Goal: Task Accomplishment & Management: Use online tool/utility

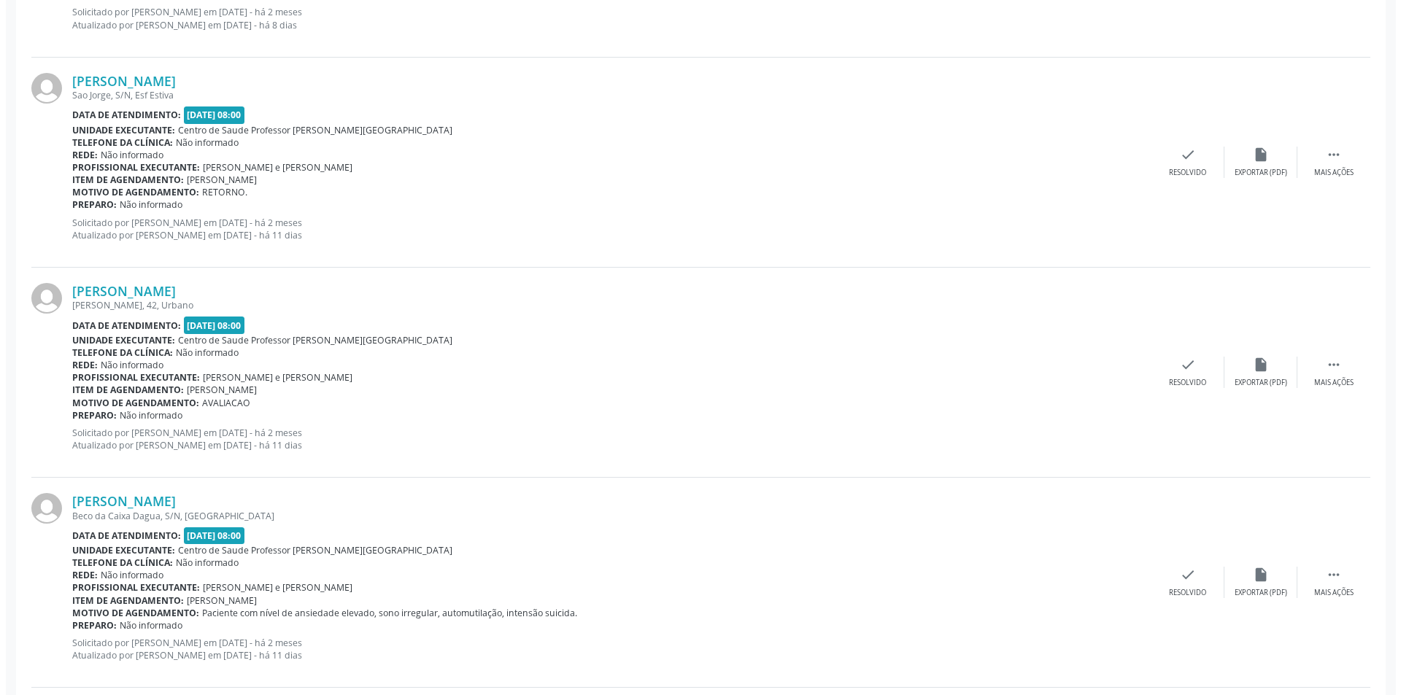
scroll to position [1241, 0]
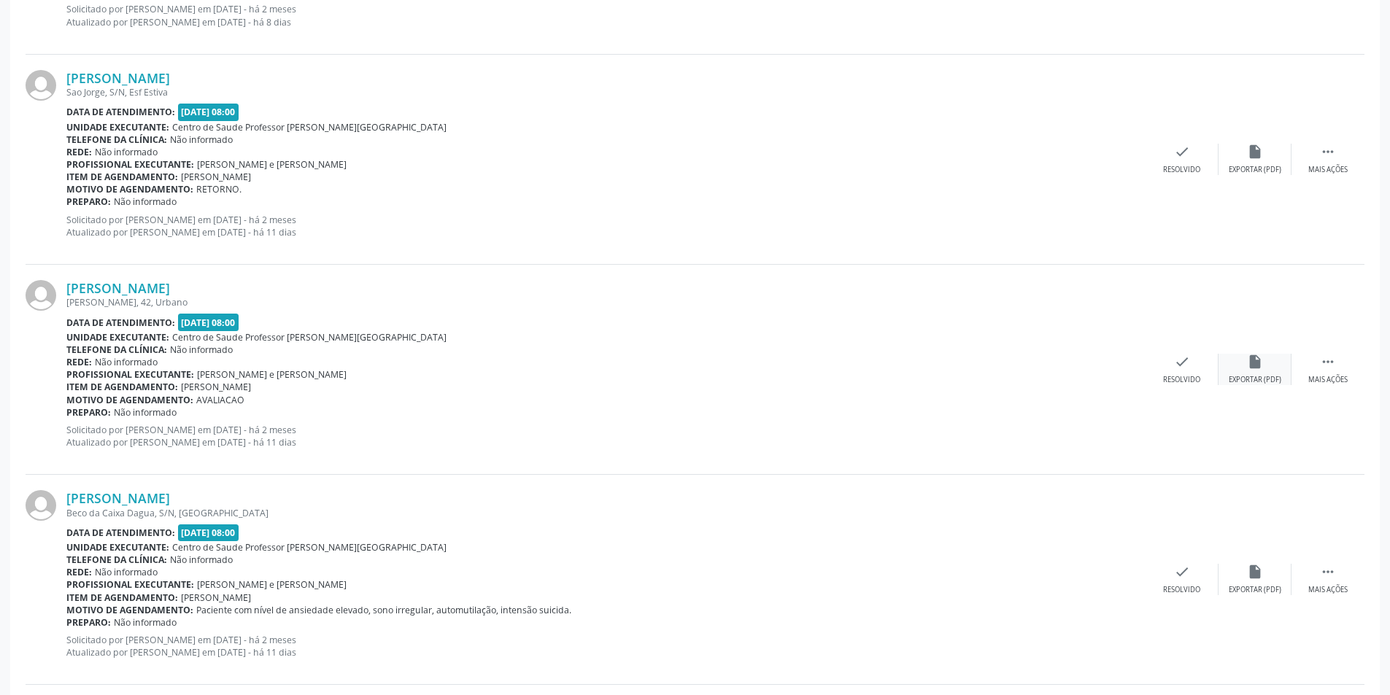
click at [1257, 374] on div "insert_drive_file Exportar (PDF)" at bounding box center [1255, 369] width 73 height 31
click at [1193, 374] on div "check Resolvido" at bounding box center [1182, 369] width 73 height 31
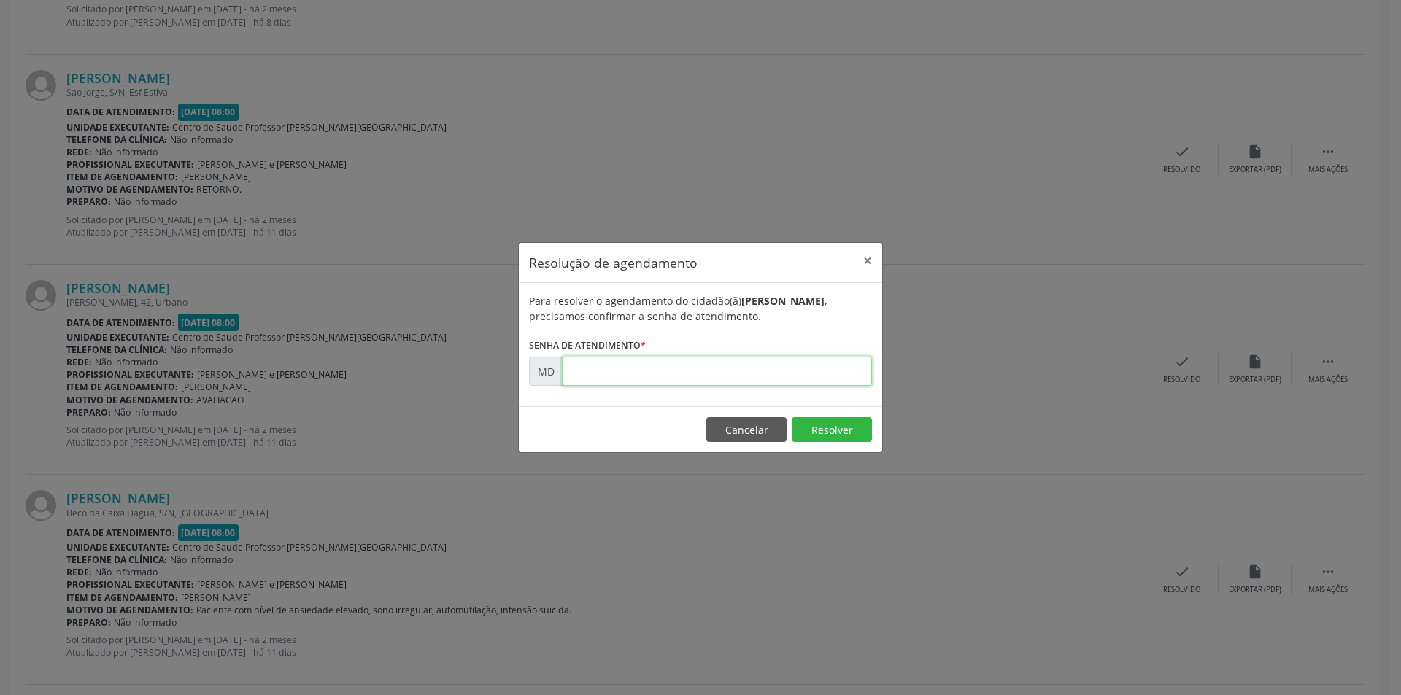
paste input "00001867"
type input "00001867"
click at [822, 429] on button "Resolver" at bounding box center [832, 429] width 80 height 25
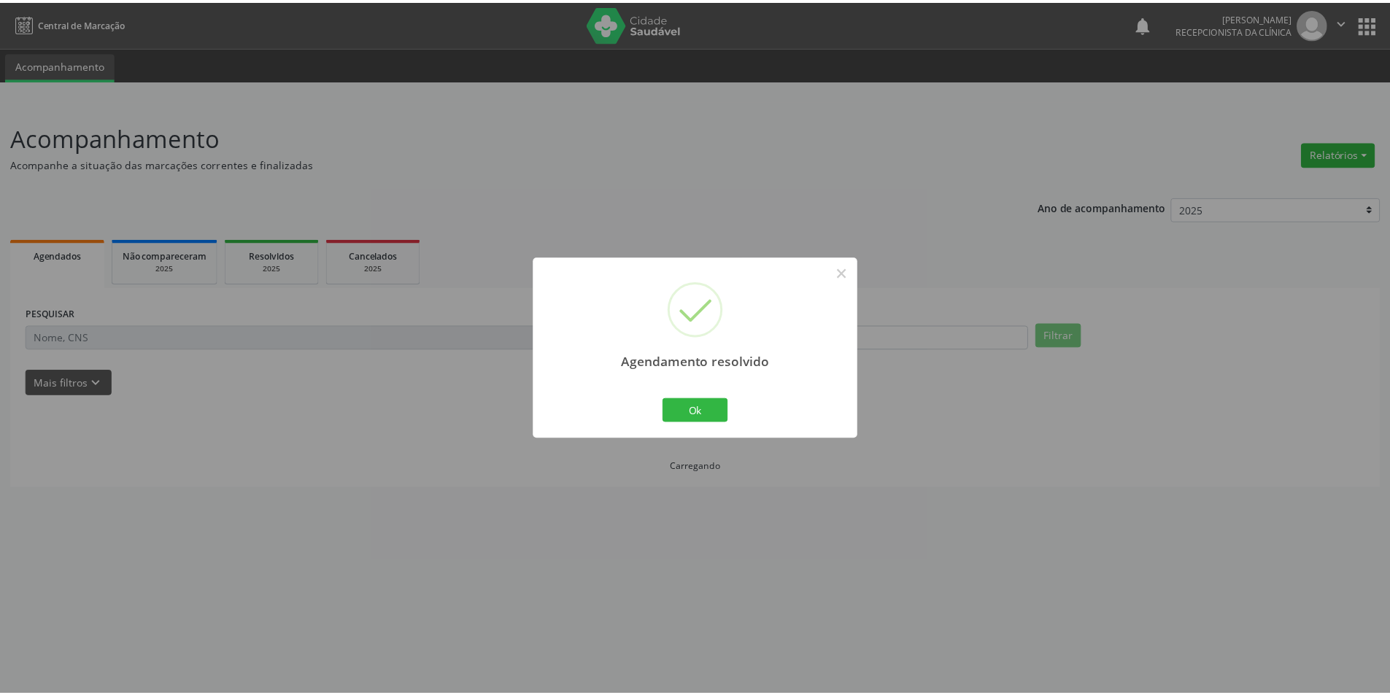
scroll to position [0, 0]
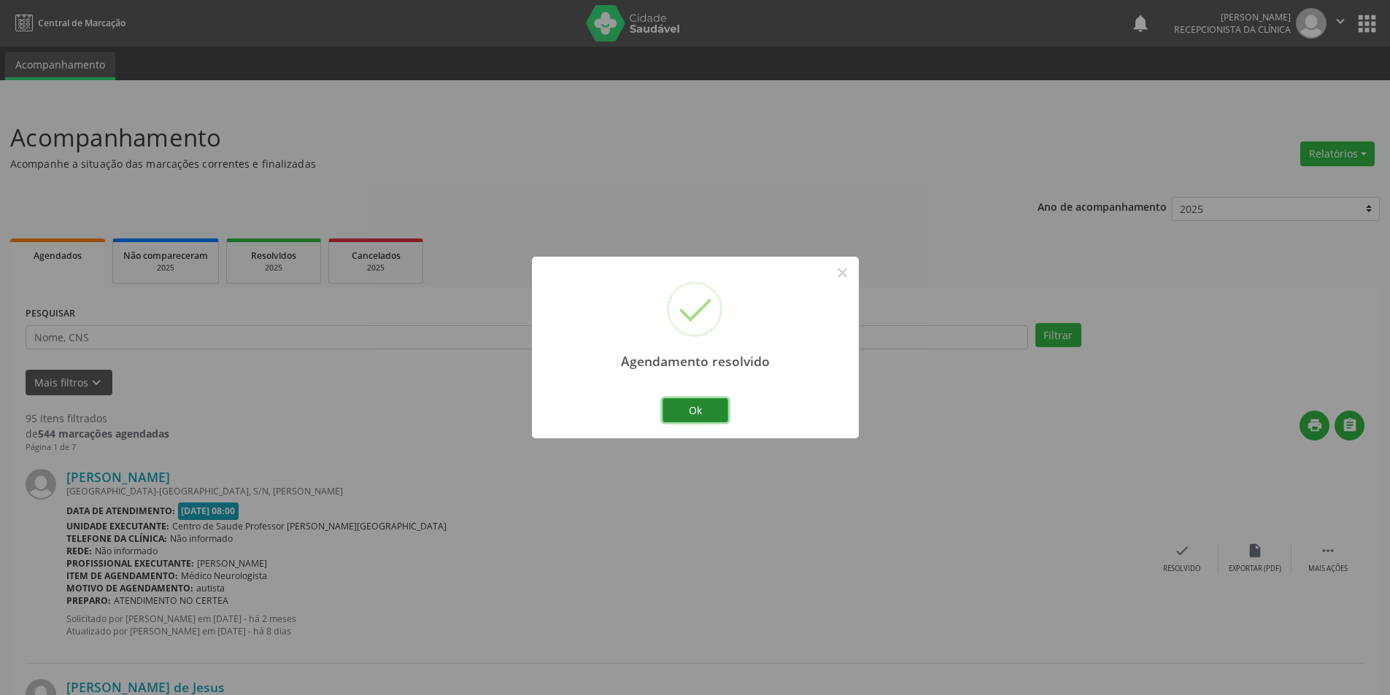
click at [717, 409] on button "Ok" at bounding box center [696, 410] width 66 height 25
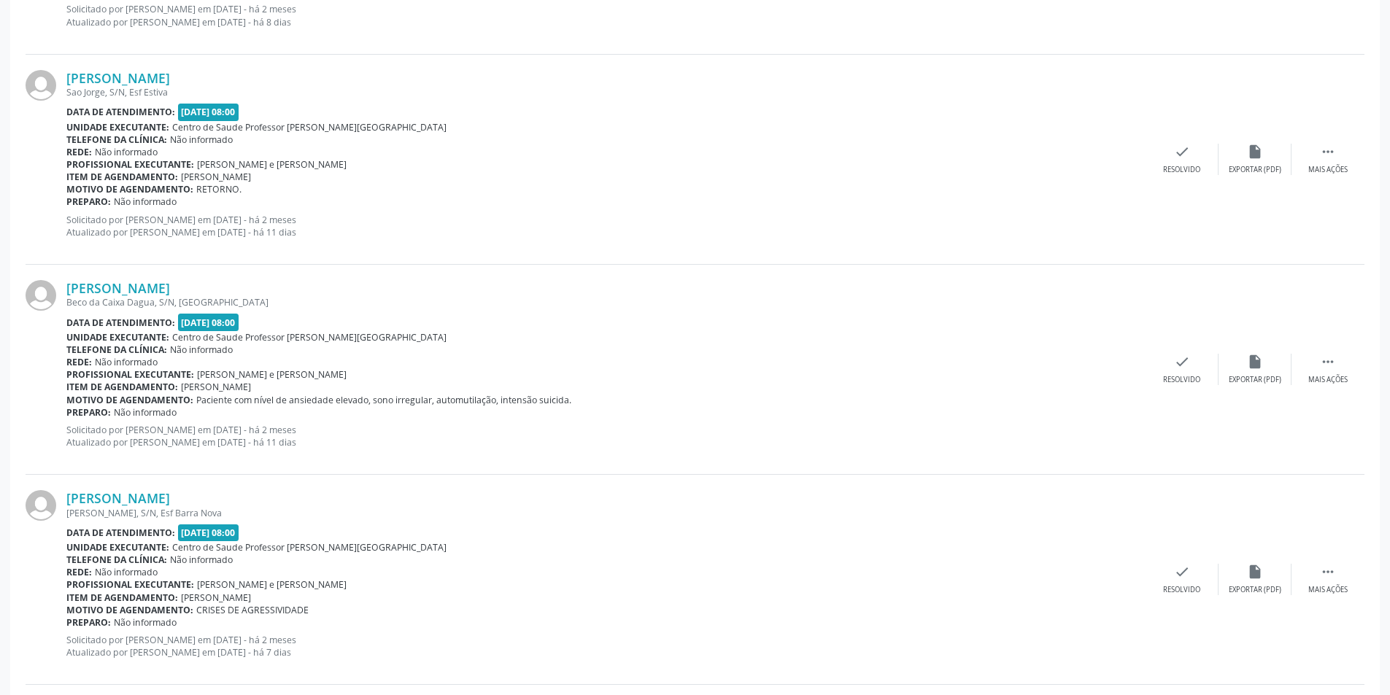
scroll to position [1314, 0]
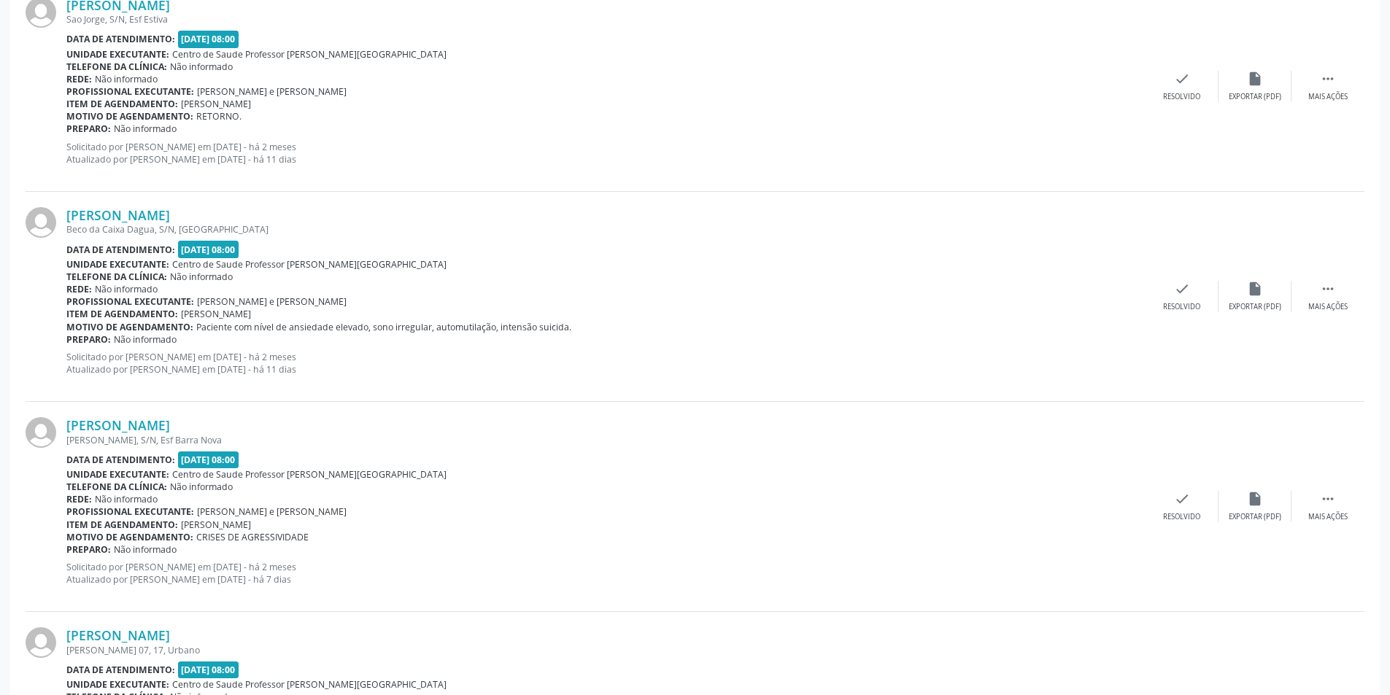
click at [43, 218] on img at bounding box center [41, 222] width 31 height 31
click at [115, 218] on link "[PERSON_NAME]" at bounding box center [118, 215] width 104 height 16
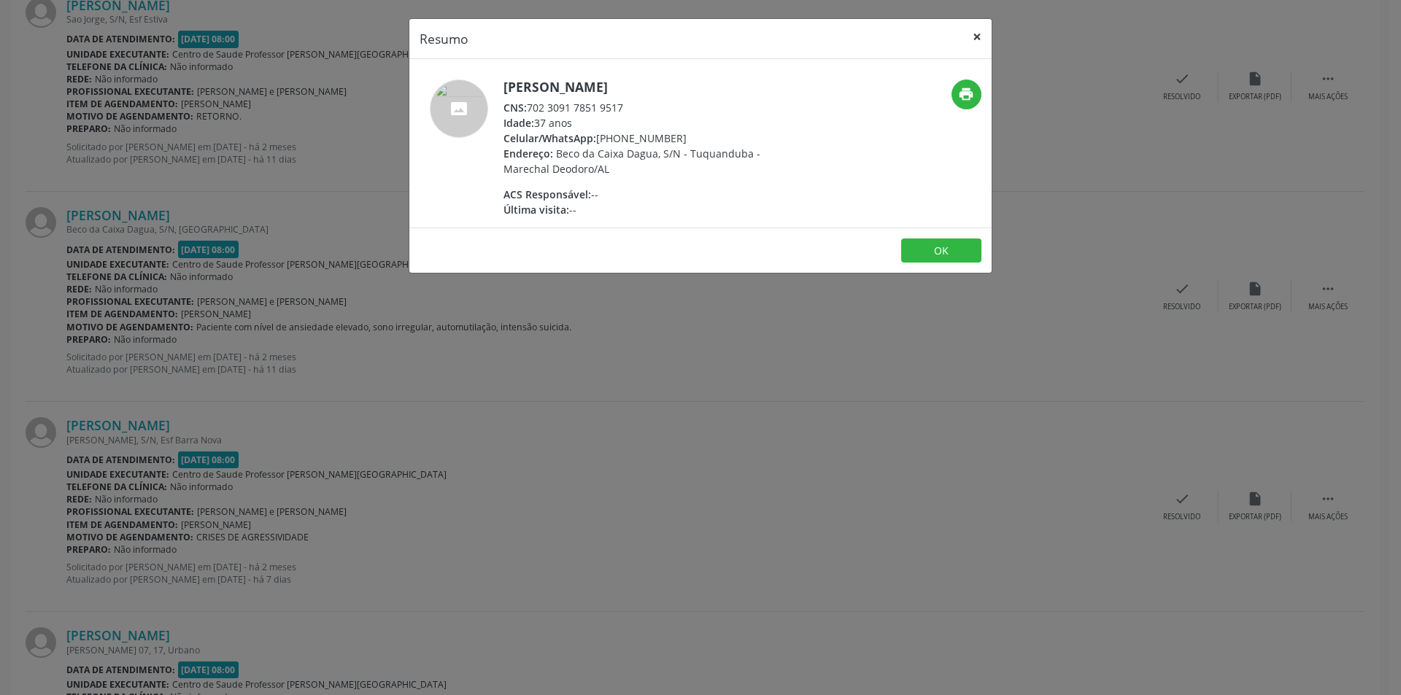
click at [971, 42] on button "×" at bounding box center [977, 37] width 29 height 36
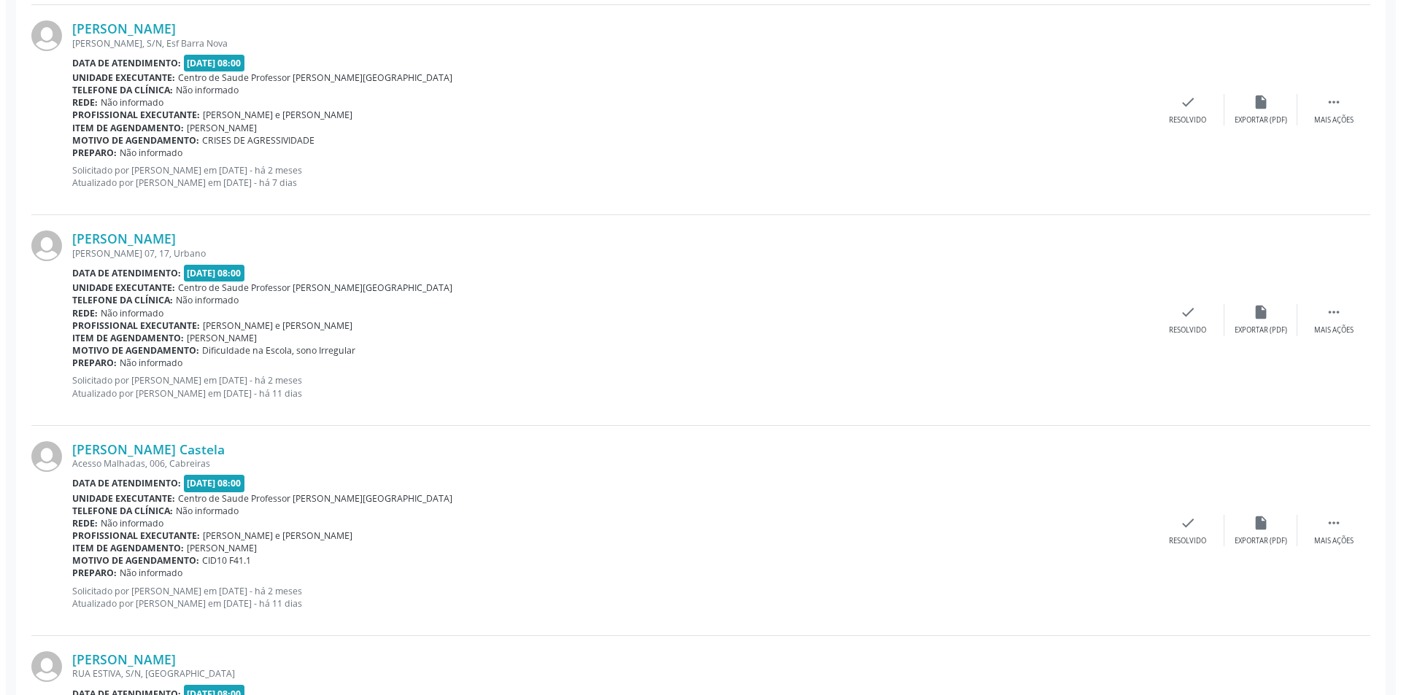
scroll to position [1751, 0]
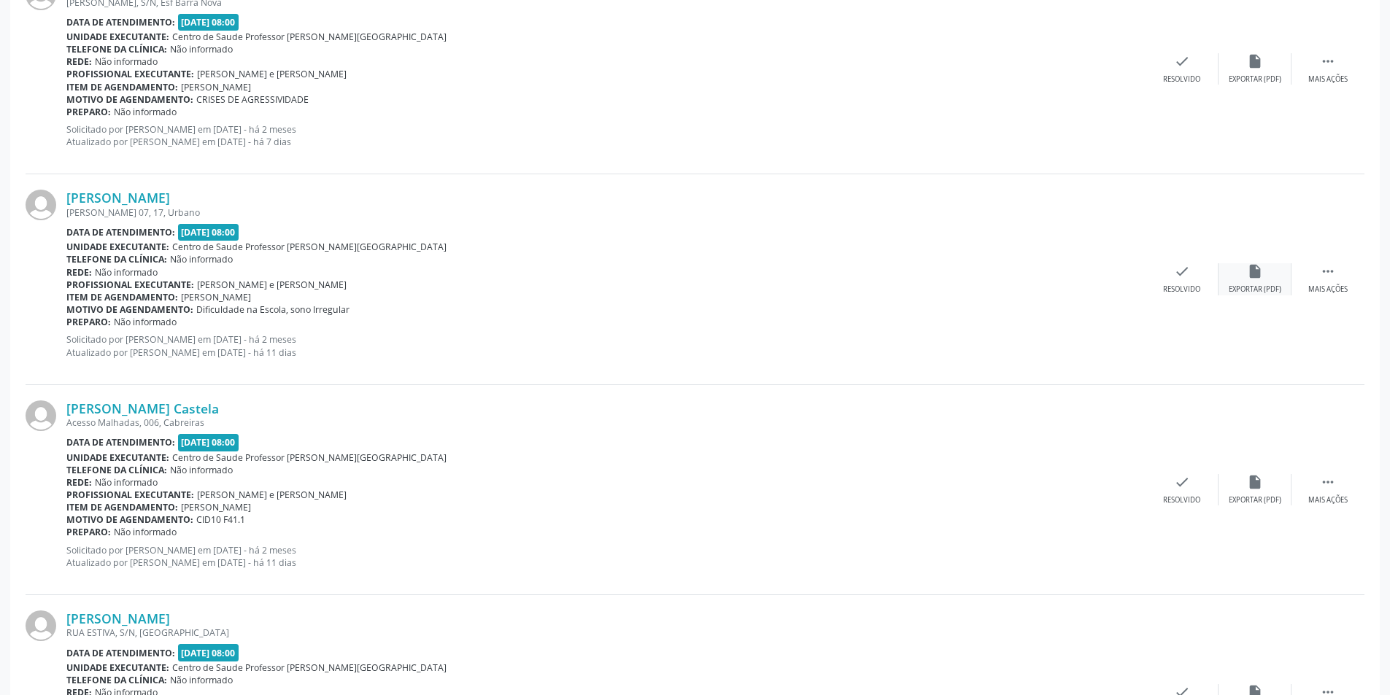
click at [1267, 282] on div "insert_drive_file Exportar (PDF)" at bounding box center [1255, 278] width 73 height 31
click at [1174, 279] on icon "check" at bounding box center [1182, 271] width 16 height 16
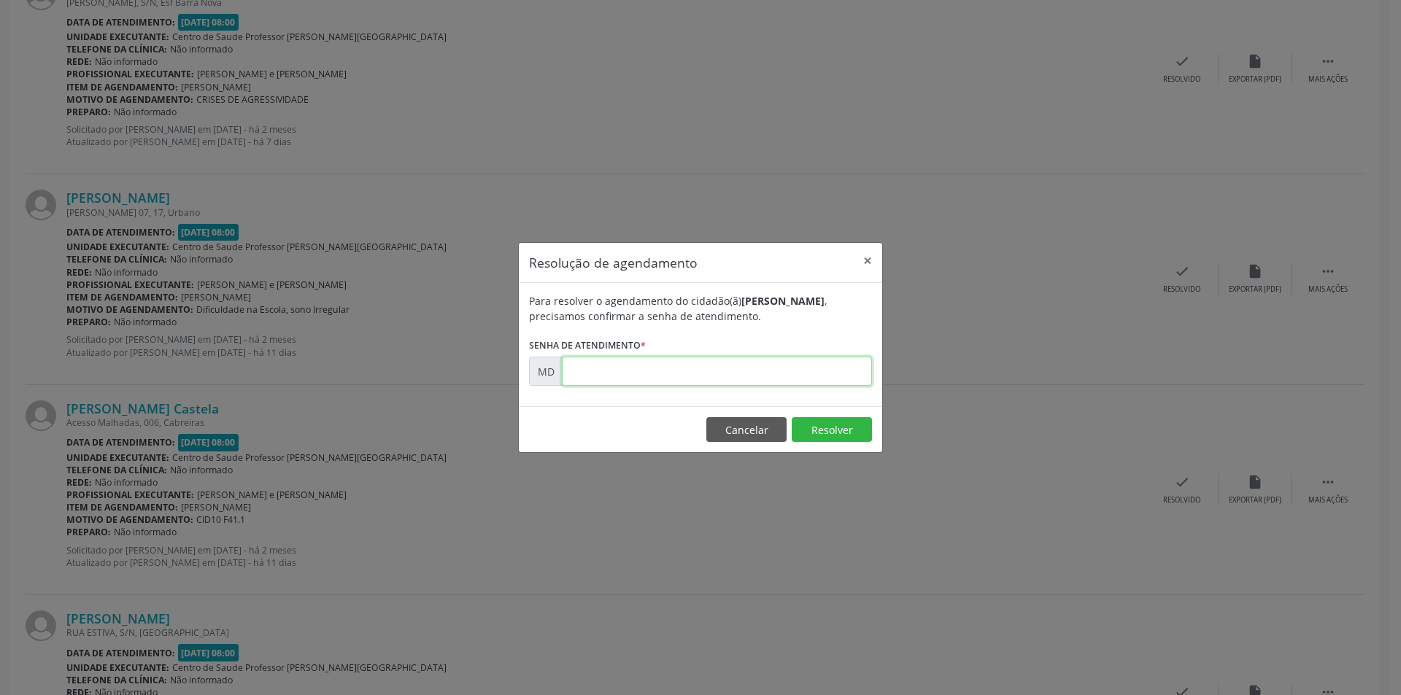
paste input "00001940"
type input "00001940"
click at [830, 425] on button "Resolver" at bounding box center [832, 429] width 80 height 25
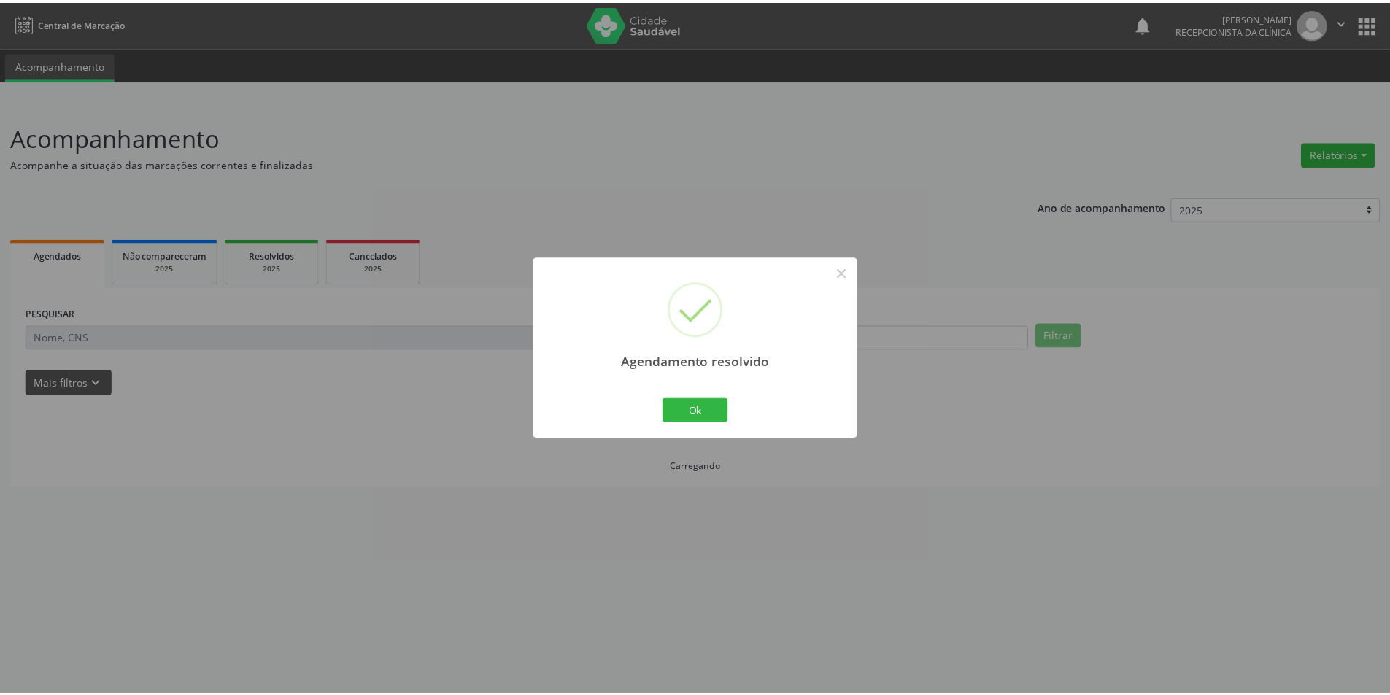
scroll to position [0, 0]
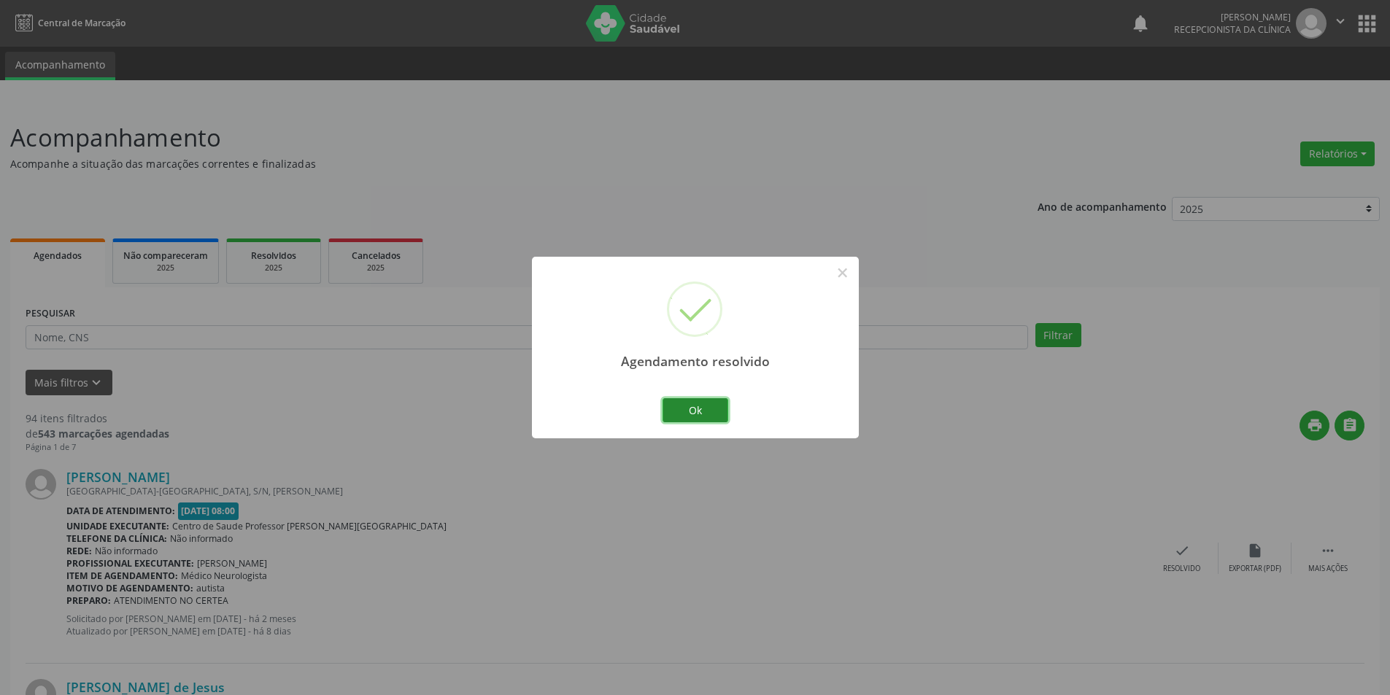
click at [692, 404] on button "Ok" at bounding box center [696, 410] width 66 height 25
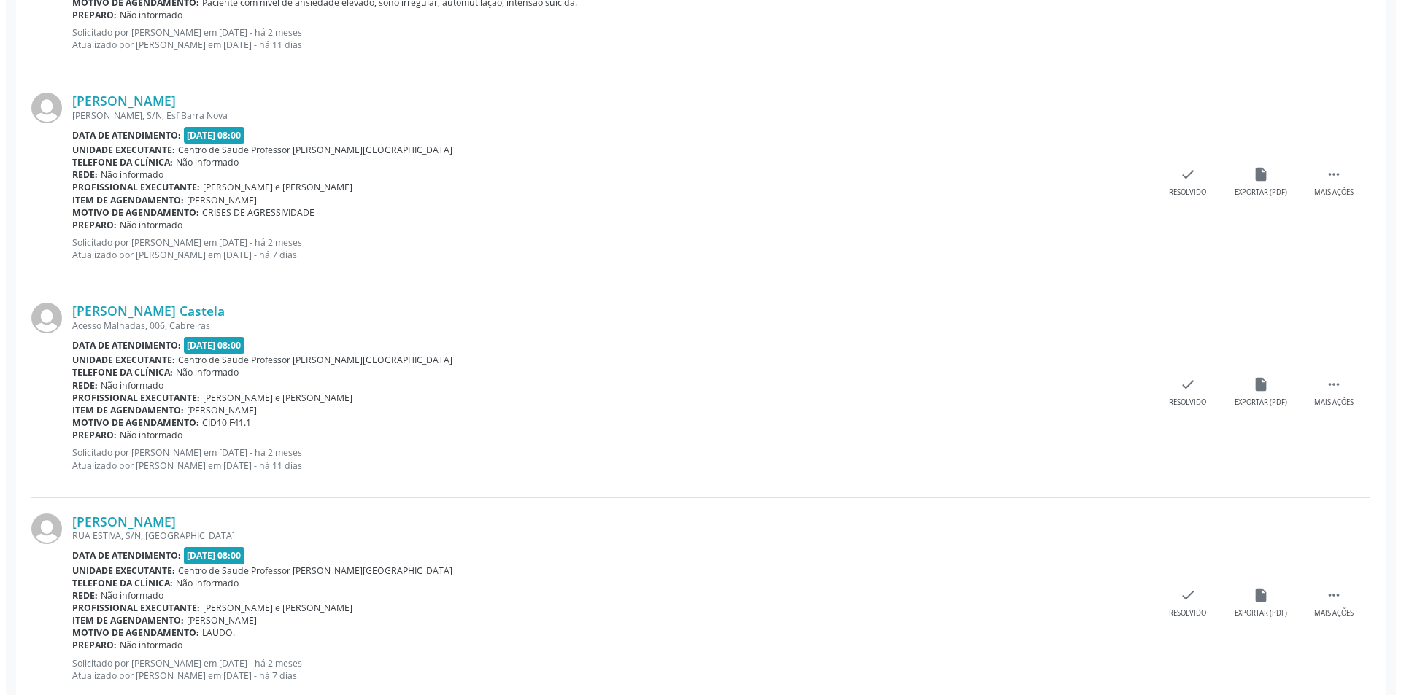
scroll to position [1751, 0]
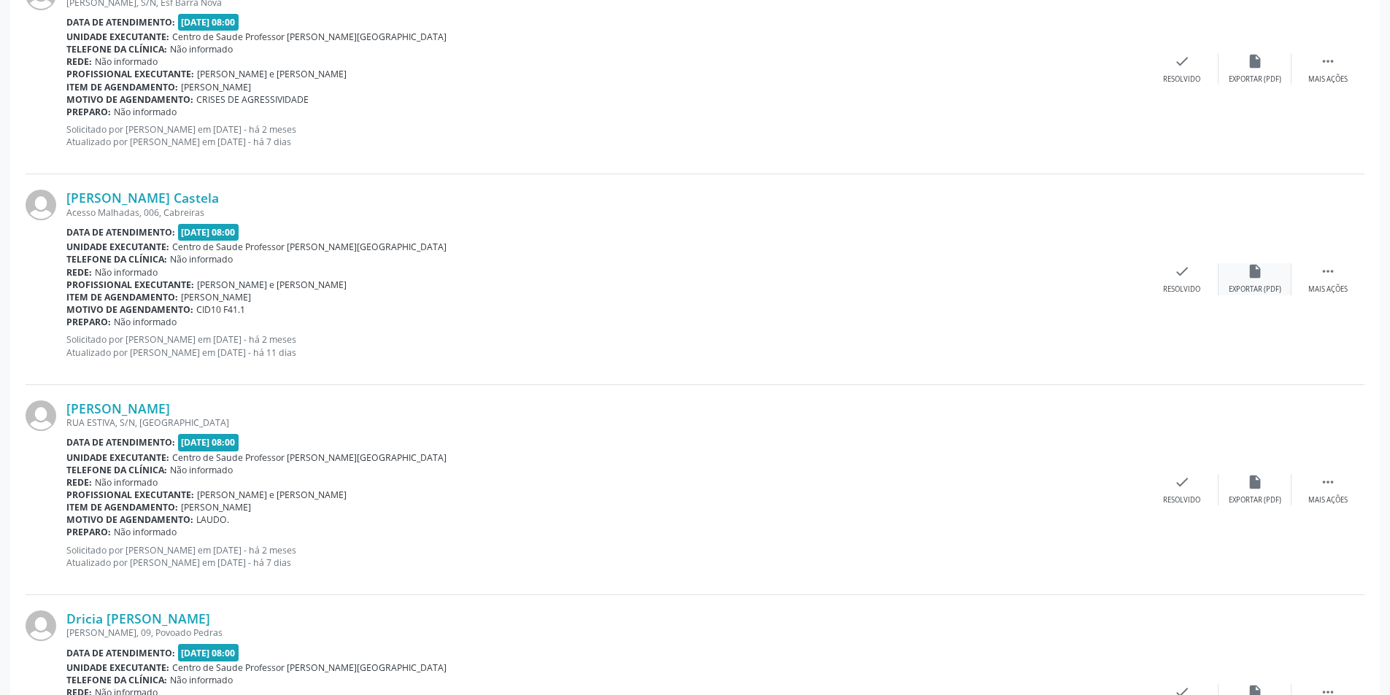
click at [1276, 277] on div "insert_drive_file Exportar (PDF)" at bounding box center [1255, 278] width 73 height 31
click at [1190, 271] on div "check Resolvido" at bounding box center [1182, 278] width 73 height 31
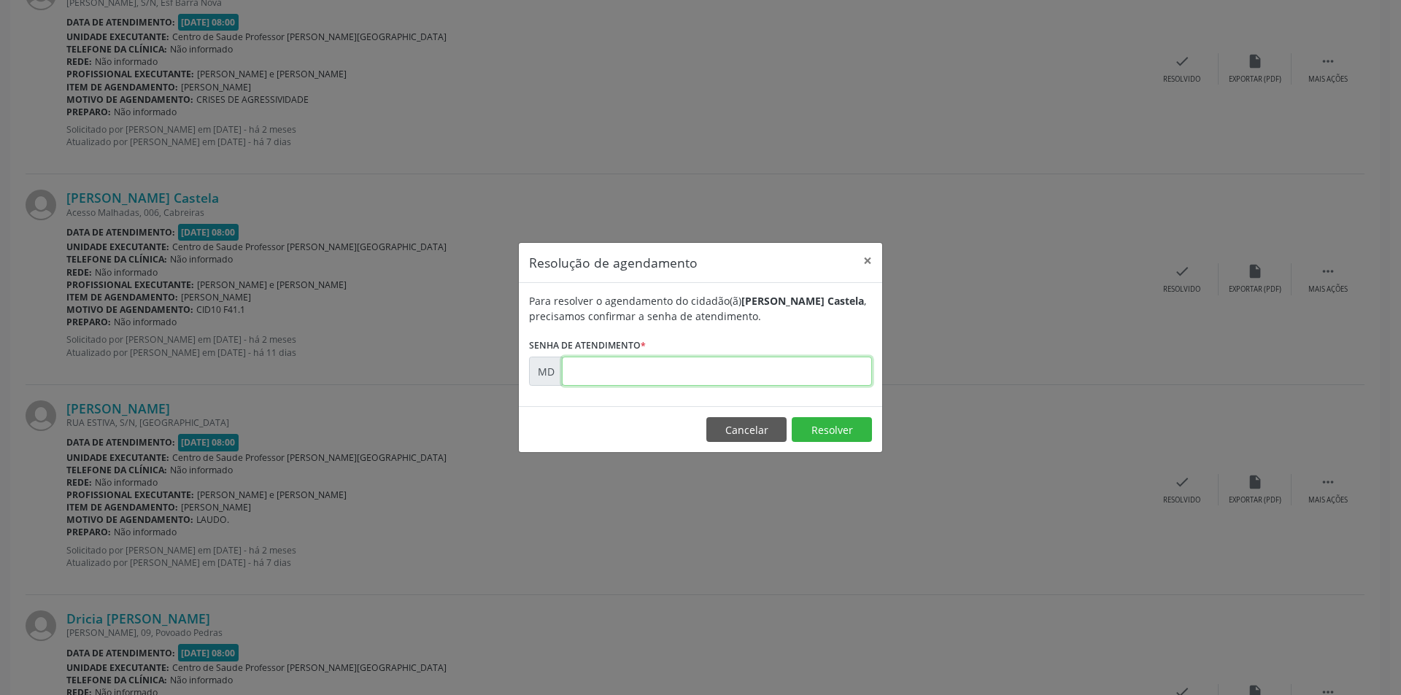
paste input "00001964"
type input "00001964"
click at [848, 436] on button "Resolver" at bounding box center [832, 429] width 80 height 25
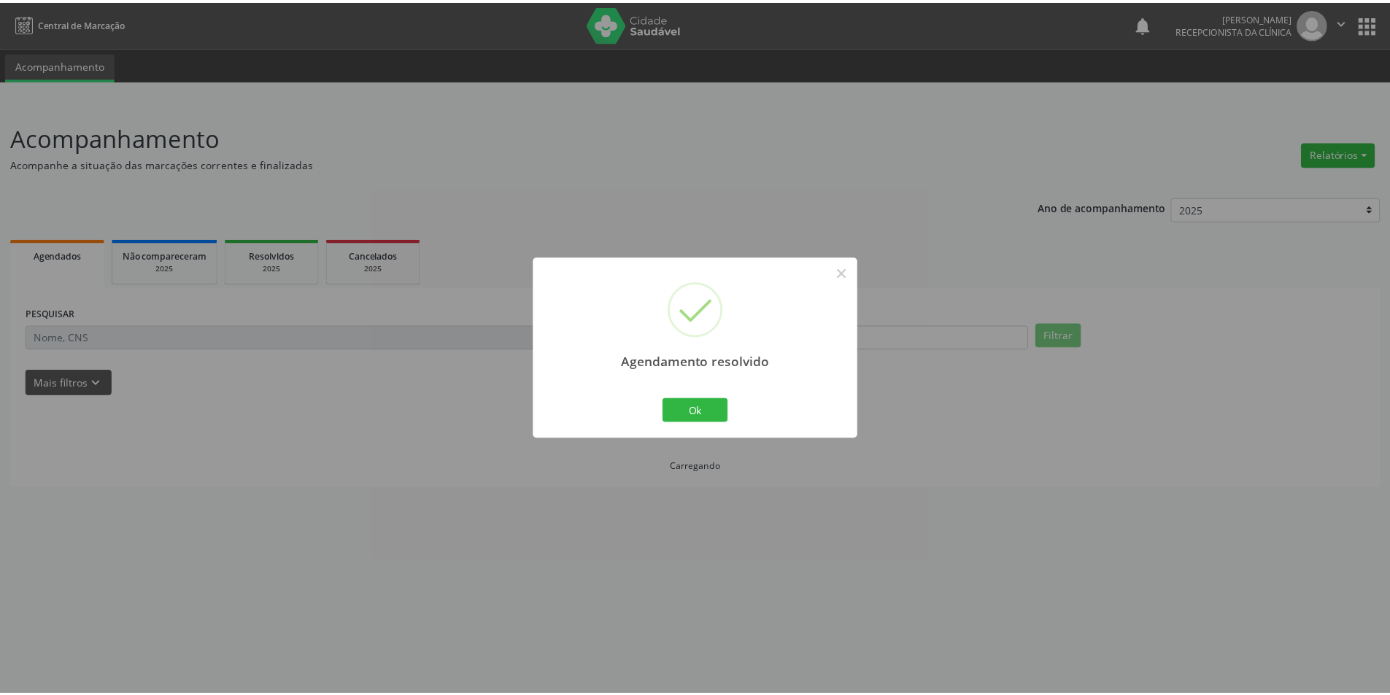
scroll to position [0, 0]
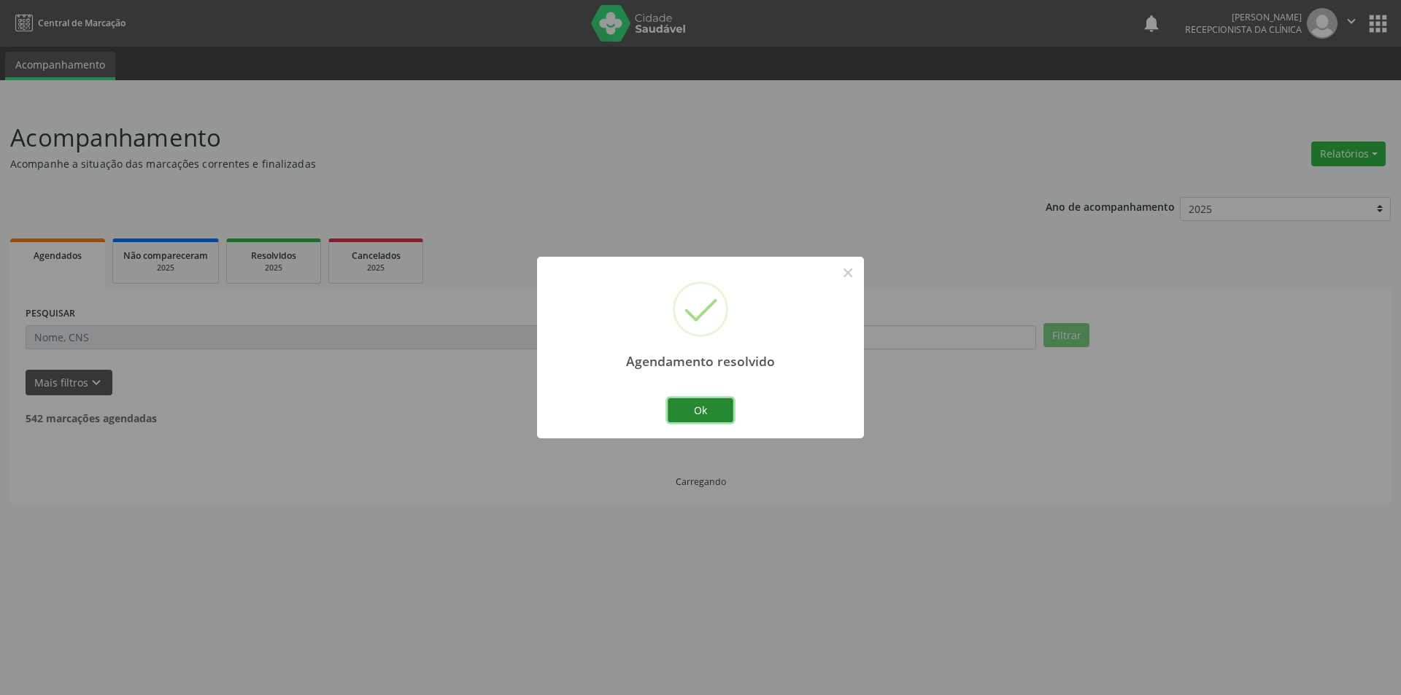
click at [721, 412] on button "Ok" at bounding box center [701, 410] width 66 height 25
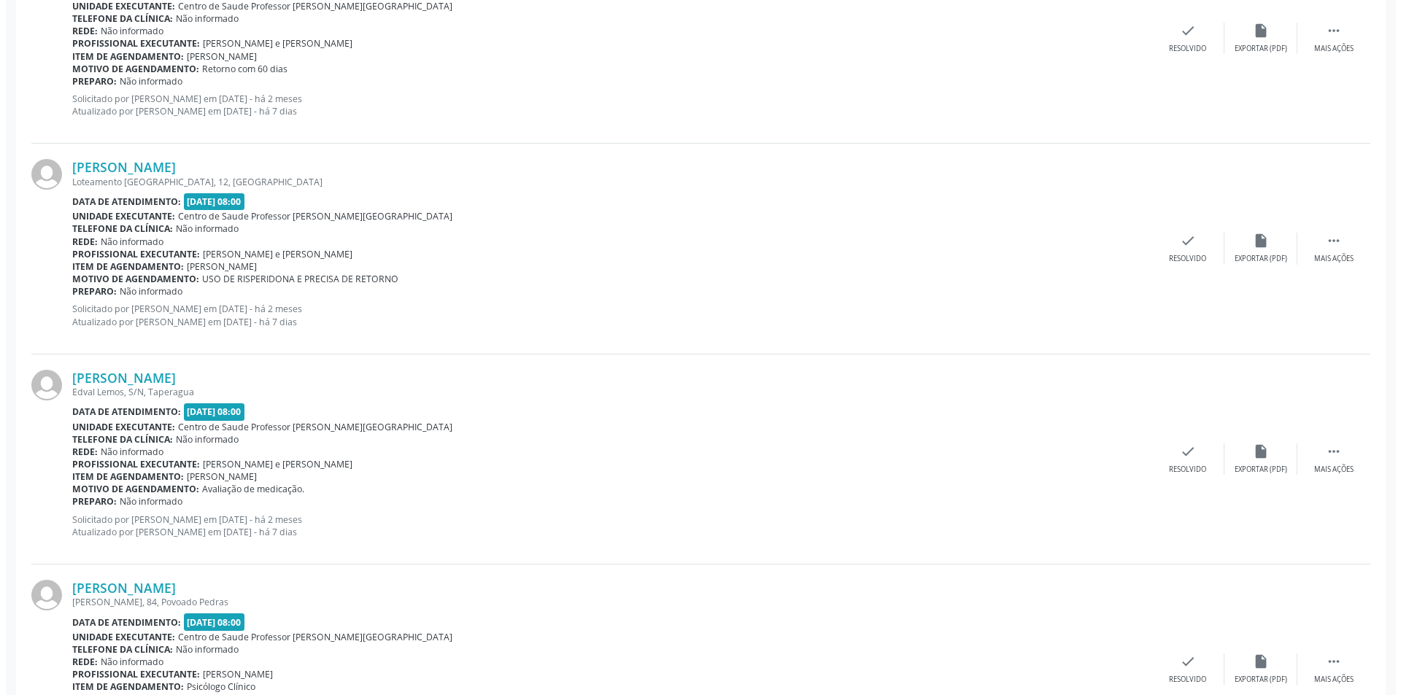
scroll to position [2627, 0]
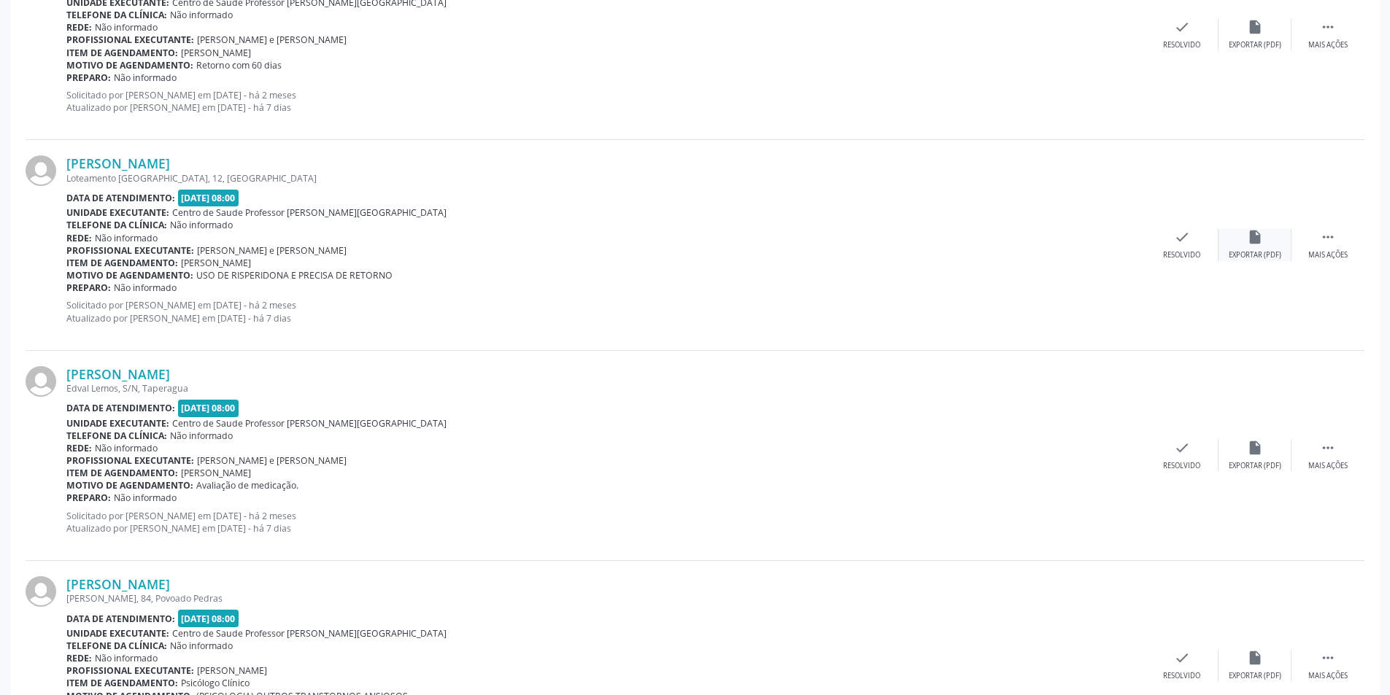
click at [1274, 244] on div "insert_drive_file Exportar (PDF)" at bounding box center [1255, 244] width 73 height 31
click at [1185, 251] on div "Resolvido" at bounding box center [1181, 255] width 37 height 10
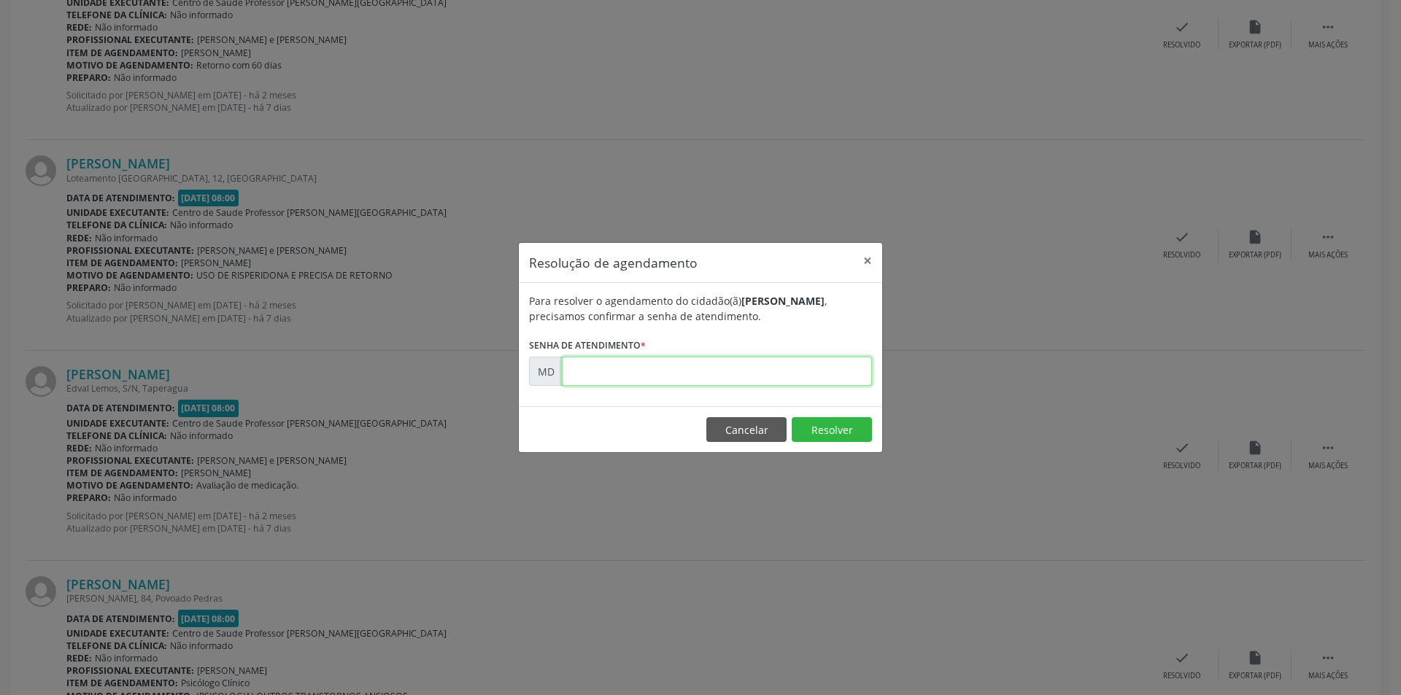
paste input "00002369"
type input "00002369"
click at [828, 431] on button "Resolver" at bounding box center [832, 429] width 80 height 25
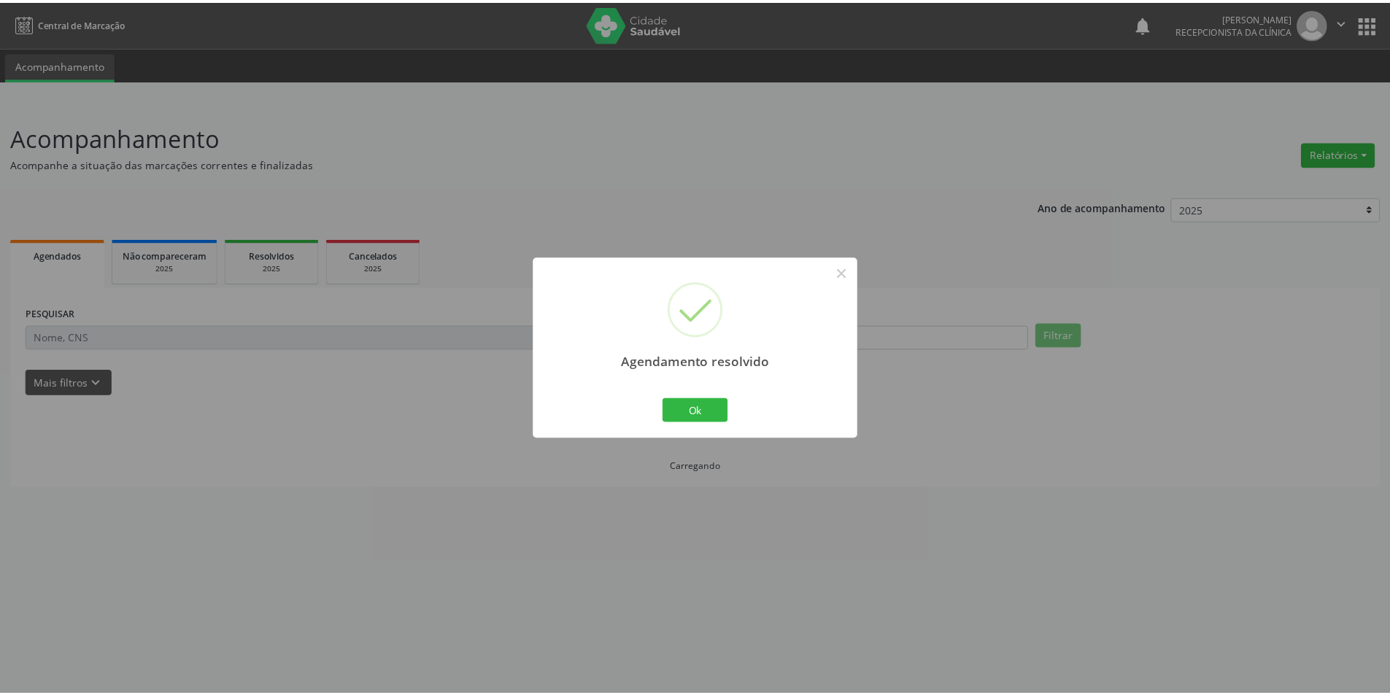
scroll to position [0, 0]
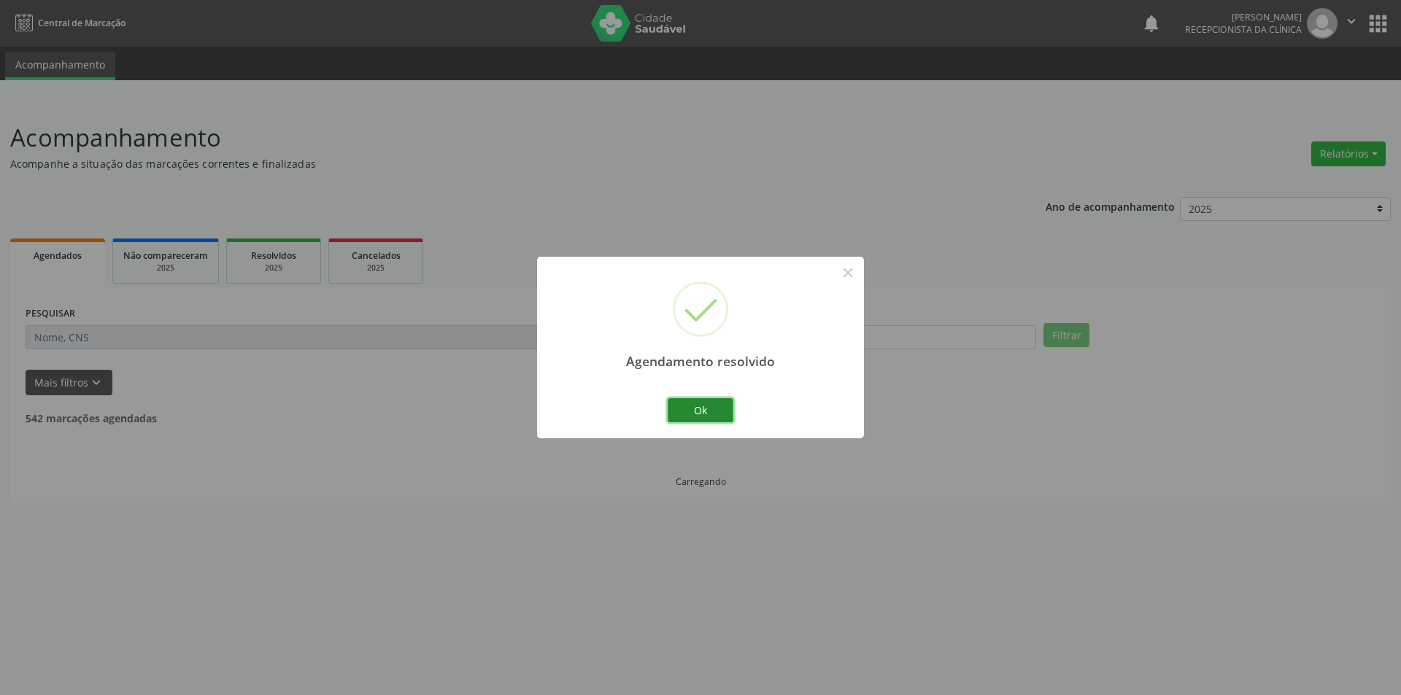
click at [713, 406] on button "Ok" at bounding box center [701, 410] width 66 height 25
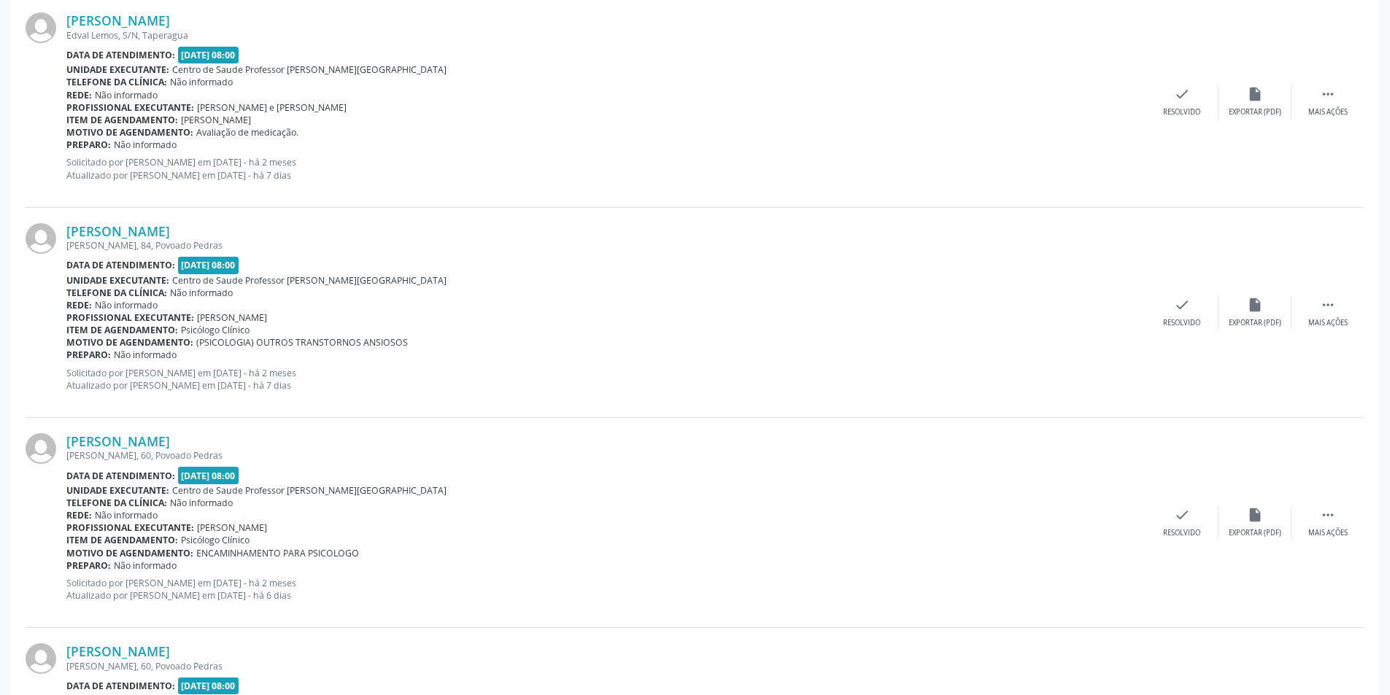
scroll to position [2773, 0]
click at [1339, 317] on div "Mais ações" at bounding box center [1327, 320] width 39 height 10
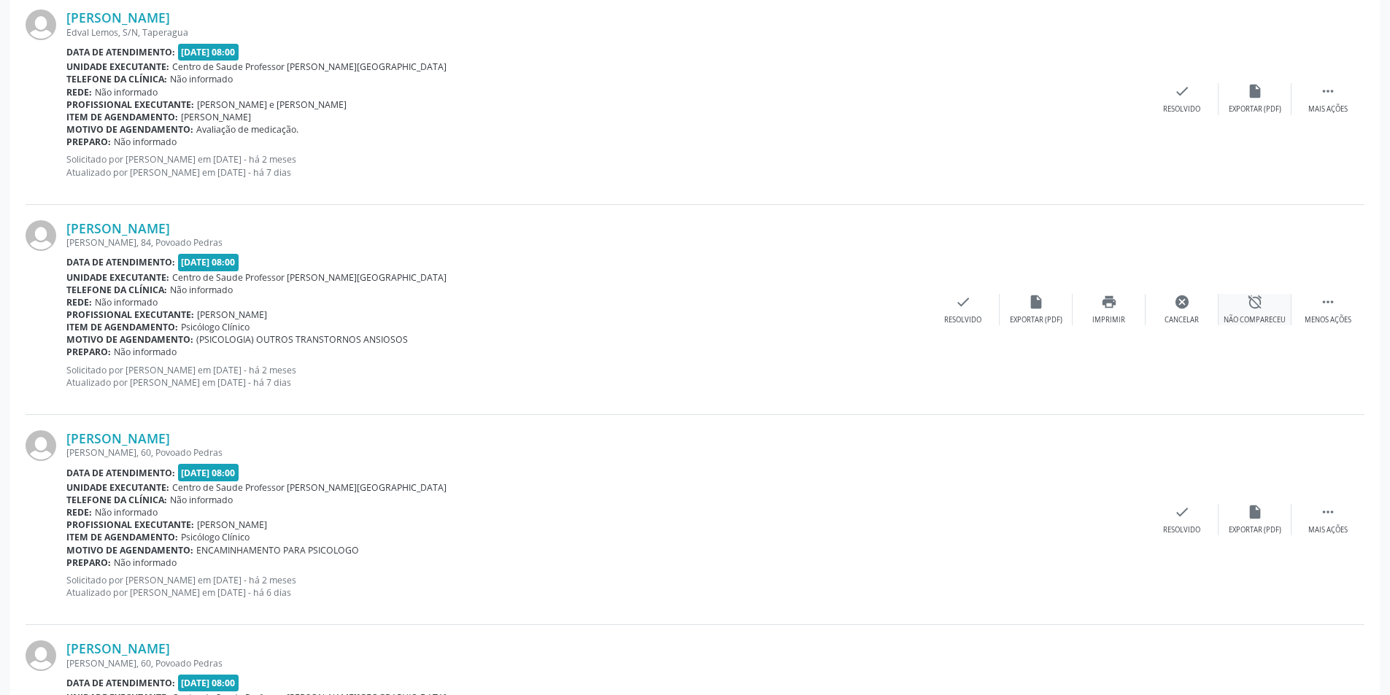
click at [1273, 317] on div "Não compareceu" at bounding box center [1255, 320] width 62 height 10
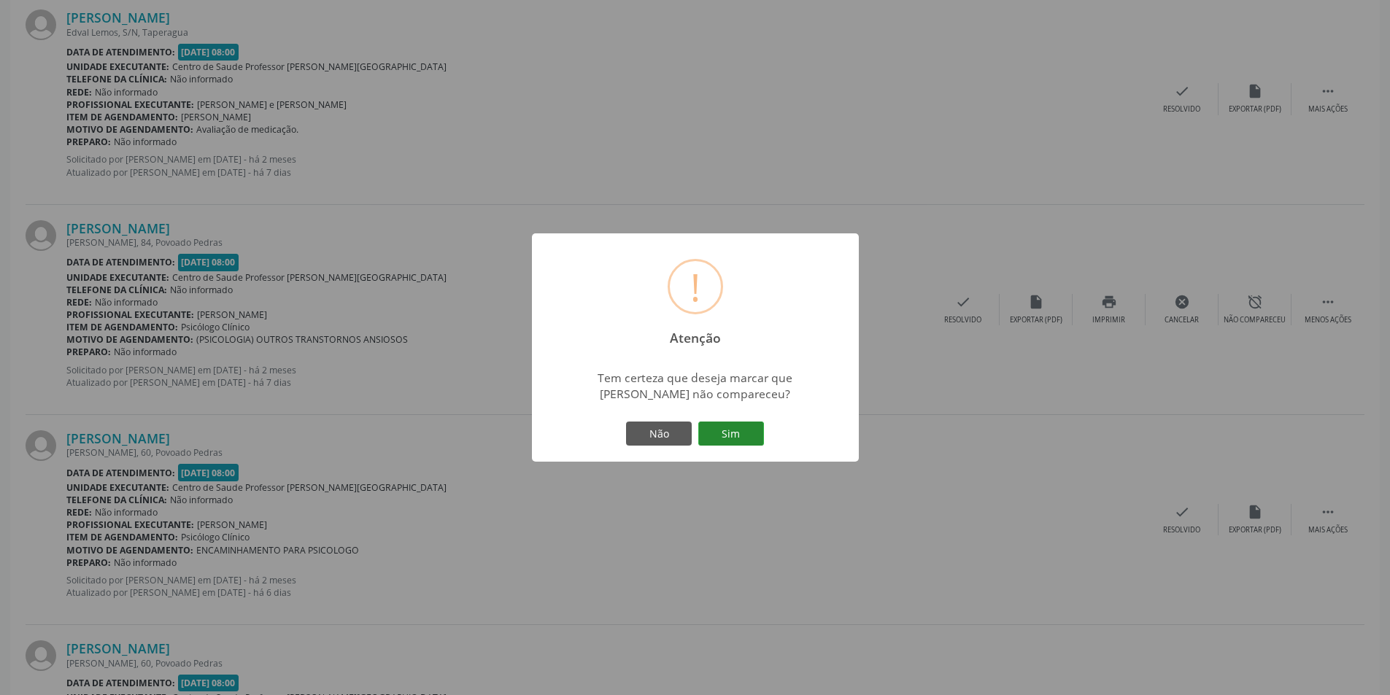
click at [745, 431] on button "Sim" at bounding box center [731, 434] width 66 height 25
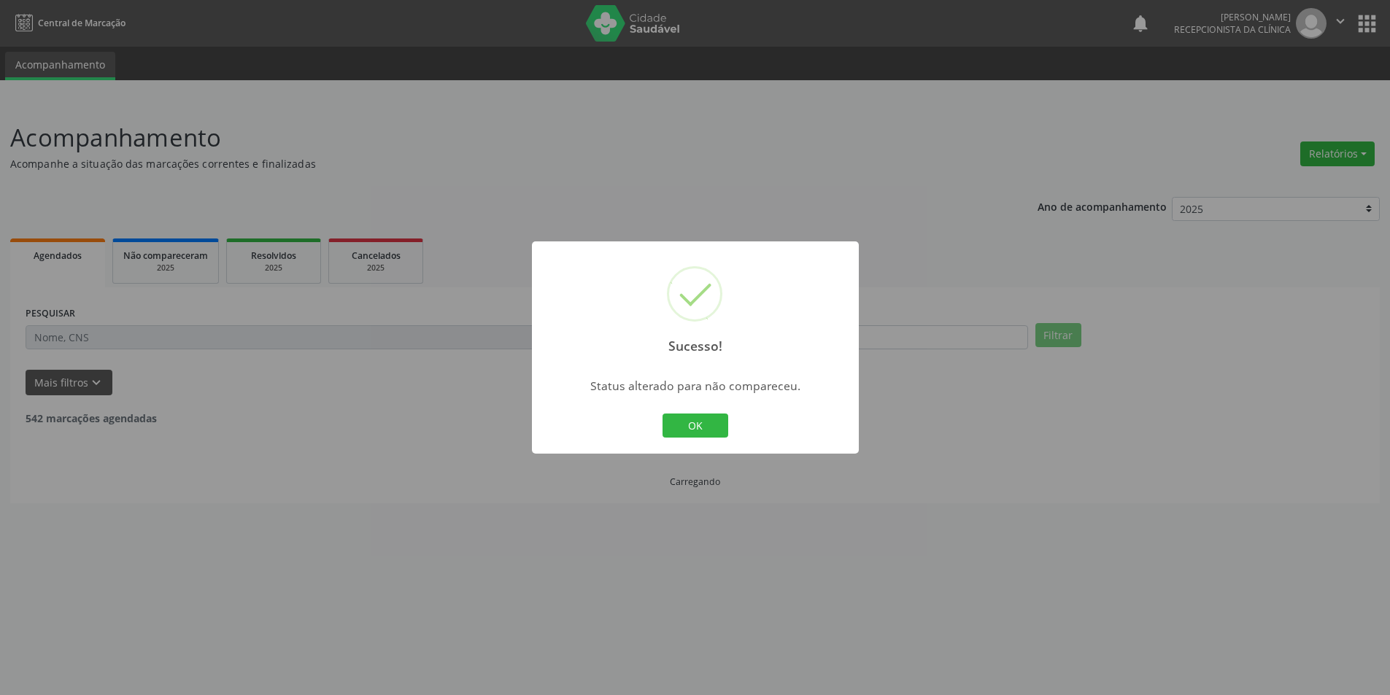
scroll to position [0, 0]
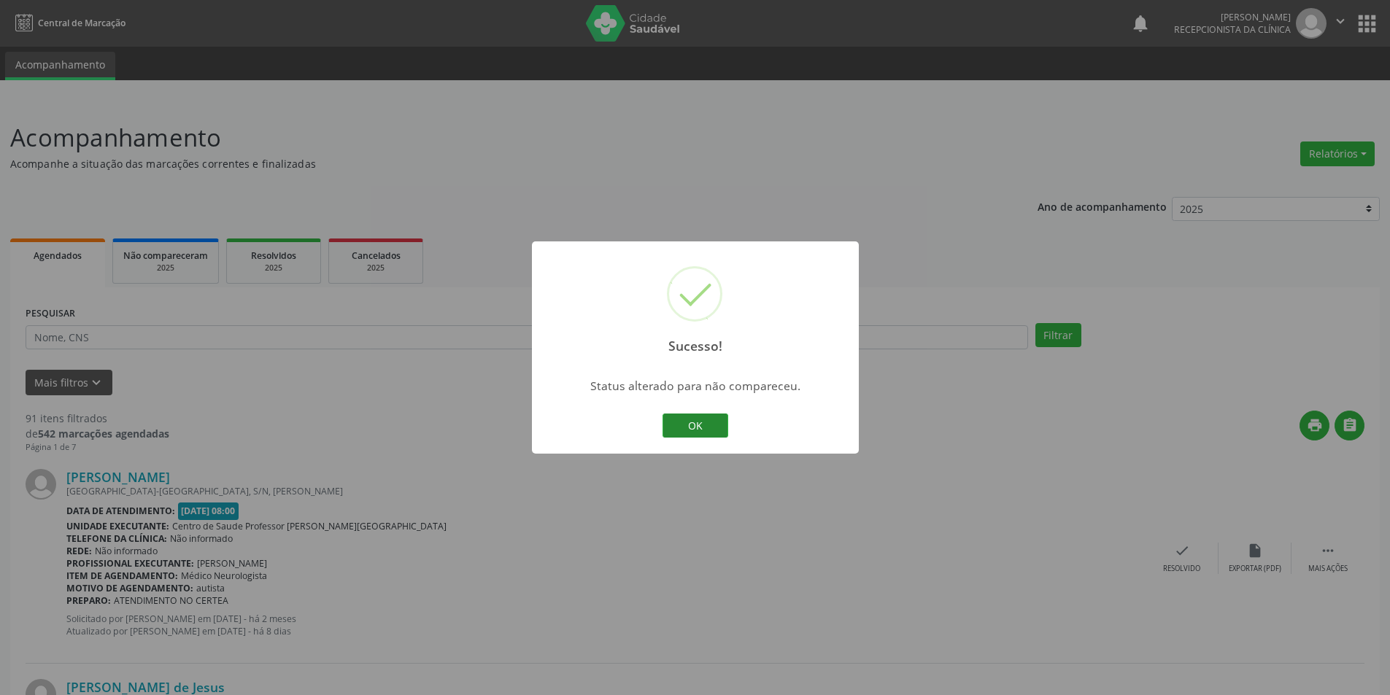
click at [703, 431] on button "OK" at bounding box center [696, 426] width 66 height 25
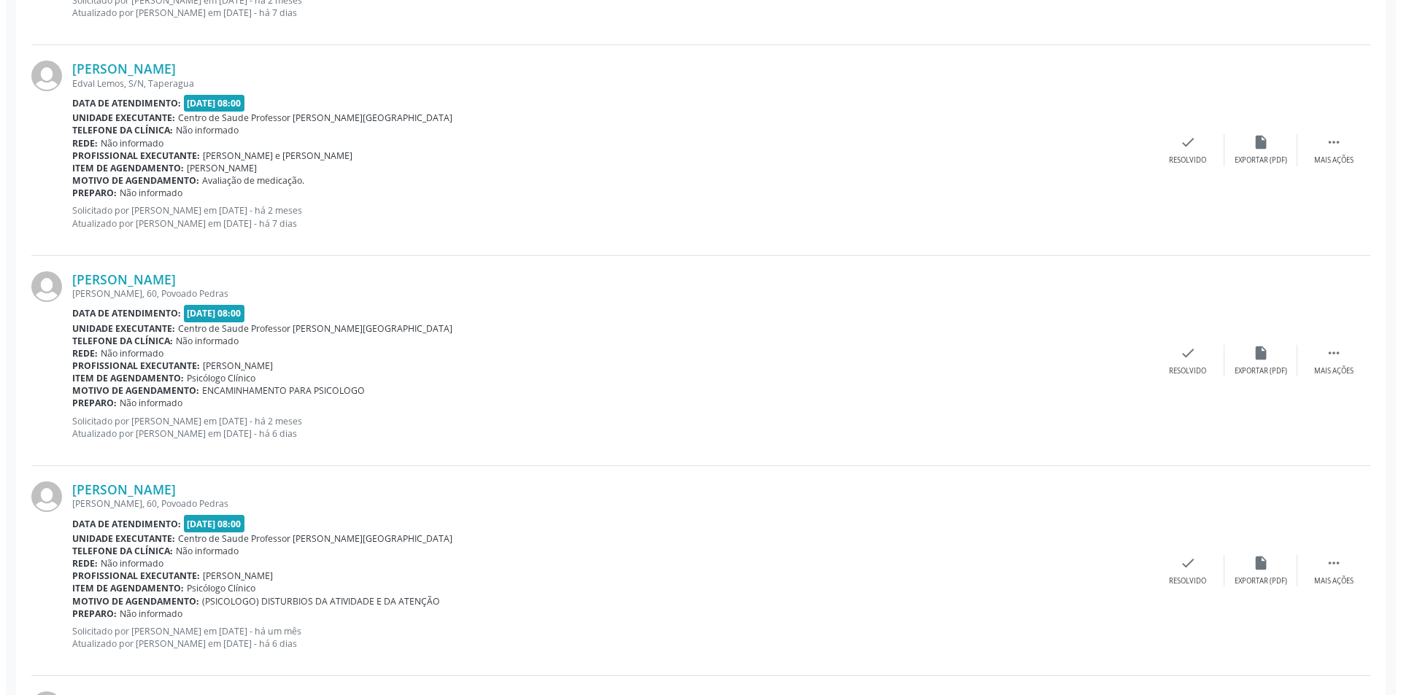
scroll to position [2773, 0]
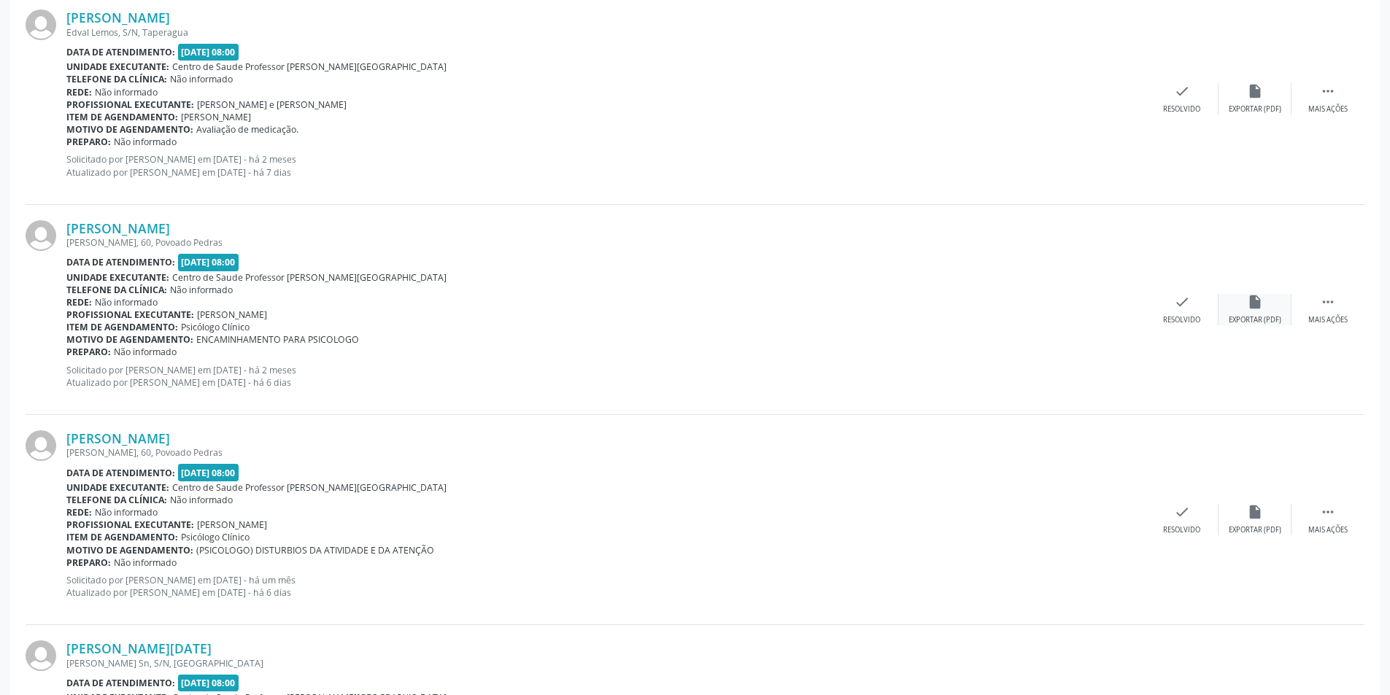
click at [1251, 325] on div "Exportar (PDF)" at bounding box center [1255, 320] width 53 height 10
click at [1174, 327] on div "[PERSON_NAME] [PERSON_NAME], 60, Povoado Pedras Data de atendimento: [DATE] 08:…" at bounding box center [695, 310] width 1339 height 210
click at [1192, 312] on div "check Resolvido" at bounding box center [1182, 309] width 73 height 31
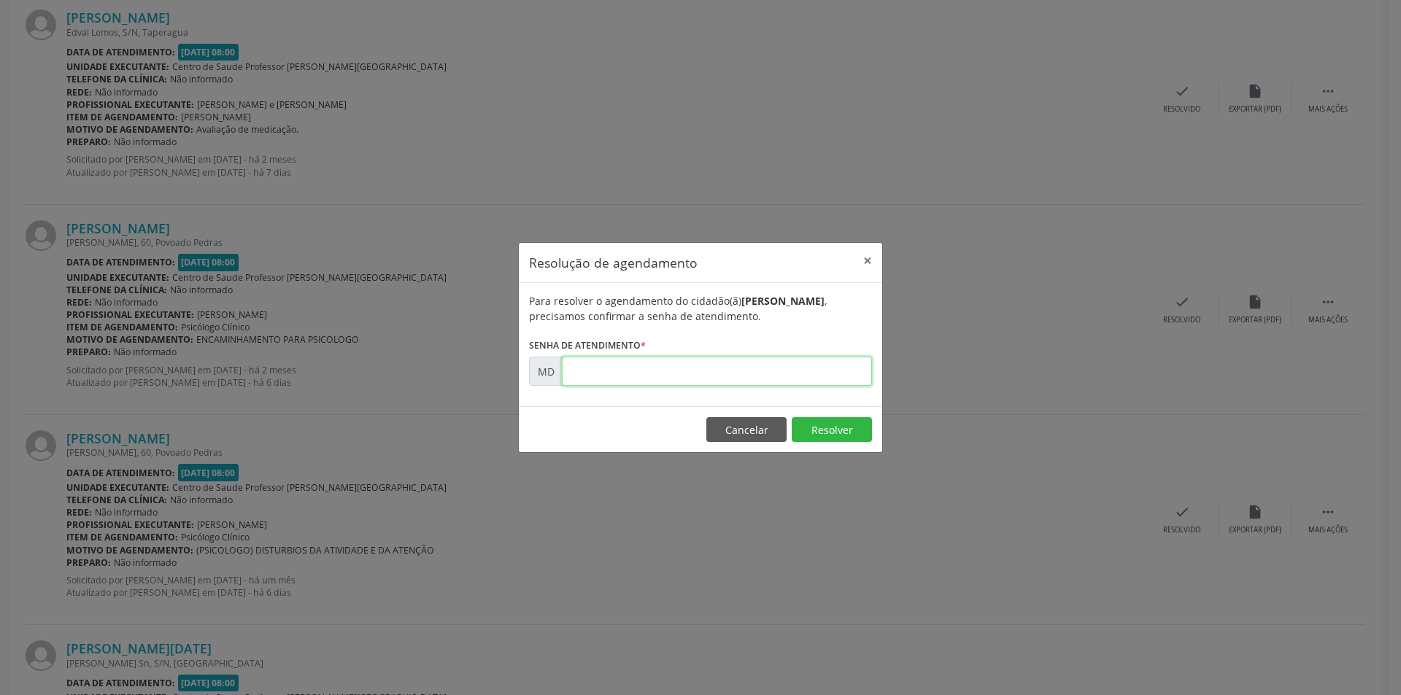
paste input "00005254"
type input "00005254"
click at [838, 434] on button "Resolver" at bounding box center [832, 429] width 80 height 25
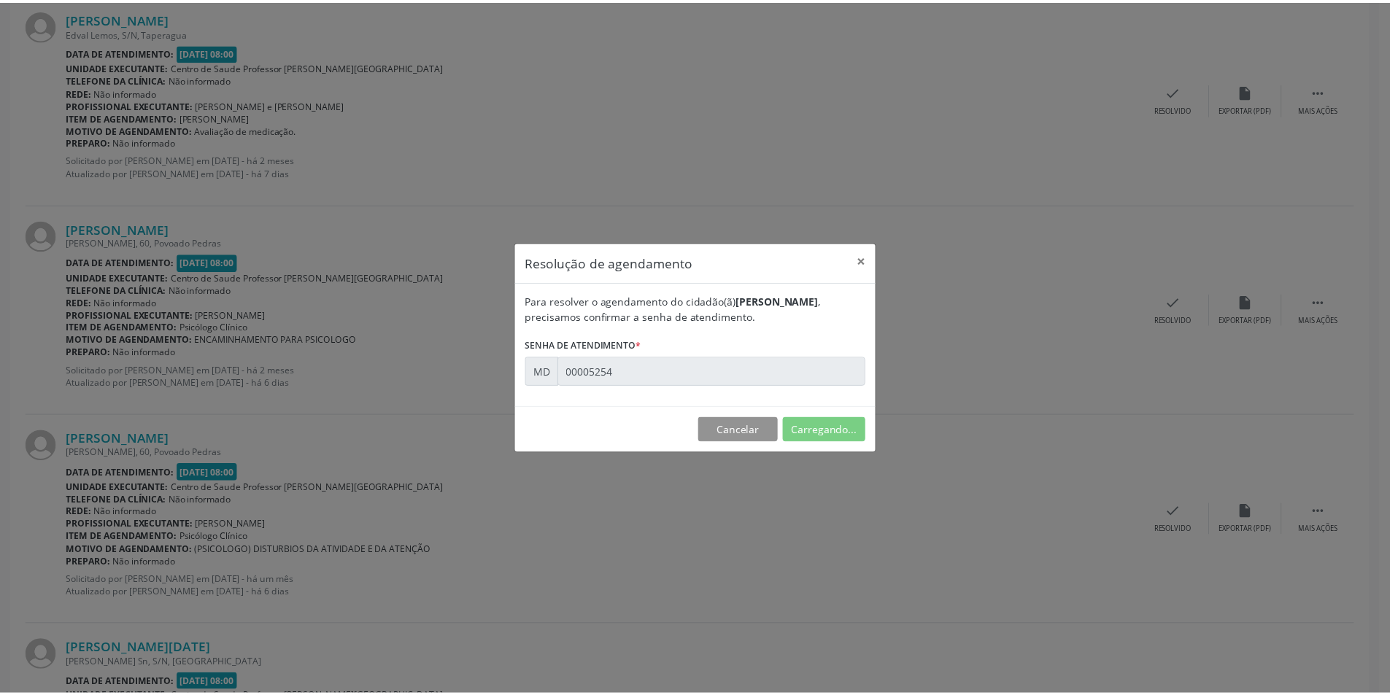
scroll to position [0, 0]
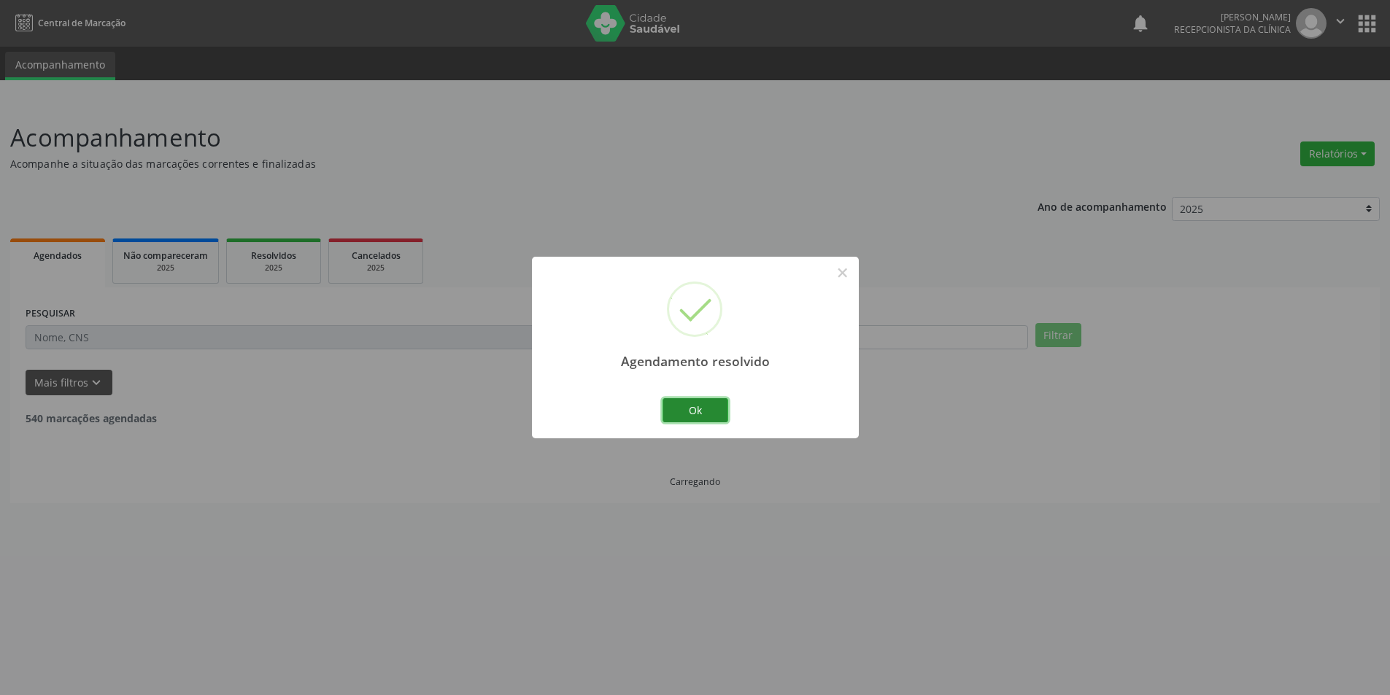
click at [701, 399] on button "Ok" at bounding box center [696, 410] width 66 height 25
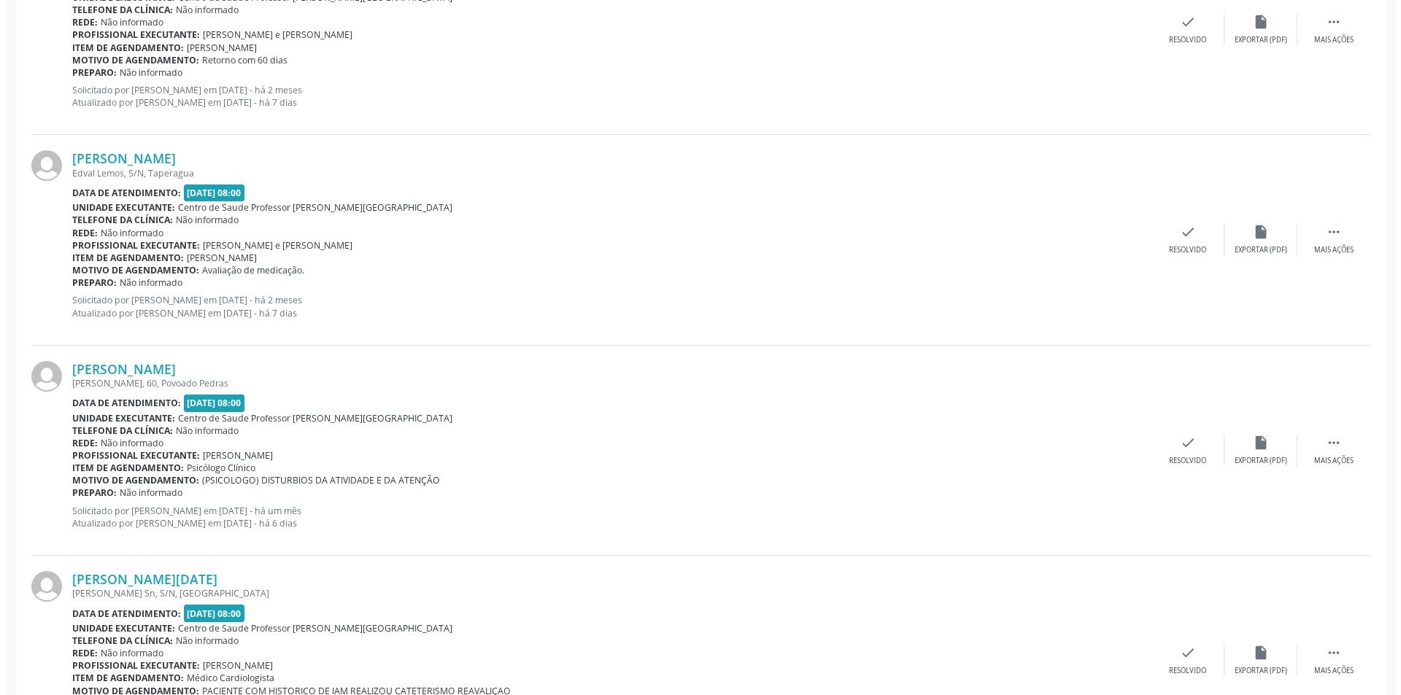
scroll to position [2700, 0]
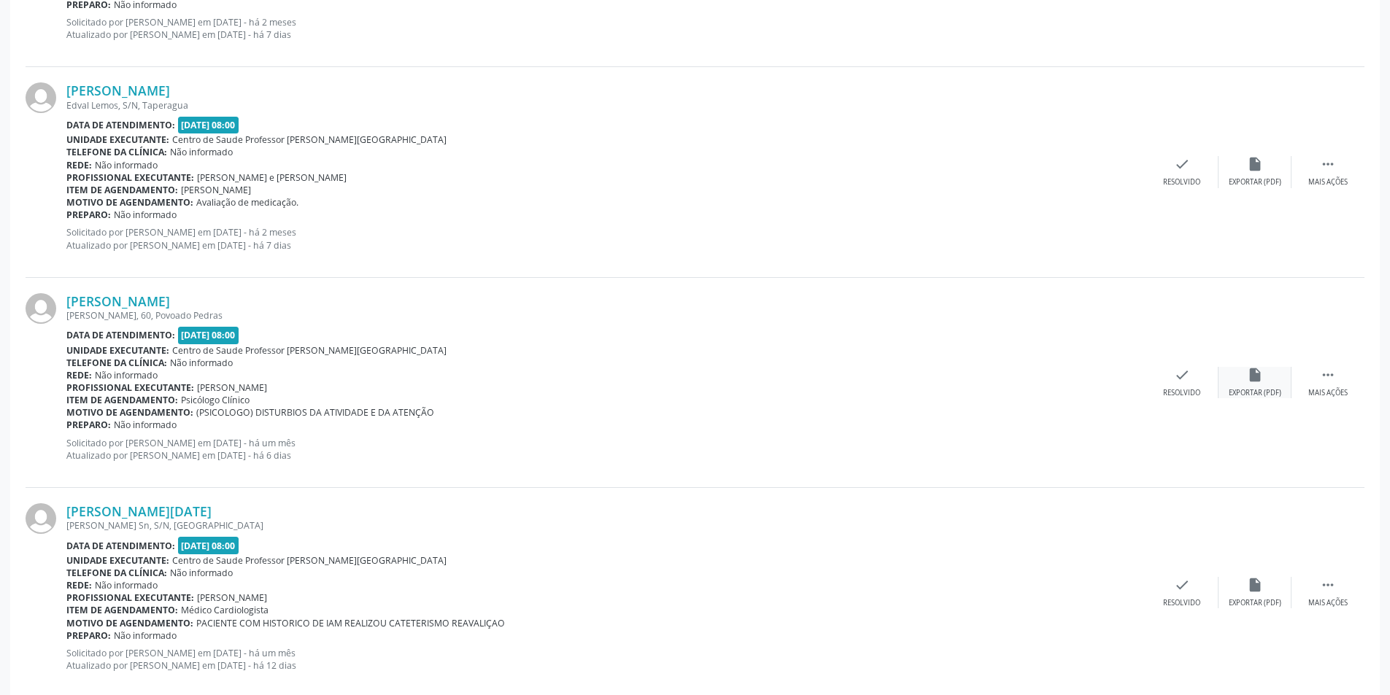
click at [1268, 377] on div "insert_drive_file Exportar (PDF)" at bounding box center [1255, 382] width 73 height 31
click at [1202, 385] on div "check Resolvido" at bounding box center [1182, 382] width 73 height 31
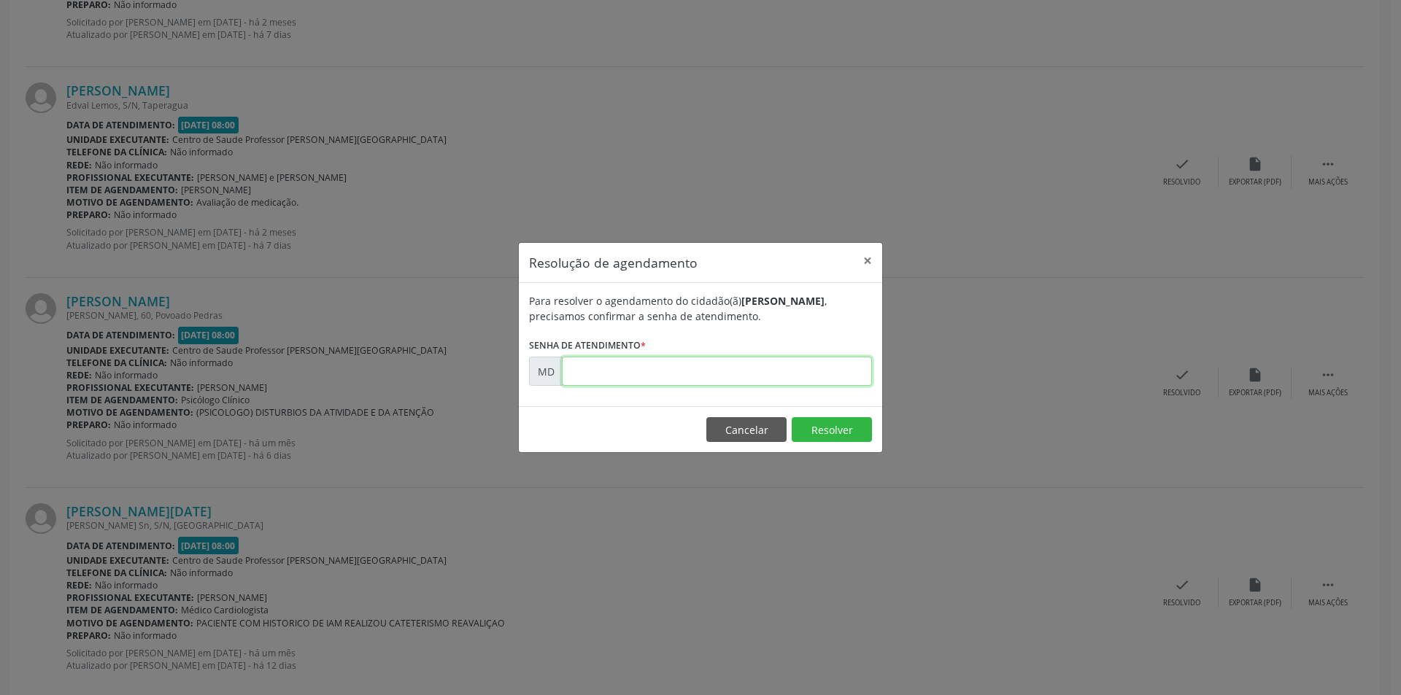
paste input "00005624"
type input "00005624"
click at [817, 423] on button "Resolver" at bounding box center [832, 429] width 80 height 25
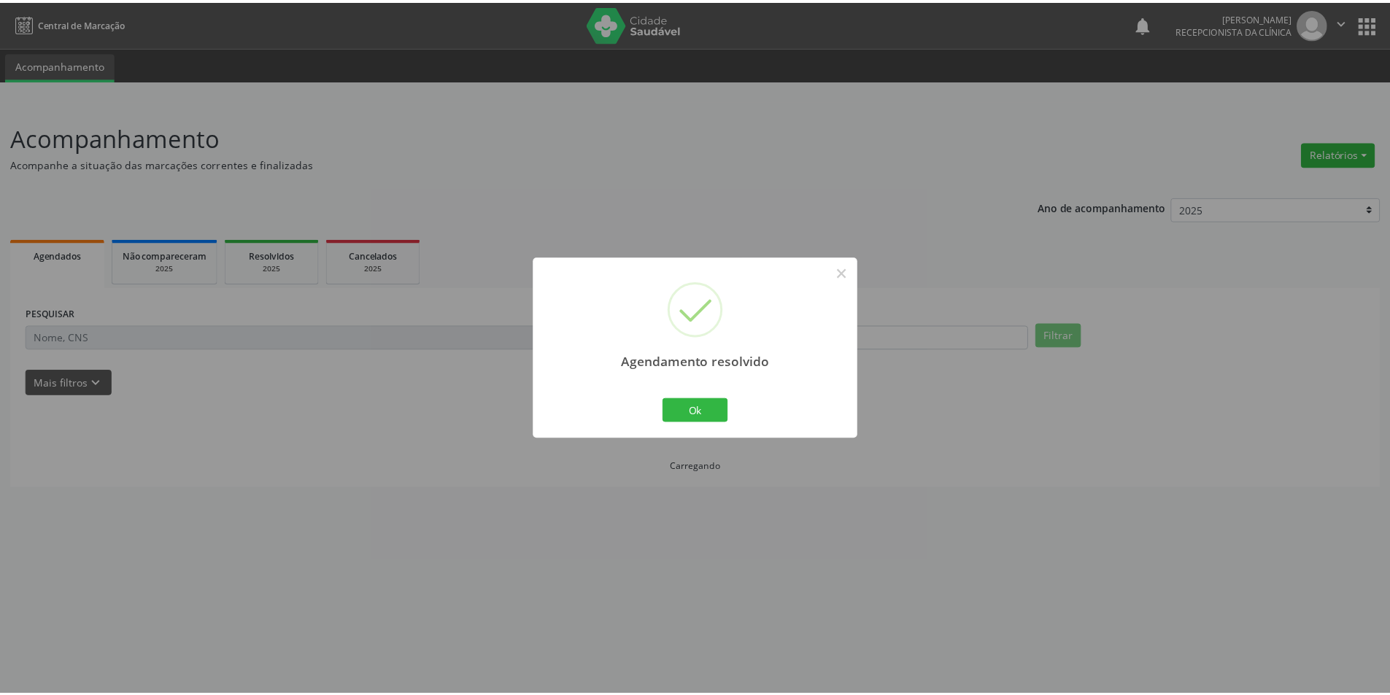
scroll to position [0, 0]
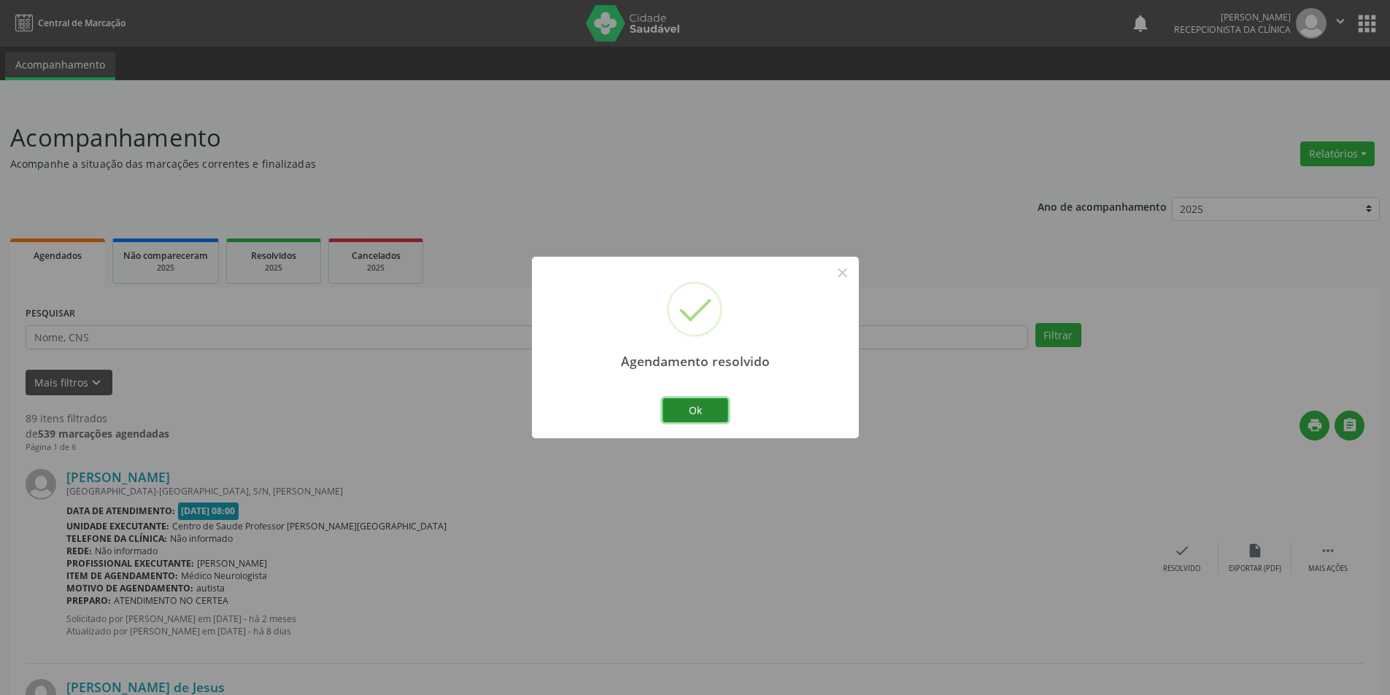
click at [710, 400] on button "Ok" at bounding box center [696, 410] width 66 height 25
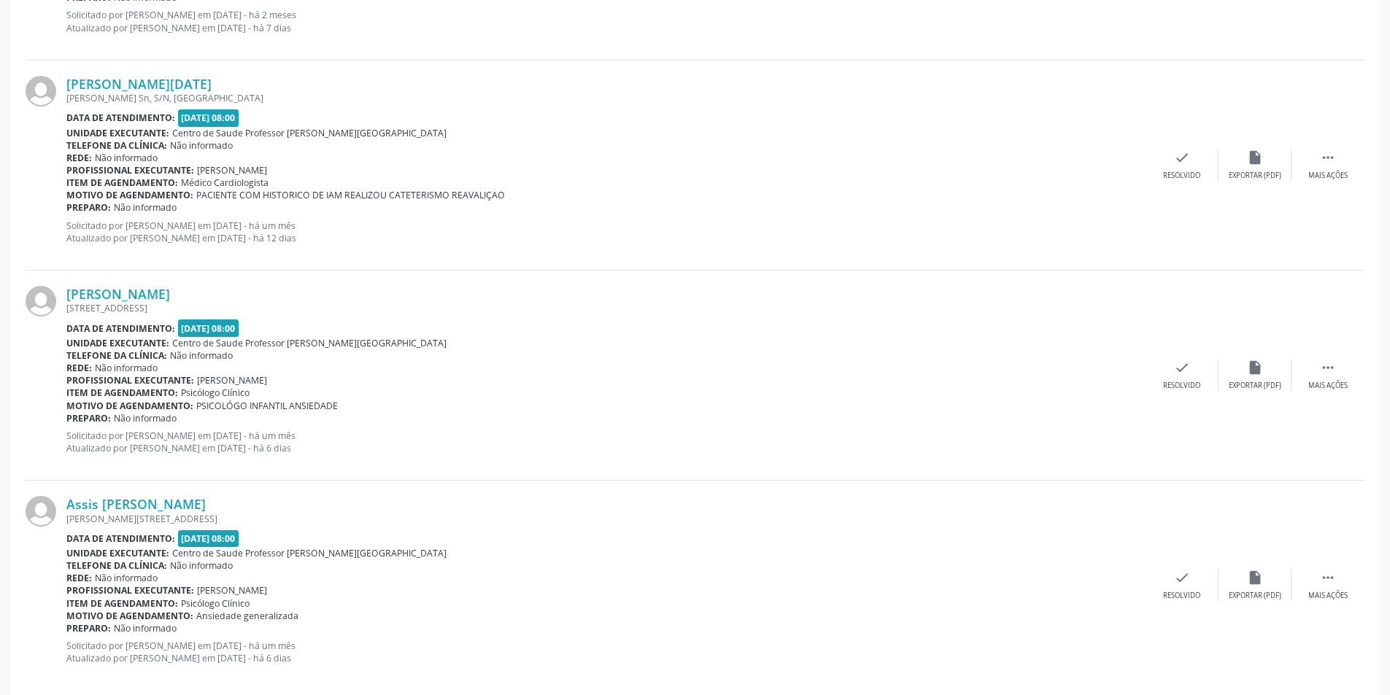
scroll to position [2919, 0]
click at [1327, 366] on icon "" at bounding box center [1328, 366] width 16 height 16
click at [1268, 375] on div "alarm_off Não compareceu" at bounding box center [1255, 373] width 73 height 31
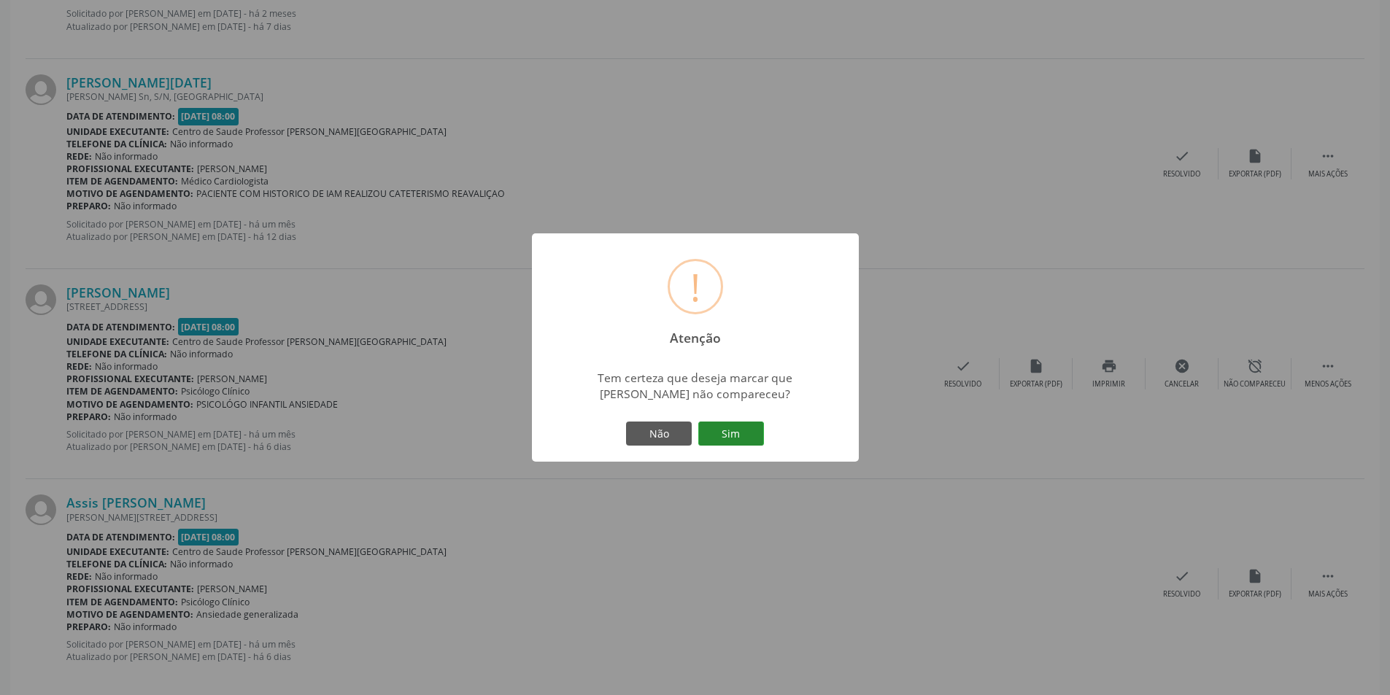
click at [736, 428] on button "Sim" at bounding box center [731, 434] width 66 height 25
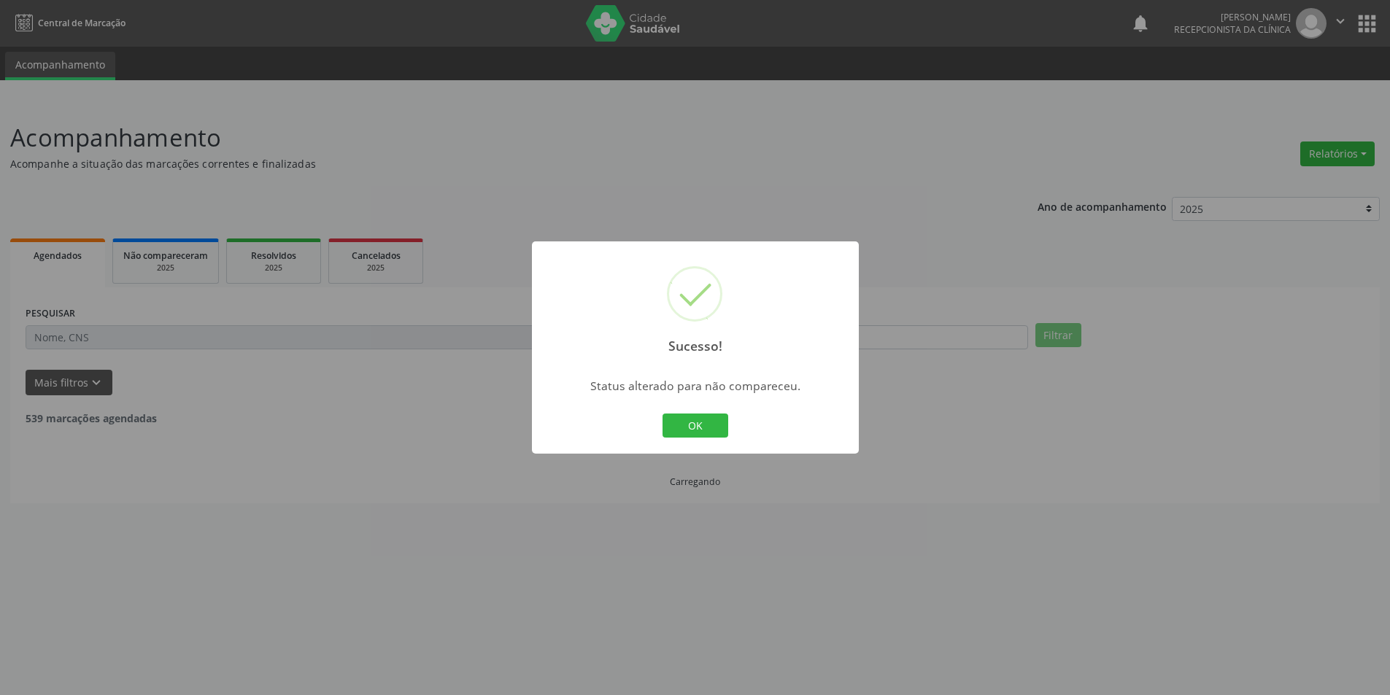
scroll to position [0, 0]
click at [687, 417] on button "OK" at bounding box center [701, 426] width 66 height 25
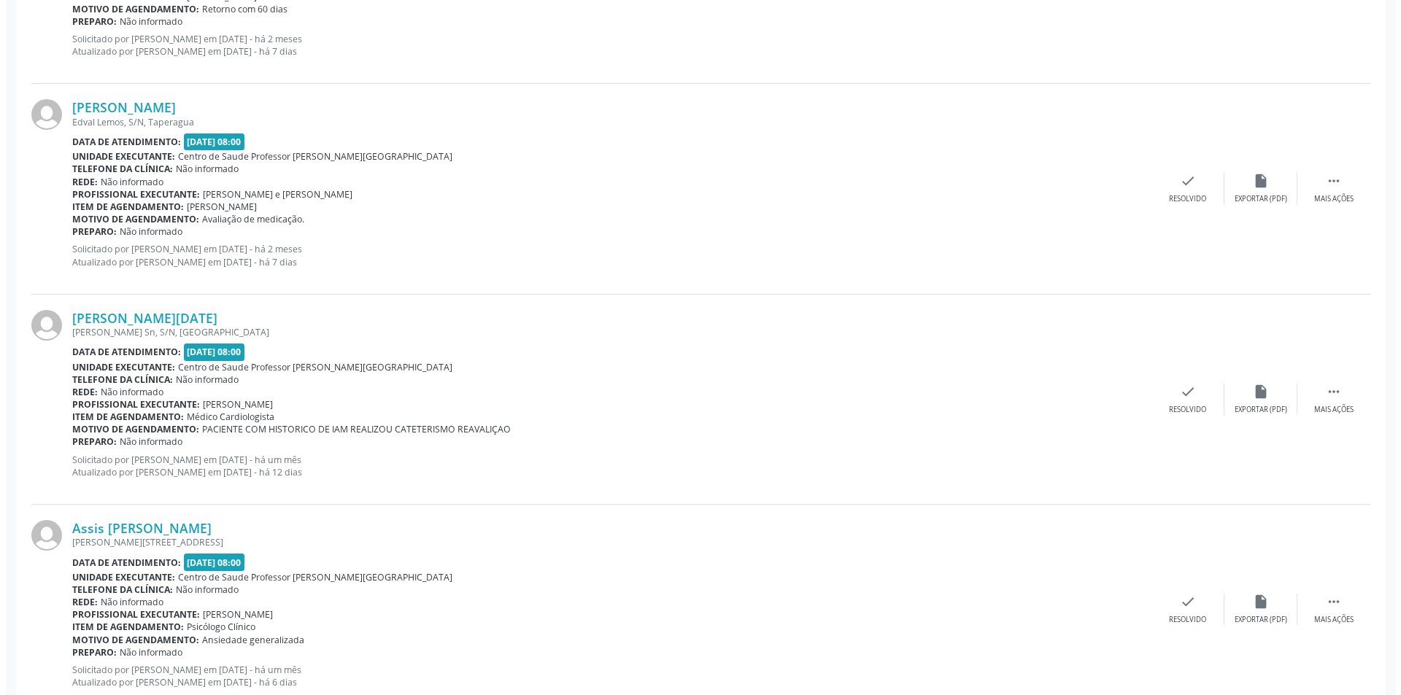
scroll to position [2846, 0]
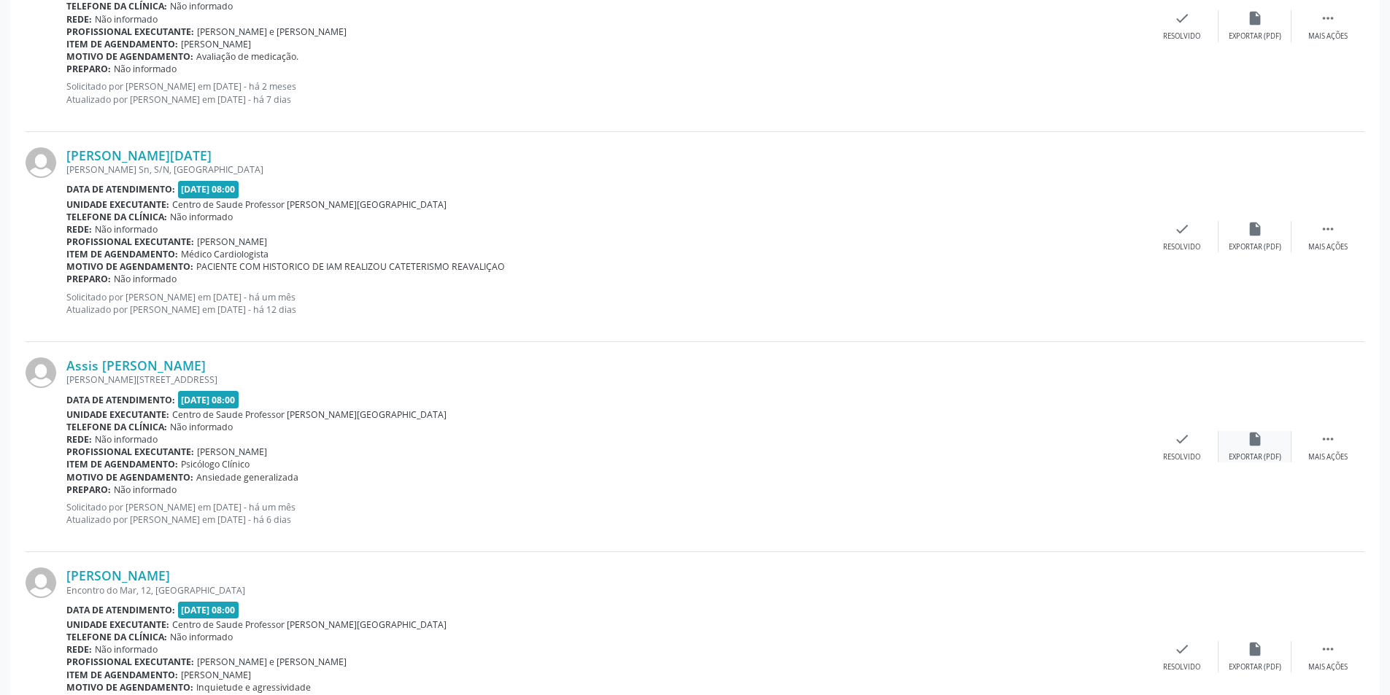
click at [1270, 461] on div "Exportar (PDF)" at bounding box center [1255, 457] width 53 height 10
click at [1174, 444] on icon "check" at bounding box center [1182, 439] width 16 height 16
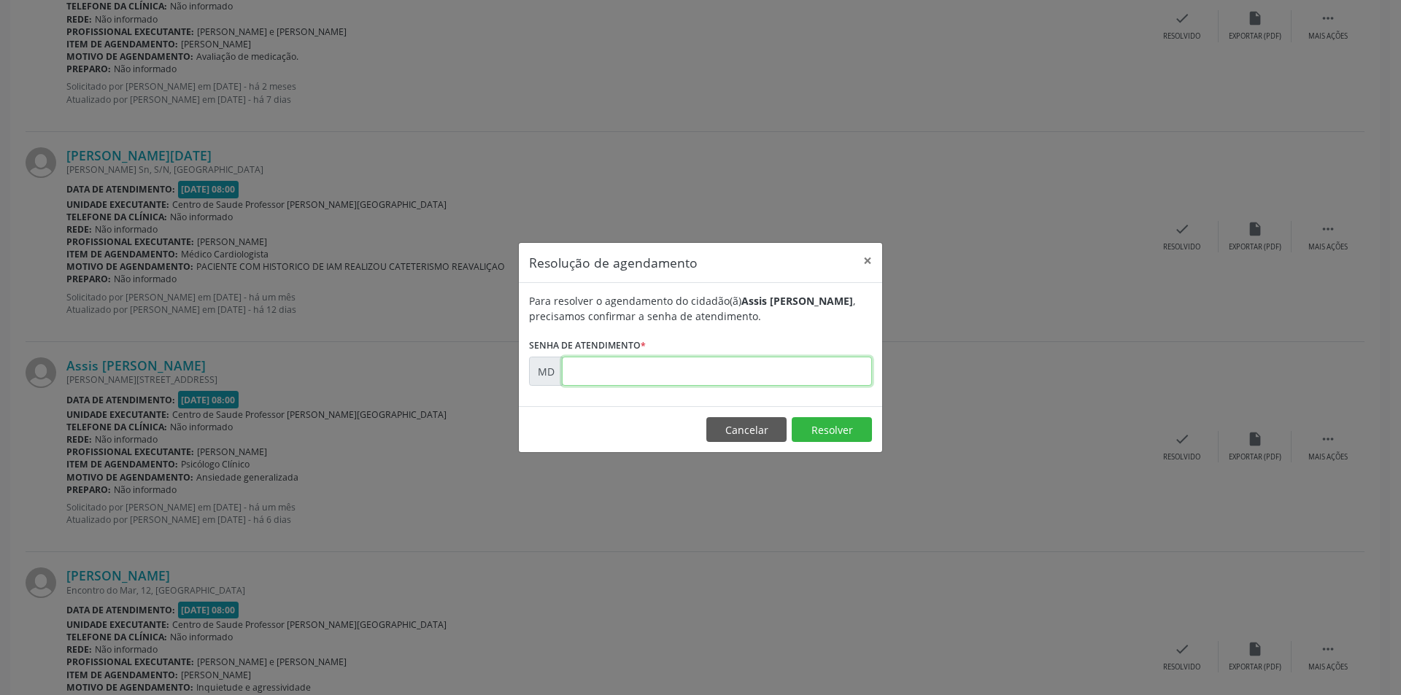
paste input "00006147"
type input "00006147"
click at [823, 425] on button "Resolver" at bounding box center [832, 429] width 80 height 25
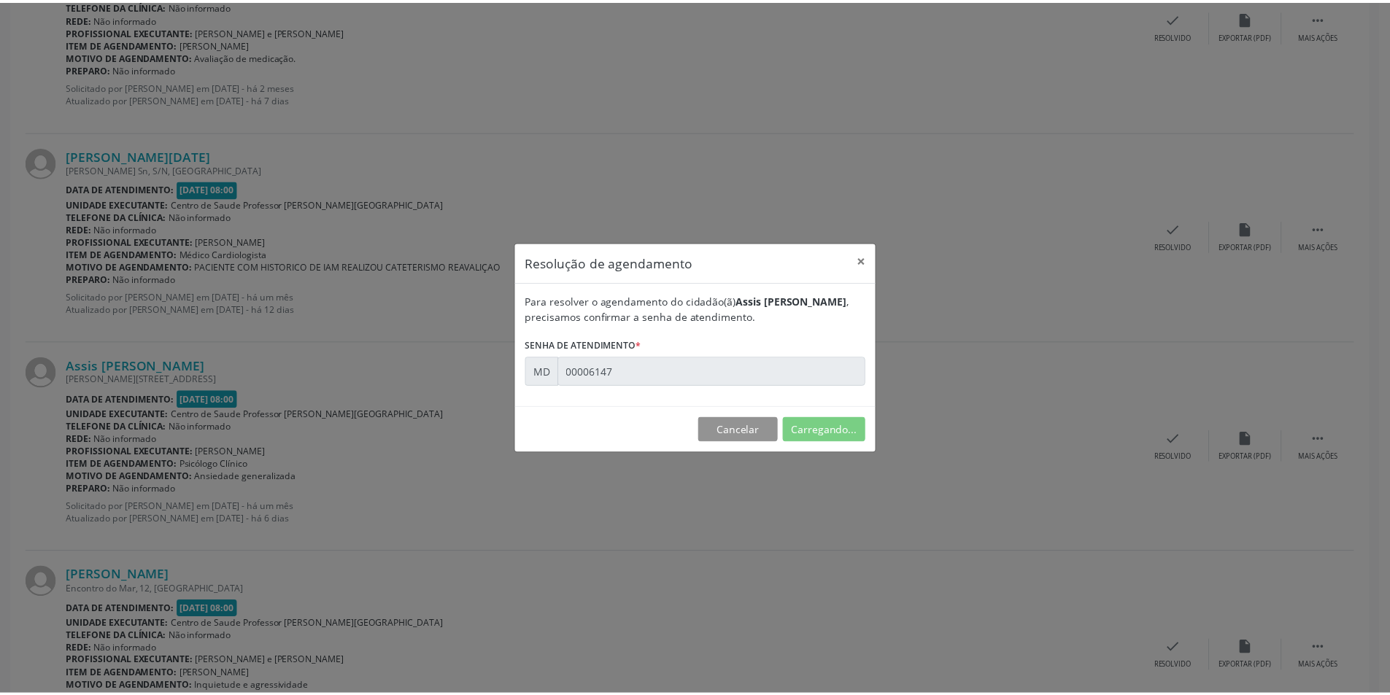
scroll to position [0, 0]
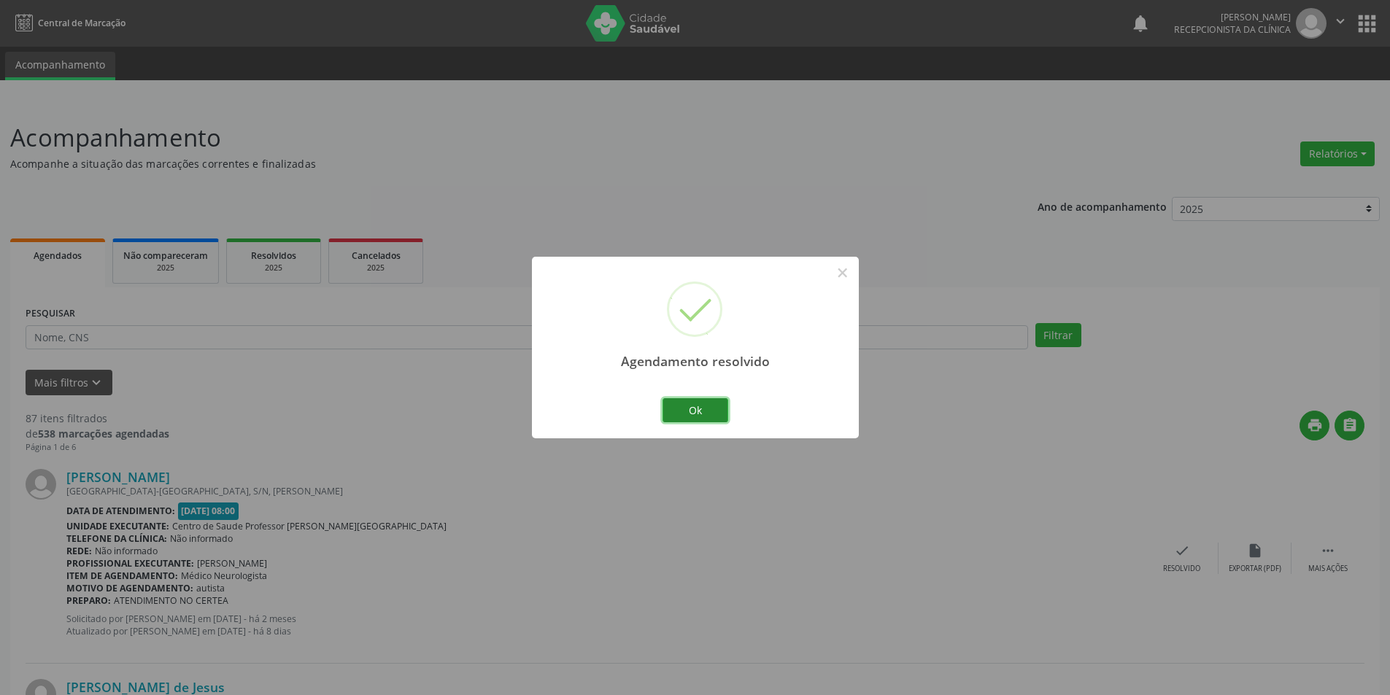
click at [687, 409] on button "Ok" at bounding box center [696, 410] width 66 height 25
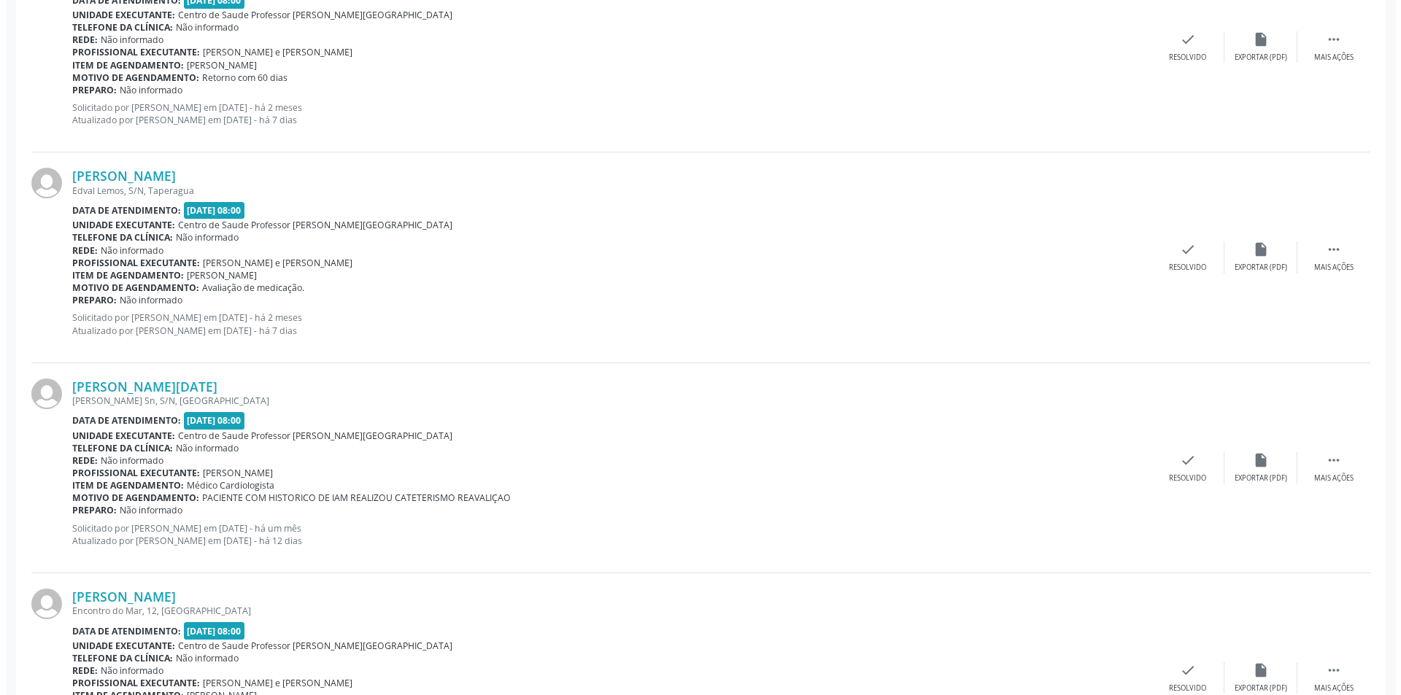
scroll to position [2846, 0]
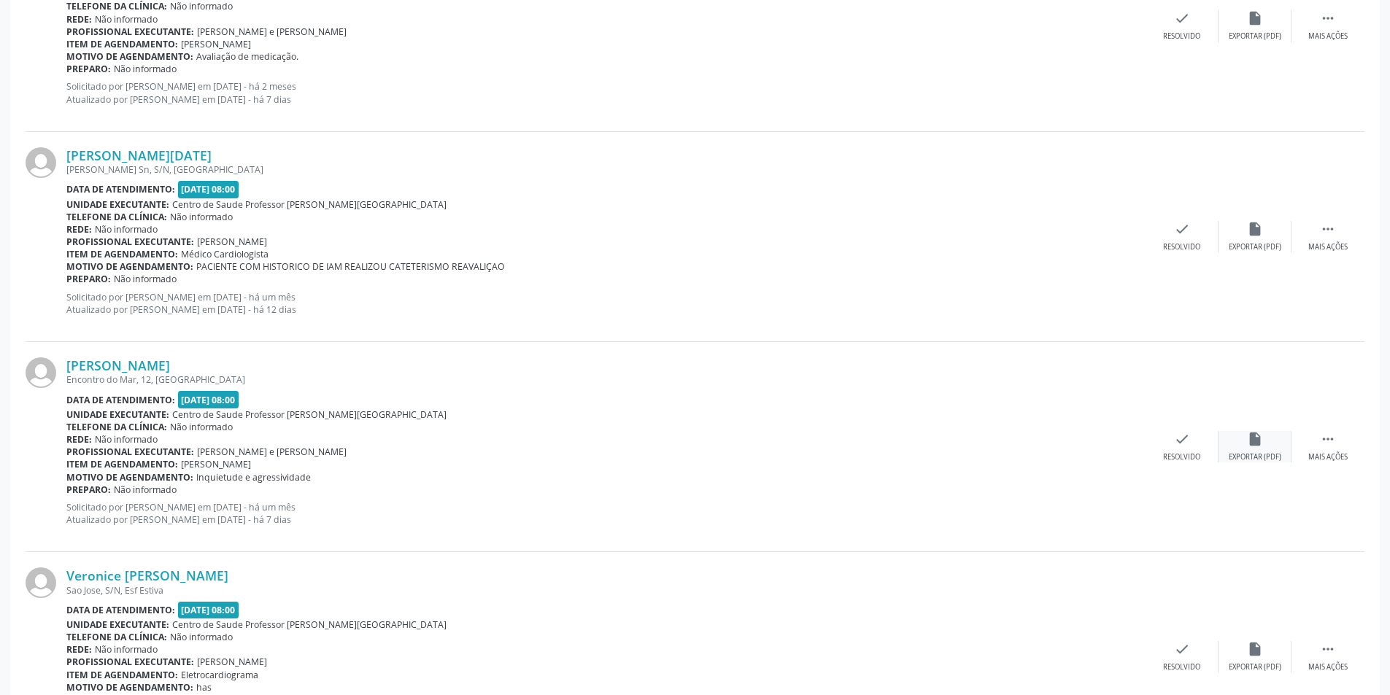
click at [1262, 453] on div "Exportar (PDF)" at bounding box center [1255, 457] width 53 height 10
click at [1176, 452] on div "Resolvido" at bounding box center [1181, 457] width 37 height 10
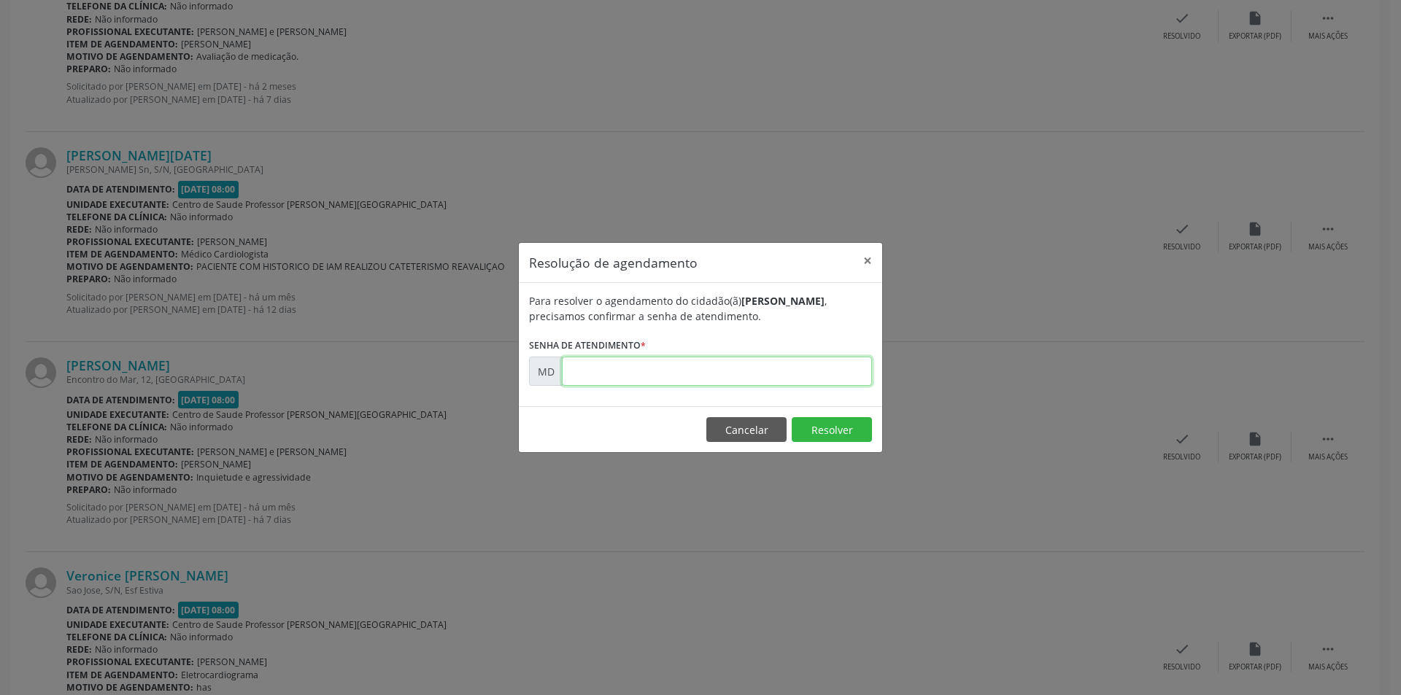
paste input "00006914"
type input "00006914"
click at [841, 434] on button "Resolver" at bounding box center [832, 429] width 80 height 25
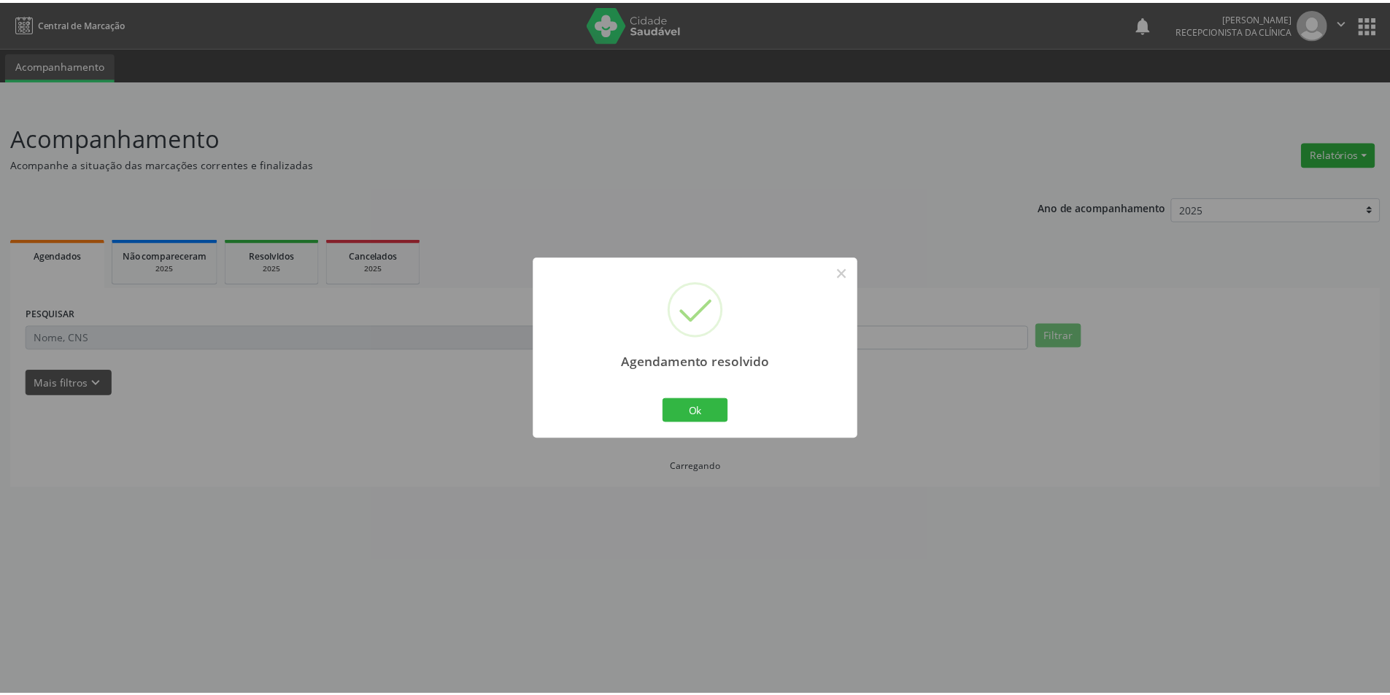
scroll to position [0, 0]
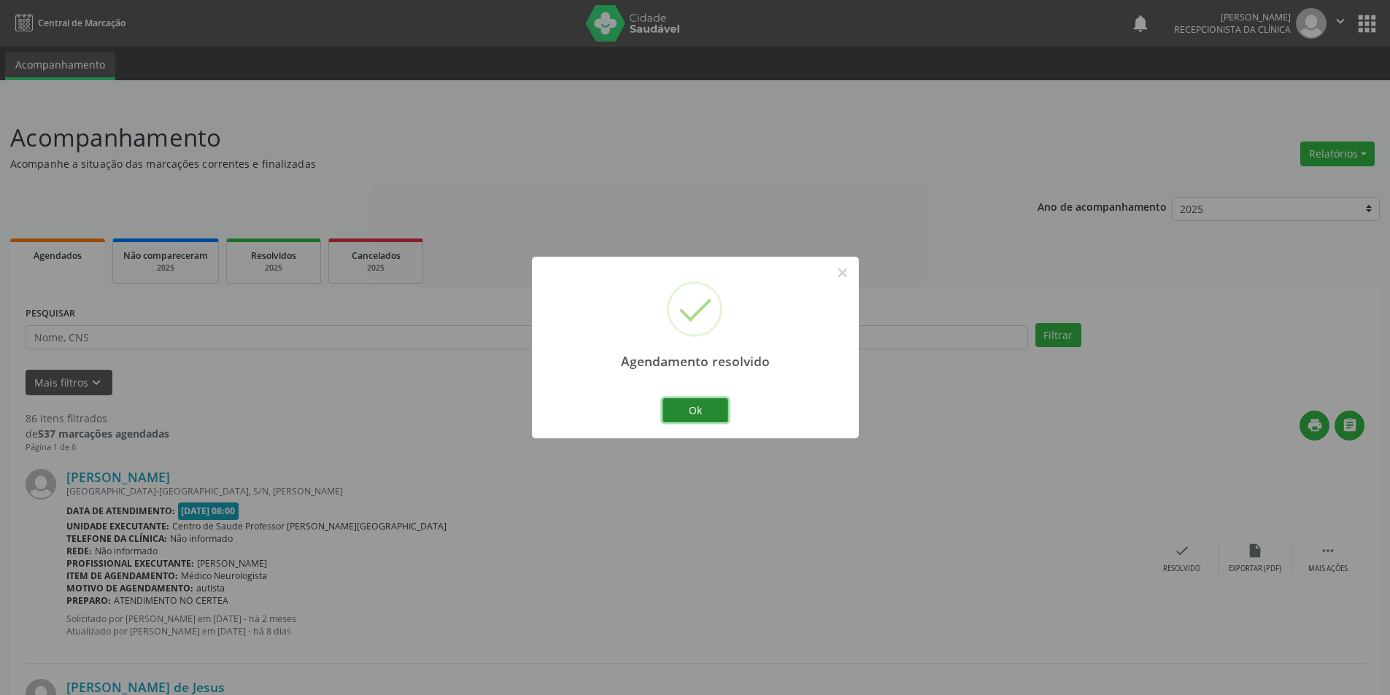
click at [697, 414] on button "Ok" at bounding box center [696, 410] width 66 height 25
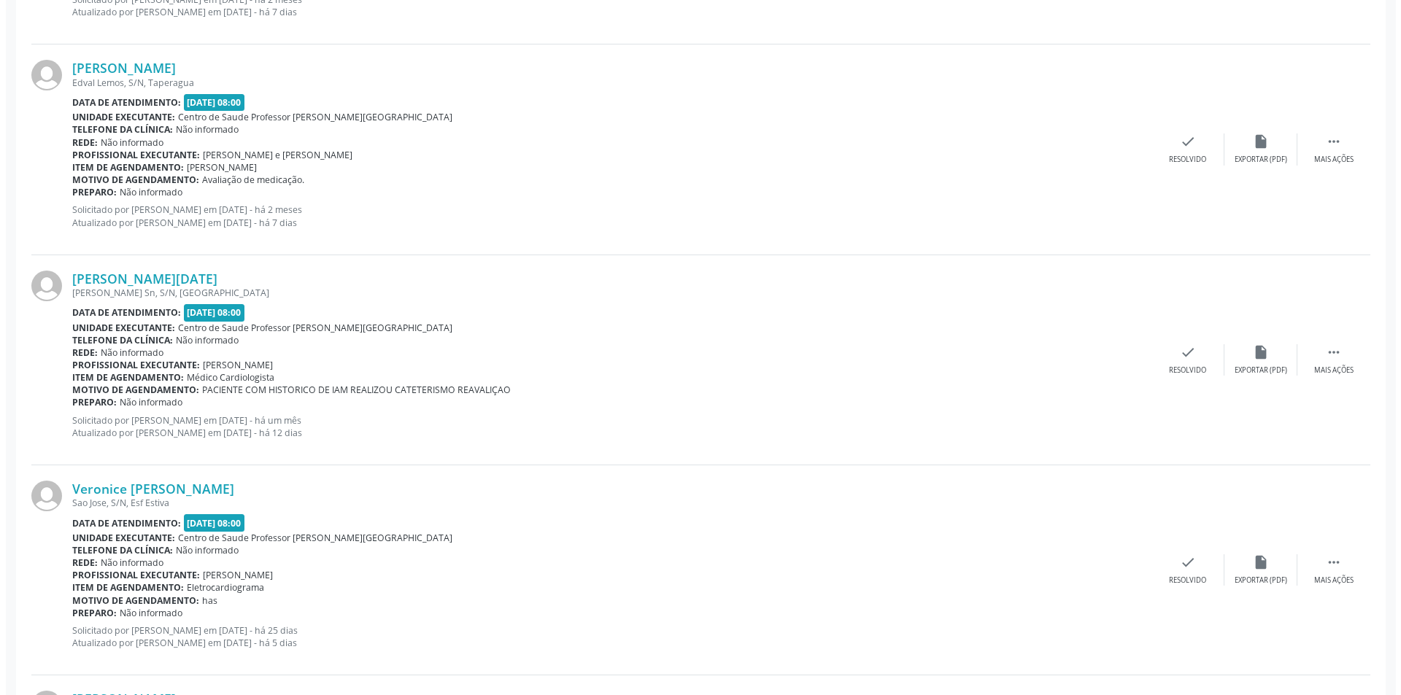
scroll to position [2688, 0]
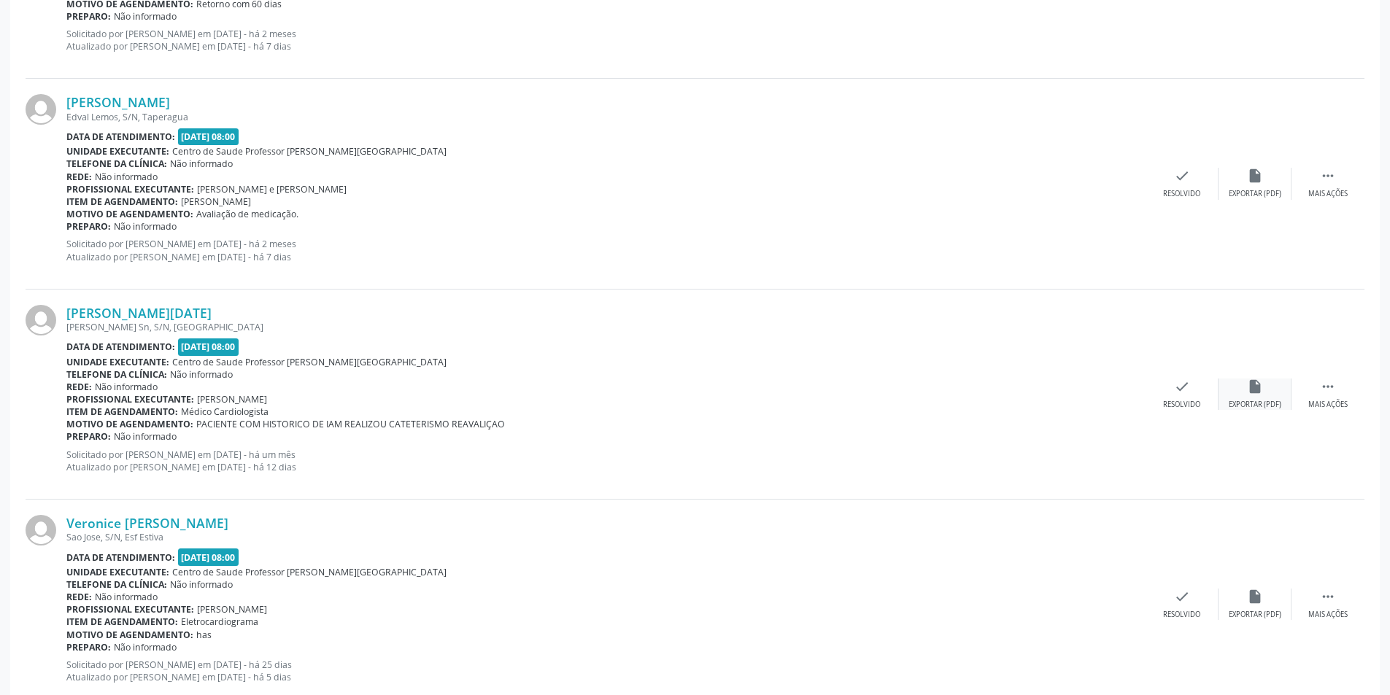
click at [1271, 391] on div "insert_drive_file Exportar (PDF)" at bounding box center [1255, 394] width 73 height 31
click at [1213, 390] on div "check Resolvido" at bounding box center [1182, 394] width 73 height 31
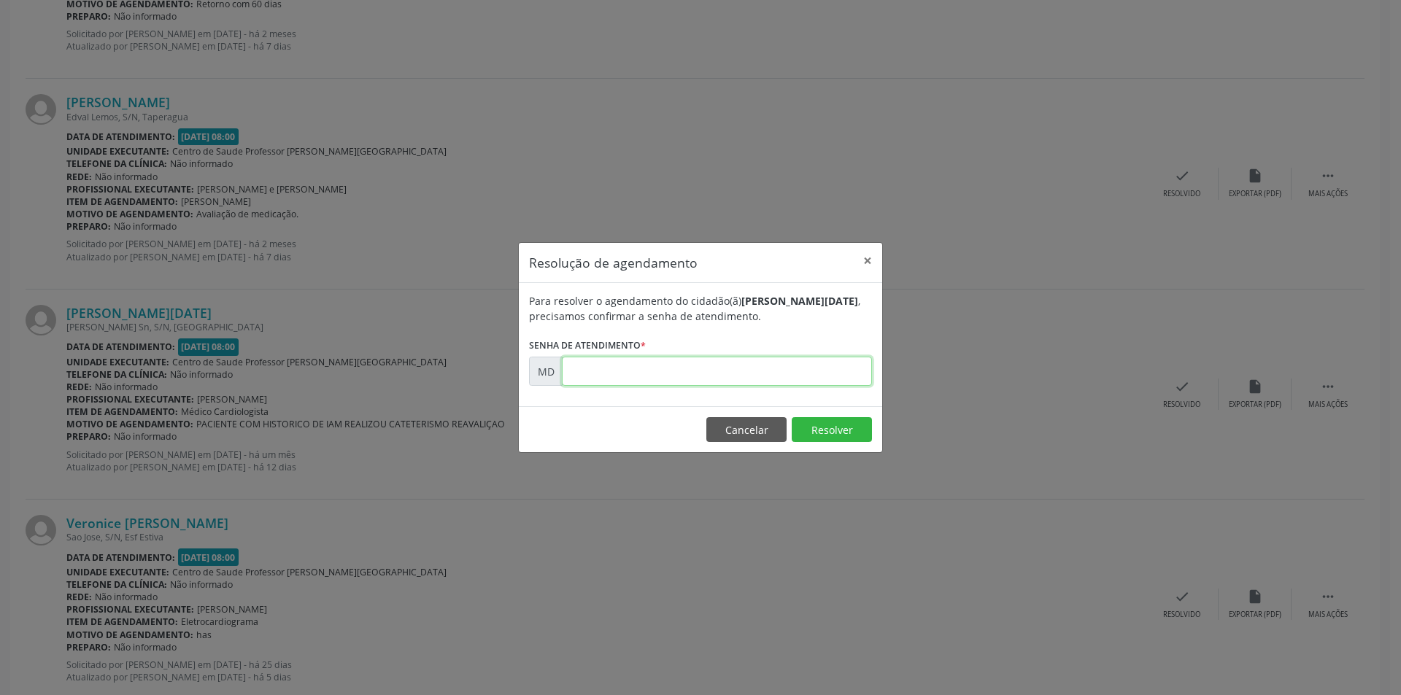
paste input "00005835"
type input "00005835"
click at [833, 432] on button "Resolver" at bounding box center [832, 429] width 80 height 25
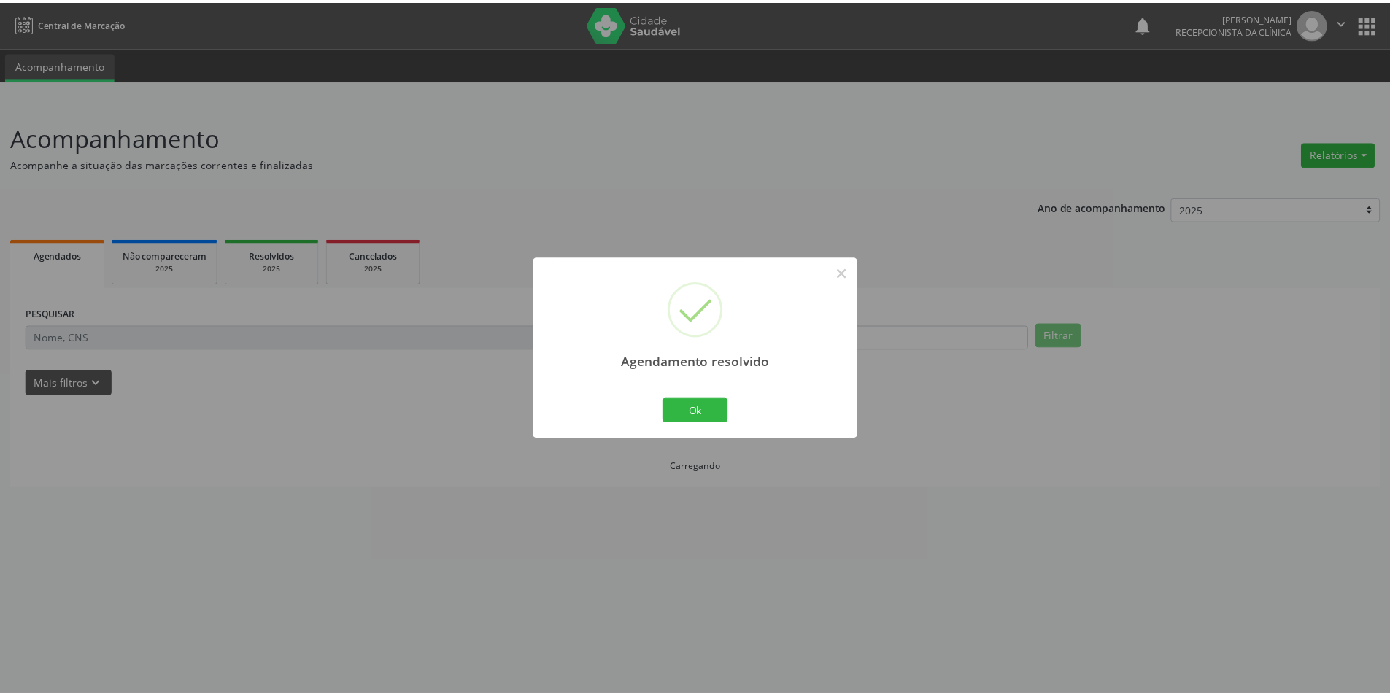
scroll to position [0, 0]
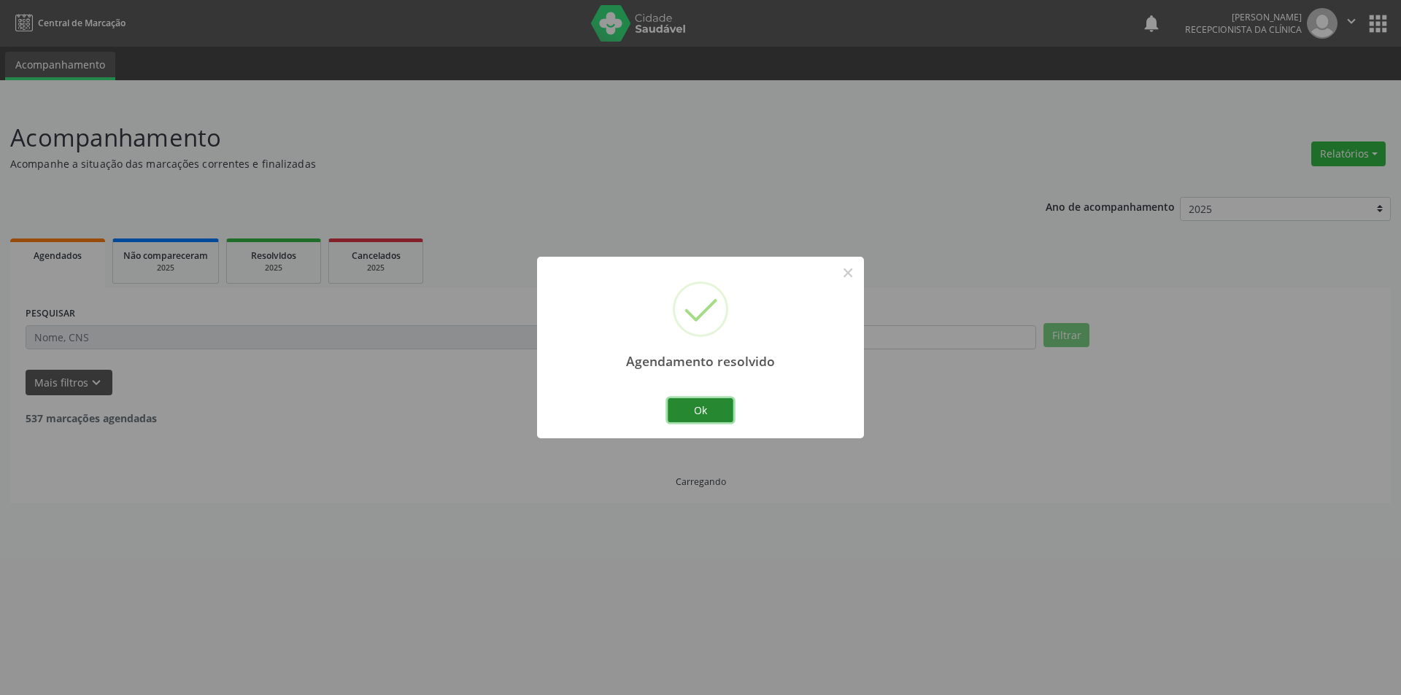
click at [687, 399] on button "Ok" at bounding box center [701, 410] width 66 height 25
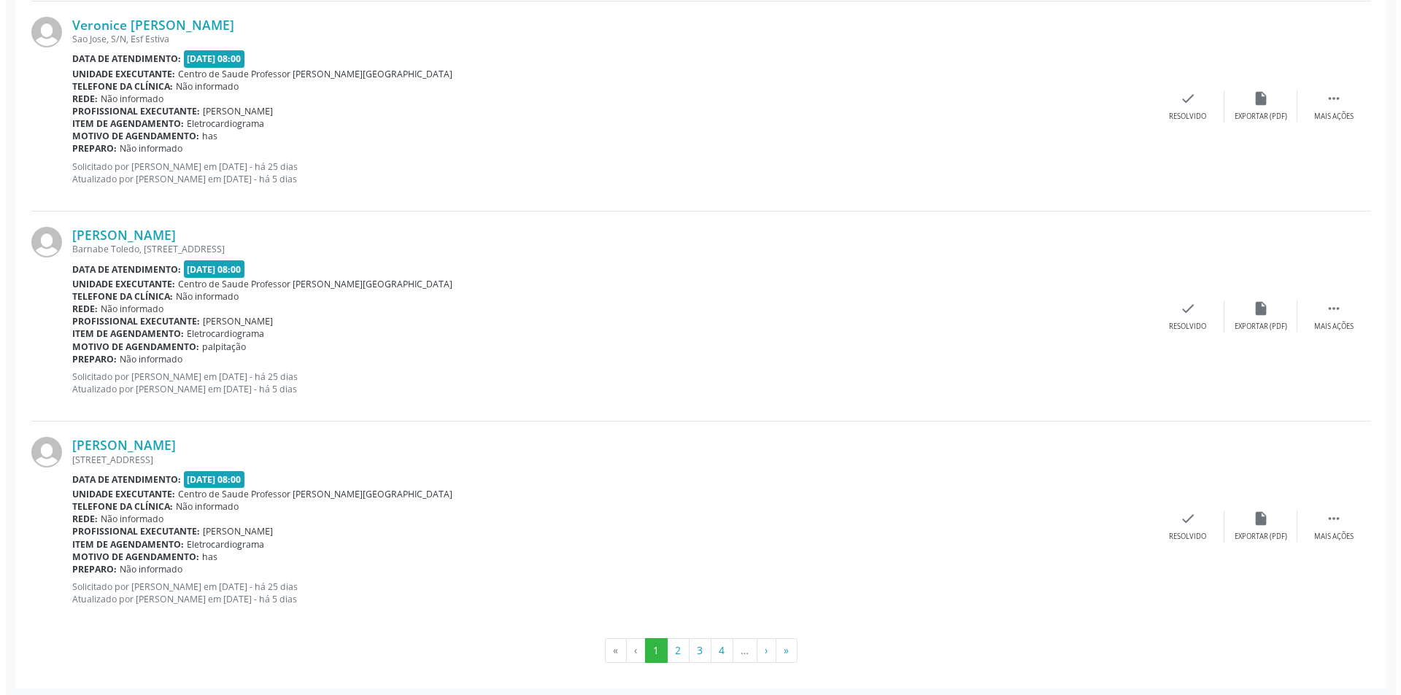
scroll to position [2980, 0]
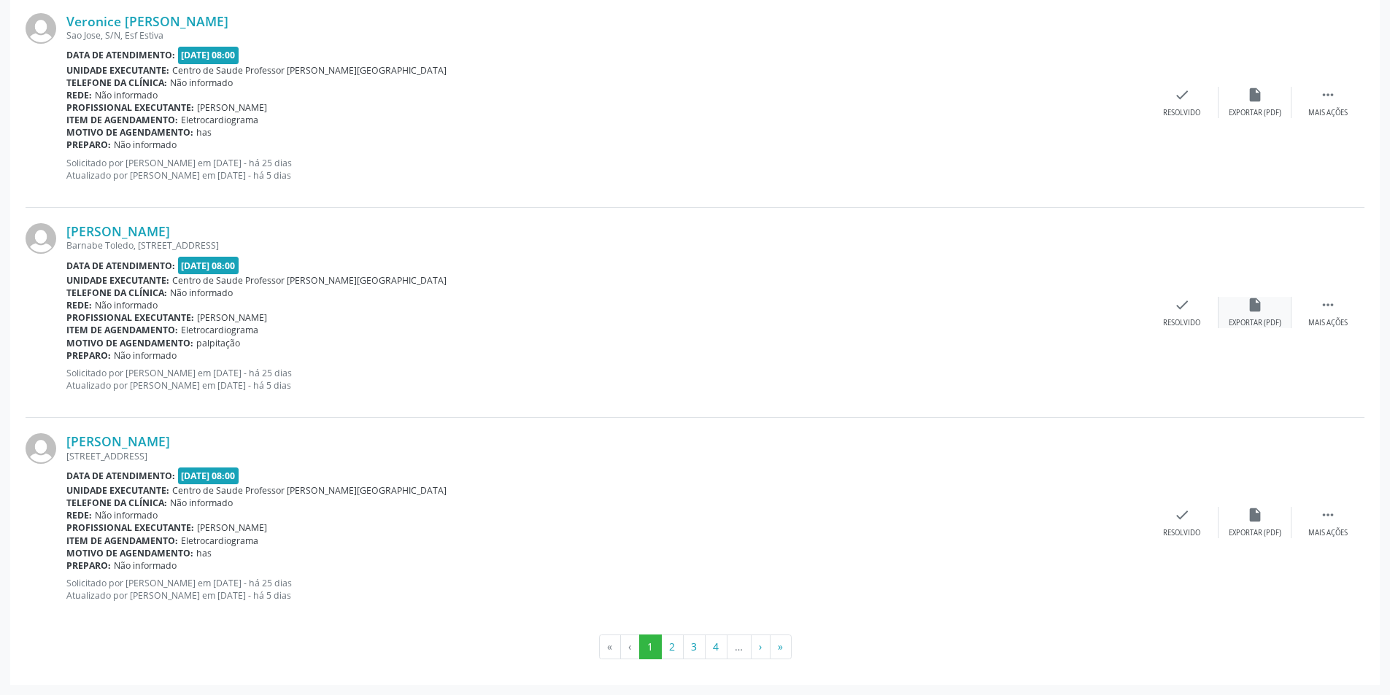
click at [1268, 318] on div "Exportar (PDF)" at bounding box center [1255, 323] width 53 height 10
click at [1189, 325] on div "Resolvido" at bounding box center [1181, 323] width 37 height 10
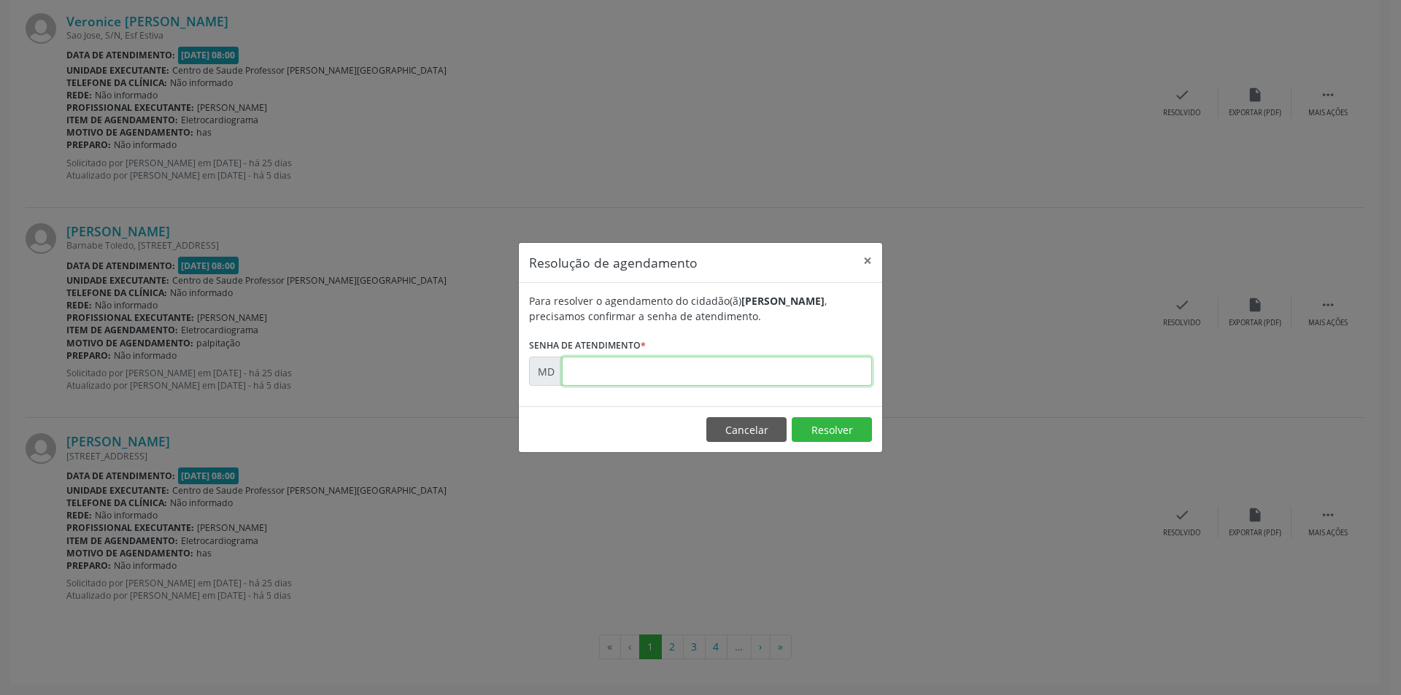
paste input "00008934"
type input "00008934"
click at [830, 432] on button "Resolver" at bounding box center [832, 429] width 80 height 25
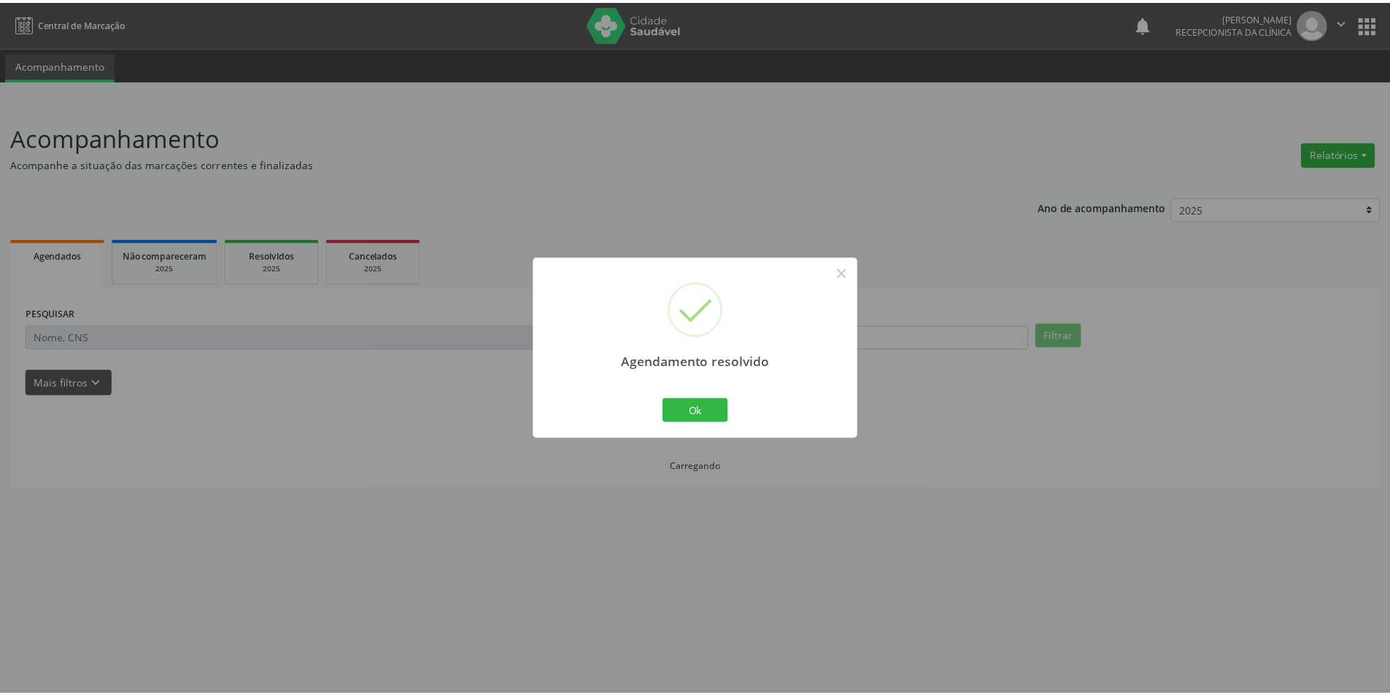
scroll to position [0, 0]
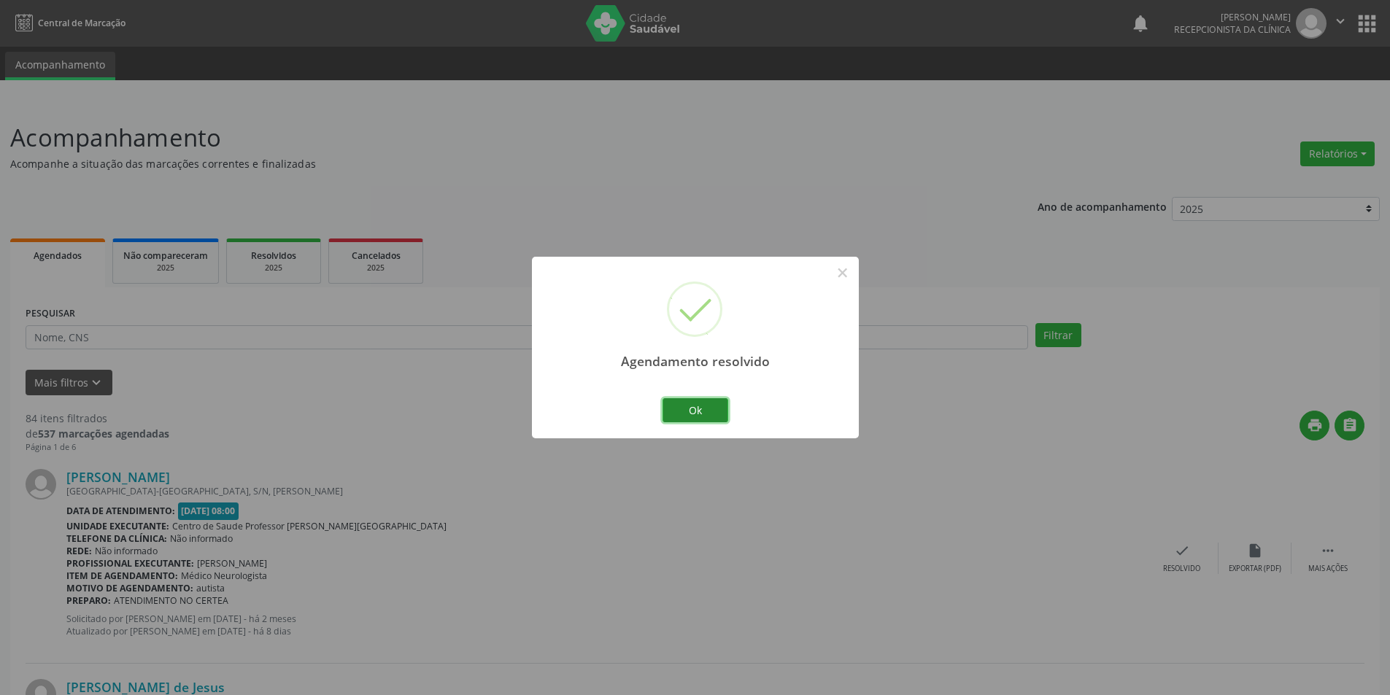
click at [714, 410] on button "Ok" at bounding box center [696, 410] width 66 height 25
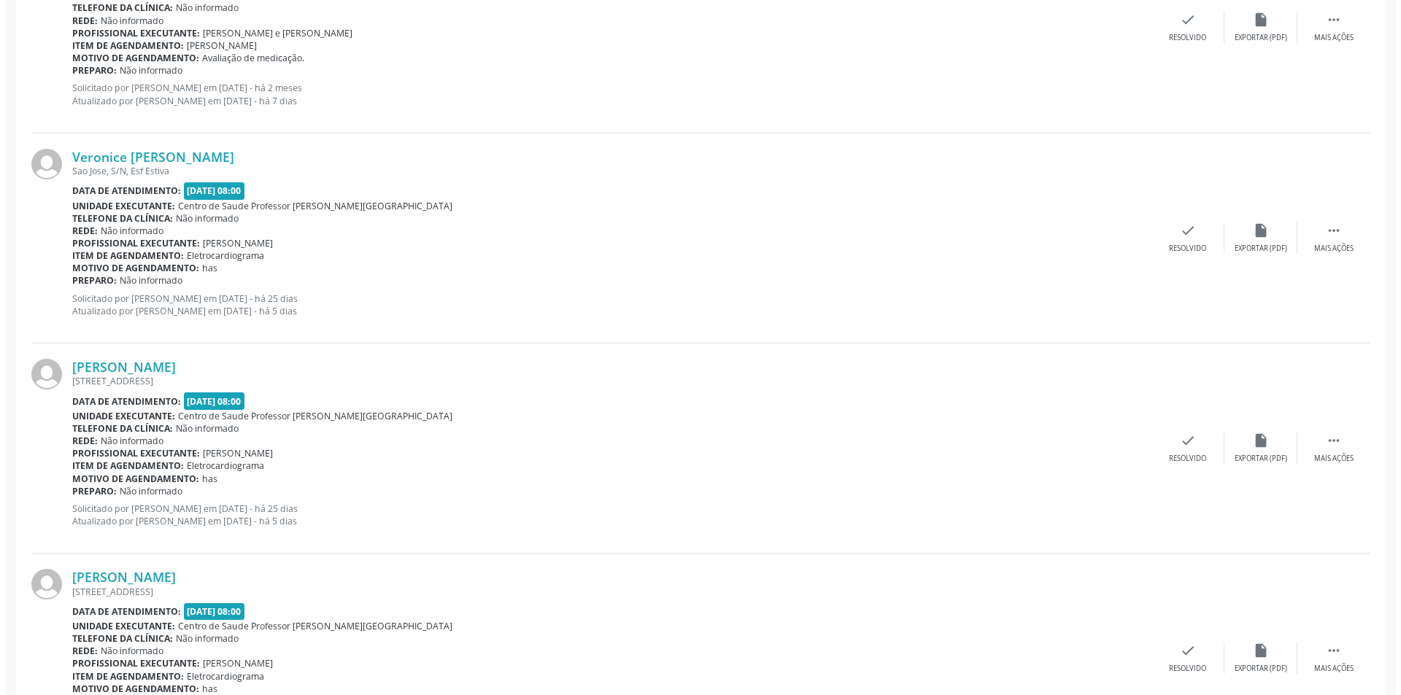
scroll to position [2834, 0]
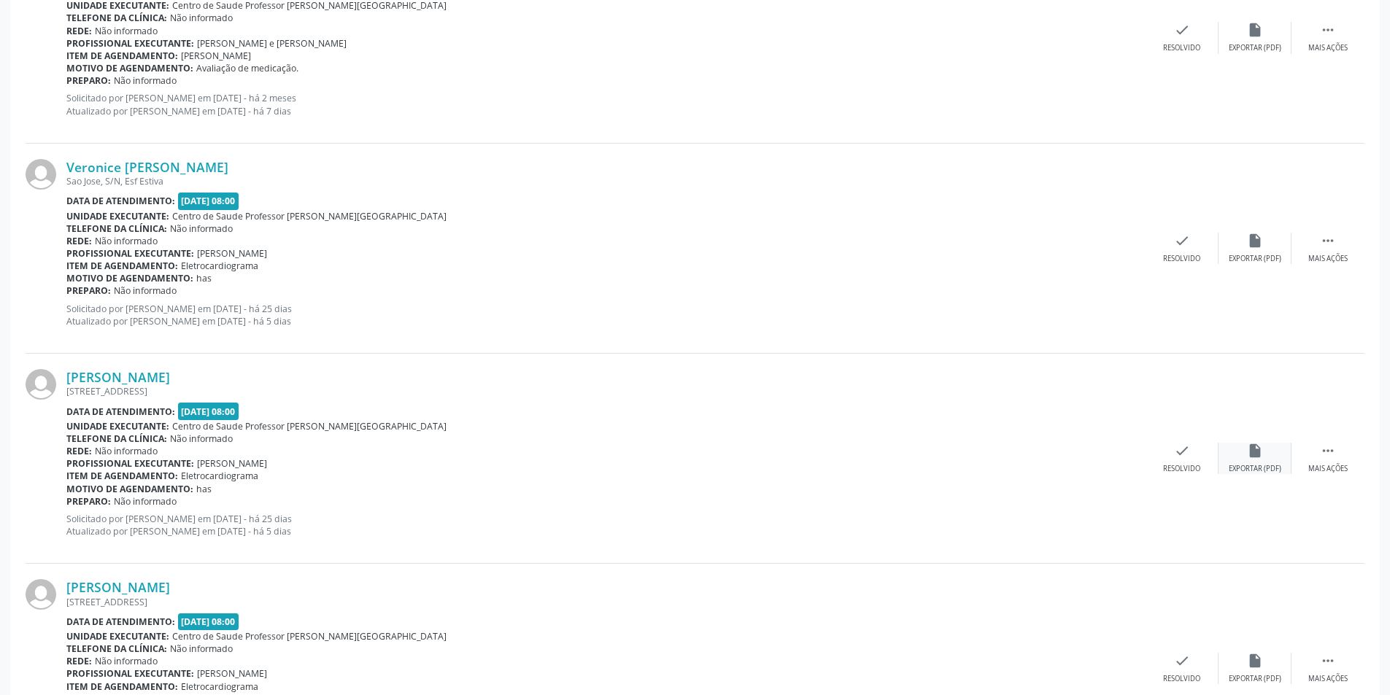
click at [1255, 468] on div "Exportar (PDF)" at bounding box center [1255, 469] width 53 height 10
click at [1184, 463] on div "check Resolvido" at bounding box center [1182, 458] width 73 height 31
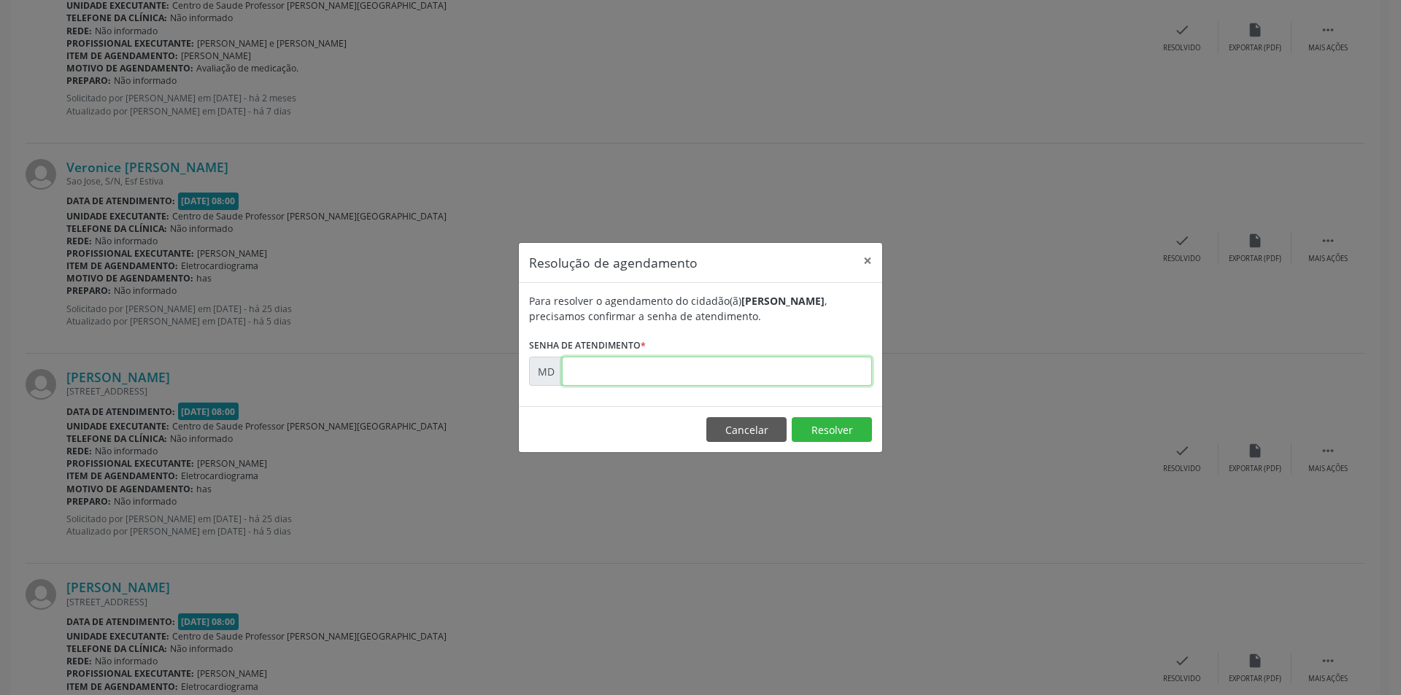
paste input "00008941"
type input "00008941"
click at [831, 422] on button "Resolver" at bounding box center [832, 429] width 80 height 25
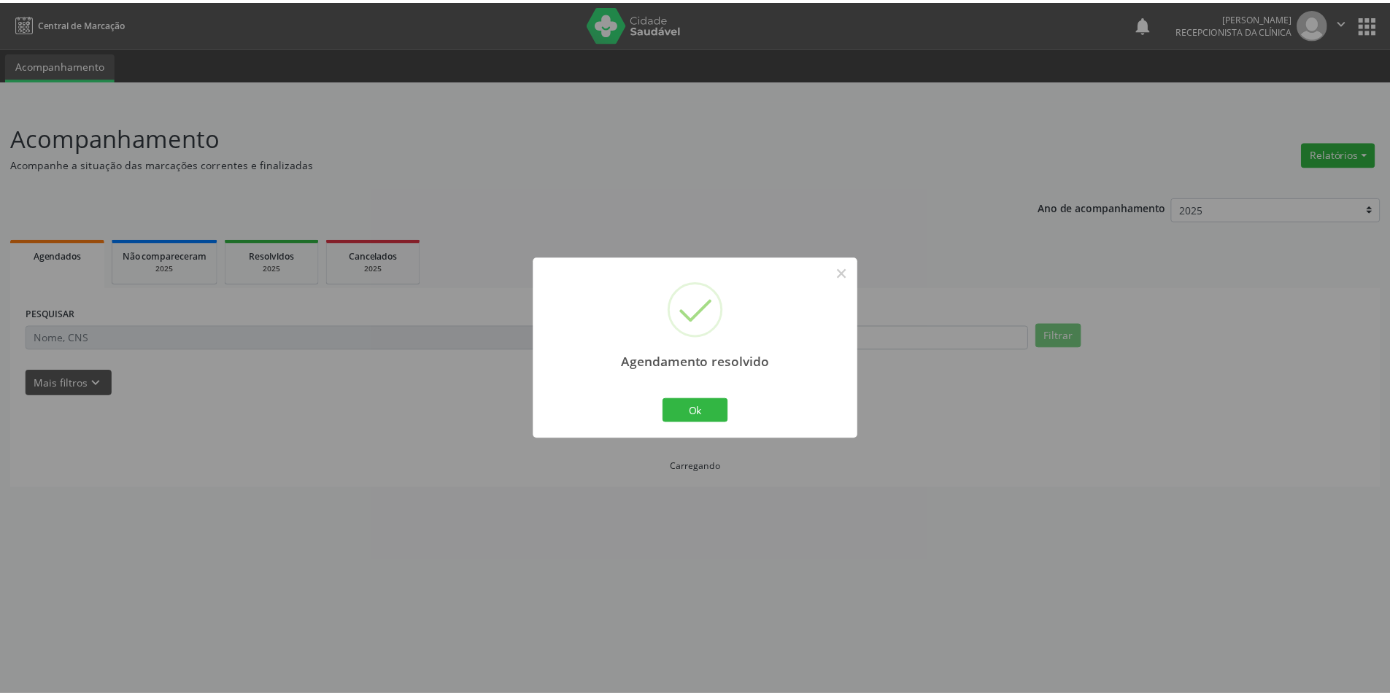
scroll to position [0, 0]
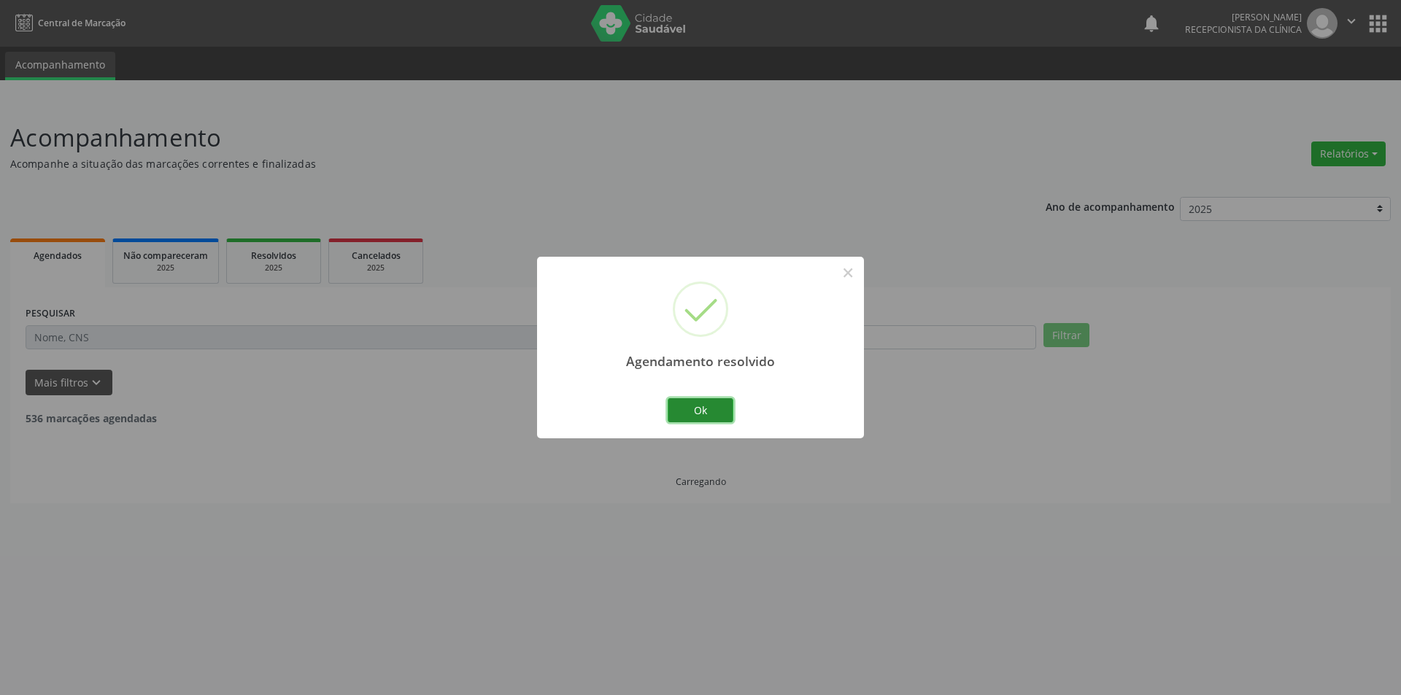
click at [731, 413] on button "Ok" at bounding box center [701, 410] width 66 height 25
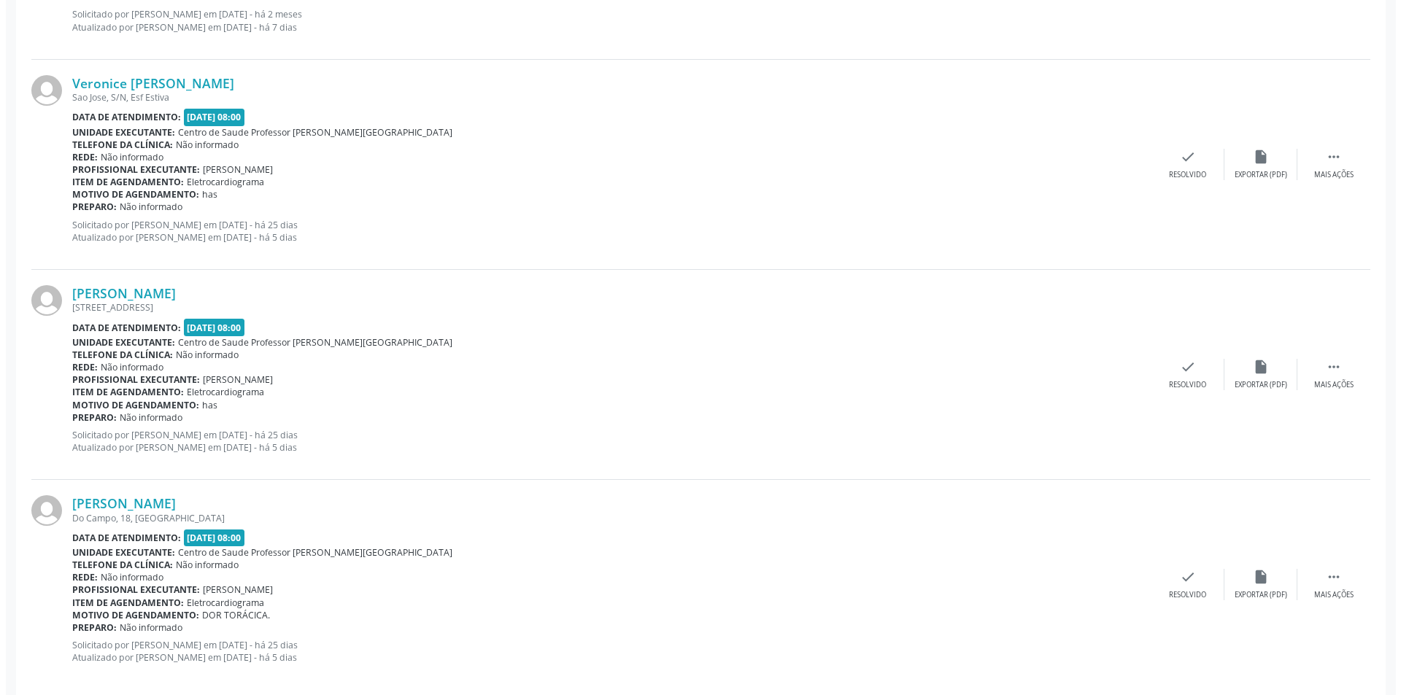
scroll to position [2919, 0]
click at [1264, 380] on div "Exportar (PDF)" at bounding box center [1255, 384] width 53 height 10
click at [1179, 387] on div "Resolvido" at bounding box center [1181, 384] width 37 height 10
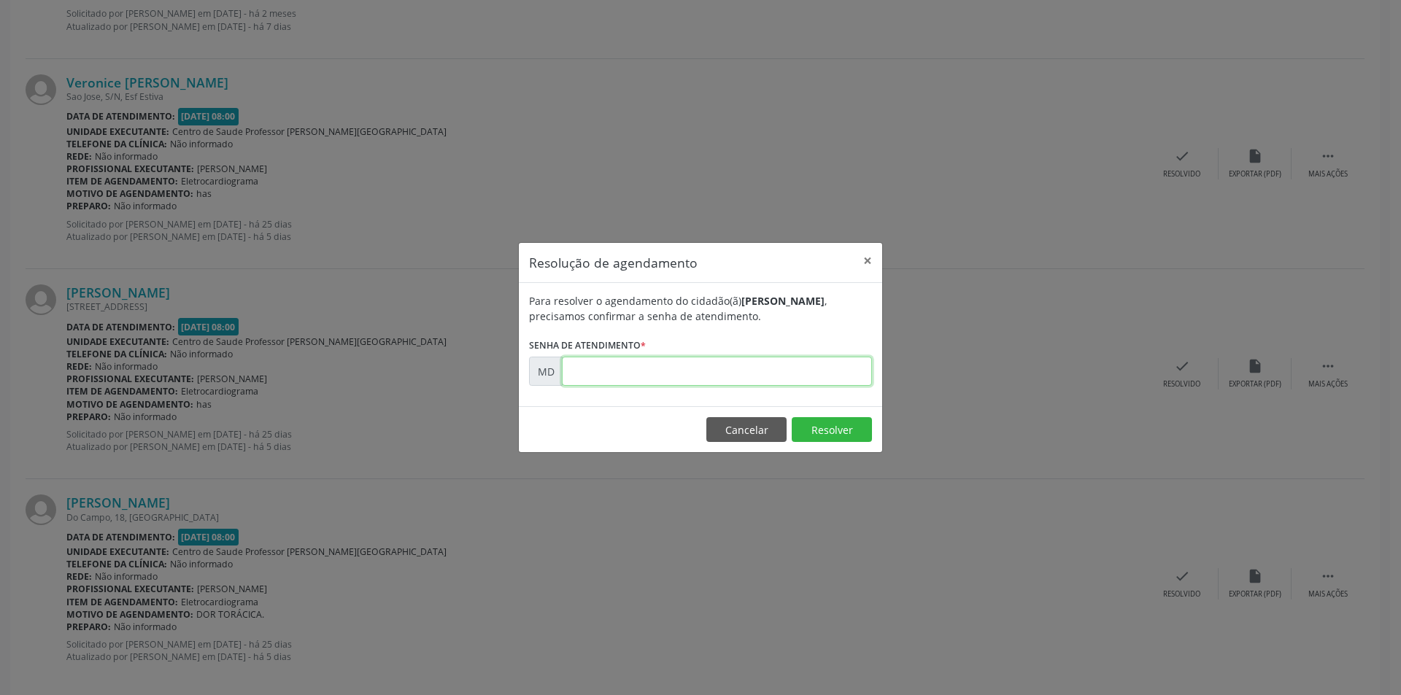
drag, startPoint x: 671, startPoint y: 354, endPoint x: 638, endPoint y: 373, distance: 37.9
click at [638, 373] on input "text" at bounding box center [717, 371] width 310 height 29
paste input "00008945"
type input "00008945"
click at [821, 438] on button "Resolver" at bounding box center [832, 429] width 80 height 25
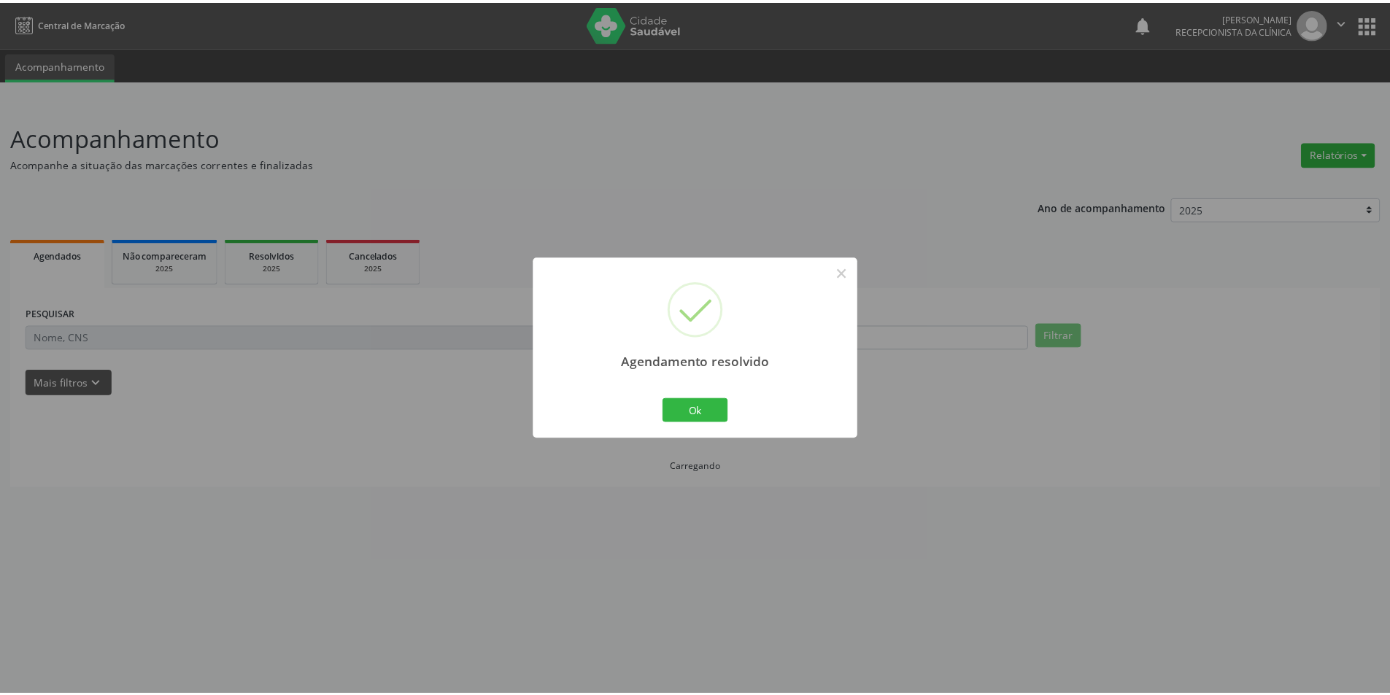
scroll to position [0, 0]
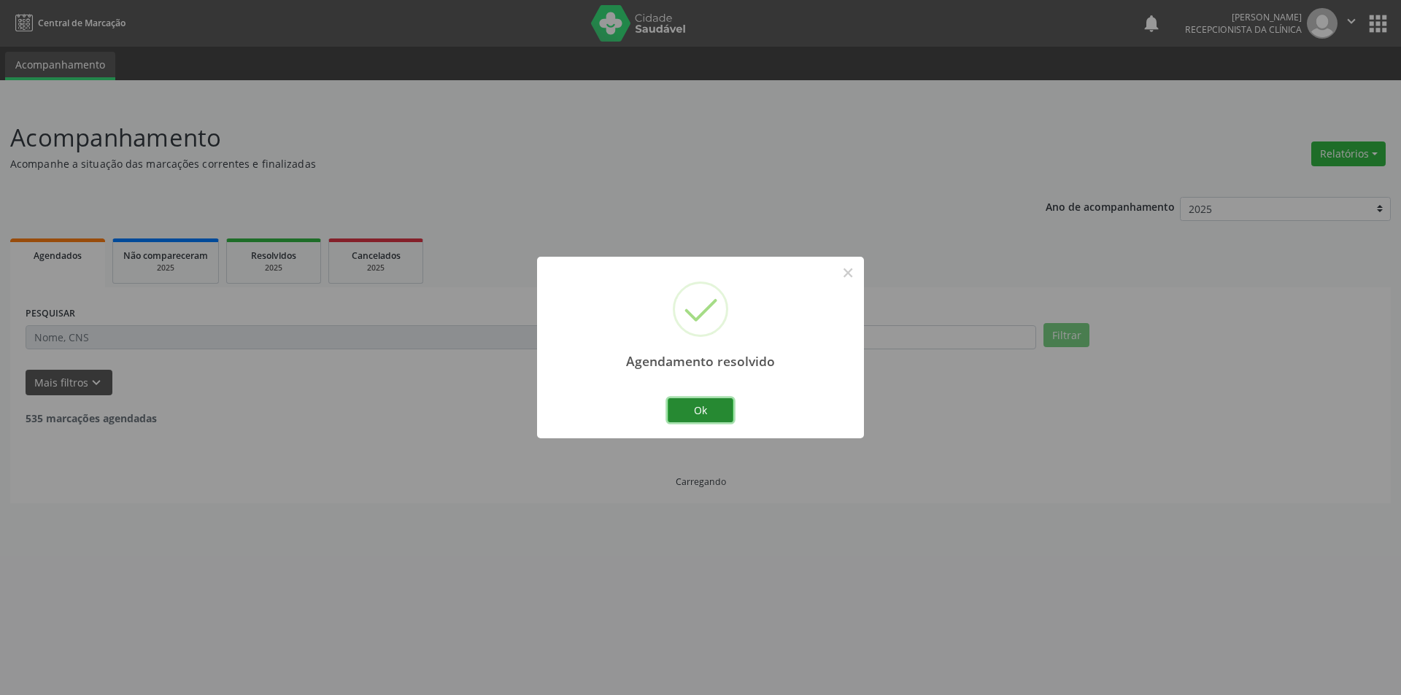
click at [710, 412] on button "Ok" at bounding box center [701, 410] width 66 height 25
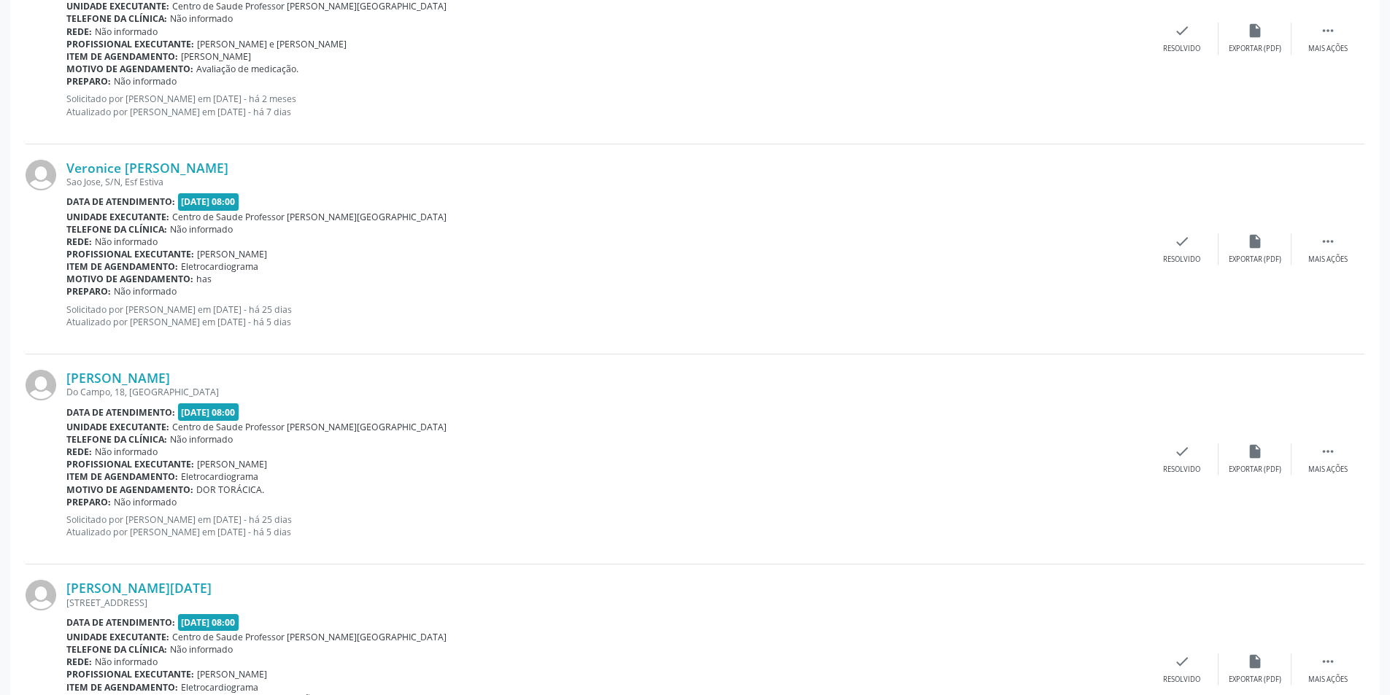
scroll to position [2834, 0]
click at [1343, 471] on div "Mais ações" at bounding box center [1327, 469] width 39 height 10
click at [1249, 455] on icon "alarm_off" at bounding box center [1255, 451] width 16 height 16
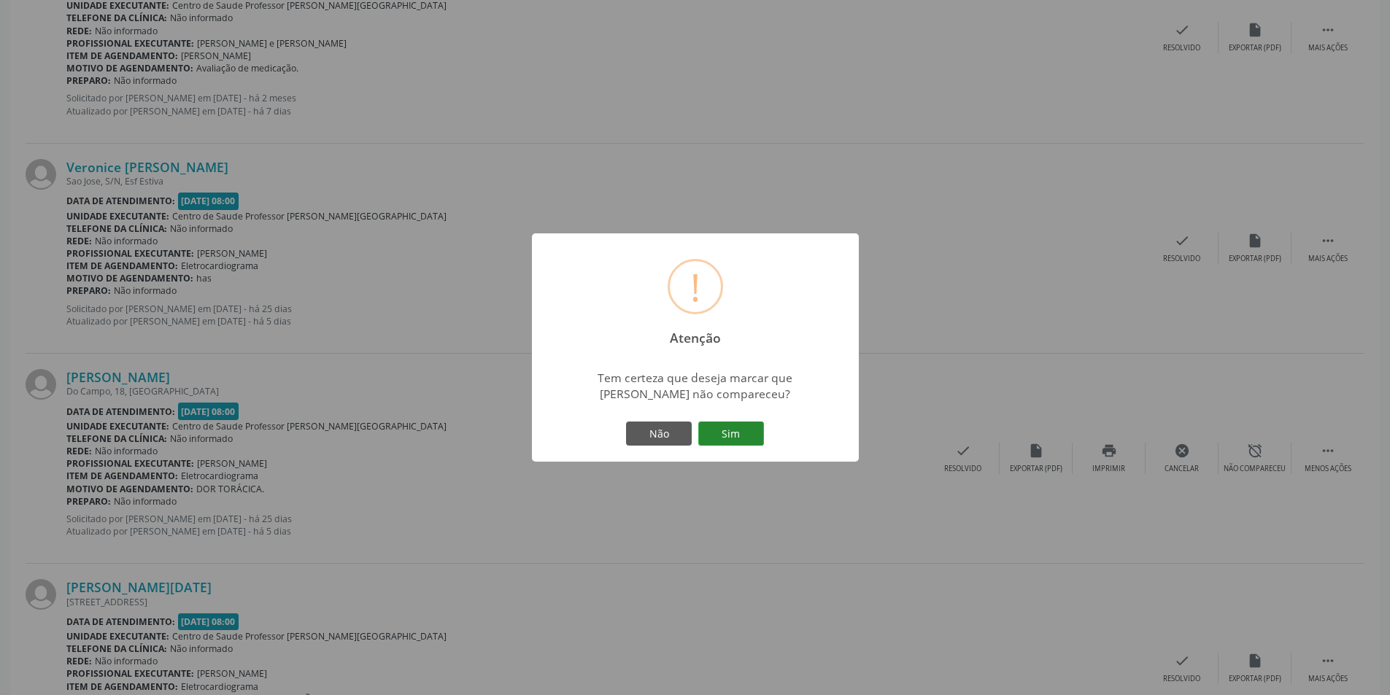
click at [719, 425] on button "Sim" at bounding box center [731, 434] width 66 height 25
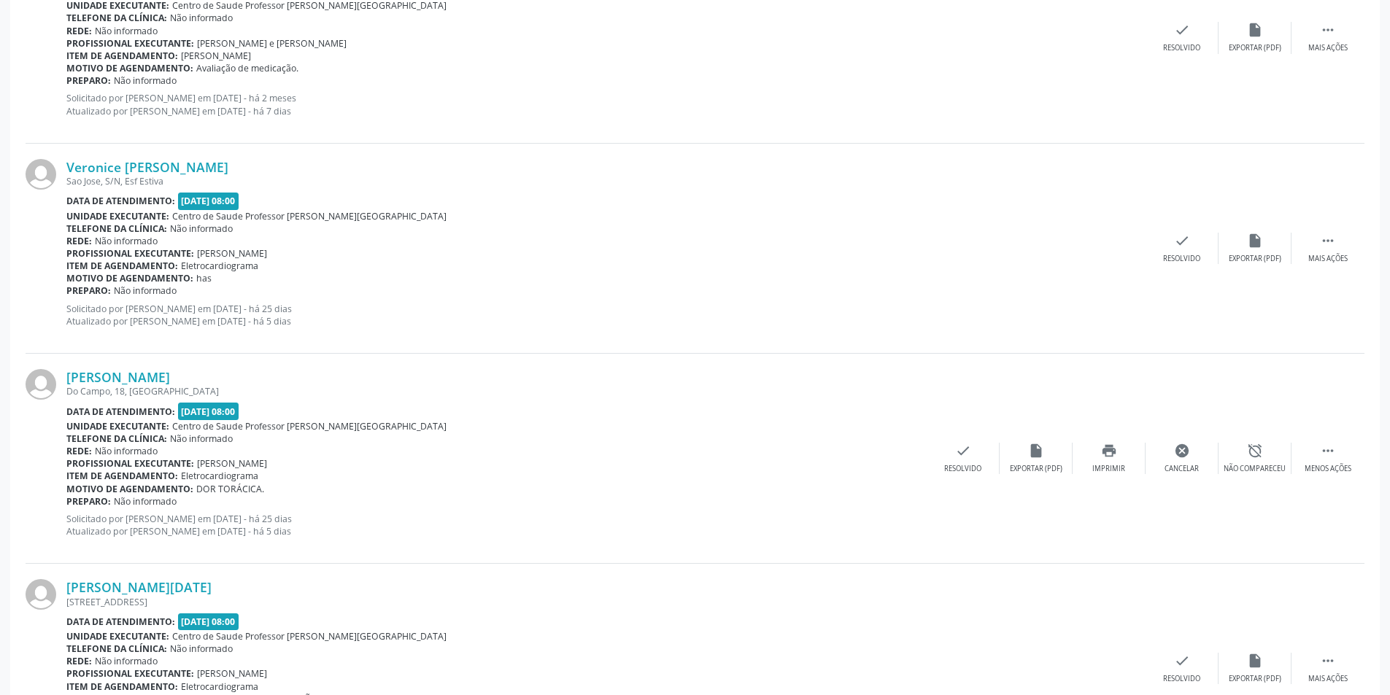
scroll to position [0, 0]
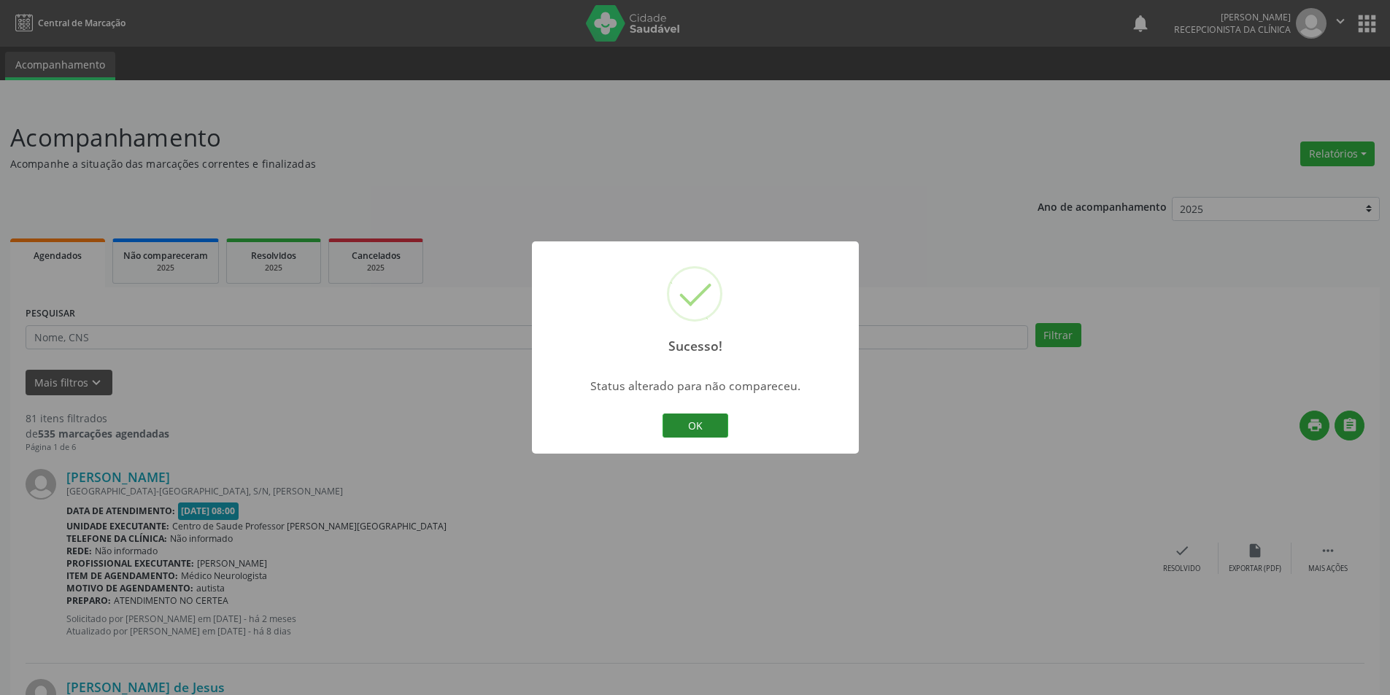
click at [699, 425] on button "OK" at bounding box center [696, 426] width 66 height 25
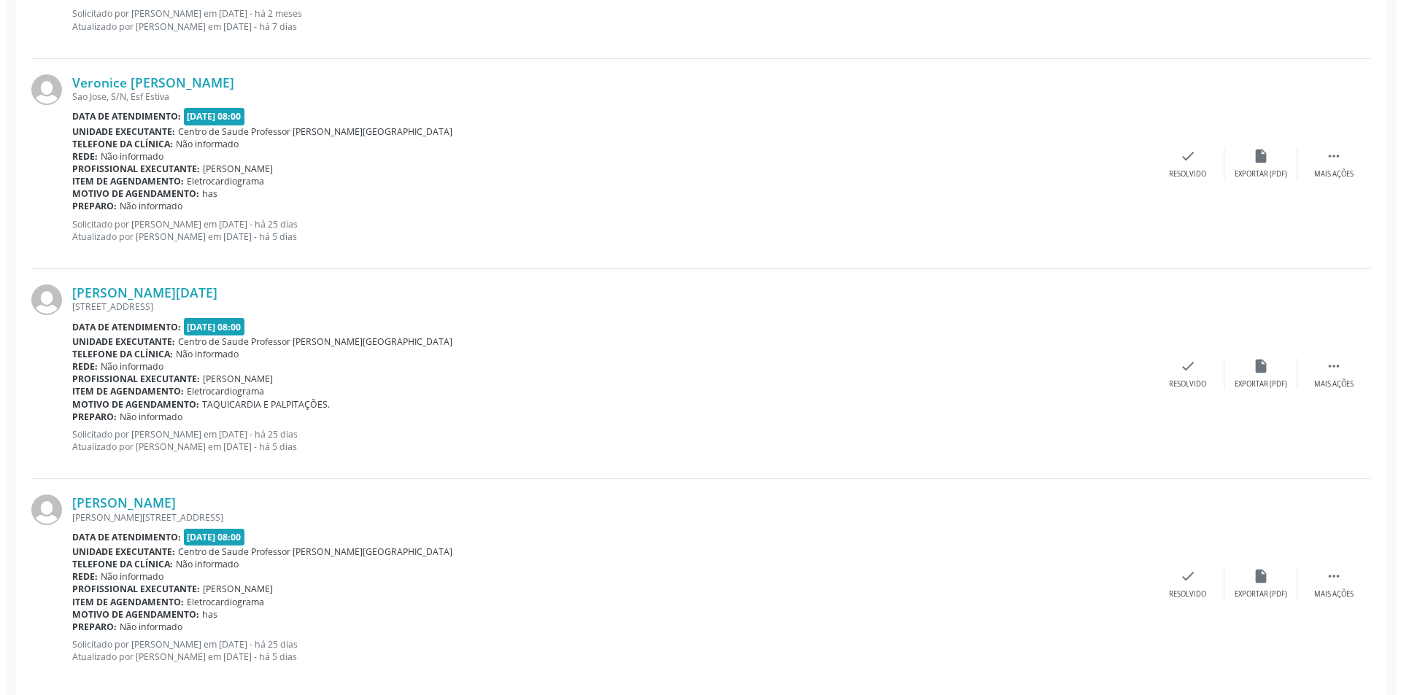
scroll to position [2980, 0]
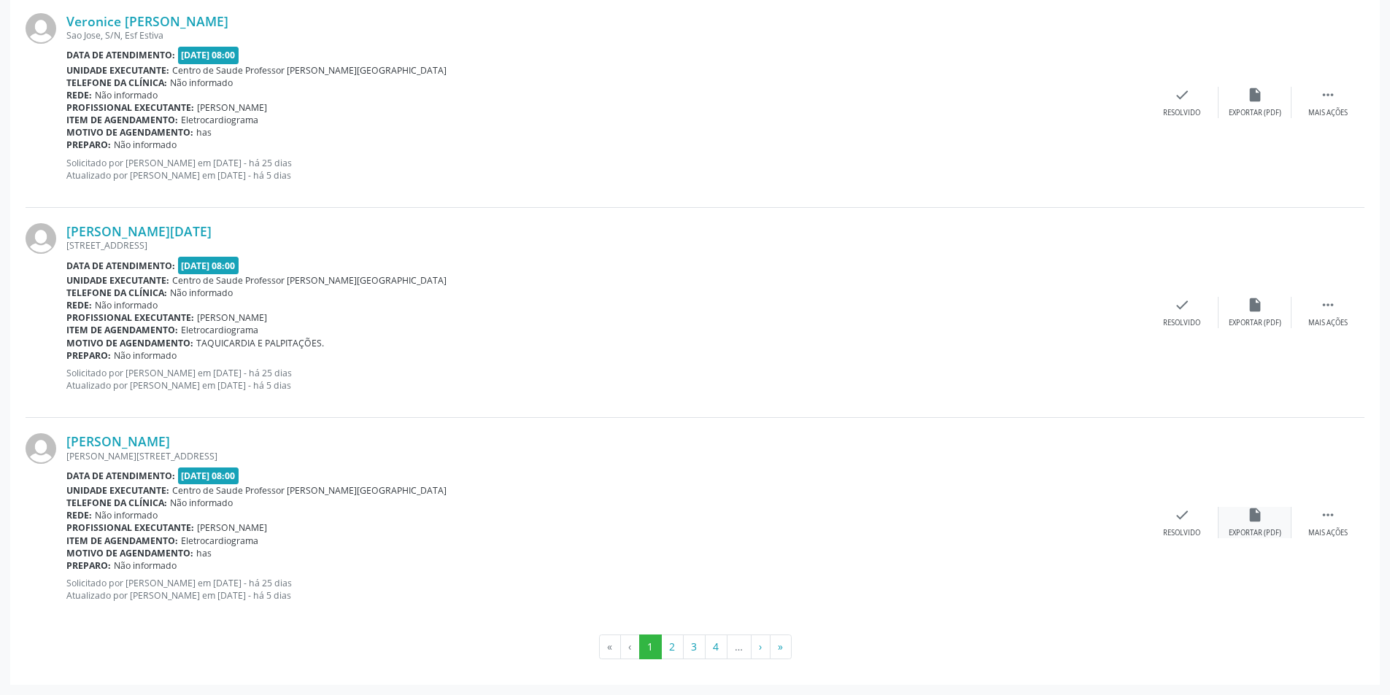
click at [1268, 518] on div "insert_drive_file Exportar (PDF)" at bounding box center [1255, 522] width 73 height 31
click at [1172, 529] on div "Resolvido" at bounding box center [1181, 533] width 37 height 10
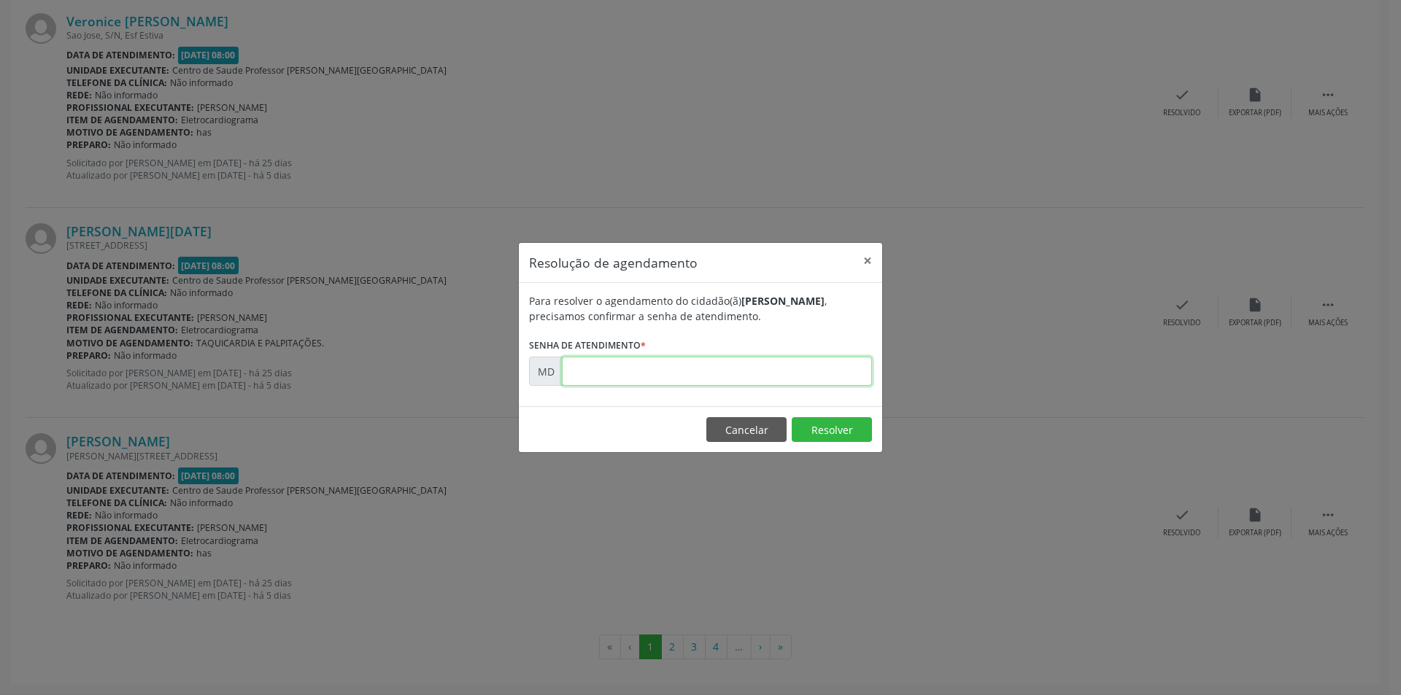
paste input "00008954"
type input "00008954"
click at [811, 431] on button "Resolver" at bounding box center [832, 429] width 80 height 25
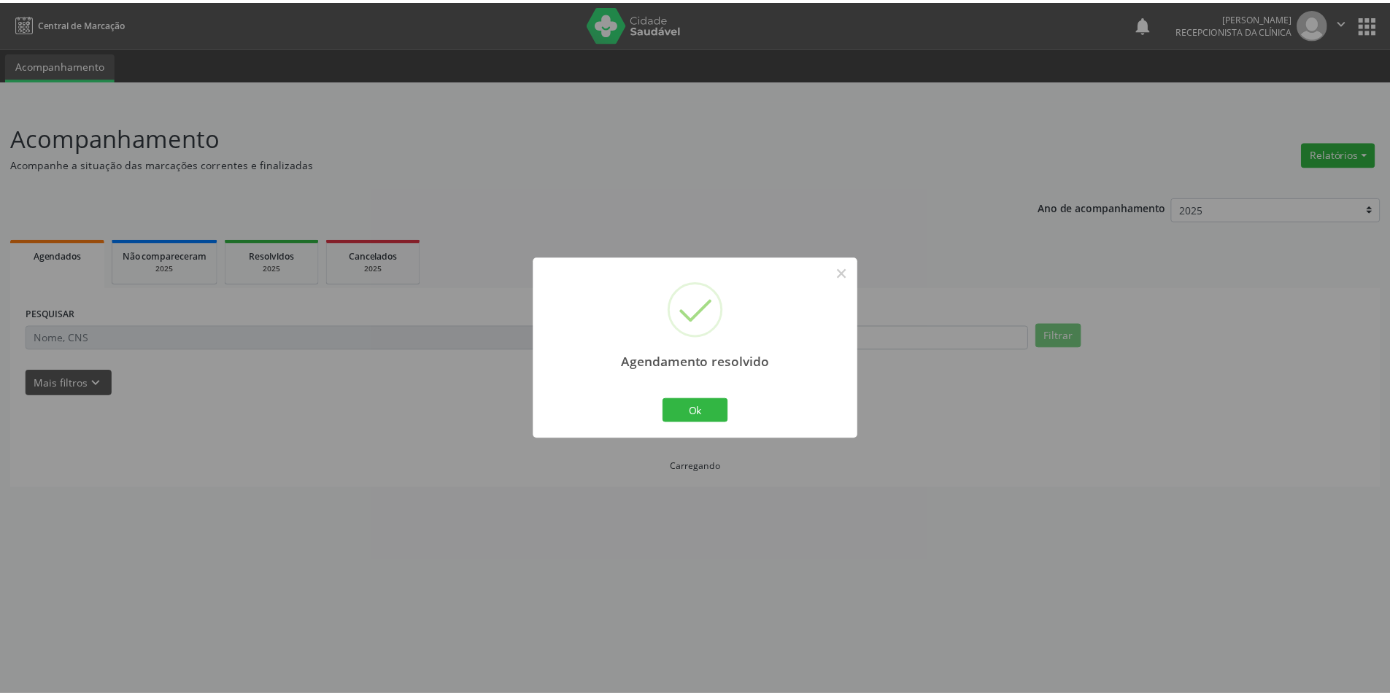
scroll to position [0, 0]
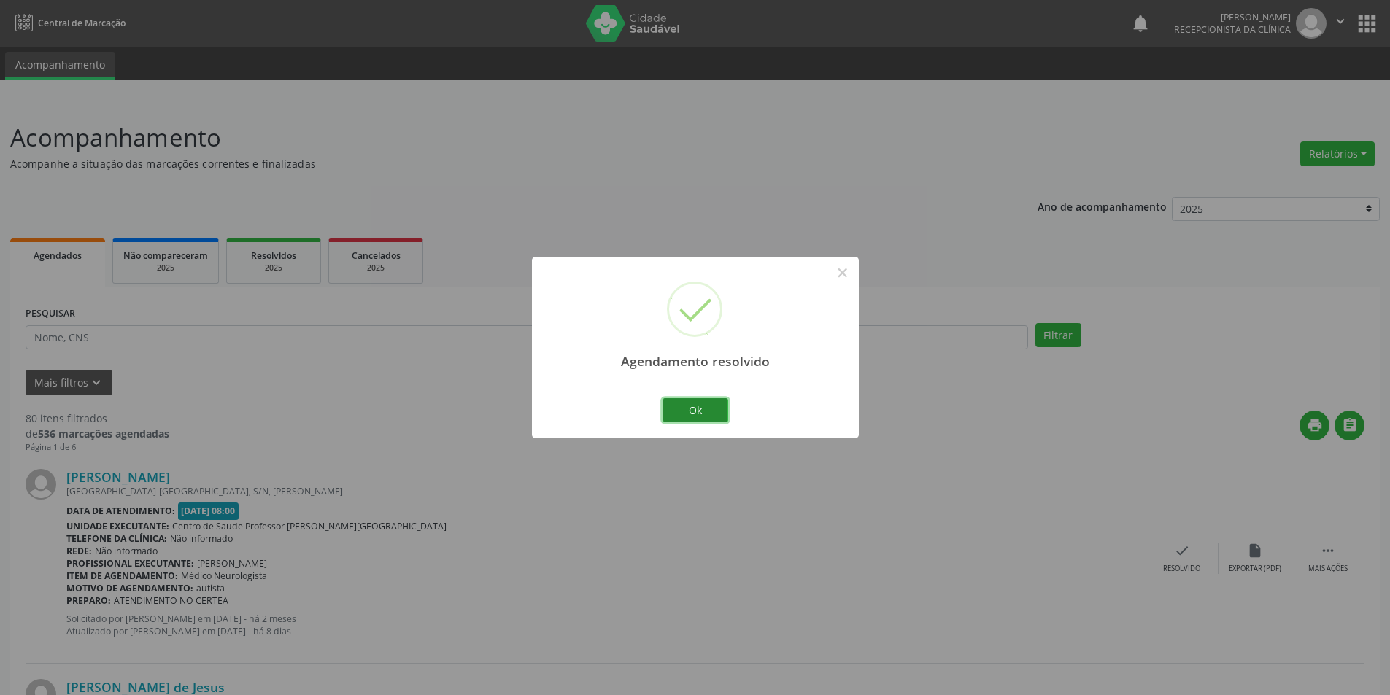
click at [678, 403] on button "Ok" at bounding box center [696, 410] width 66 height 25
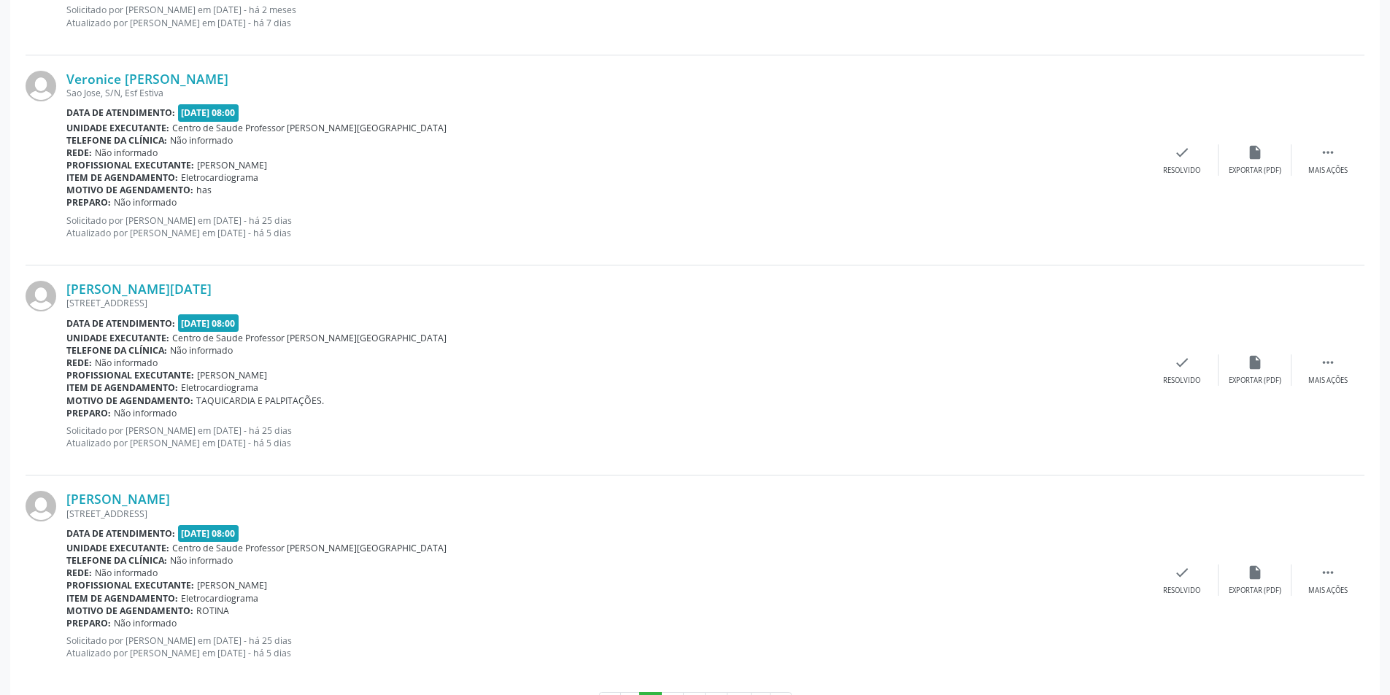
scroll to position [2980, 0]
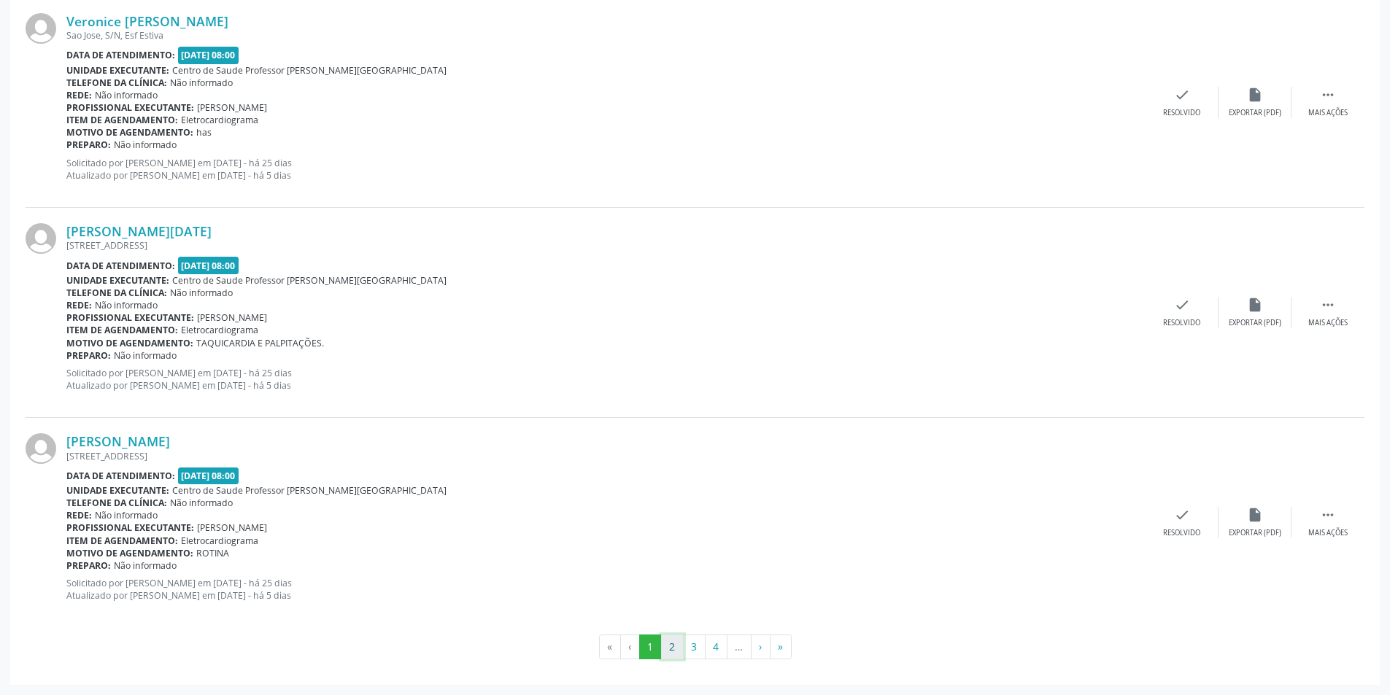
click at [679, 641] on button "2" at bounding box center [672, 647] width 23 height 25
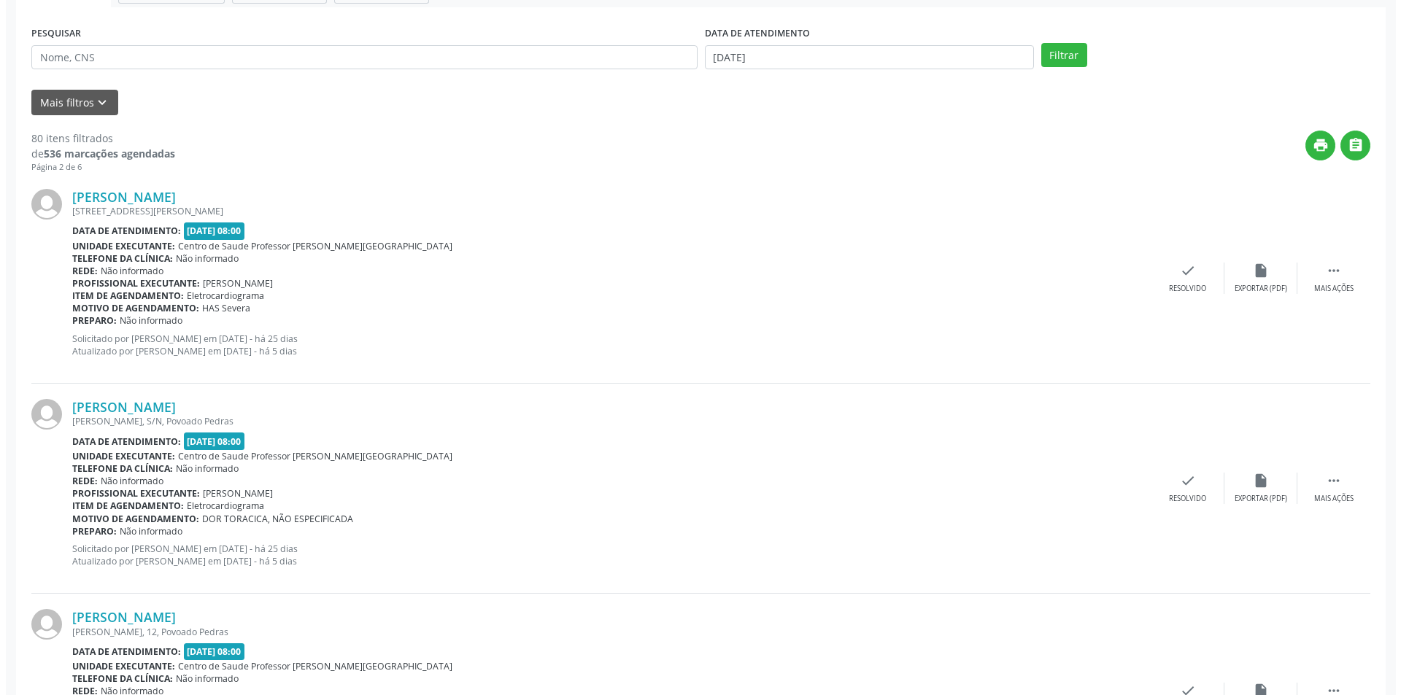
scroll to position [292, 0]
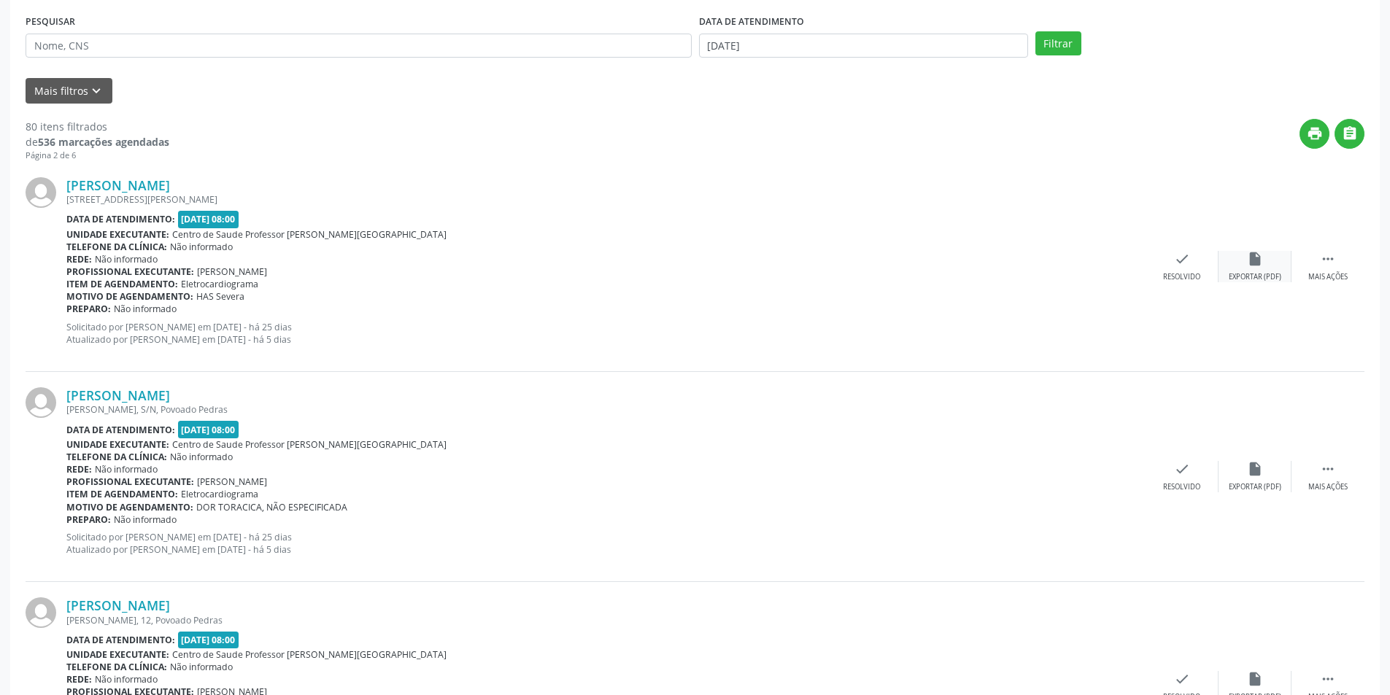
click at [1257, 271] on div "insert_drive_file Exportar (PDF)" at bounding box center [1255, 266] width 73 height 31
click at [1193, 272] on div "Resolvido" at bounding box center [1181, 277] width 37 height 10
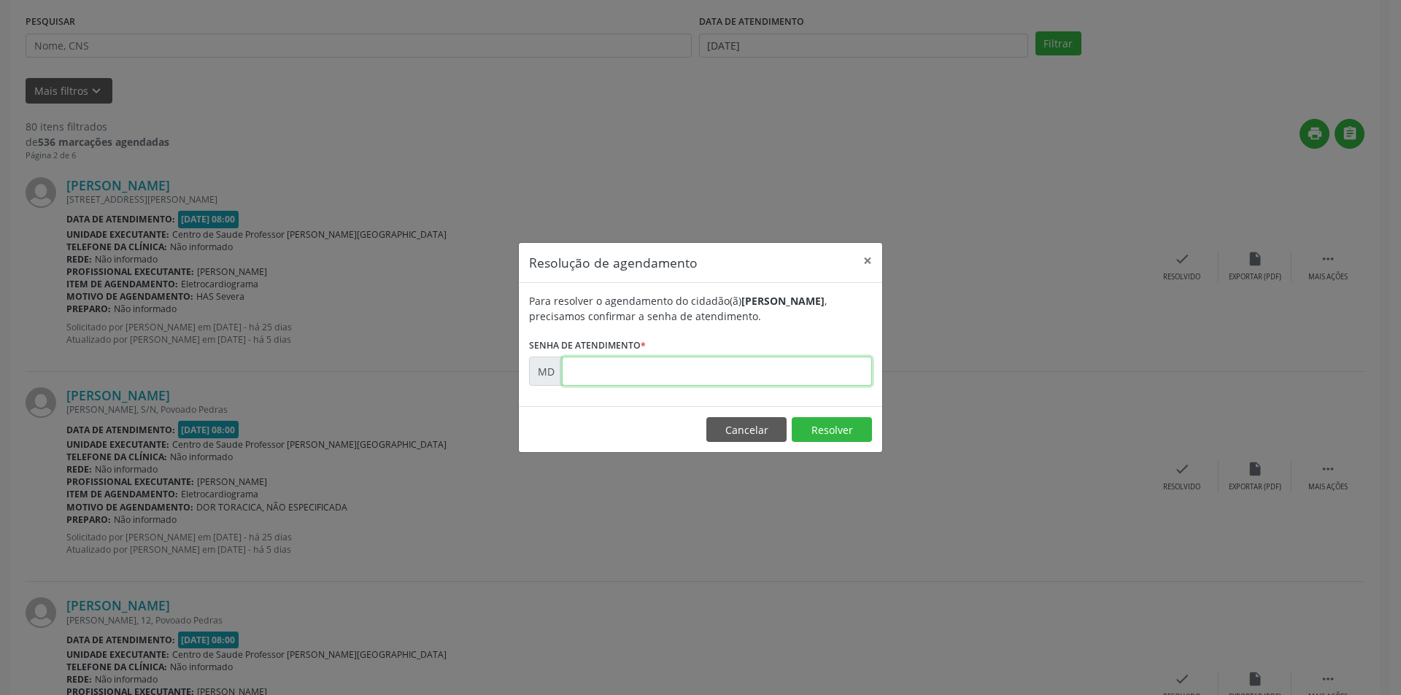
paste input "00008988"
type input "00008988"
click at [802, 423] on button "Resolver" at bounding box center [832, 429] width 80 height 25
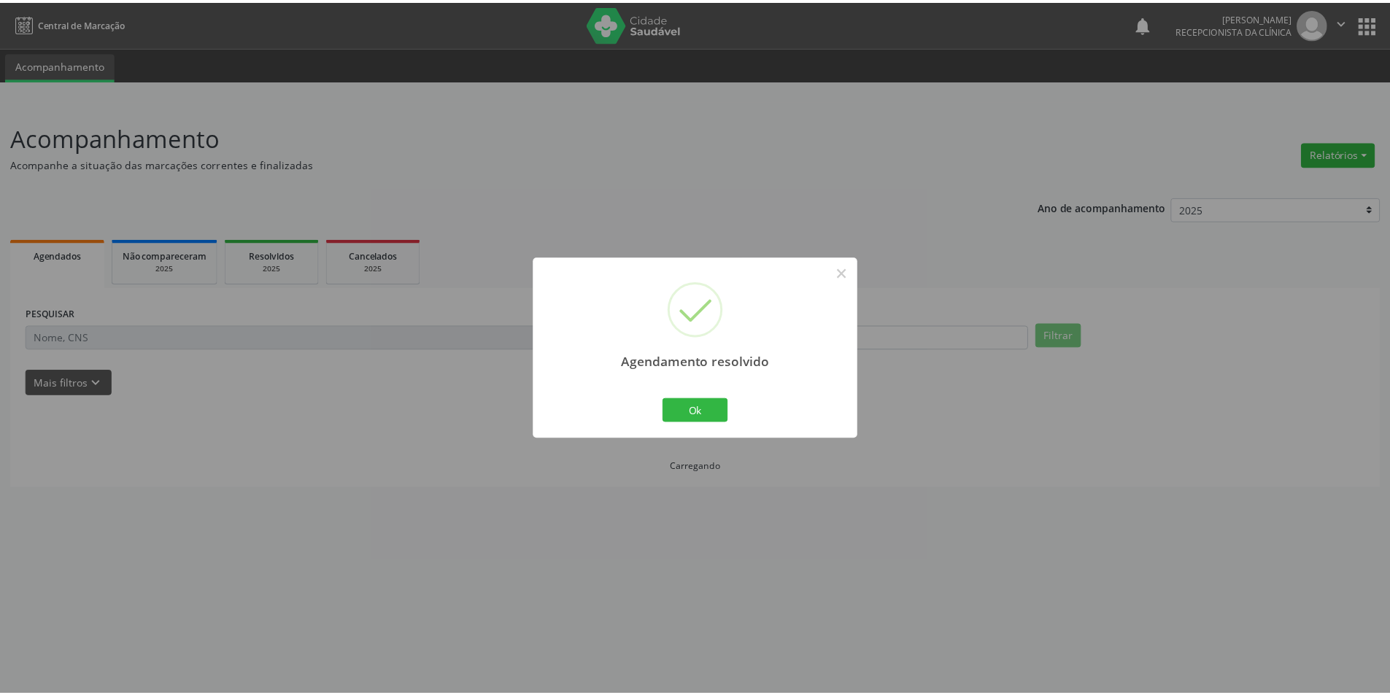
scroll to position [0, 0]
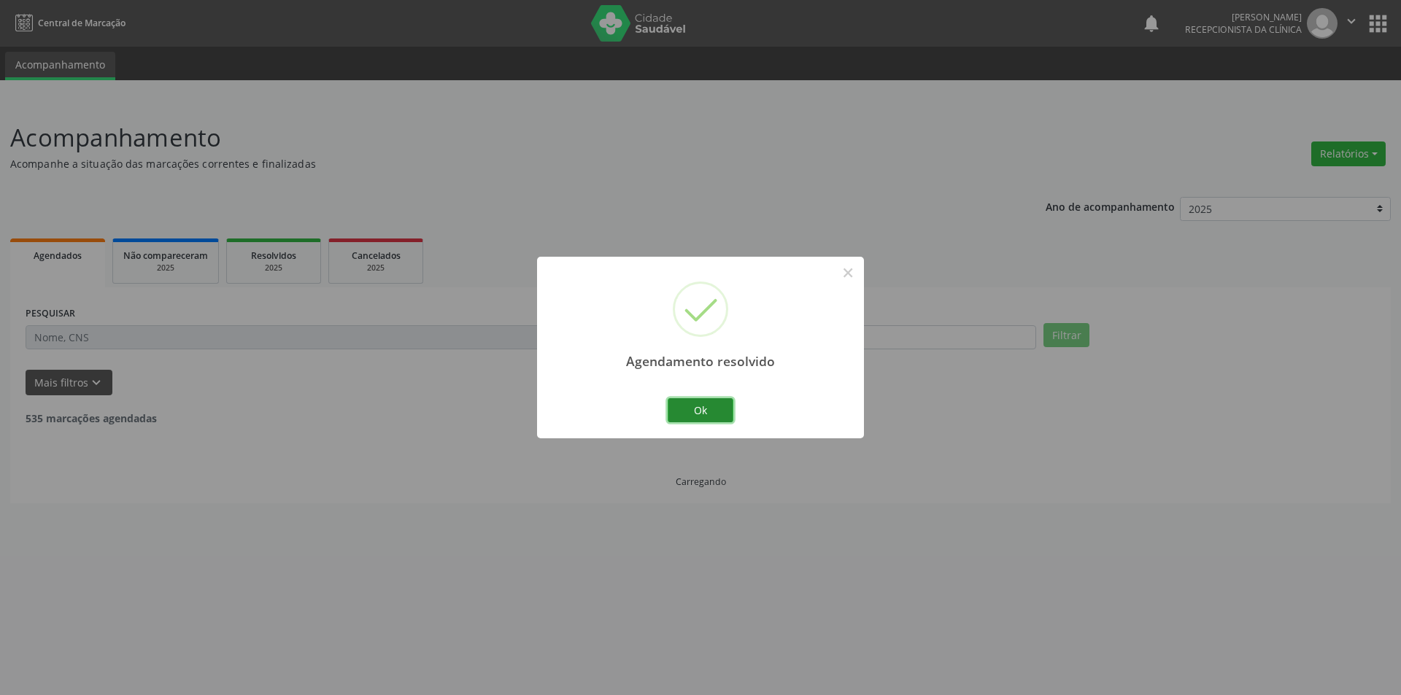
click at [703, 416] on button "Ok" at bounding box center [701, 410] width 66 height 25
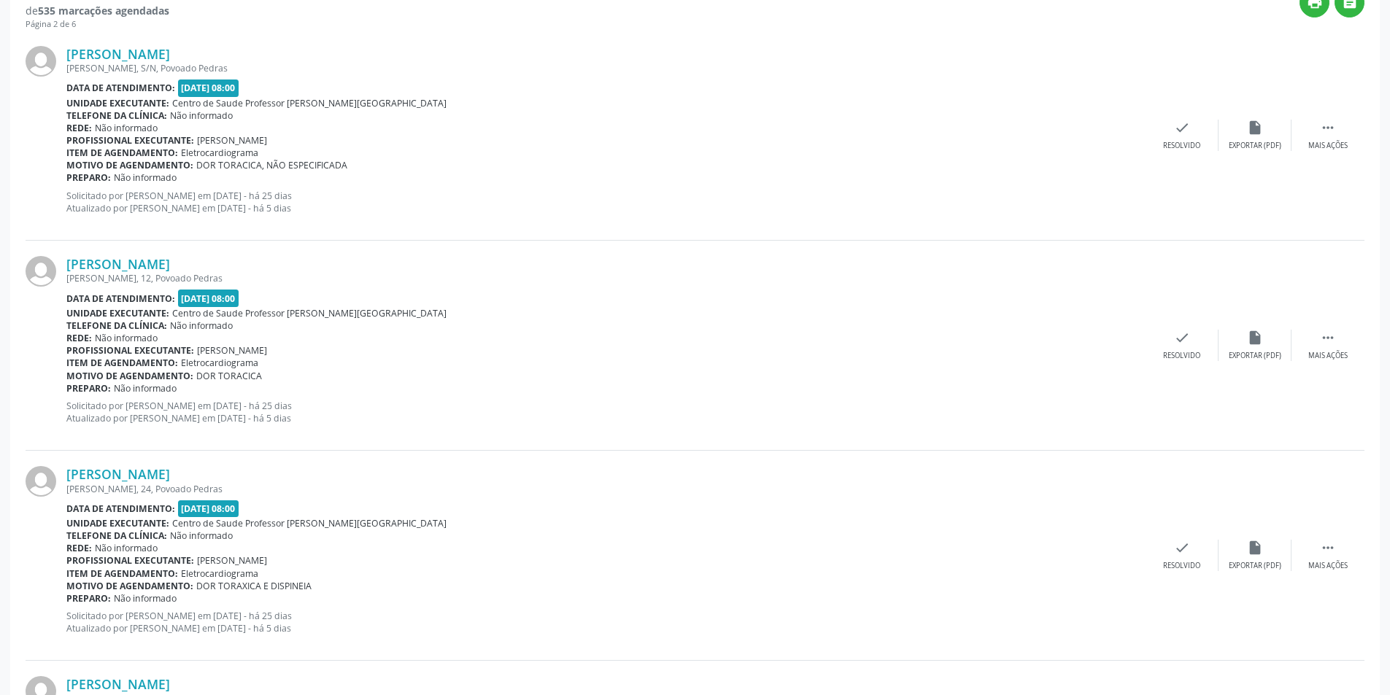
scroll to position [438, 0]
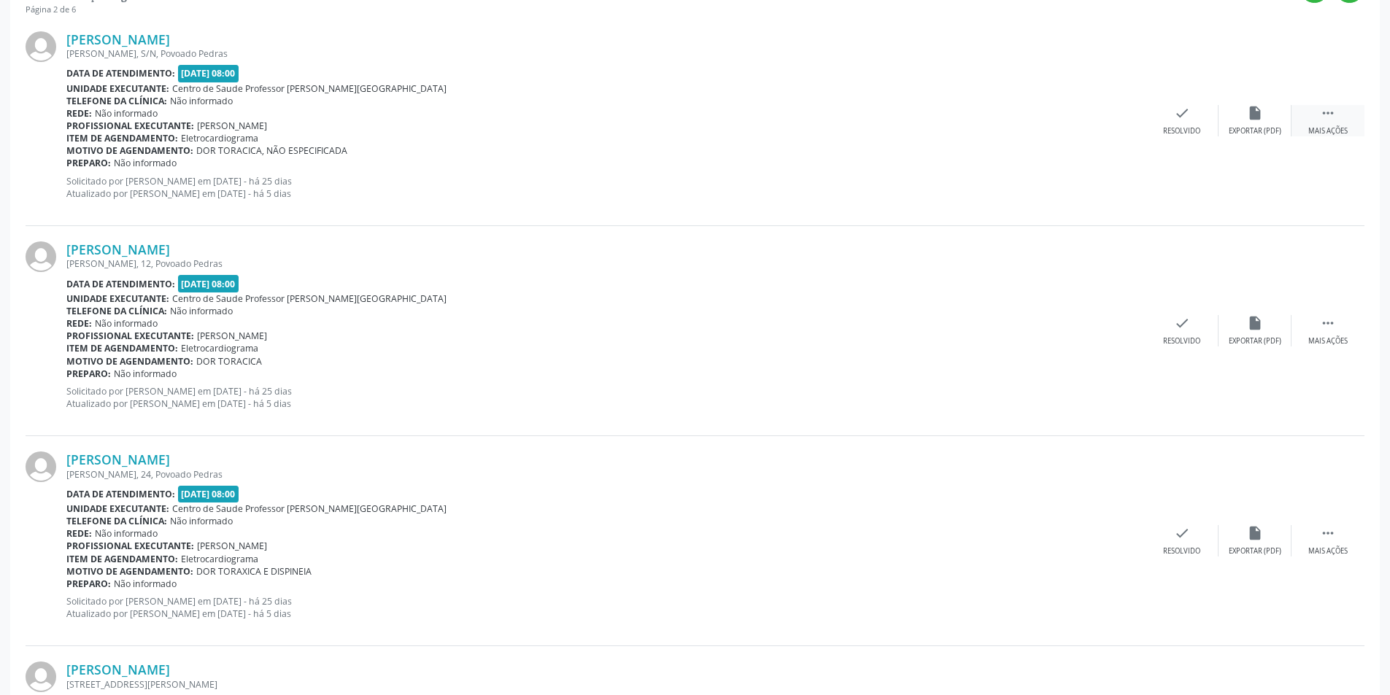
click at [1323, 121] on div " Mais ações" at bounding box center [1328, 120] width 73 height 31
click at [1272, 115] on div "alarm_off Não compareceu" at bounding box center [1255, 120] width 73 height 31
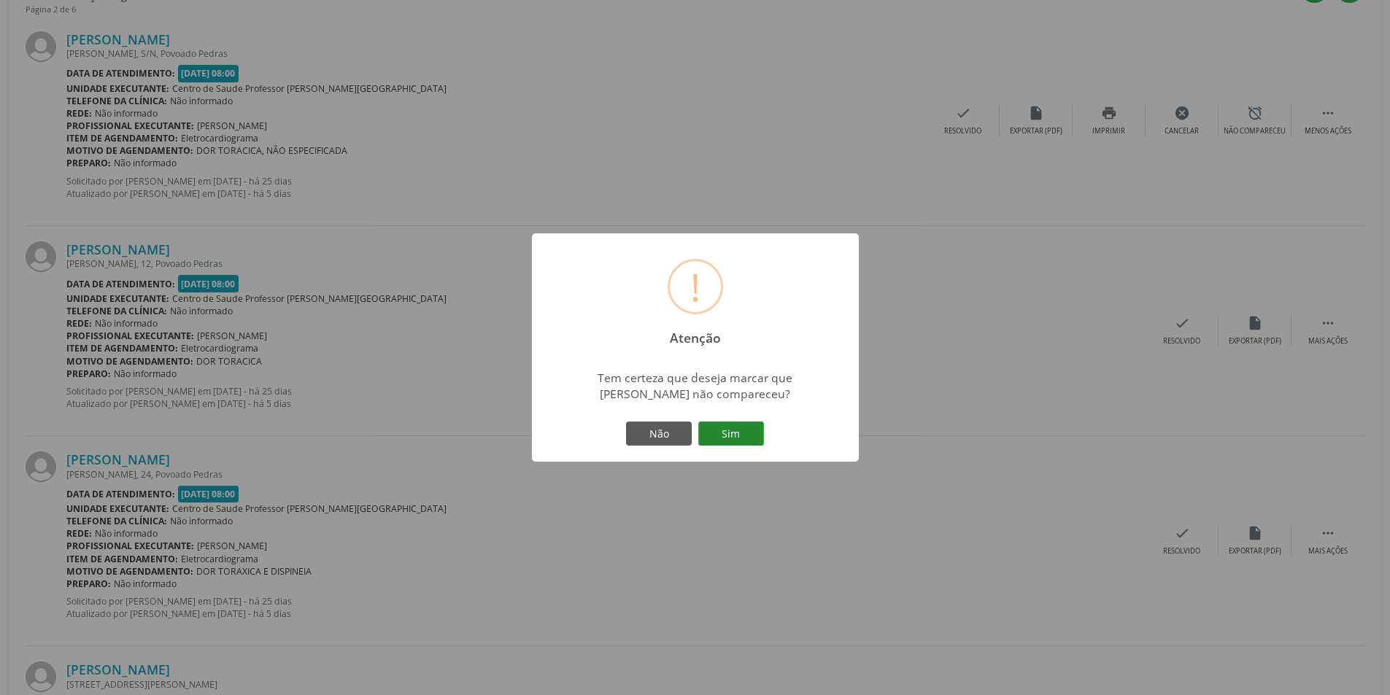
click at [743, 432] on button "Sim" at bounding box center [731, 434] width 66 height 25
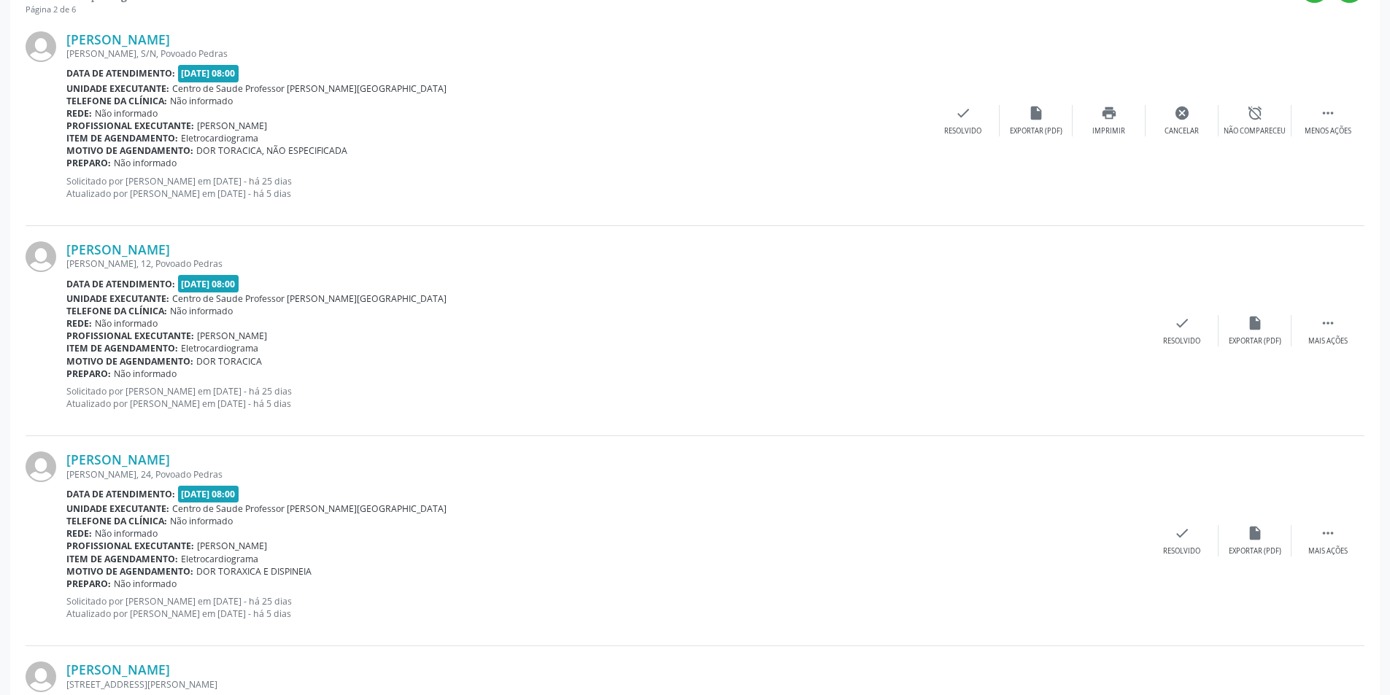
scroll to position [0, 0]
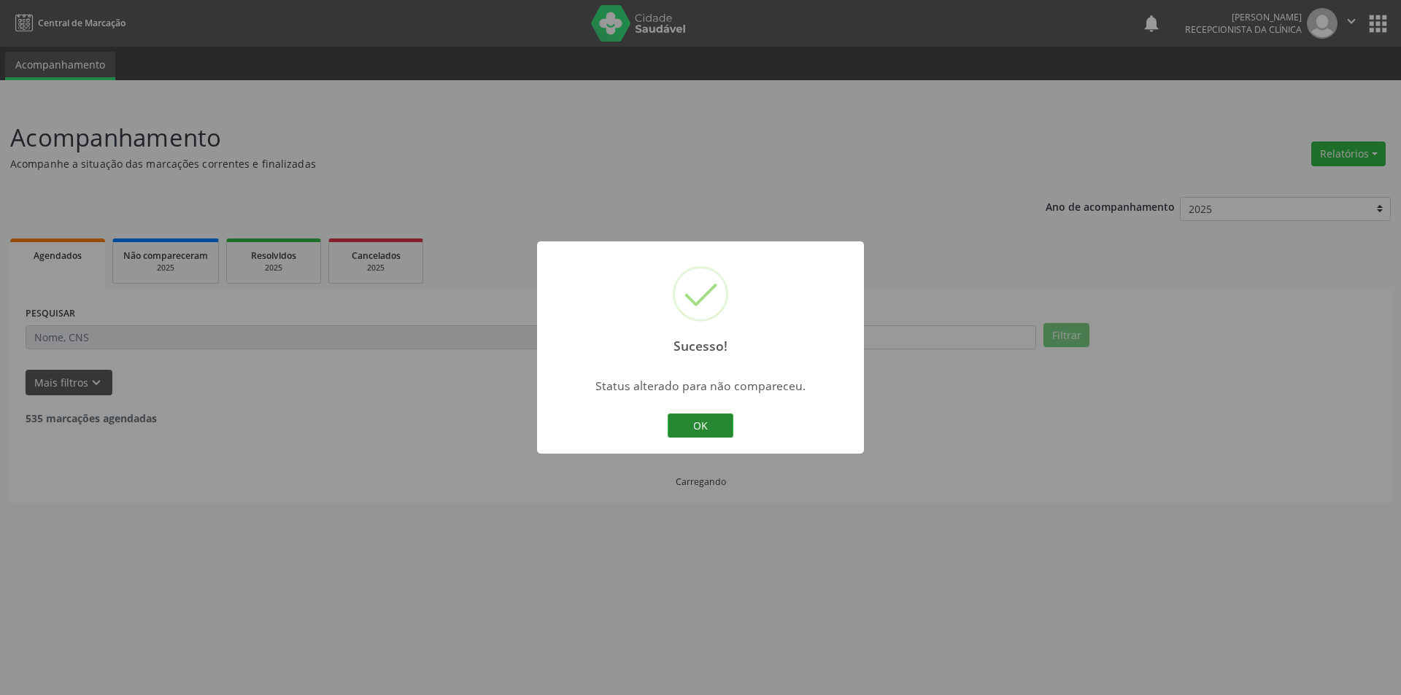
click at [708, 427] on button "OK" at bounding box center [701, 426] width 66 height 25
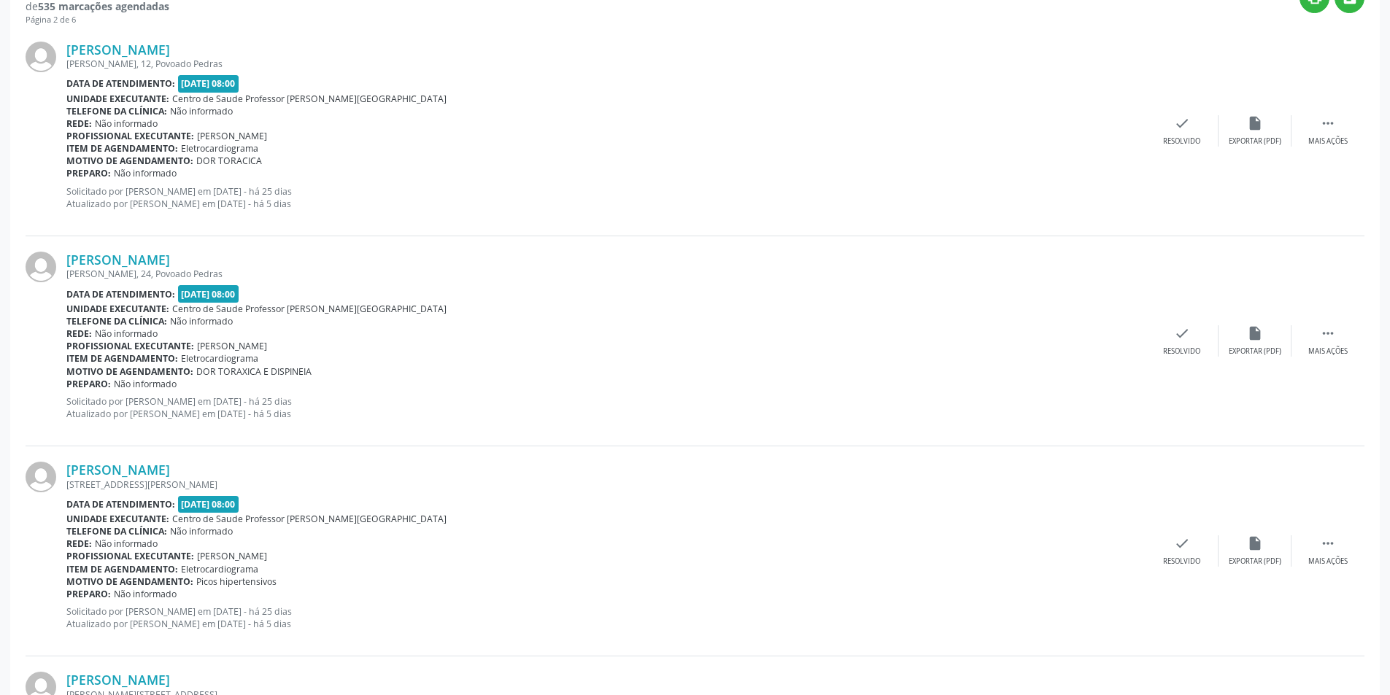
scroll to position [438, 0]
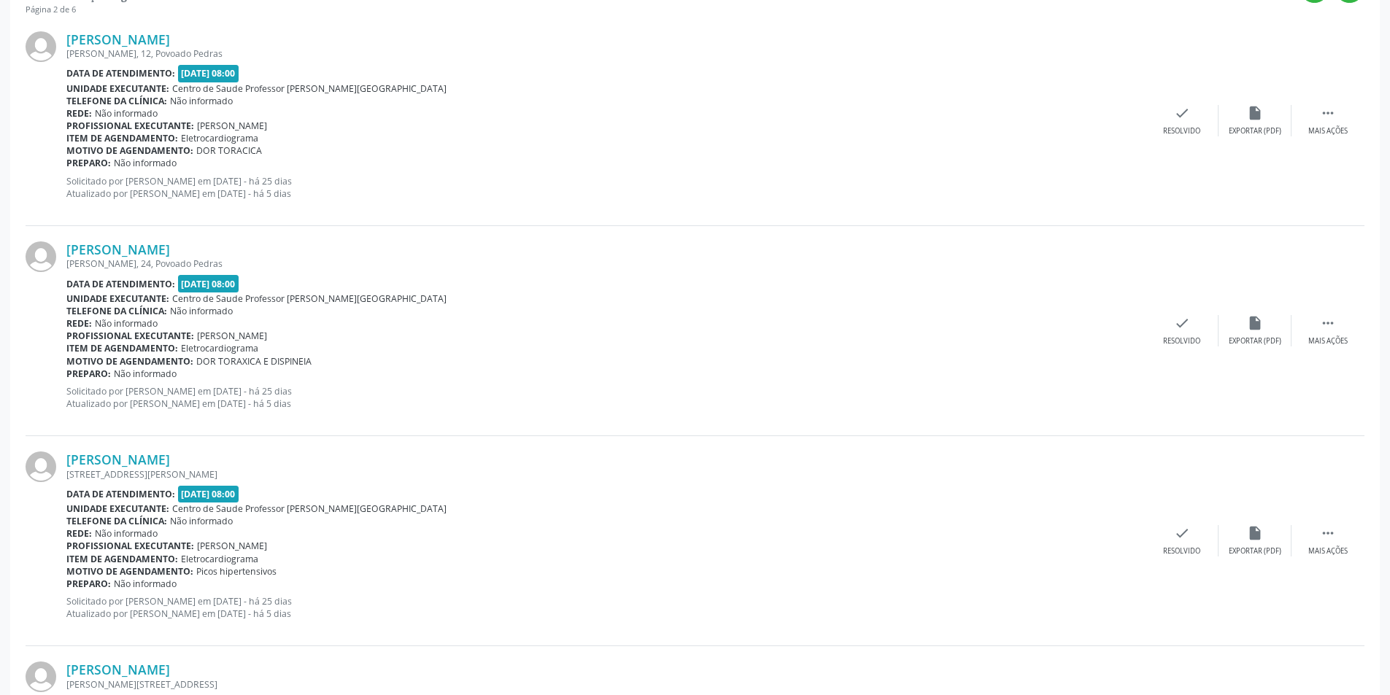
click at [1330, 139] on div "[PERSON_NAME] [PERSON_NAME], 12, Povoado Pedras Data de atendimento: [DATE] 08:…" at bounding box center [695, 121] width 1339 height 210
click at [1327, 131] on div "Mais ações" at bounding box center [1327, 131] width 39 height 10
click at [1261, 121] on div "alarm_off Não compareceu" at bounding box center [1255, 120] width 73 height 31
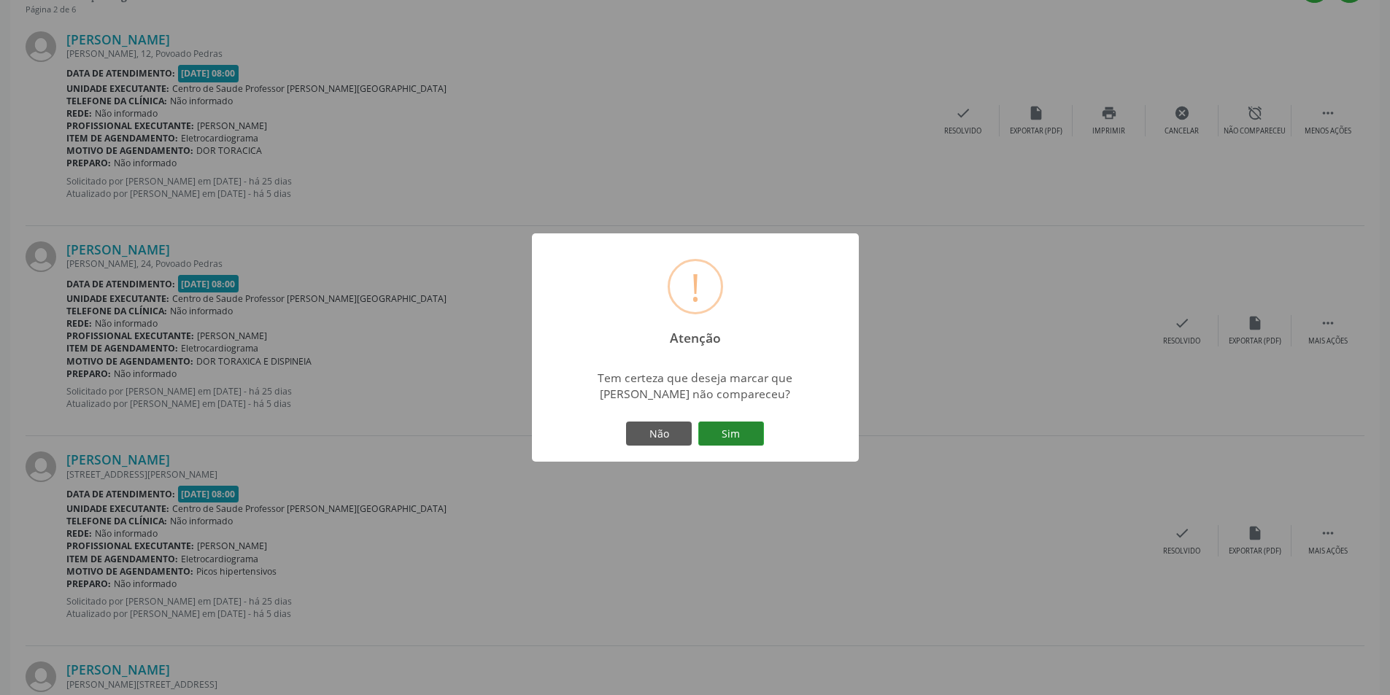
click at [756, 435] on button "Sim" at bounding box center [731, 434] width 66 height 25
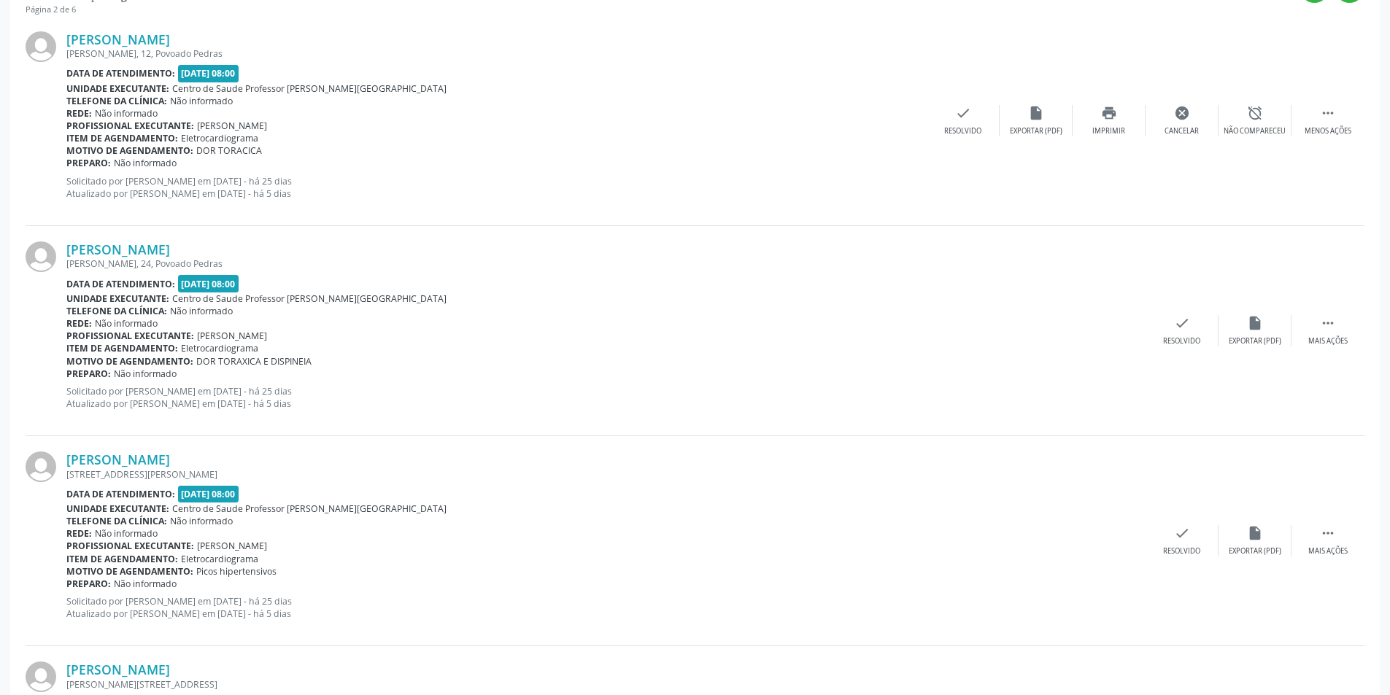
scroll to position [0, 0]
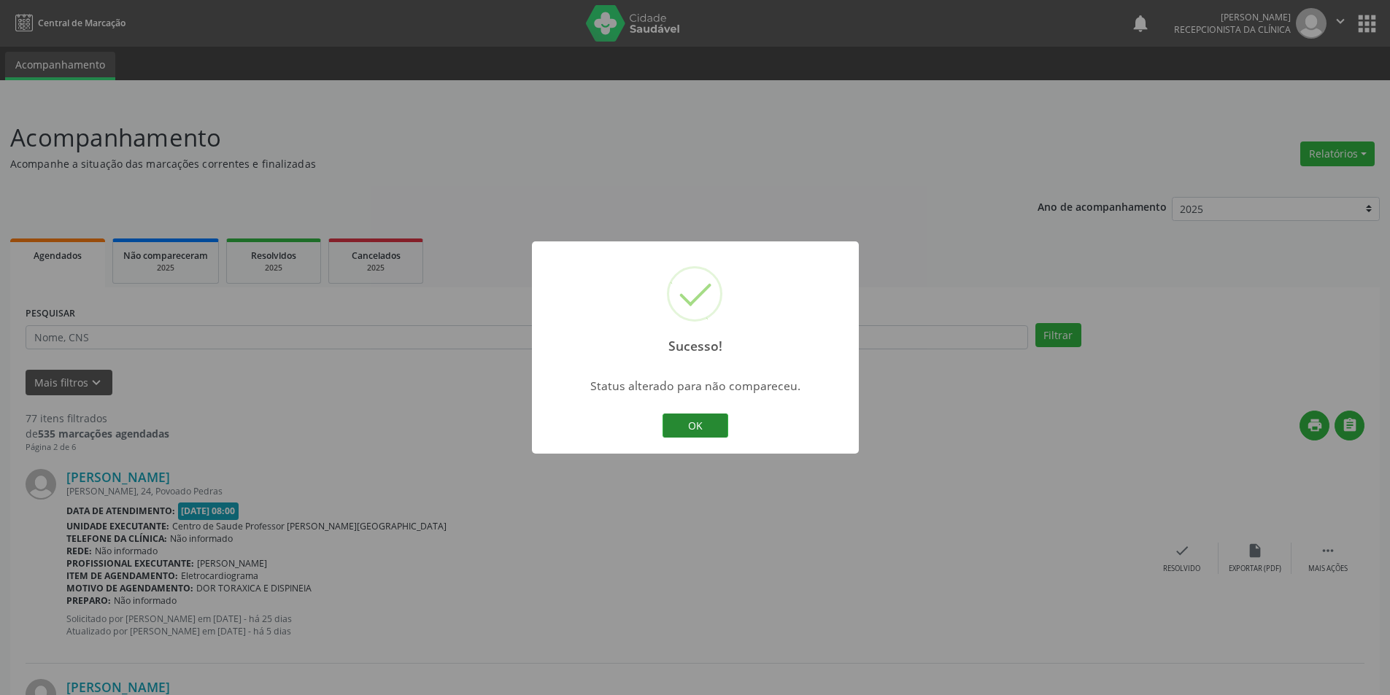
click at [698, 425] on button "OK" at bounding box center [696, 426] width 66 height 25
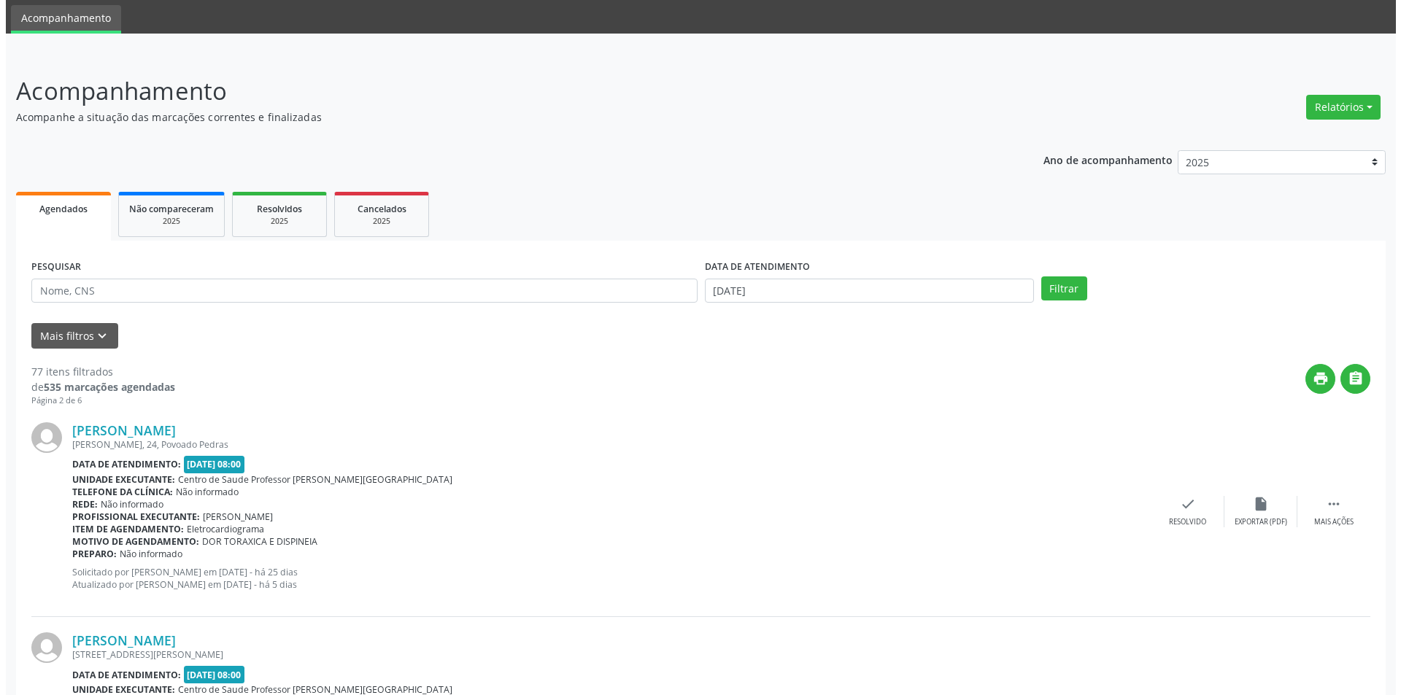
scroll to position [365, 0]
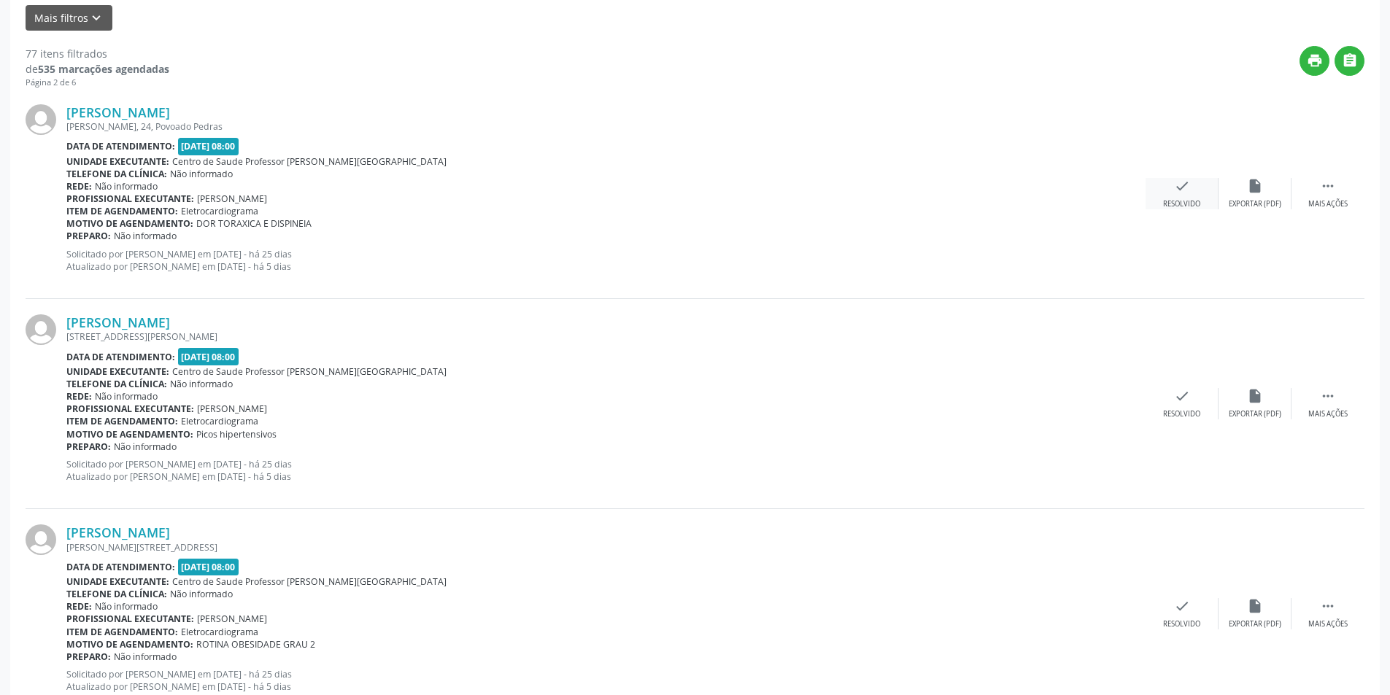
click at [1174, 192] on icon "check" at bounding box center [1182, 186] width 16 height 16
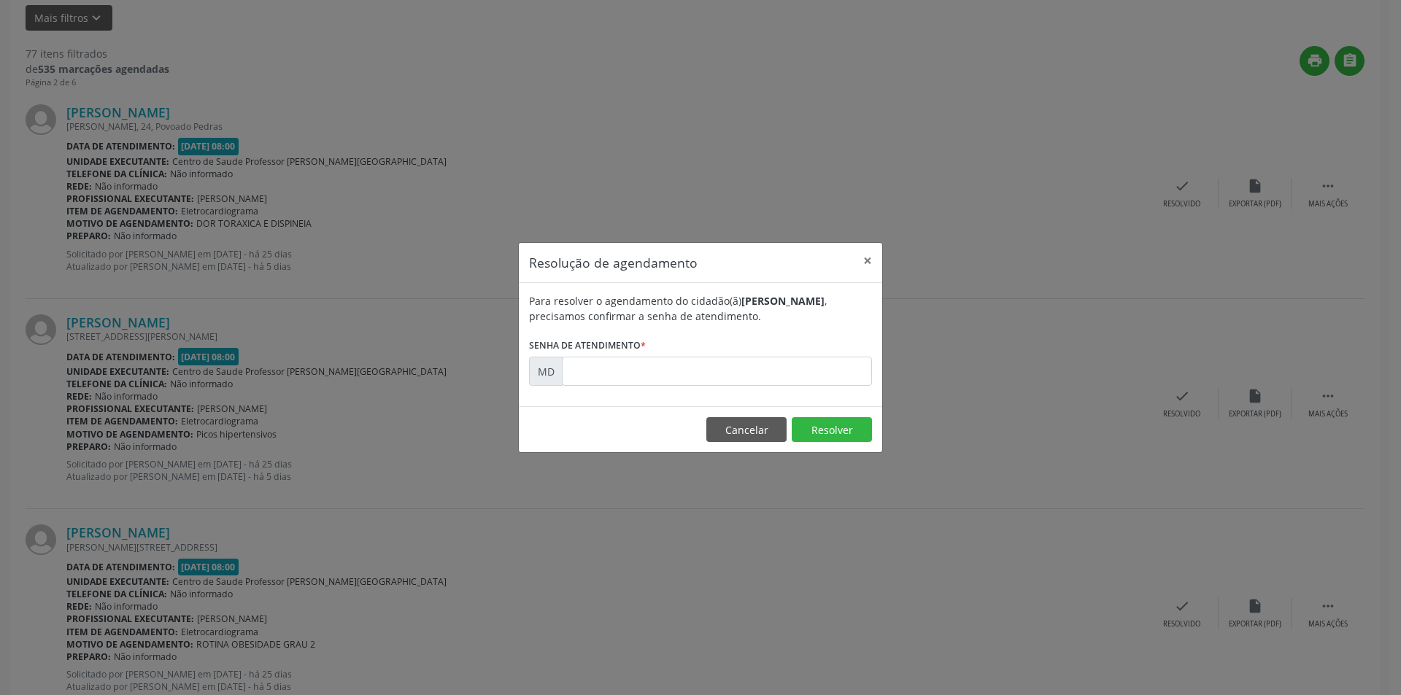
drag, startPoint x: 1038, startPoint y: 176, endPoint x: 1192, endPoint y: 214, distance: 157.9
click at [1041, 176] on div "Resolução de agendamento × Para resolver o agendamento do cidadão(ã) [PERSON_NA…" at bounding box center [700, 347] width 1401 height 695
drag, startPoint x: 870, startPoint y: 266, endPoint x: 892, endPoint y: 252, distance: 25.5
click at [872, 263] on button "×" at bounding box center [867, 261] width 29 height 36
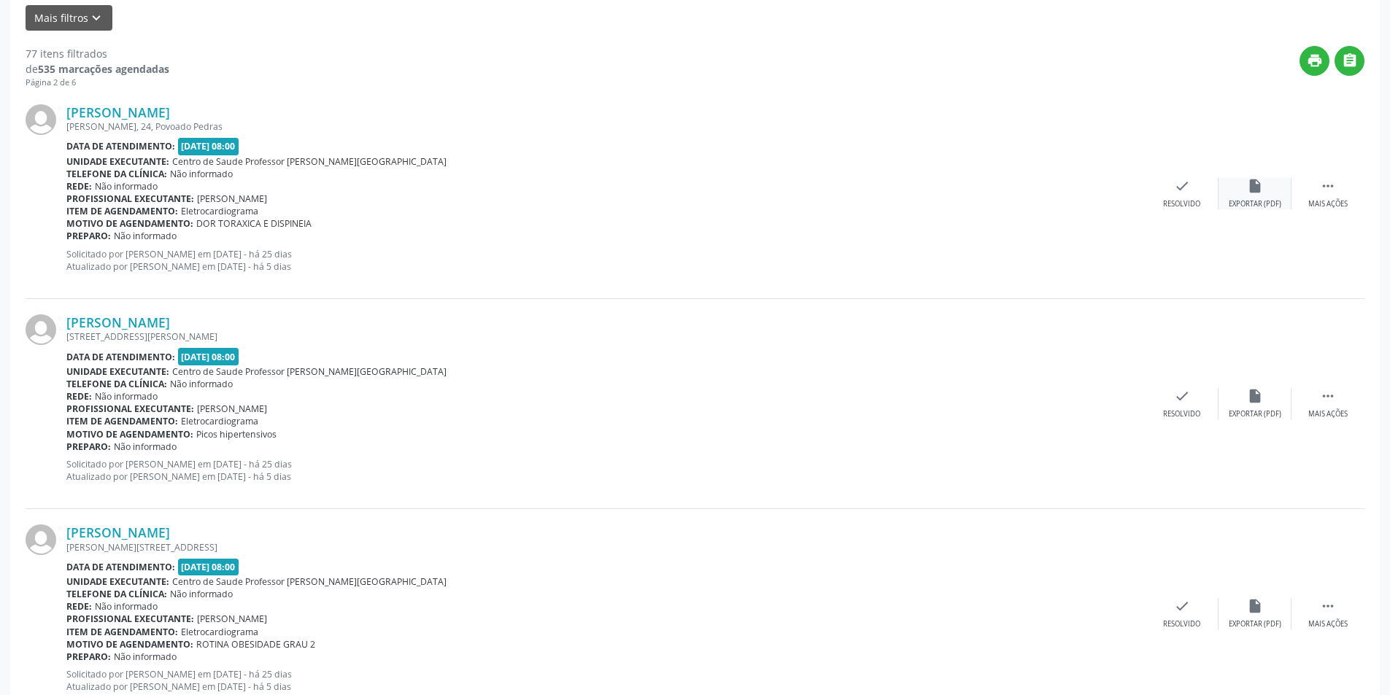
click at [1275, 200] on div "Exportar (PDF)" at bounding box center [1255, 204] width 53 height 10
click at [1181, 201] on div "Resolvido" at bounding box center [1181, 204] width 37 height 10
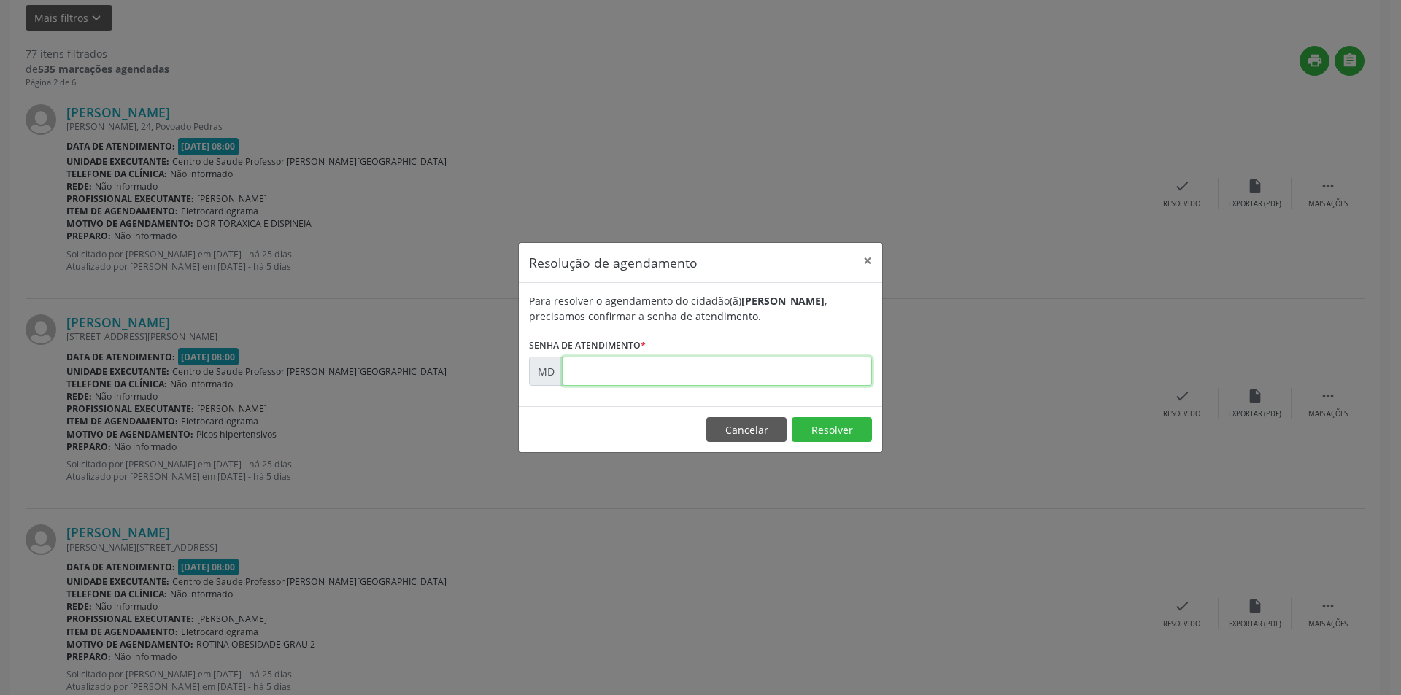
paste input "00009007"
type input "00009007"
click at [834, 430] on button "Resolver" at bounding box center [832, 429] width 80 height 25
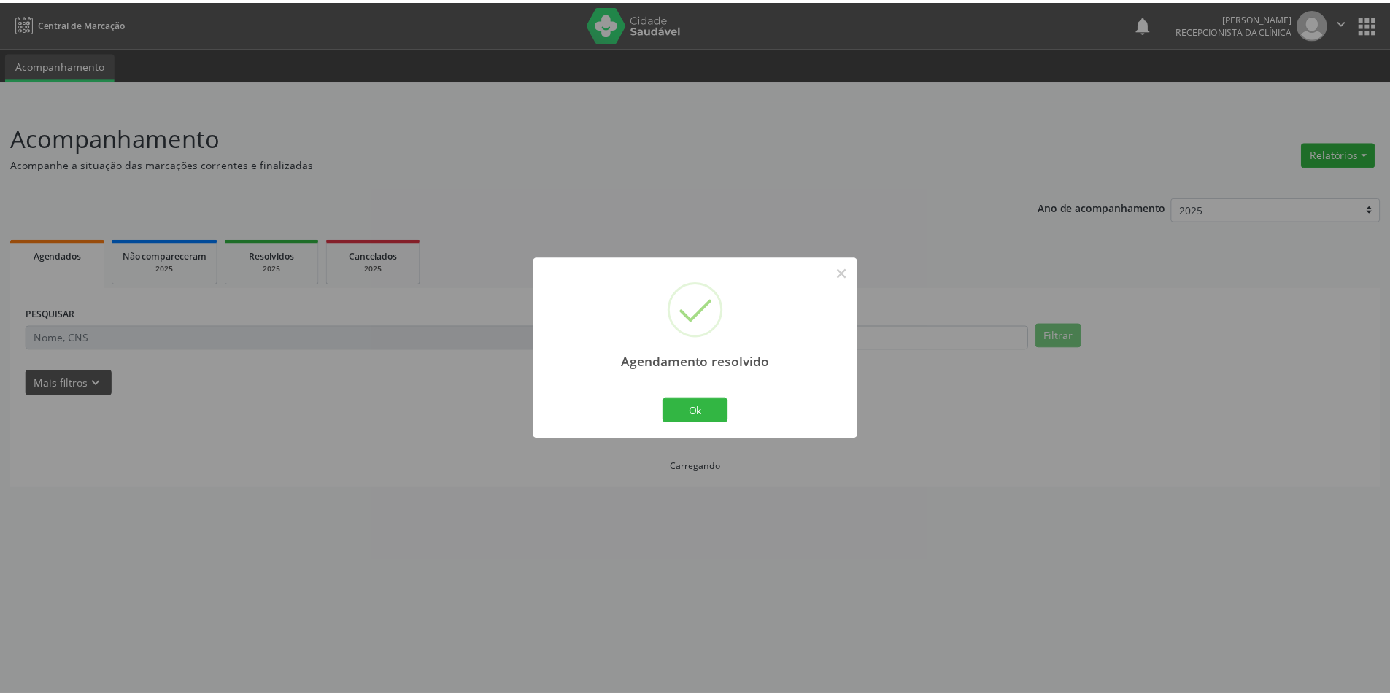
scroll to position [0, 0]
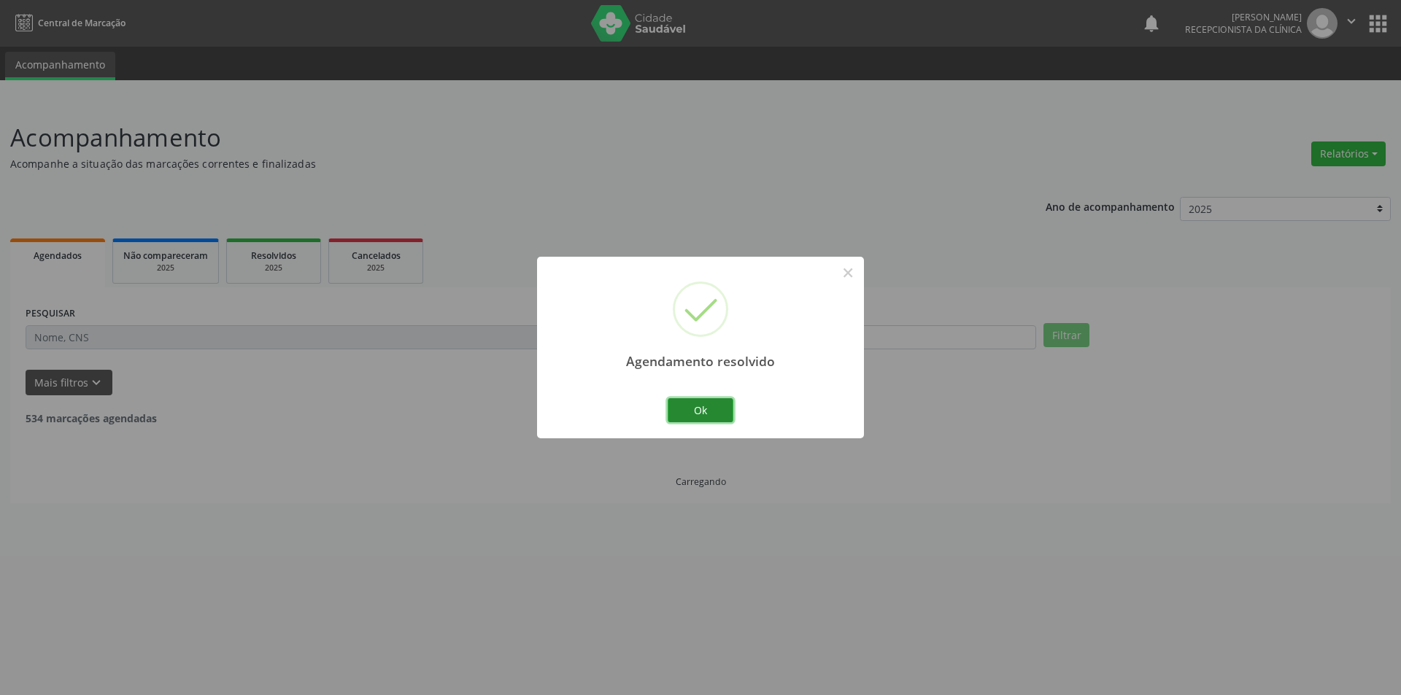
click at [723, 417] on button "Ok" at bounding box center [701, 410] width 66 height 25
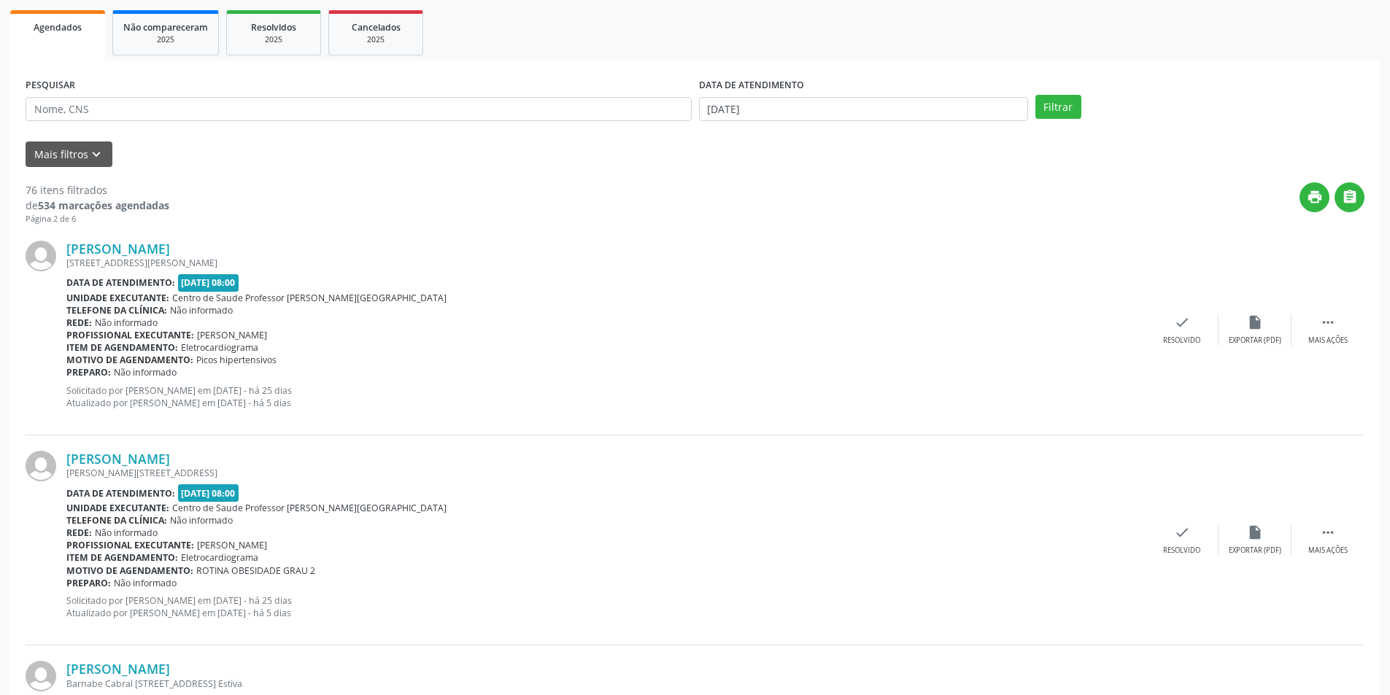
scroll to position [292, 0]
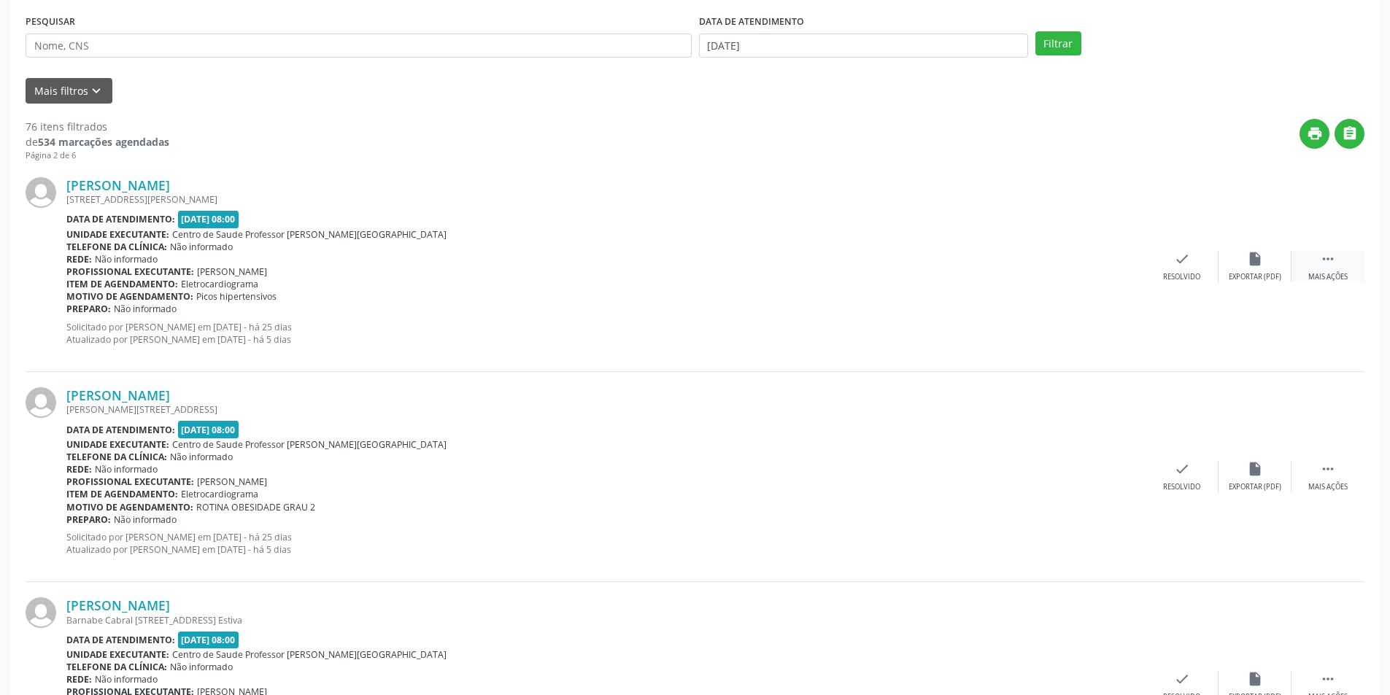
click at [1344, 271] on div " Mais ações" at bounding box center [1328, 266] width 73 height 31
click at [1253, 273] on div "Não compareceu" at bounding box center [1255, 277] width 62 height 10
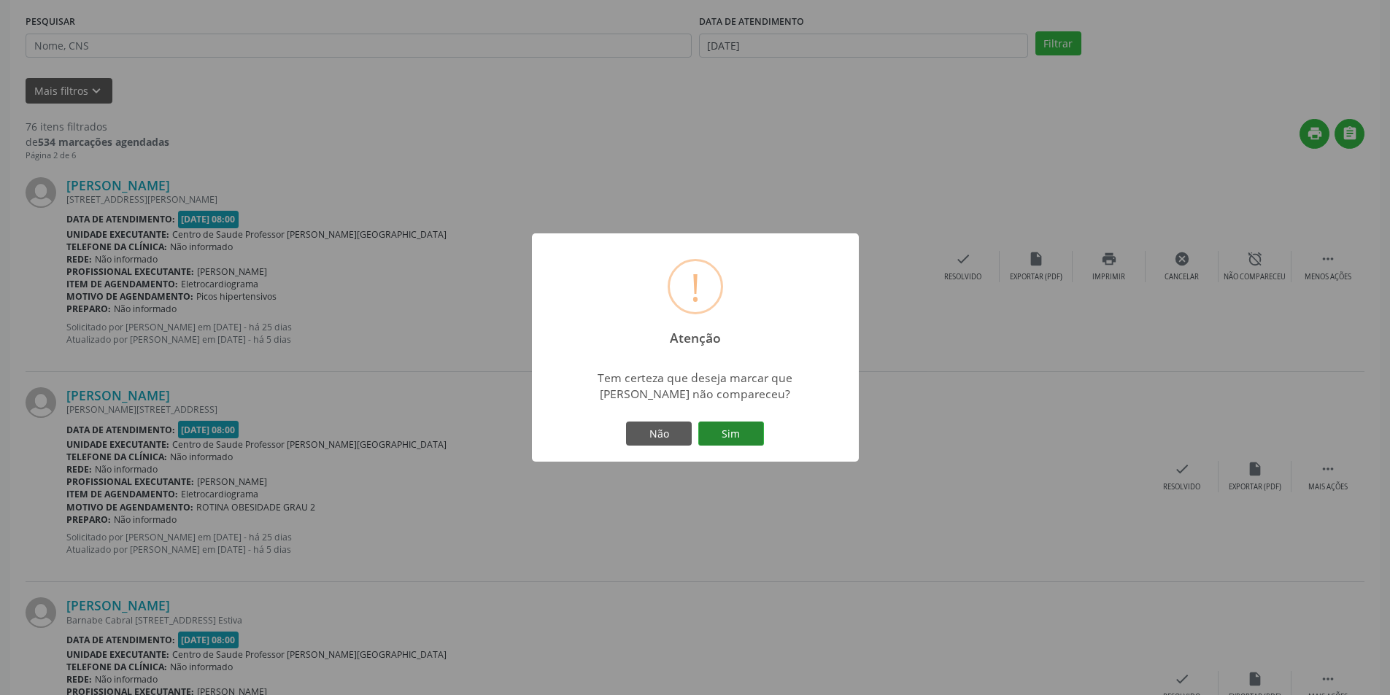
click at [747, 429] on button "Sim" at bounding box center [731, 434] width 66 height 25
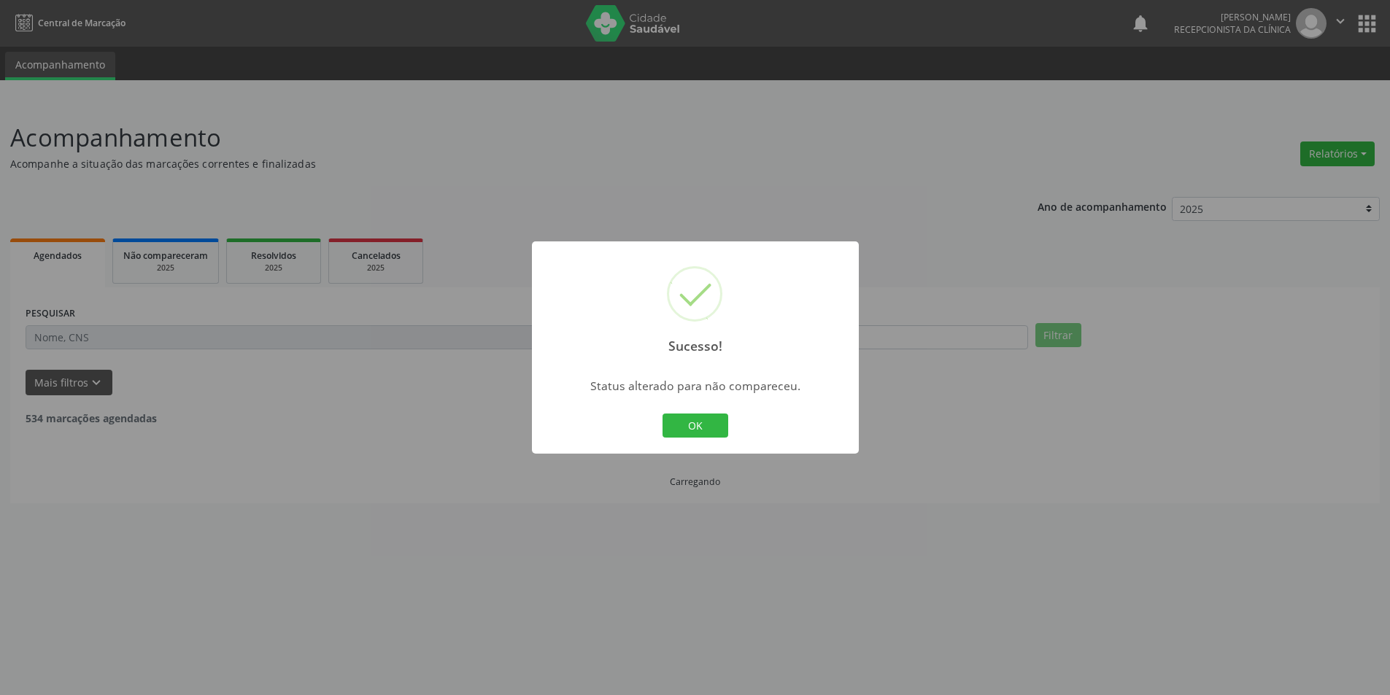
scroll to position [0, 0]
click at [701, 415] on button "OK" at bounding box center [701, 426] width 66 height 25
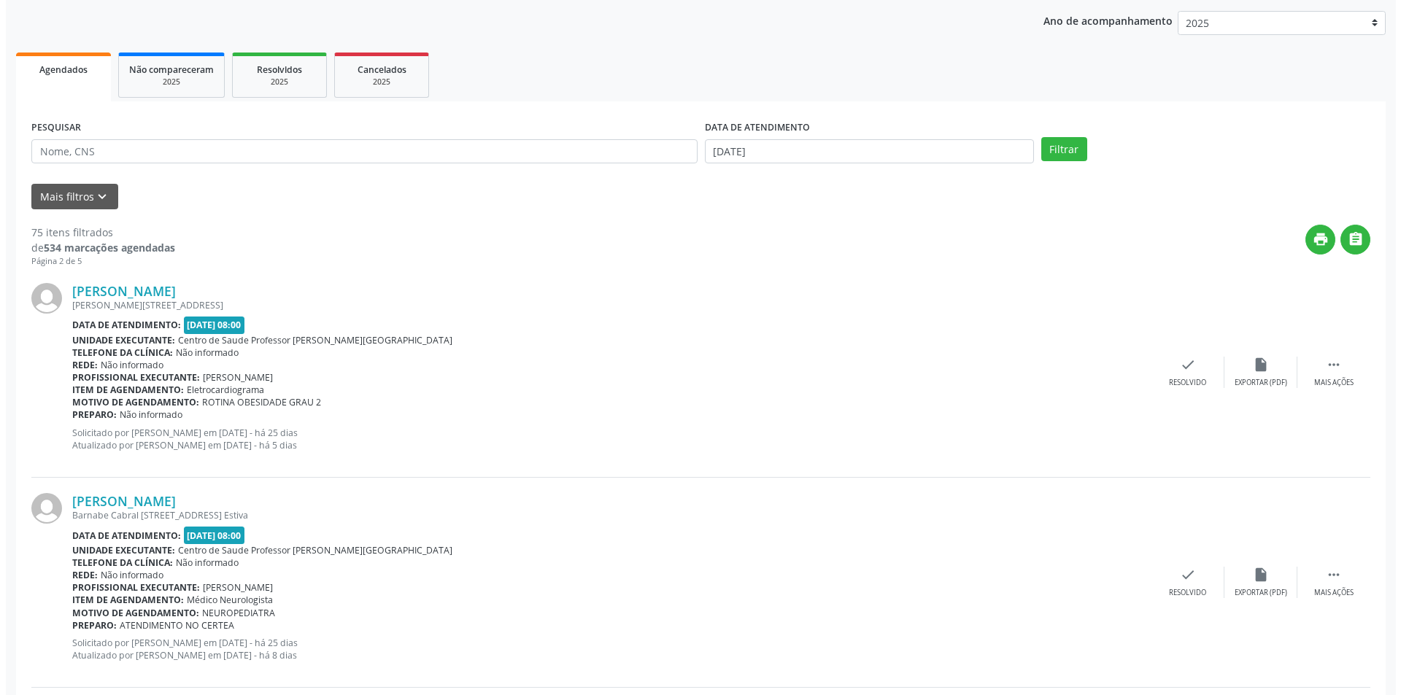
scroll to position [365, 0]
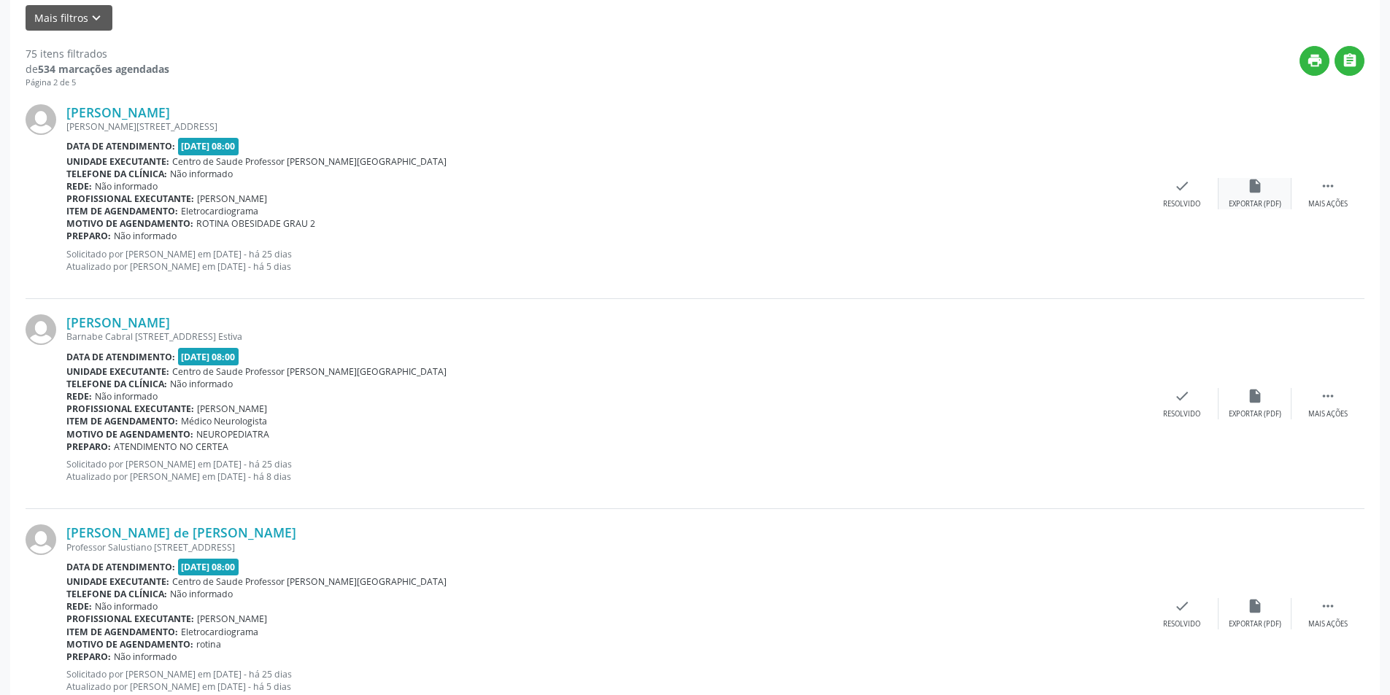
click at [1263, 204] on div "Exportar (PDF)" at bounding box center [1255, 204] width 53 height 10
click at [1184, 195] on div "check Resolvido" at bounding box center [1182, 193] width 73 height 31
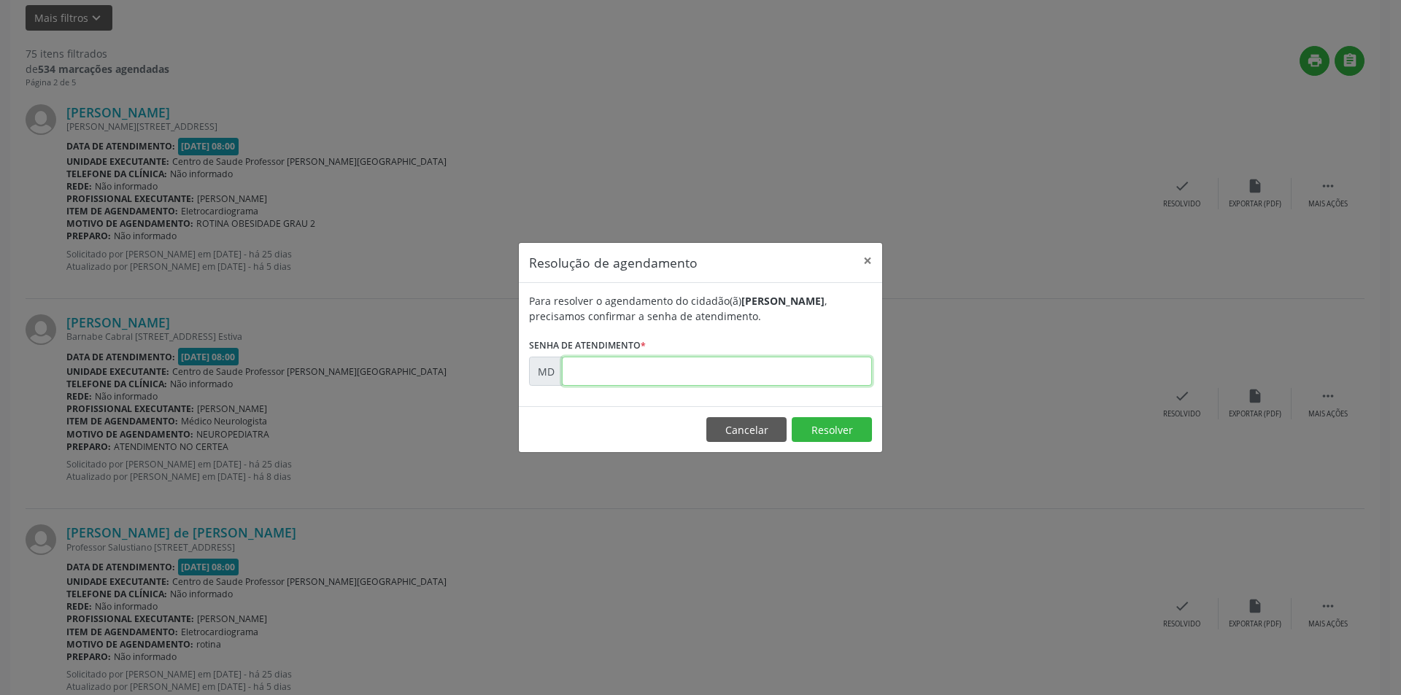
paste input "00009051"
type input "00009051"
click at [831, 417] on footer "Cancelar Resolver" at bounding box center [700, 429] width 363 height 46
click at [831, 438] on button "Resolver" at bounding box center [832, 429] width 80 height 25
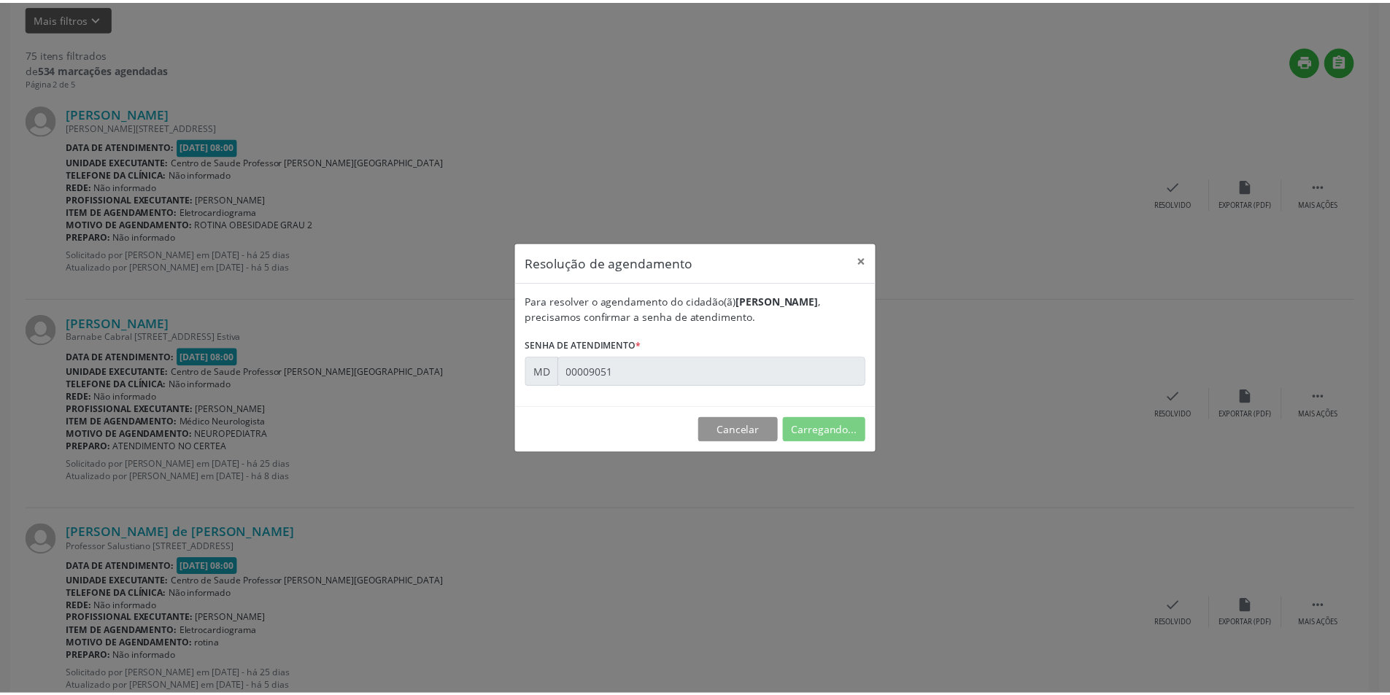
scroll to position [0, 0]
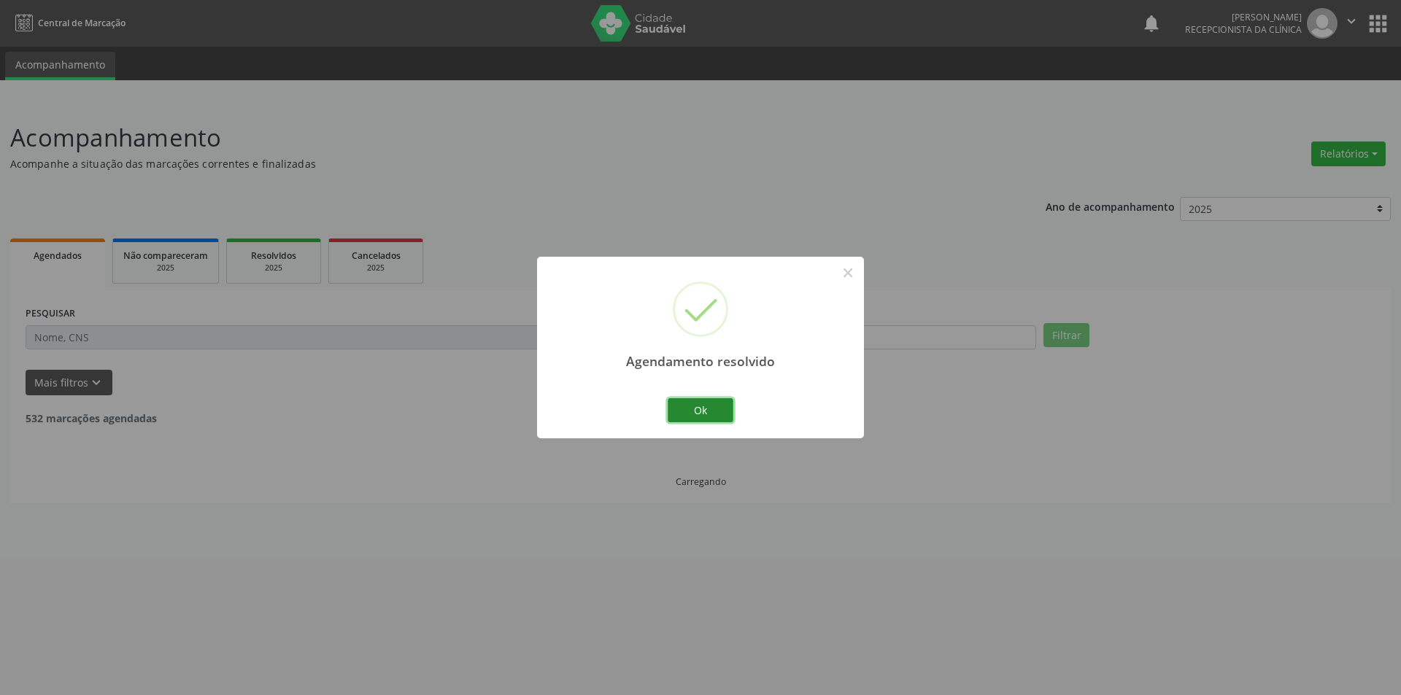
click at [703, 415] on button "Ok" at bounding box center [701, 410] width 66 height 25
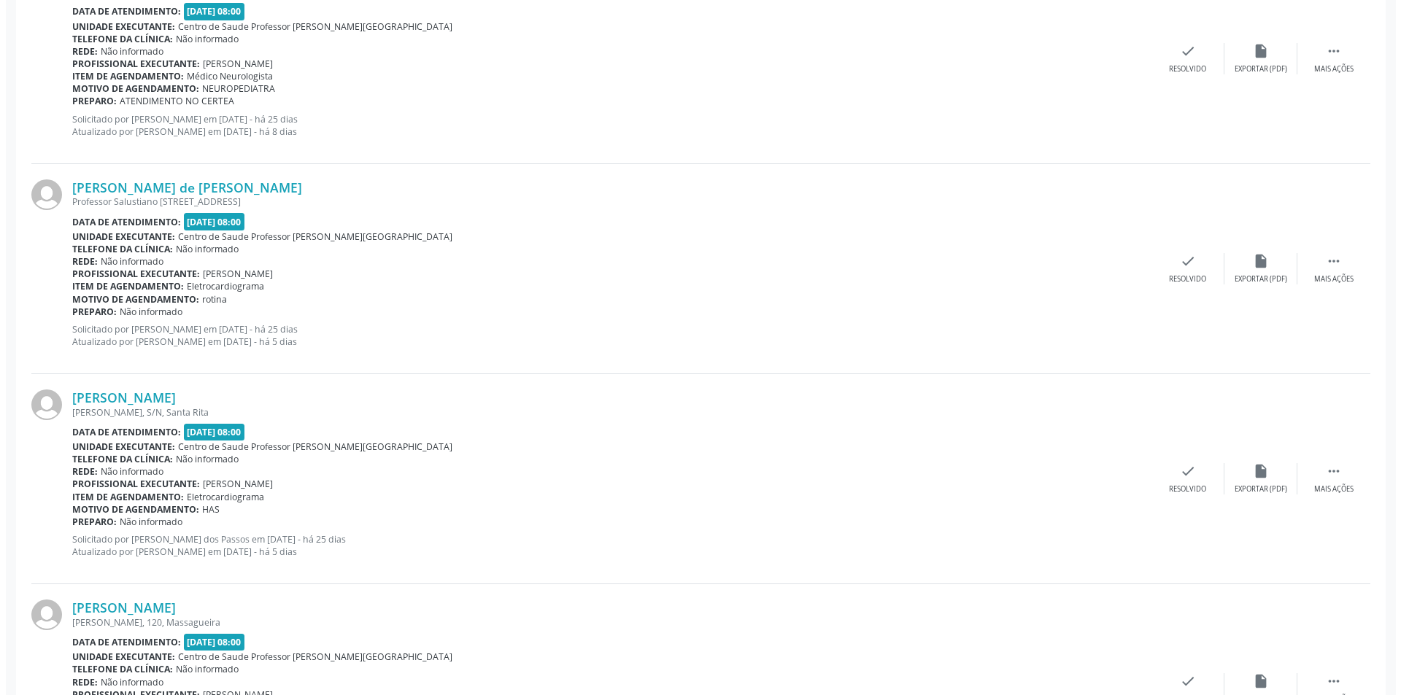
scroll to position [511, 0]
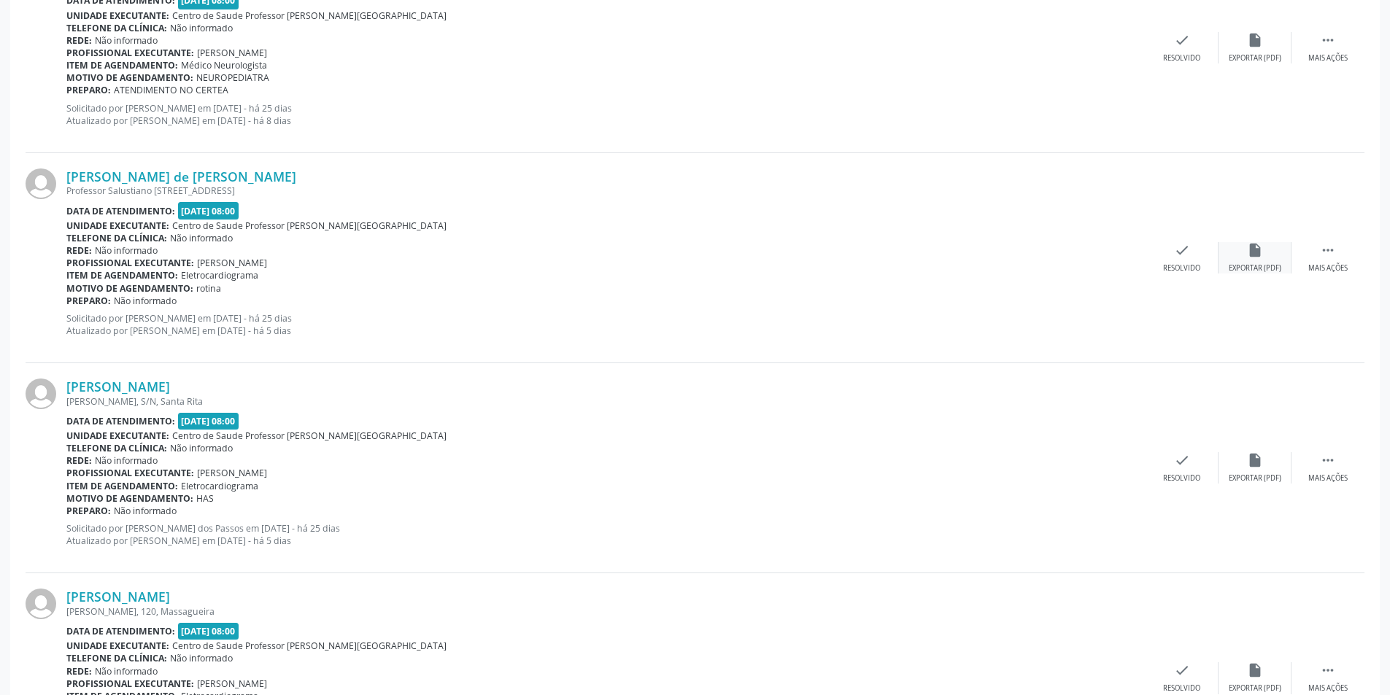
click at [1246, 260] on div "insert_drive_file Exportar (PDF)" at bounding box center [1255, 257] width 73 height 31
click at [1201, 266] on div "check Resolvido" at bounding box center [1182, 257] width 73 height 31
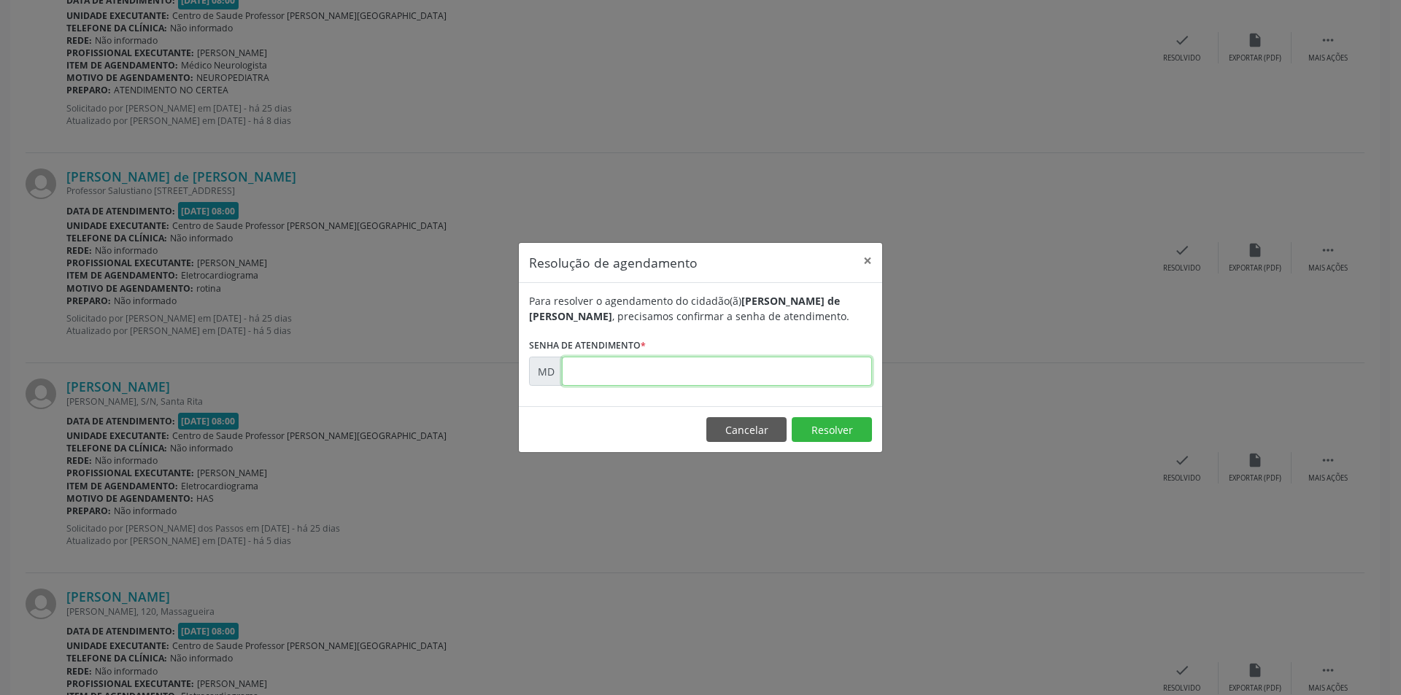
paste input "00009068"
type input "00009068"
click at [841, 428] on button "Resolver" at bounding box center [832, 429] width 80 height 25
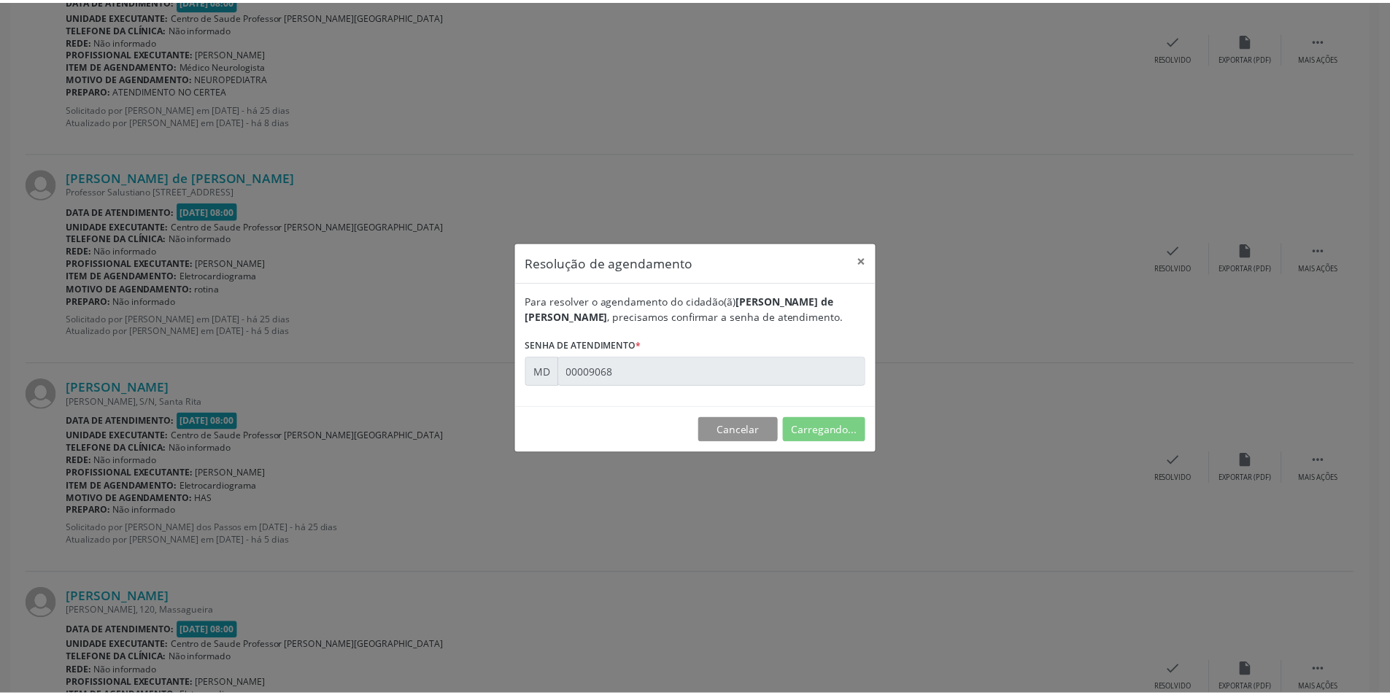
scroll to position [0, 0]
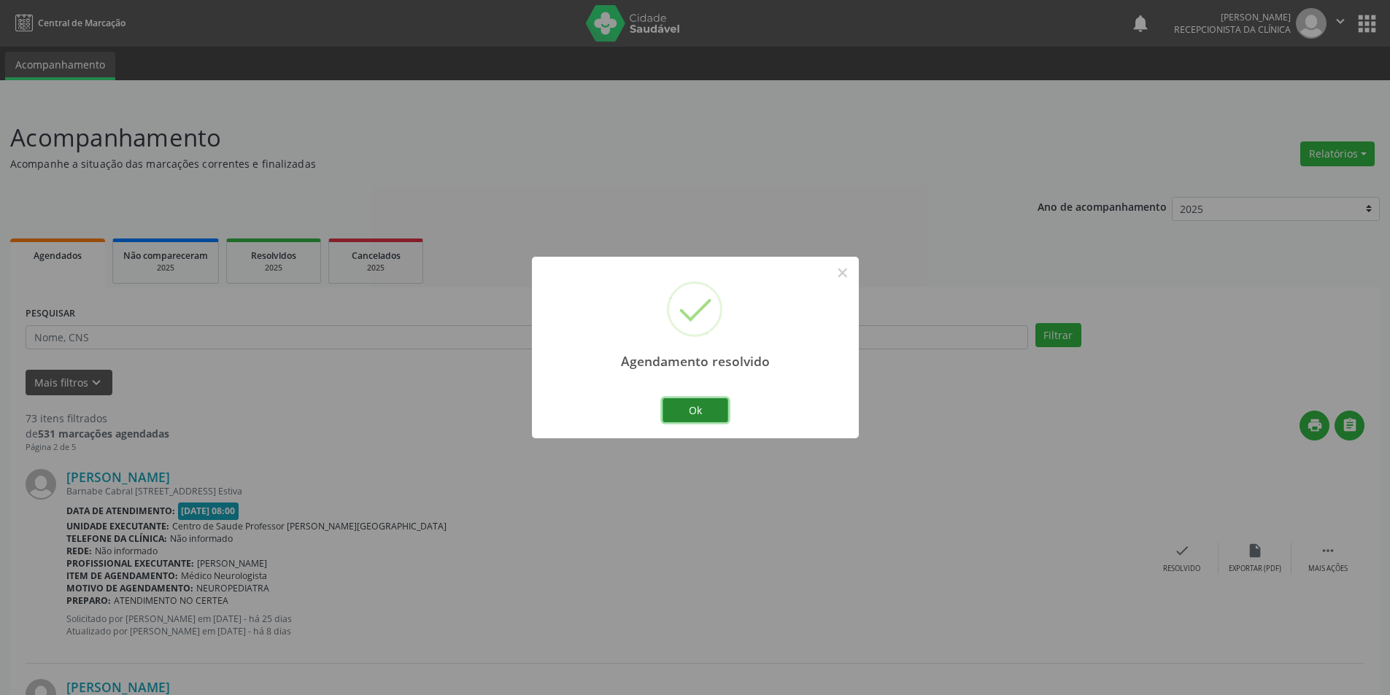
click at [716, 420] on button "Ok" at bounding box center [696, 410] width 66 height 25
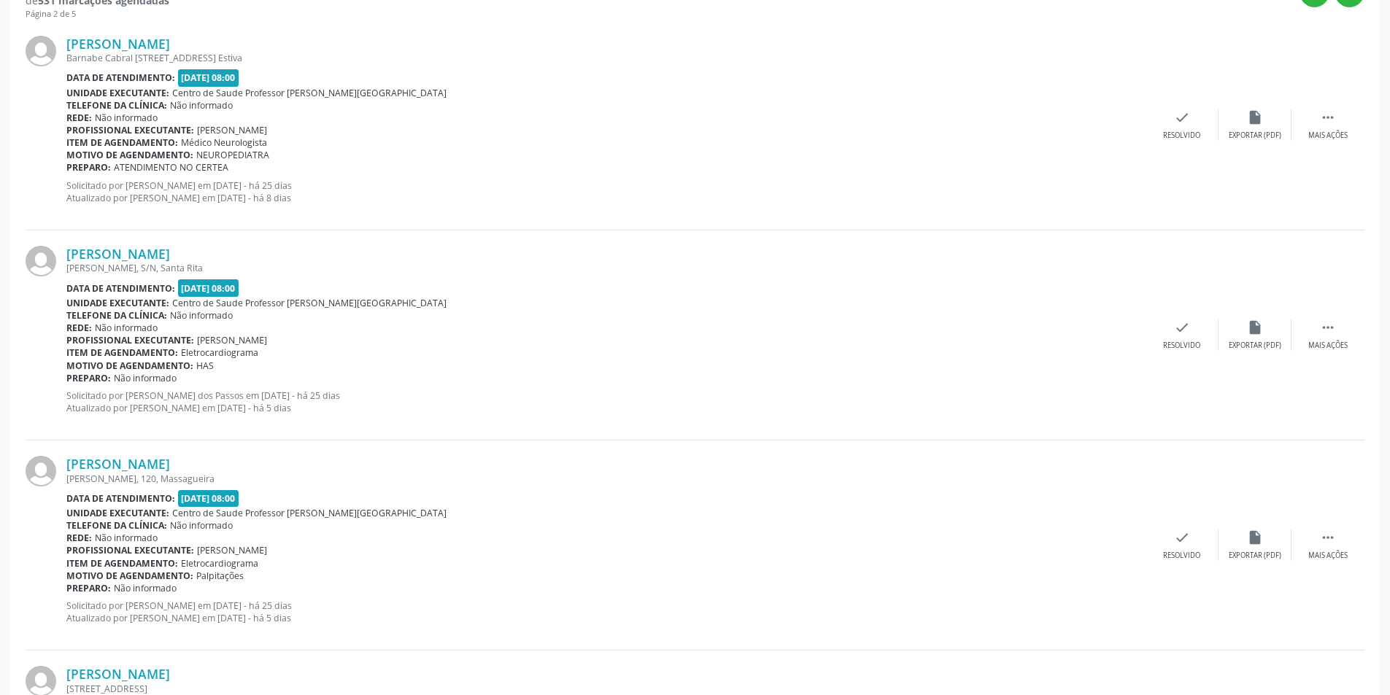
scroll to position [438, 0]
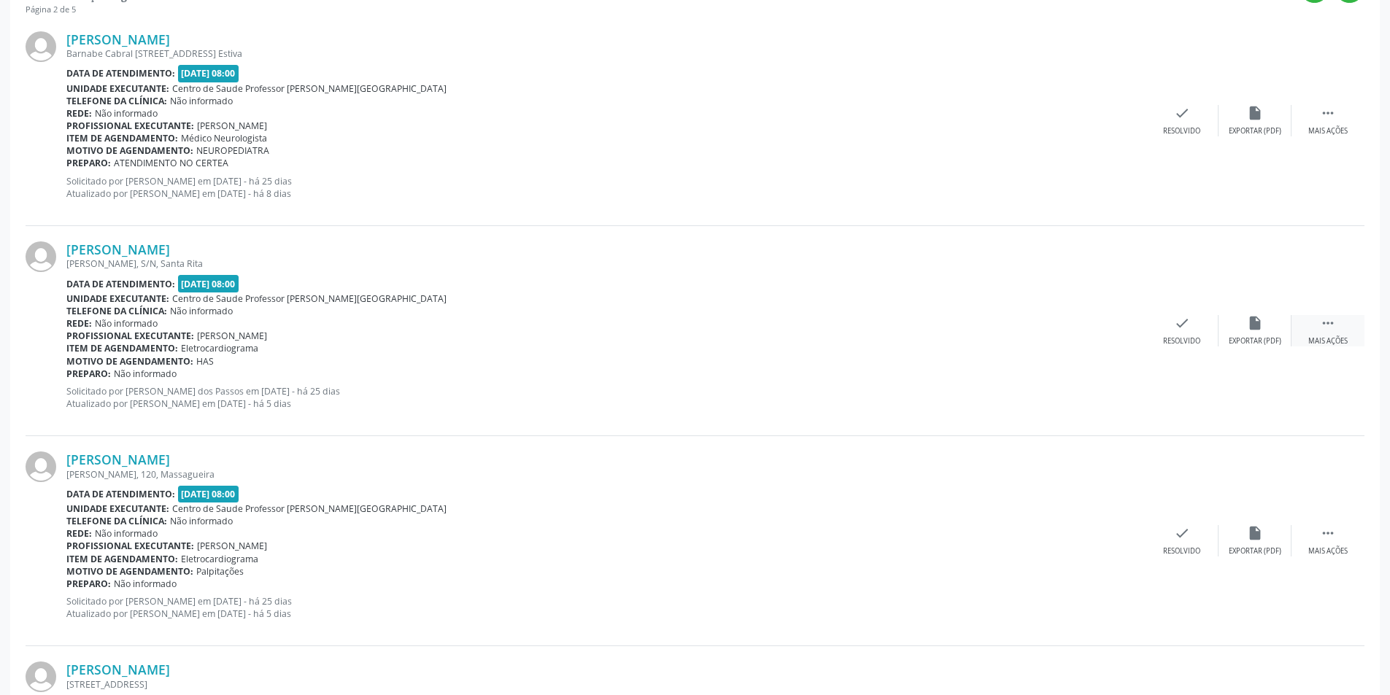
click at [1338, 322] on div " Mais ações" at bounding box center [1328, 330] width 73 height 31
click at [1295, 334] on div " Menos ações" at bounding box center [1328, 330] width 73 height 31
click at [1149, 287] on div "[PERSON_NAME] [PERSON_NAME], S/N, Santa Rita Data de atendimento: [DATE] 08:00 …" at bounding box center [695, 331] width 1339 height 210
click at [1349, 339] on div " Mais ações" at bounding box center [1328, 330] width 73 height 31
click at [1276, 339] on div "Não compareceu" at bounding box center [1255, 341] width 62 height 10
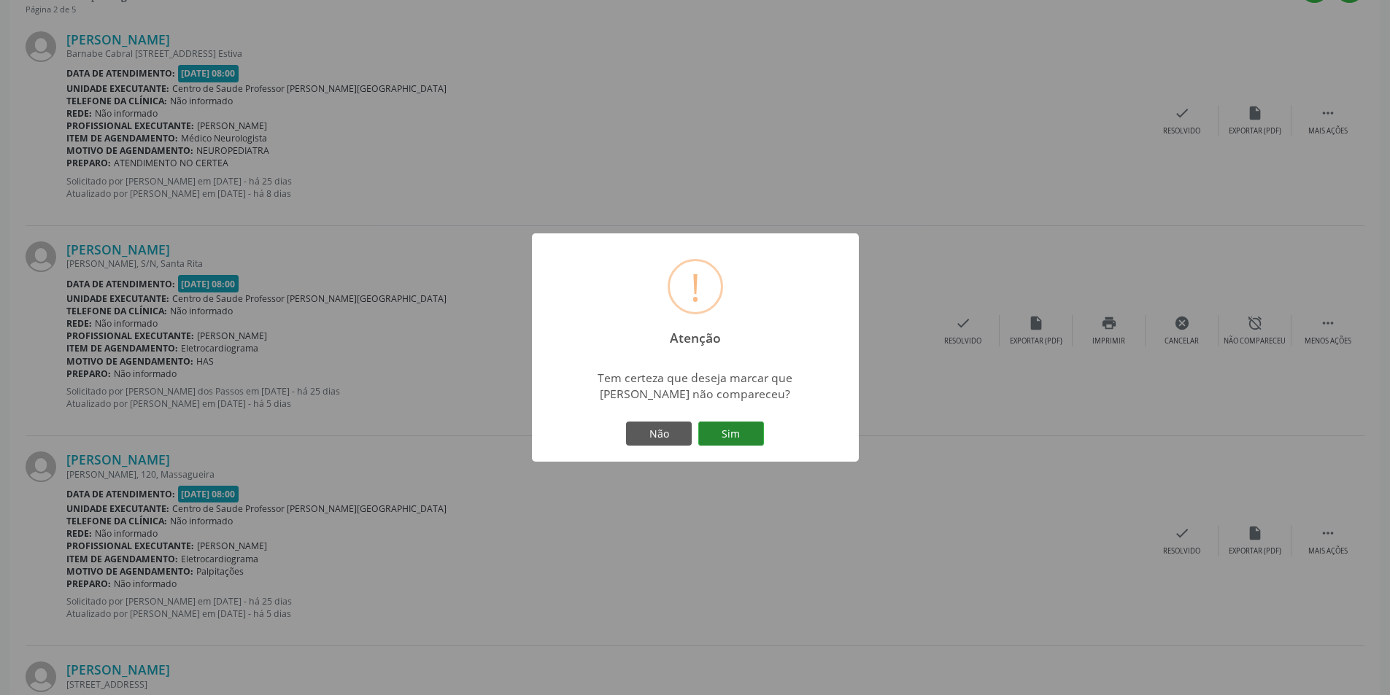
click at [720, 430] on button "Sim" at bounding box center [731, 434] width 66 height 25
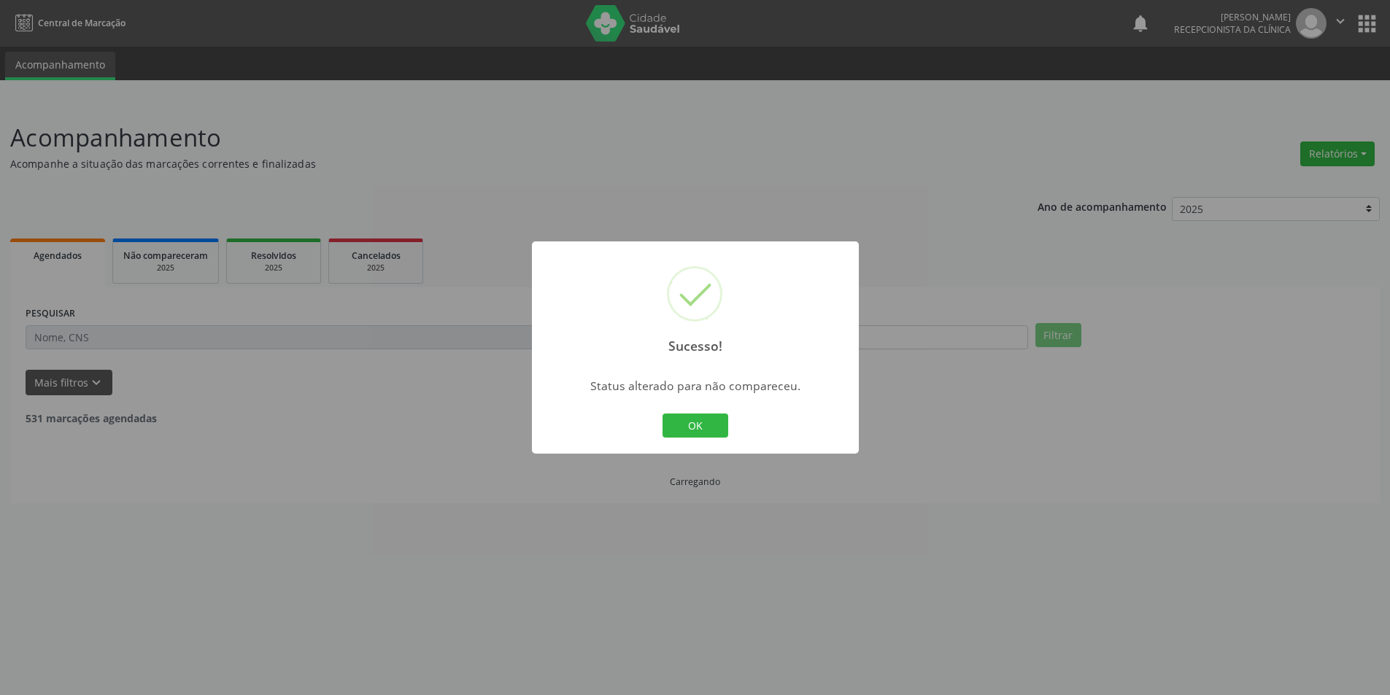
scroll to position [0, 0]
click at [715, 413] on div "OK Cancel" at bounding box center [701, 426] width 72 height 31
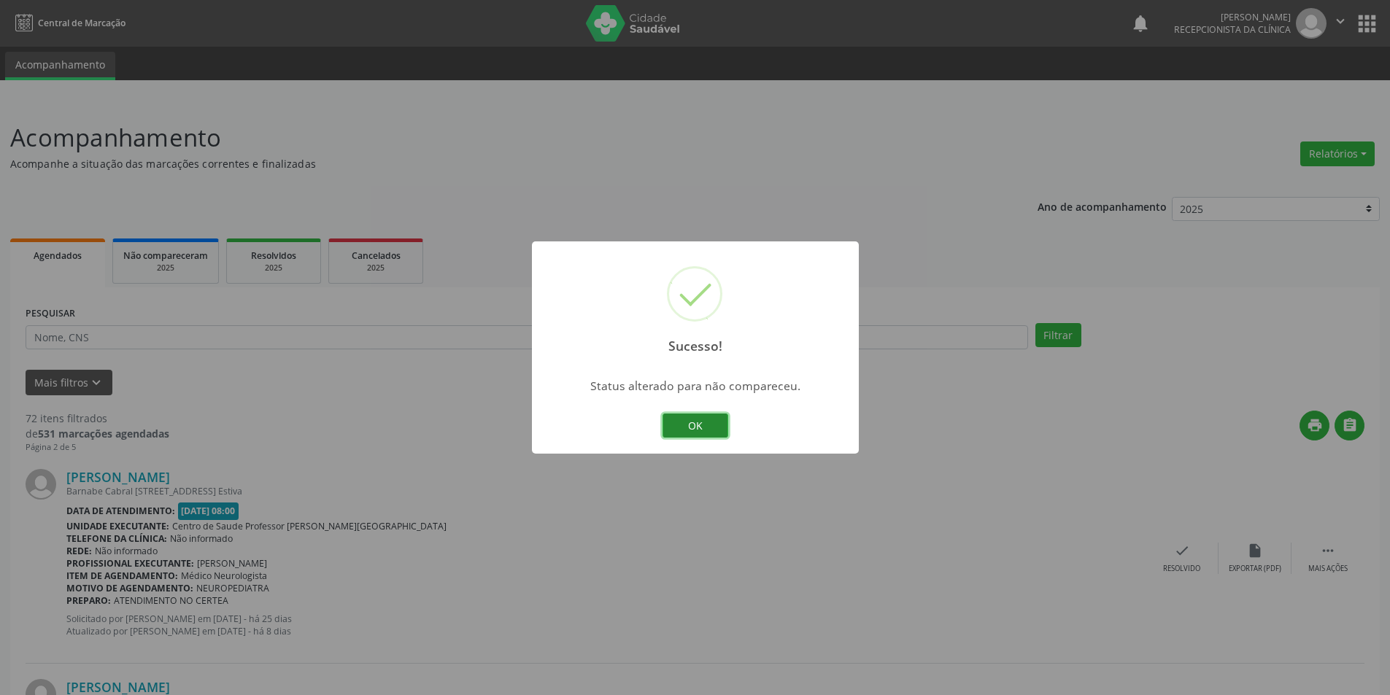
click at [714, 421] on button "OK" at bounding box center [696, 426] width 66 height 25
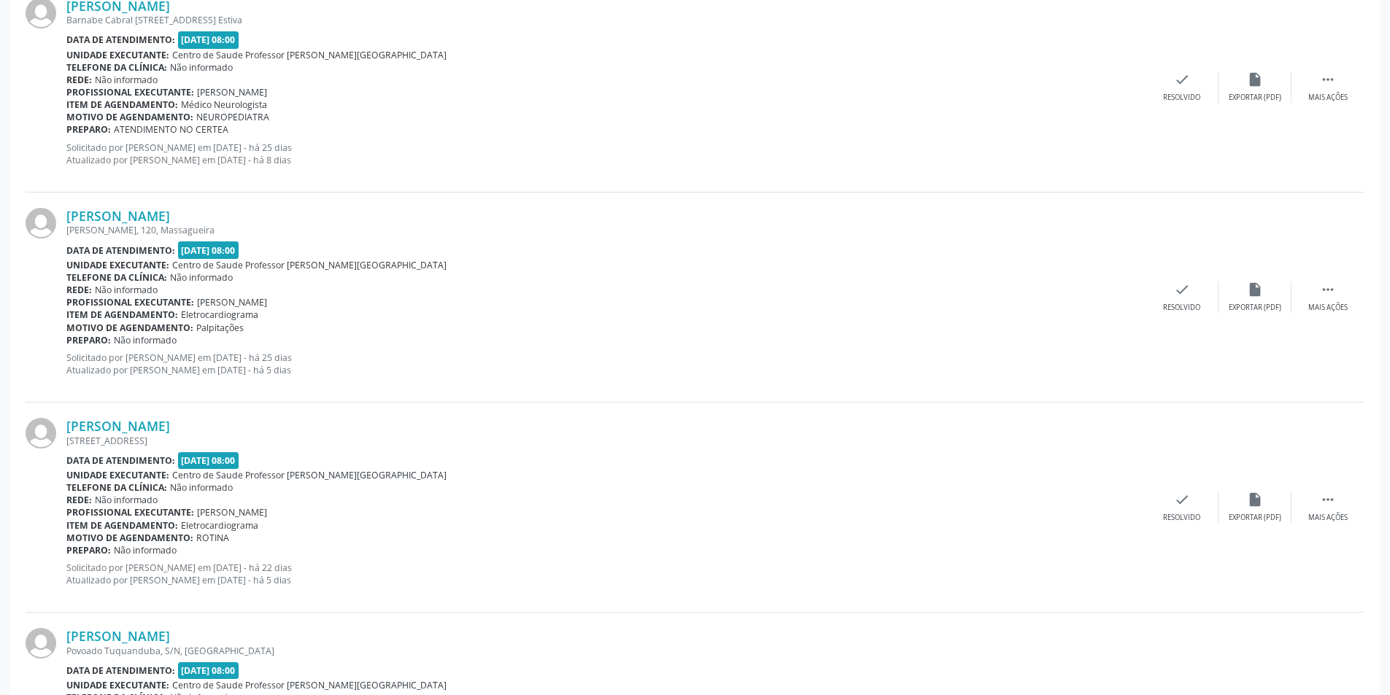
scroll to position [511, 0]
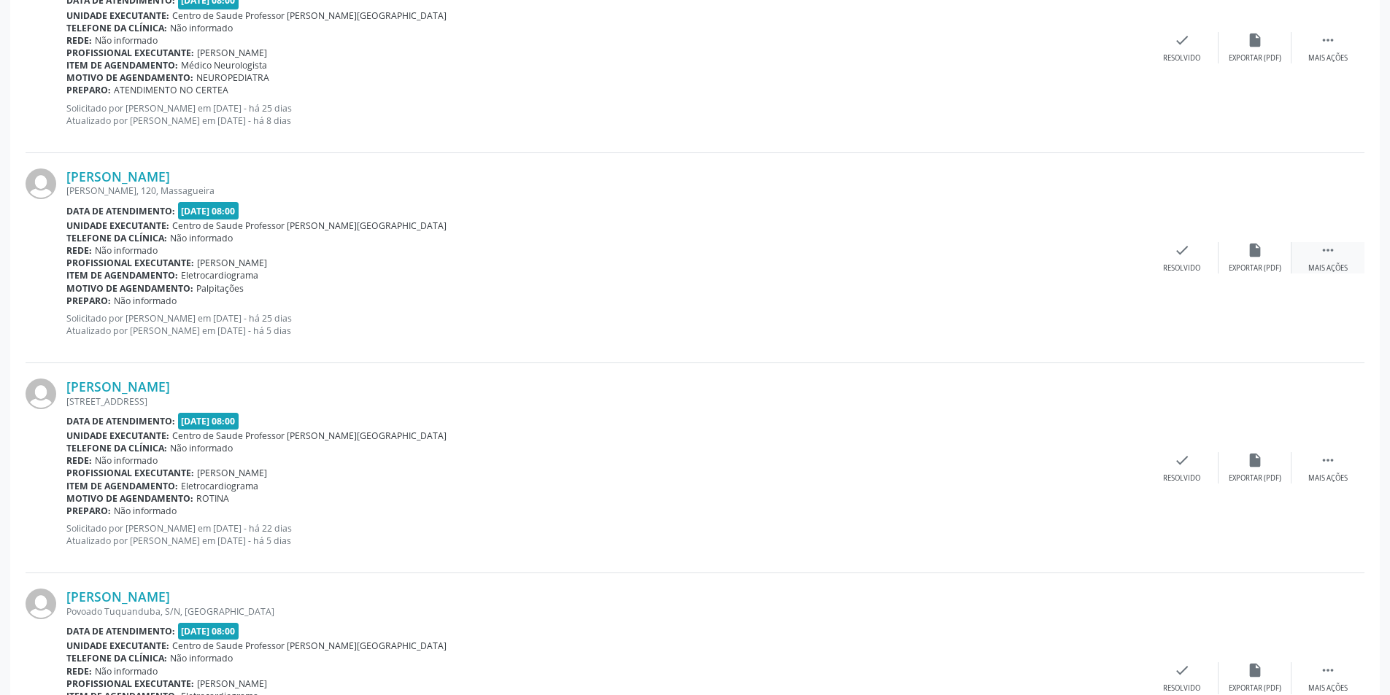
click at [1314, 261] on div " Mais ações" at bounding box center [1328, 257] width 73 height 31
click at [1254, 272] on div "Não compareceu" at bounding box center [1255, 268] width 62 height 10
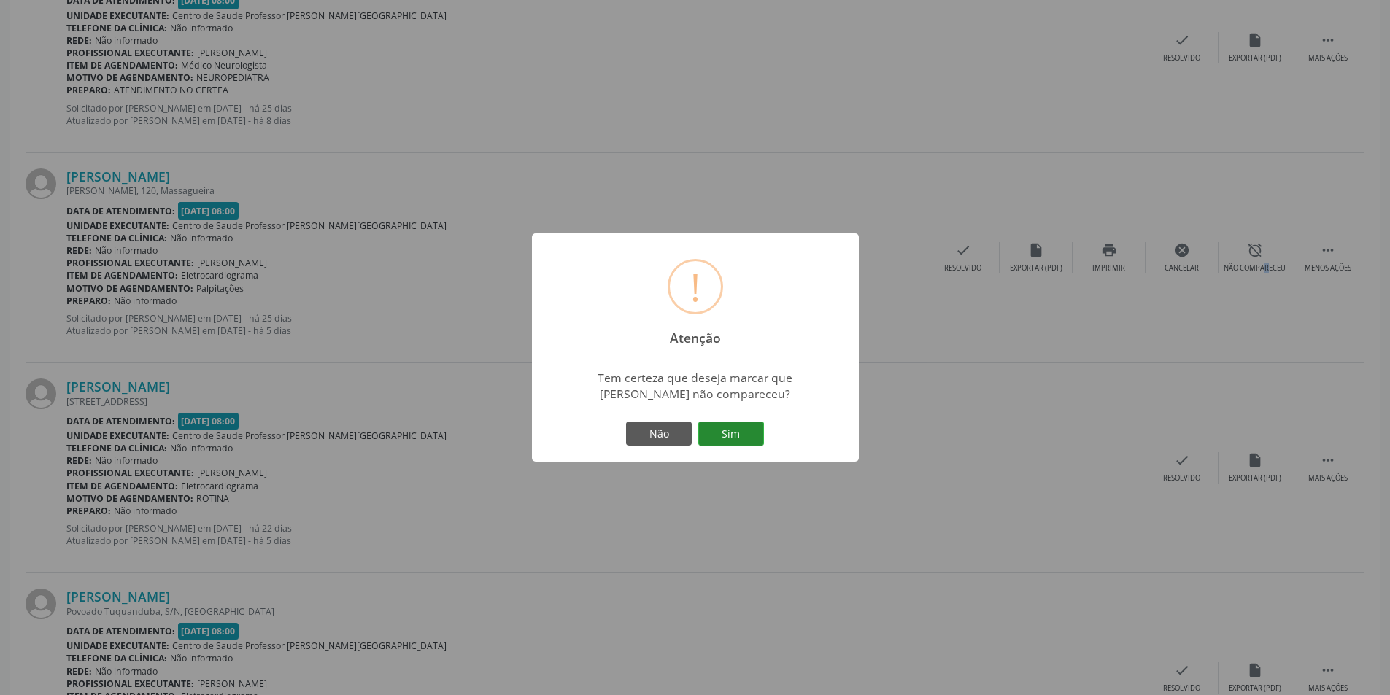
click at [749, 437] on button "Sim" at bounding box center [731, 434] width 66 height 25
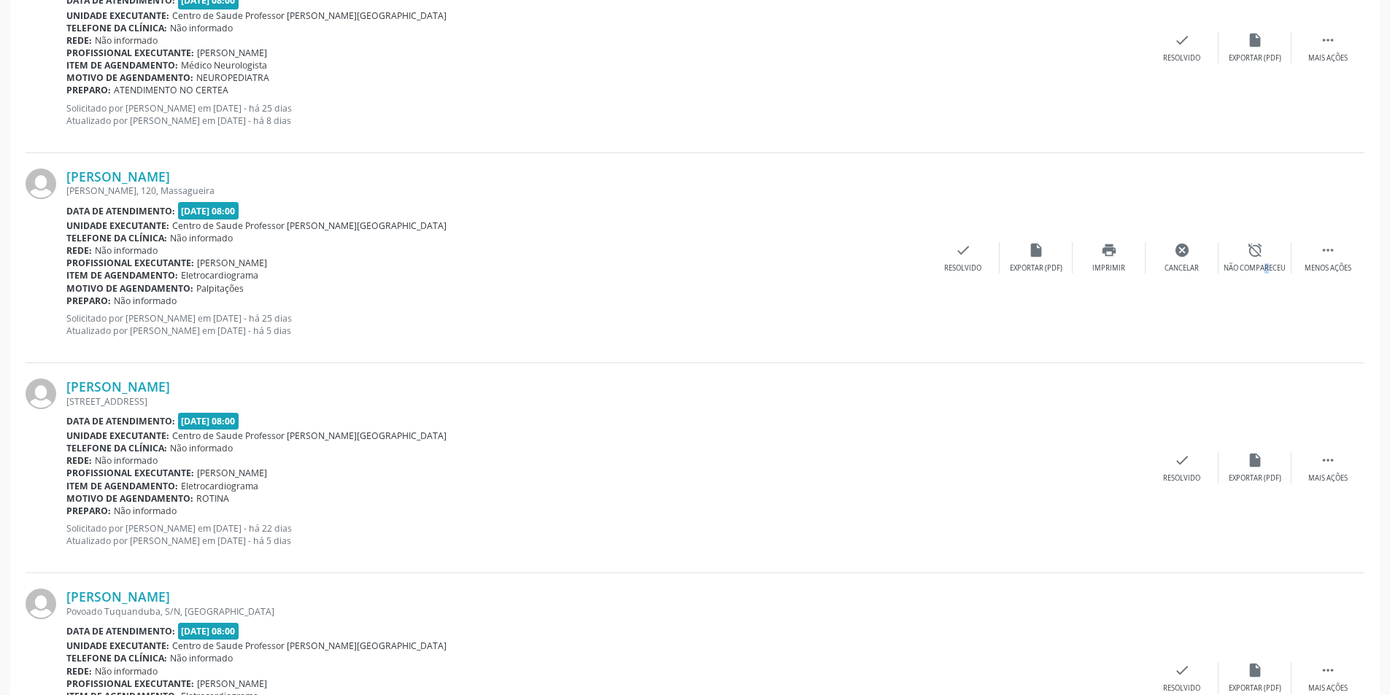
scroll to position [0, 0]
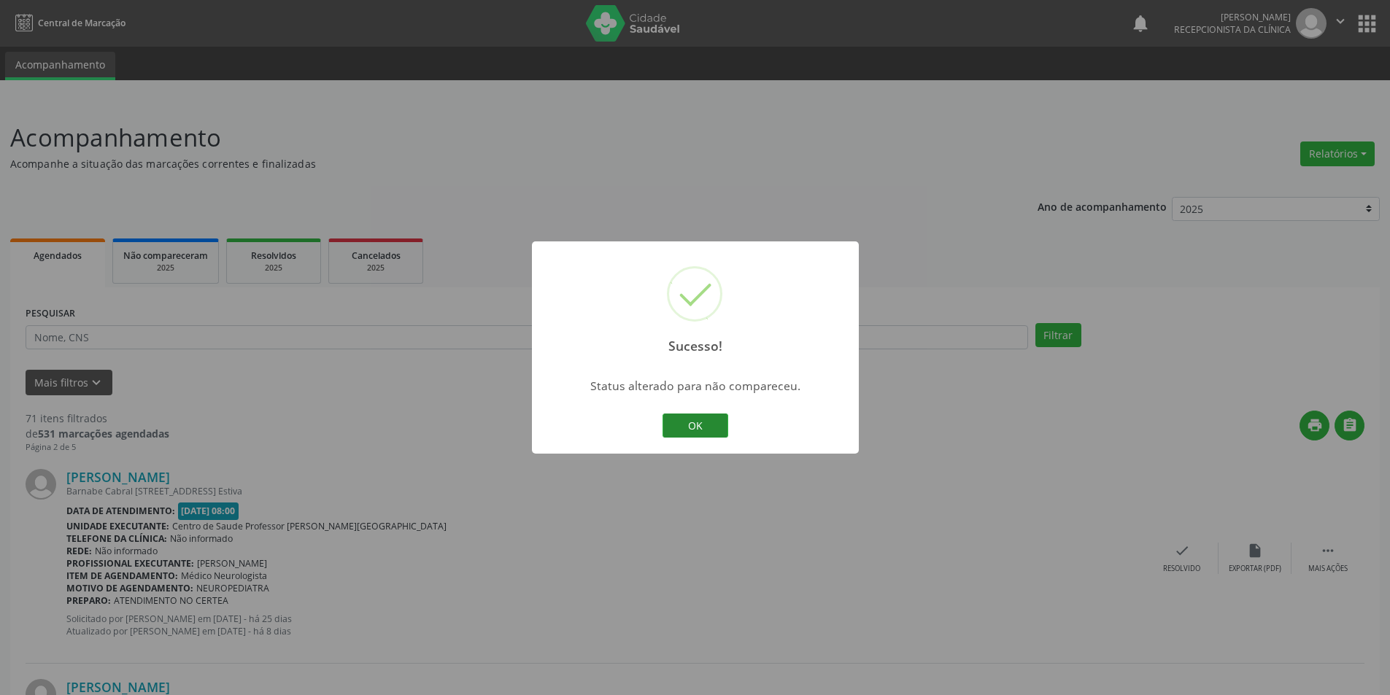
click at [722, 430] on button "OK" at bounding box center [696, 426] width 66 height 25
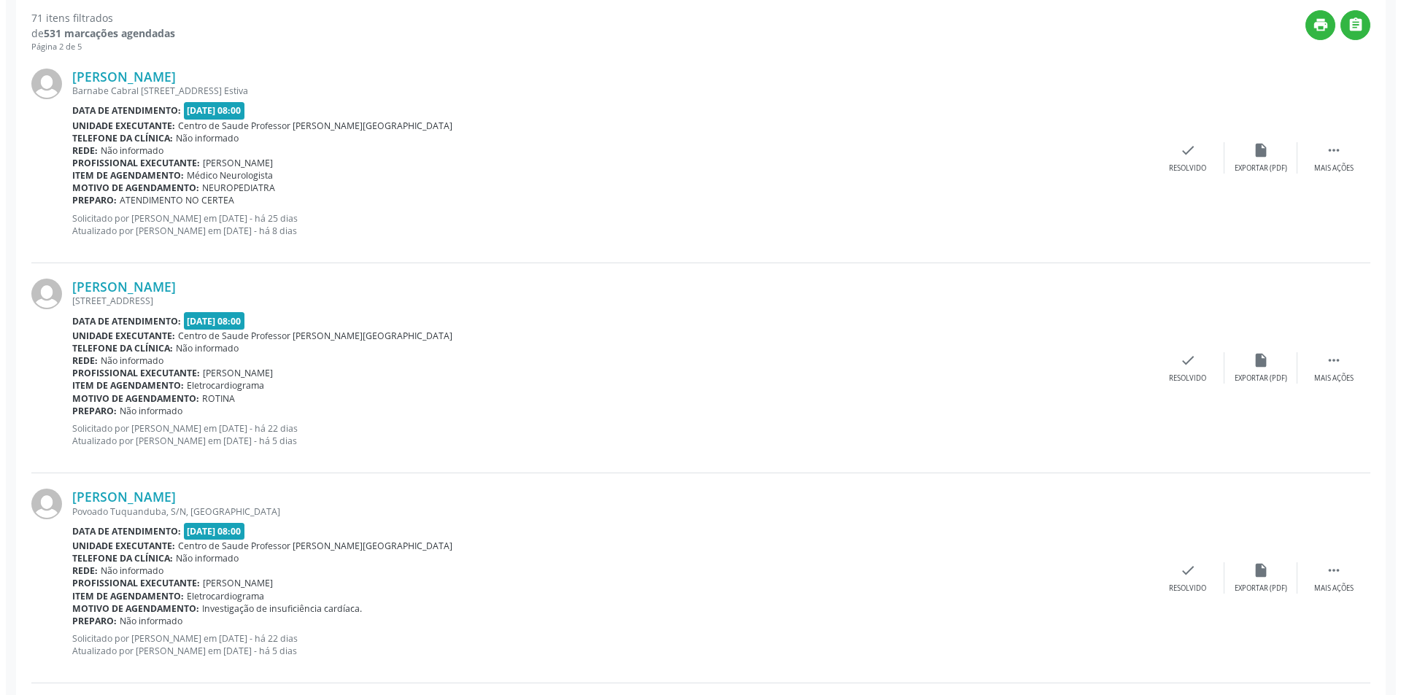
scroll to position [438, 0]
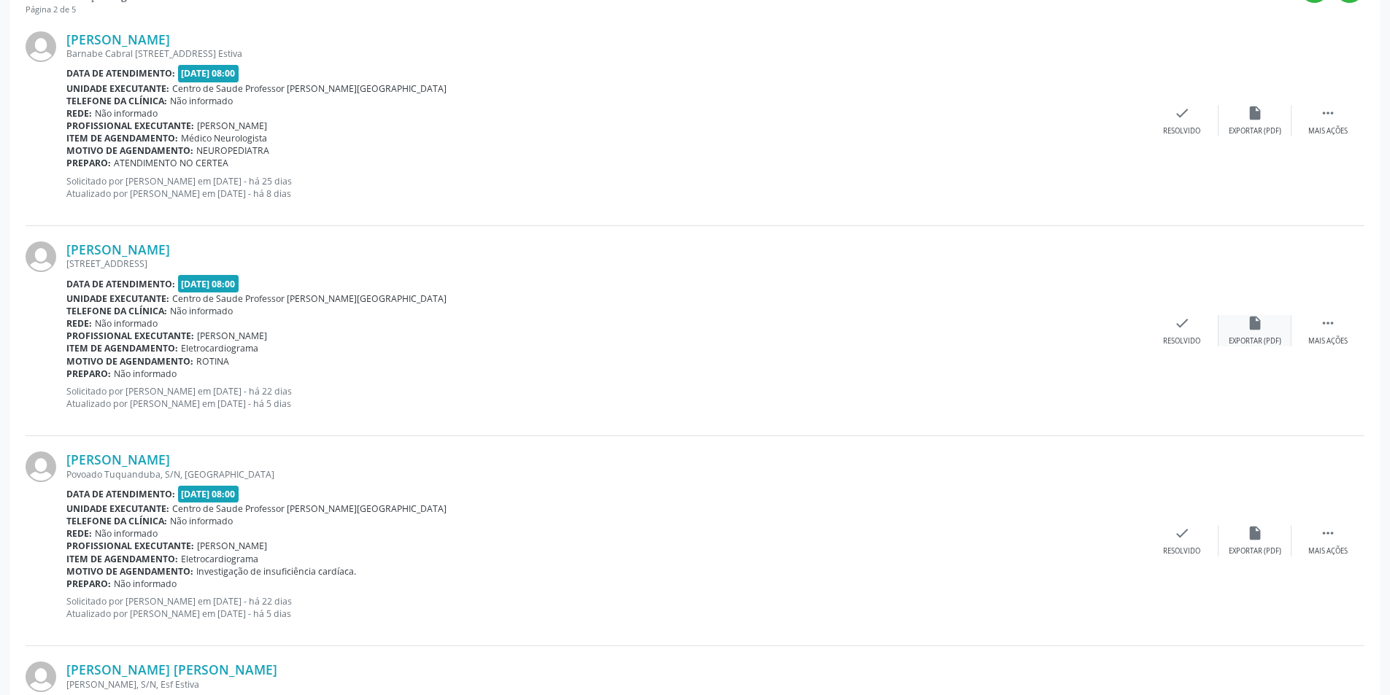
click at [1267, 336] on div "Exportar (PDF)" at bounding box center [1255, 341] width 53 height 10
click at [1179, 332] on div "check Resolvido" at bounding box center [1182, 330] width 73 height 31
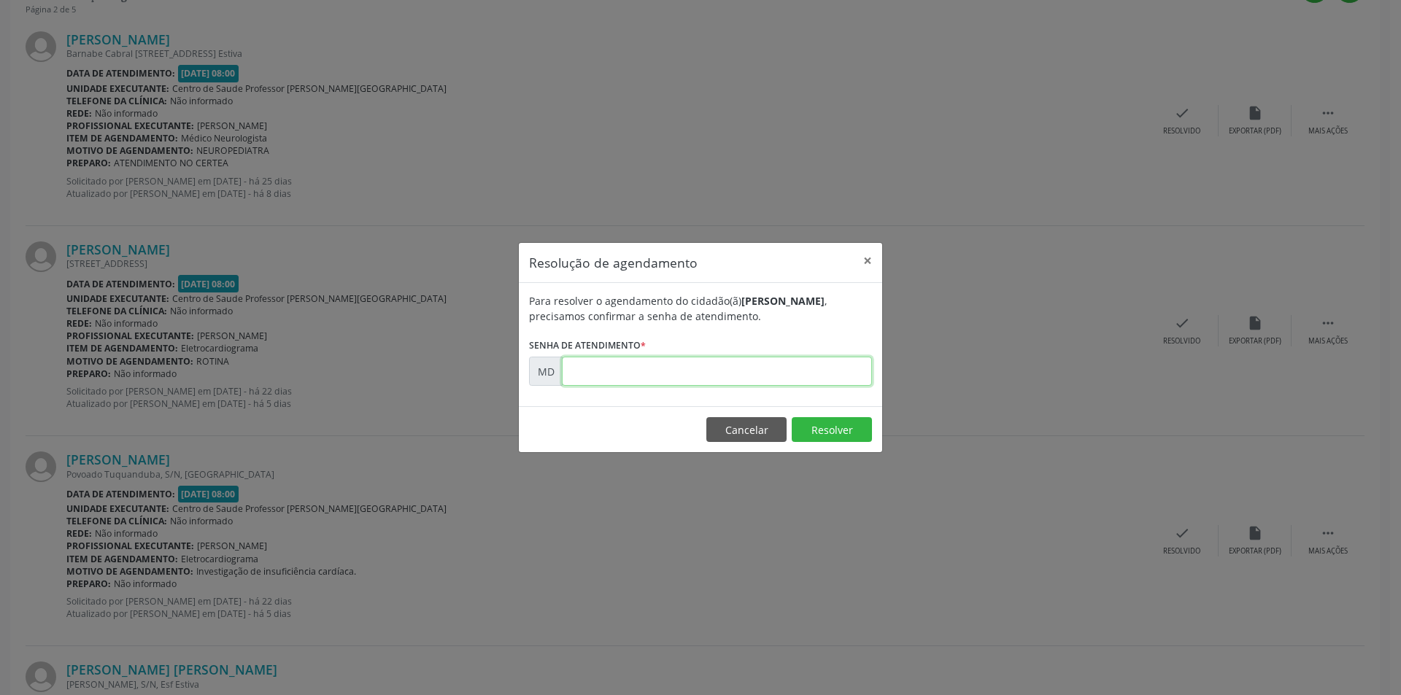
paste input "00009194"
type input "00009194"
click at [831, 418] on button "Resolver" at bounding box center [832, 429] width 80 height 25
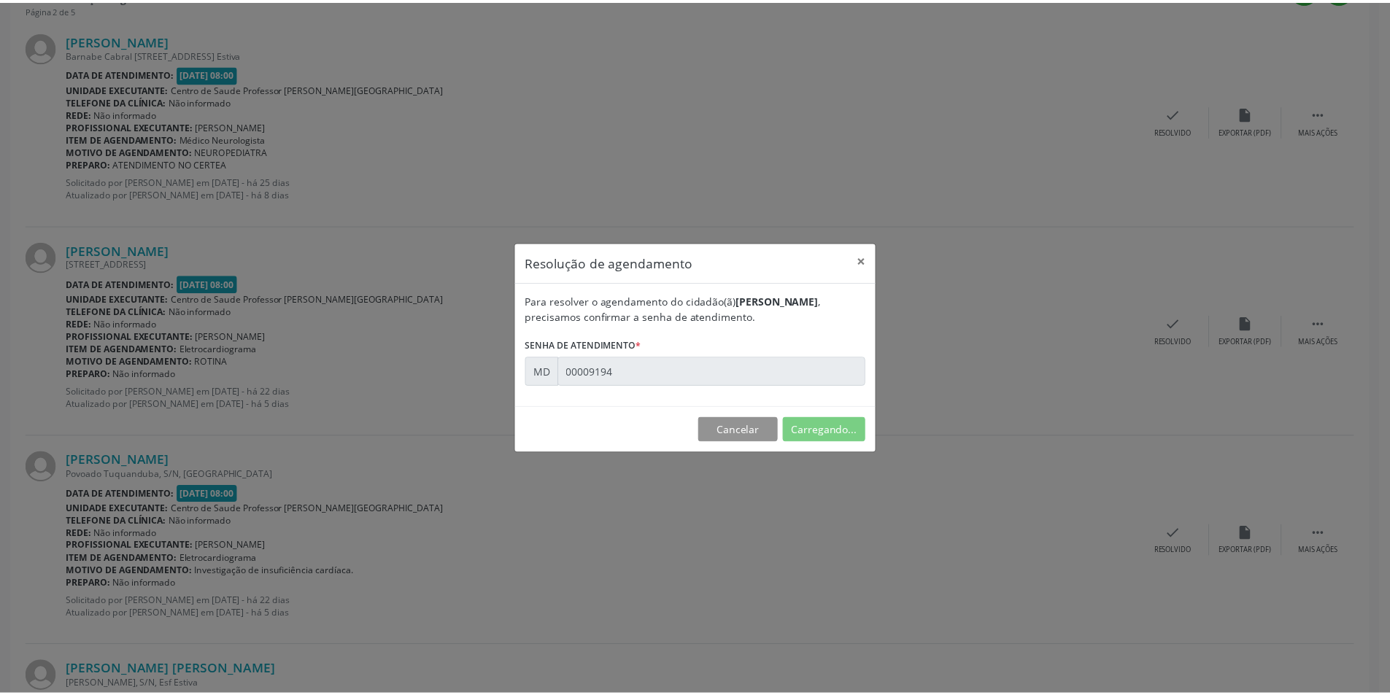
scroll to position [0, 0]
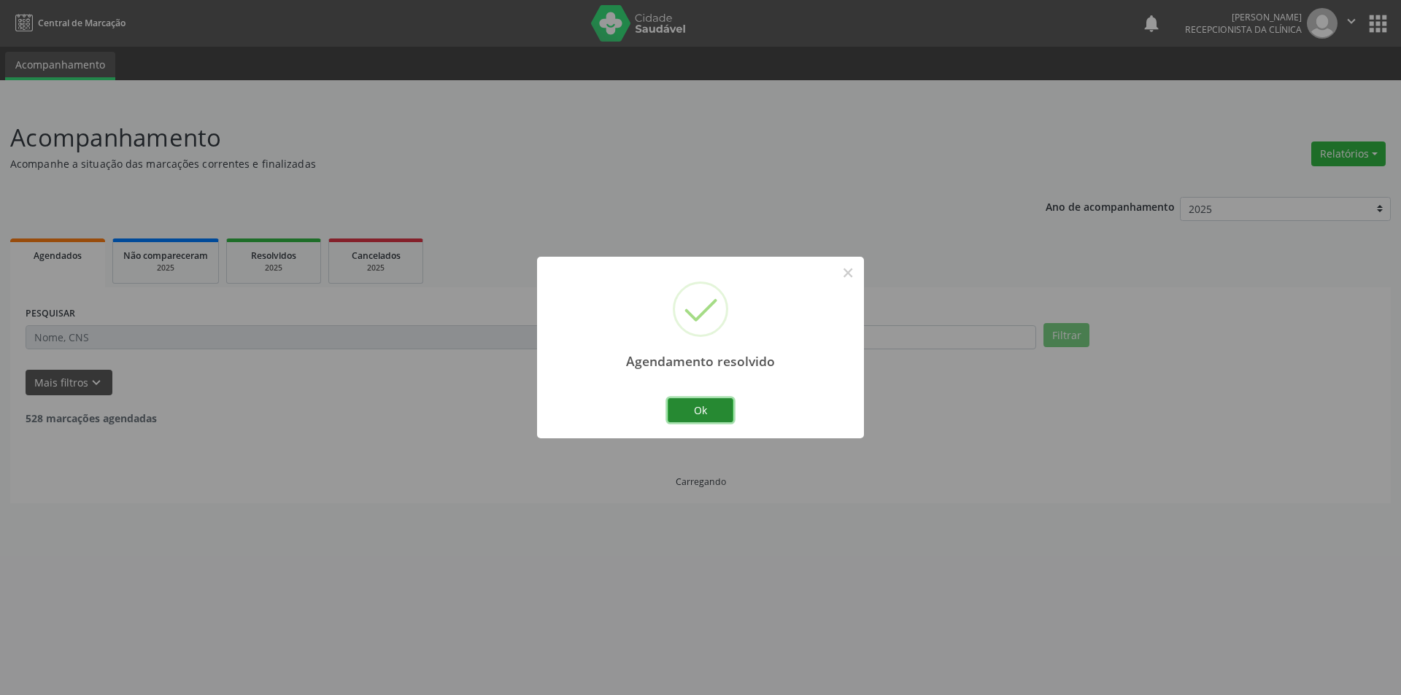
click at [687, 401] on button "Ok" at bounding box center [701, 410] width 66 height 25
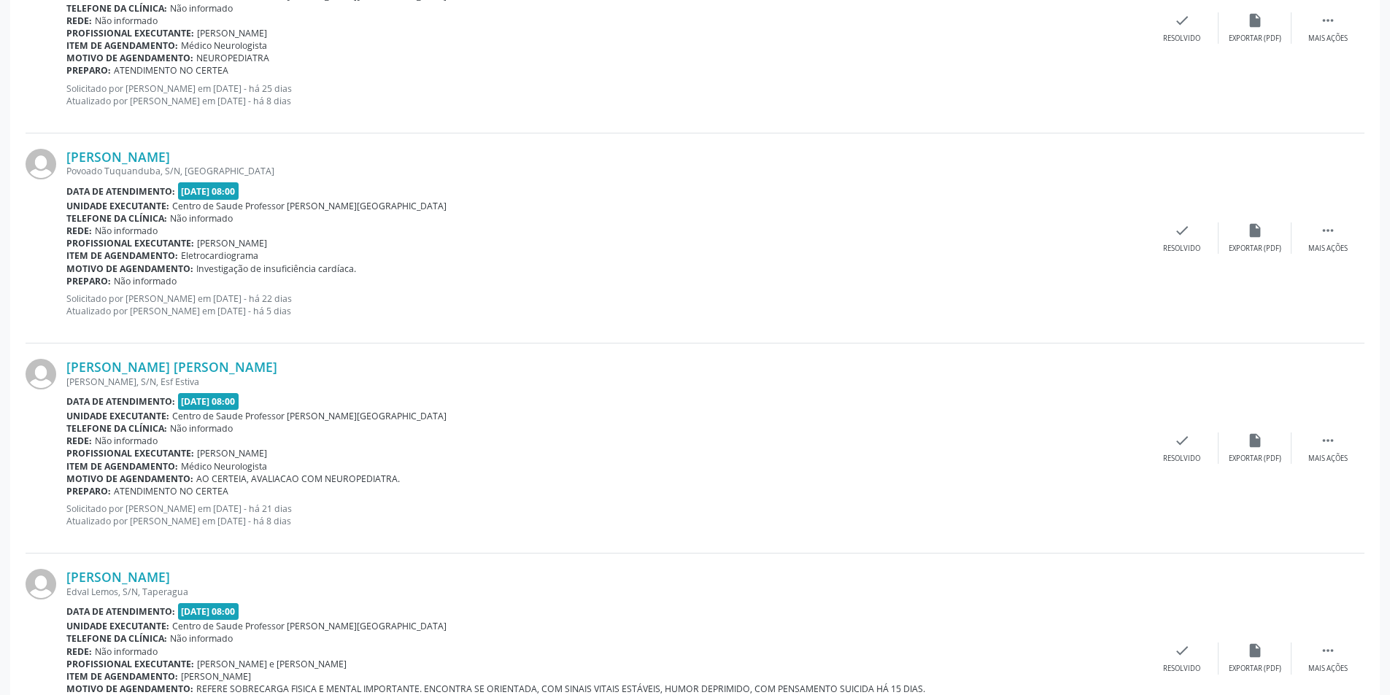
scroll to position [584, 0]
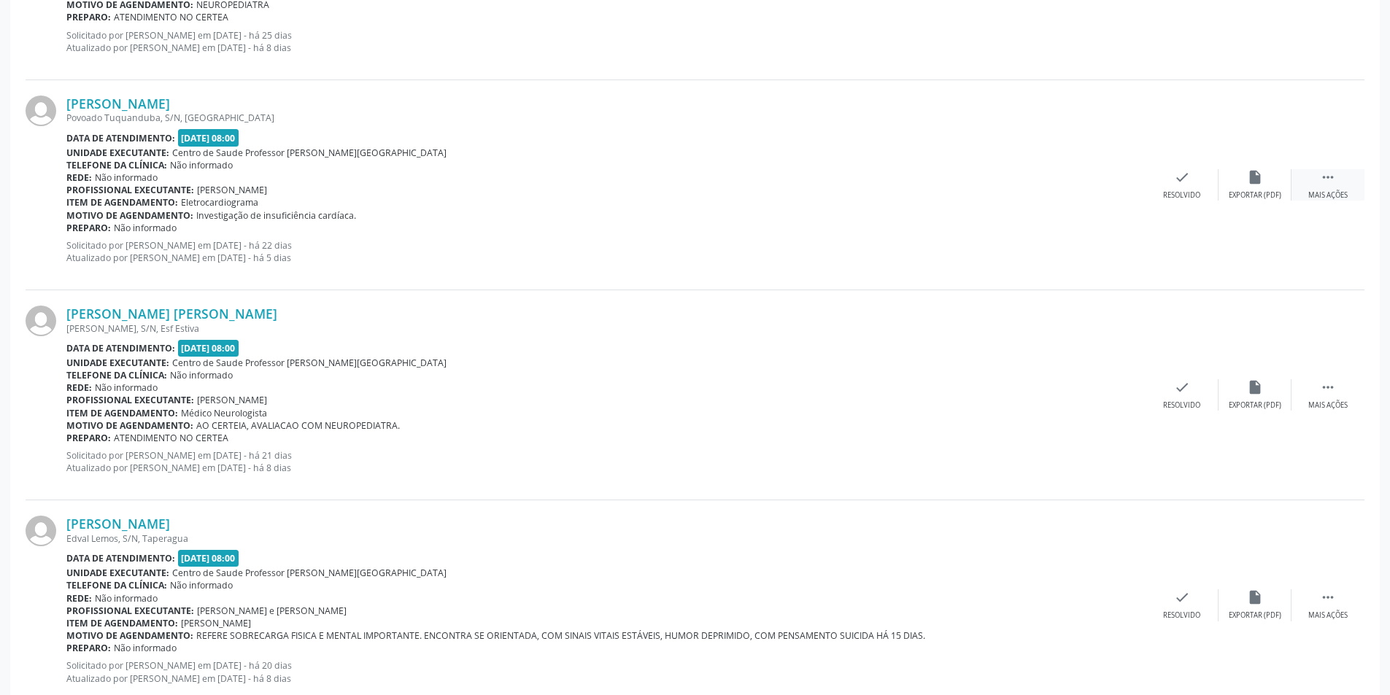
click at [1340, 193] on div "Mais ações" at bounding box center [1327, 195] width 39 height 10
click at [1322, 199] on div "Menos ações" at bounding box center [1328, 195] width 47 height 10
click at [1335, 190] on div "Mais ações" at bounding box center [1327, 195] width 39 height 10
click at [1284, 192] on div "Não compareceu" at bounding box center [1255, 195] width 62 height 10
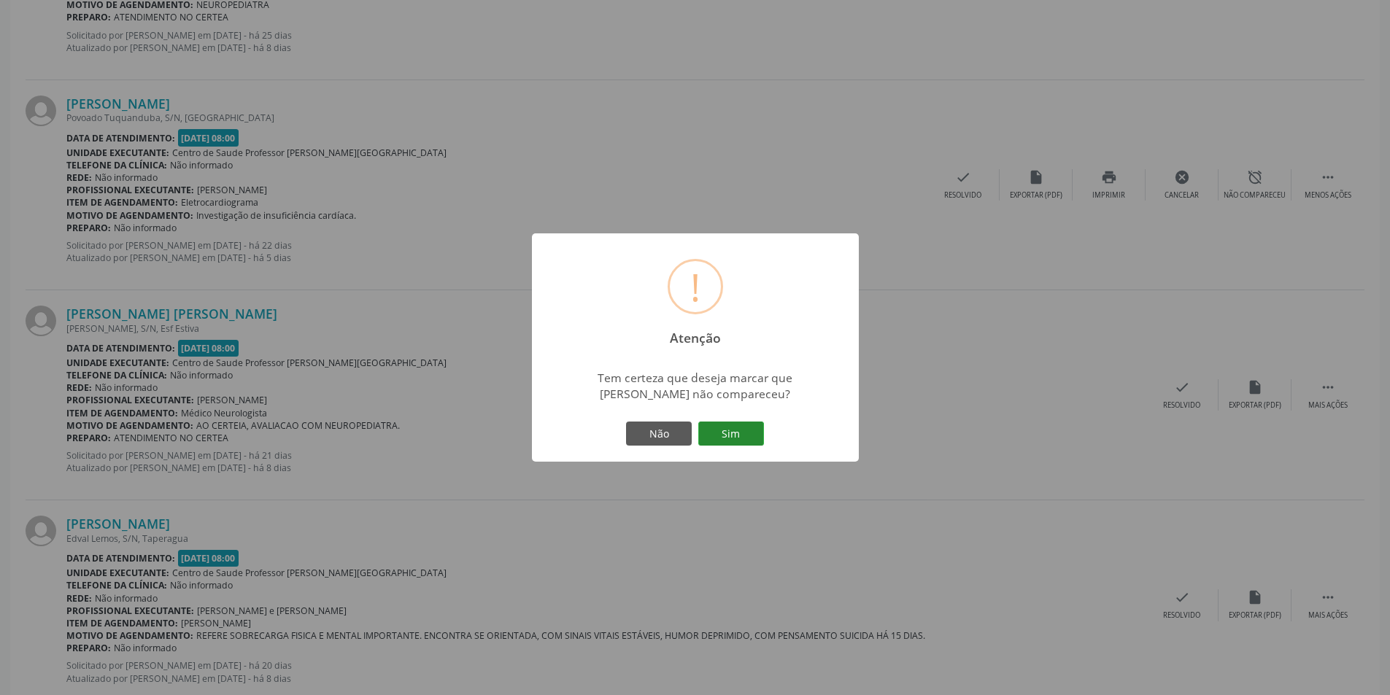
click at [727, 422] on button "Sim" at bounding box center [731, 434] width 66 height 25
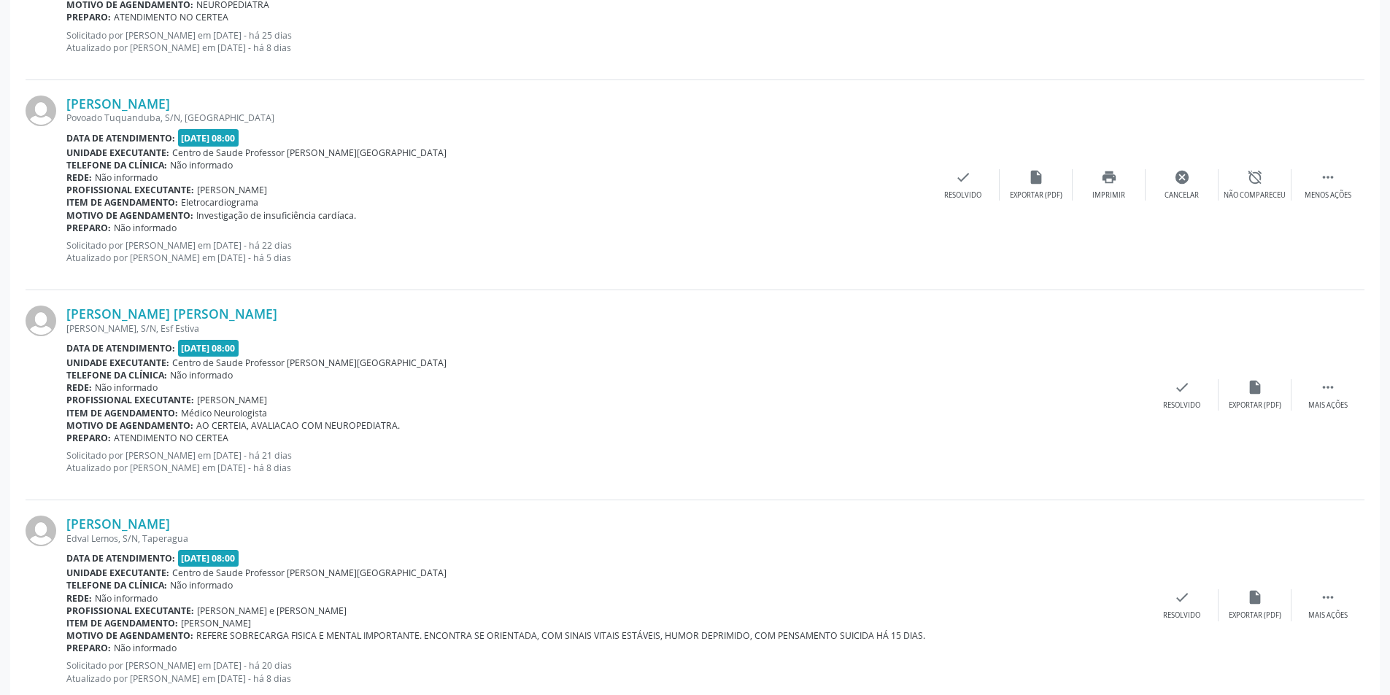
scroll to position [0, 0]
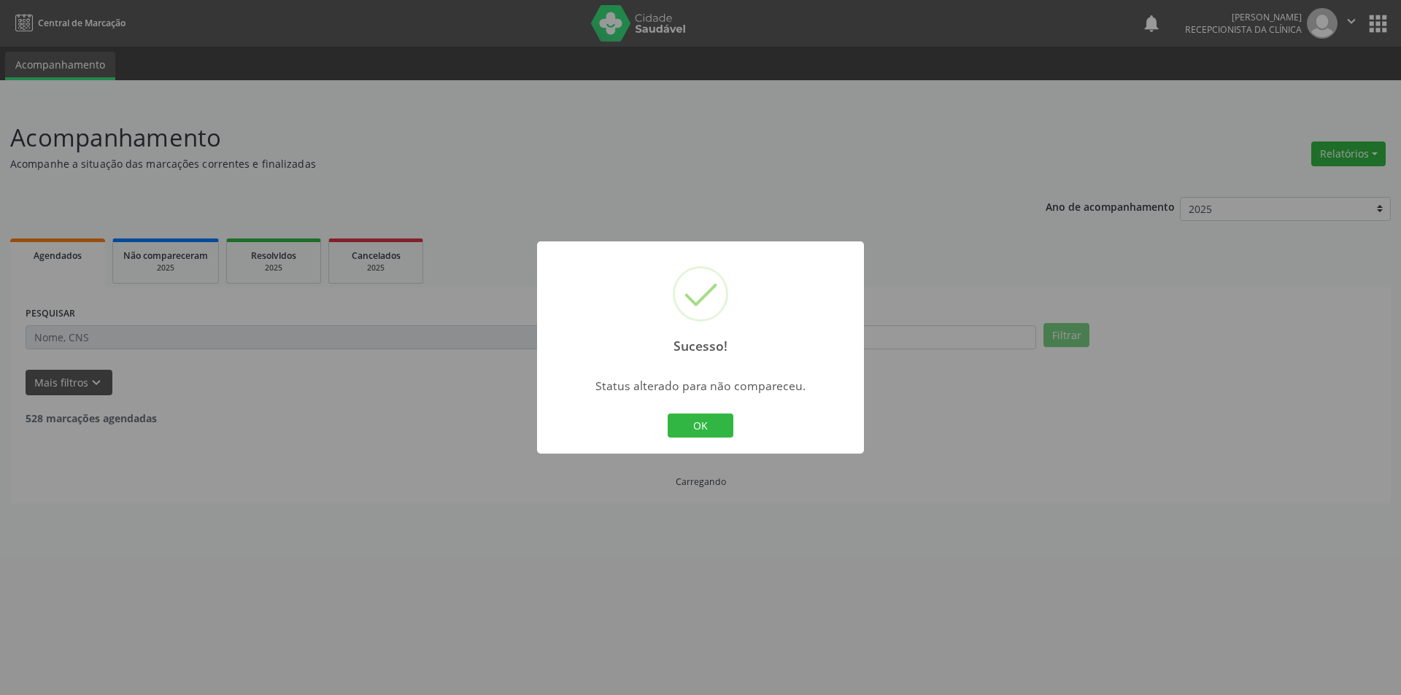
click at [701, 417] on button "OK" at bounding box center [701, 426] width 66 height 25
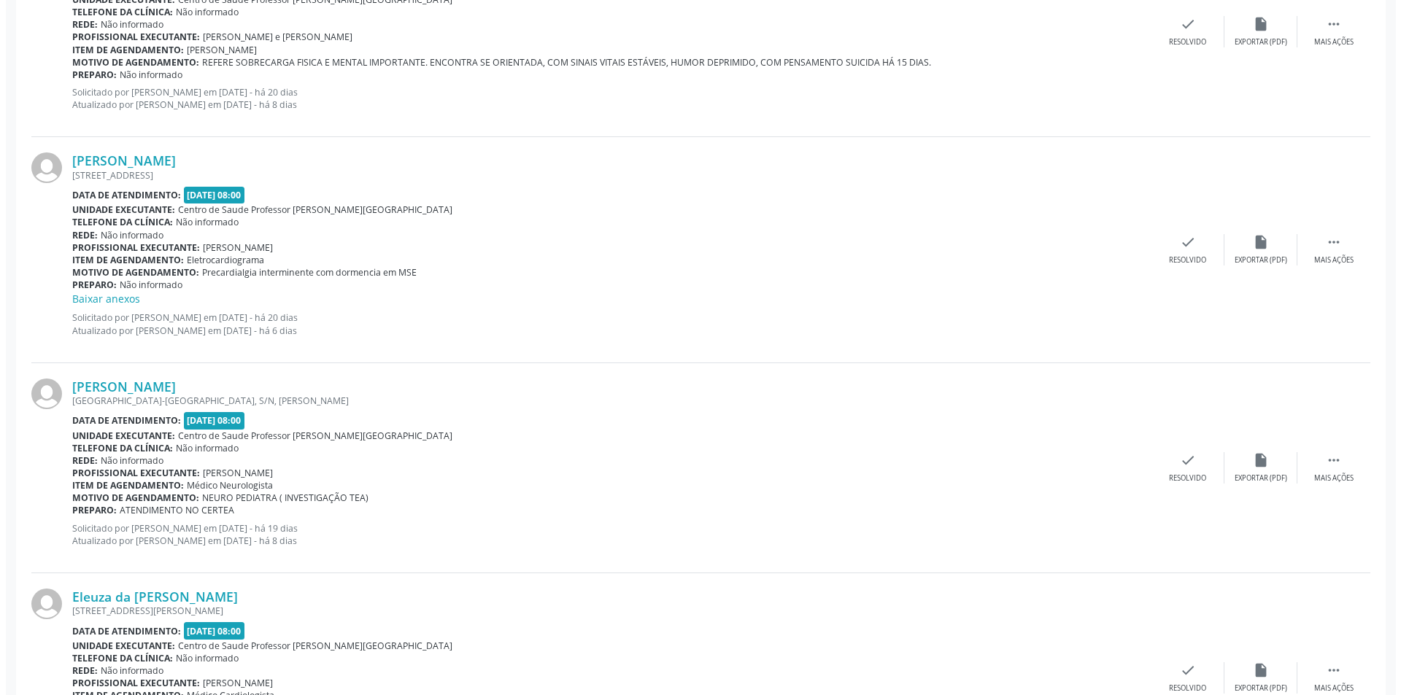
scroll to position [949, 0]
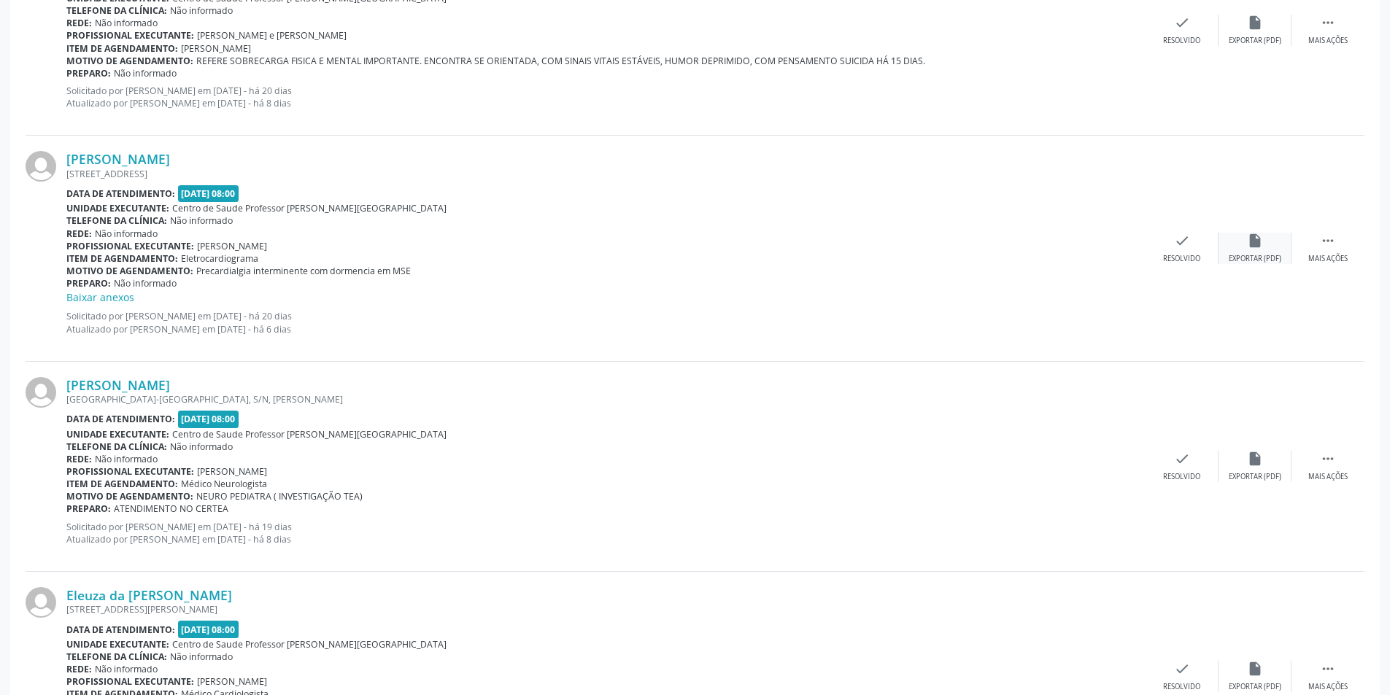
click at [1269, 258] on div "Exportar (PDF)" at bounding box center [1255, 259] width 53 height 10
click at [1189, 258] on div "Resolvido" at bounding box center [1181, 259] width 37 height 10
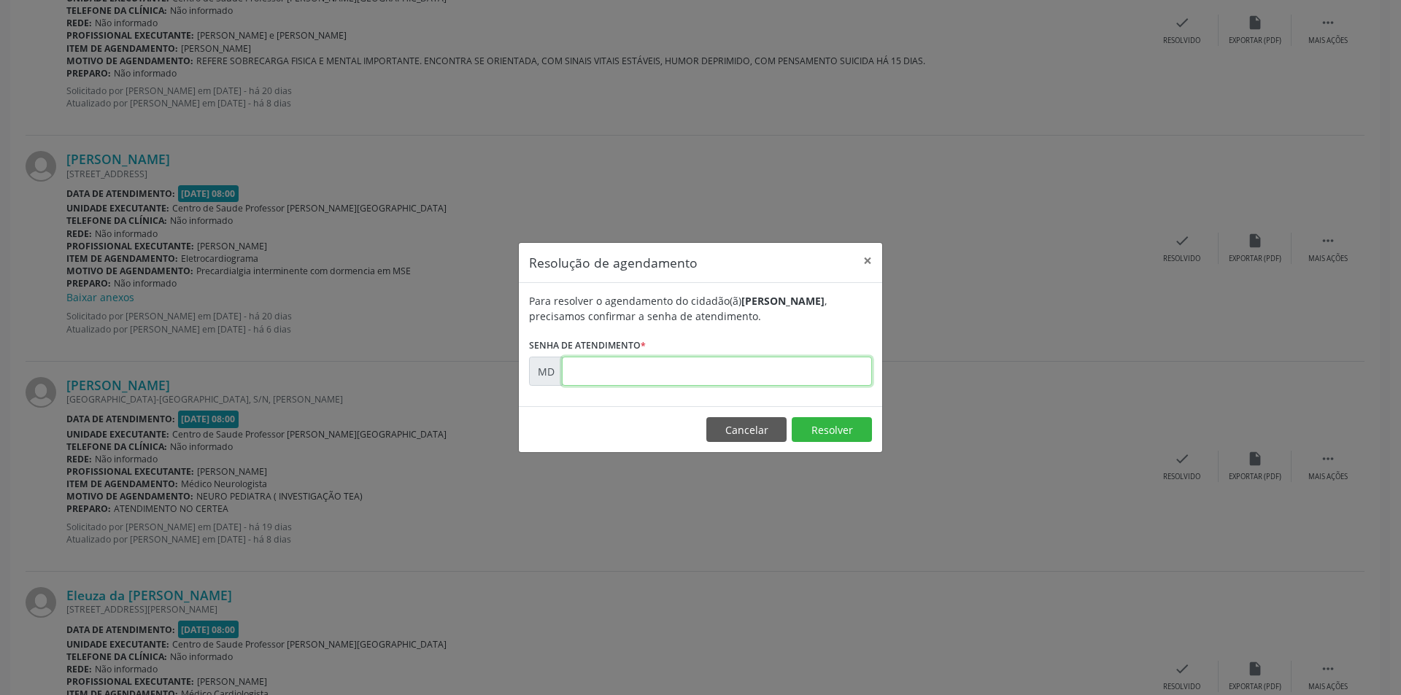
paste input "00009790"
type input "00009790"
click at [841, 439] on button "Resolver" at bounding box center [832, 429] width 80 height 25
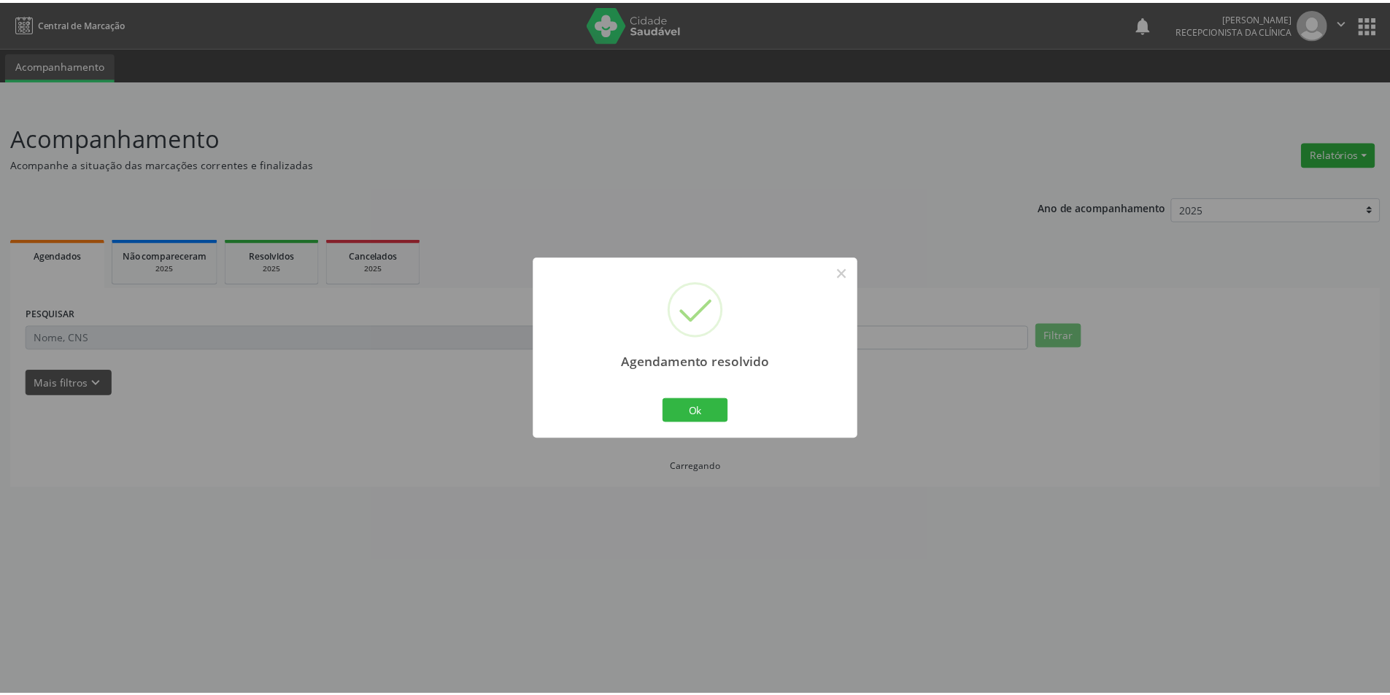
scroll to position [0, 0]
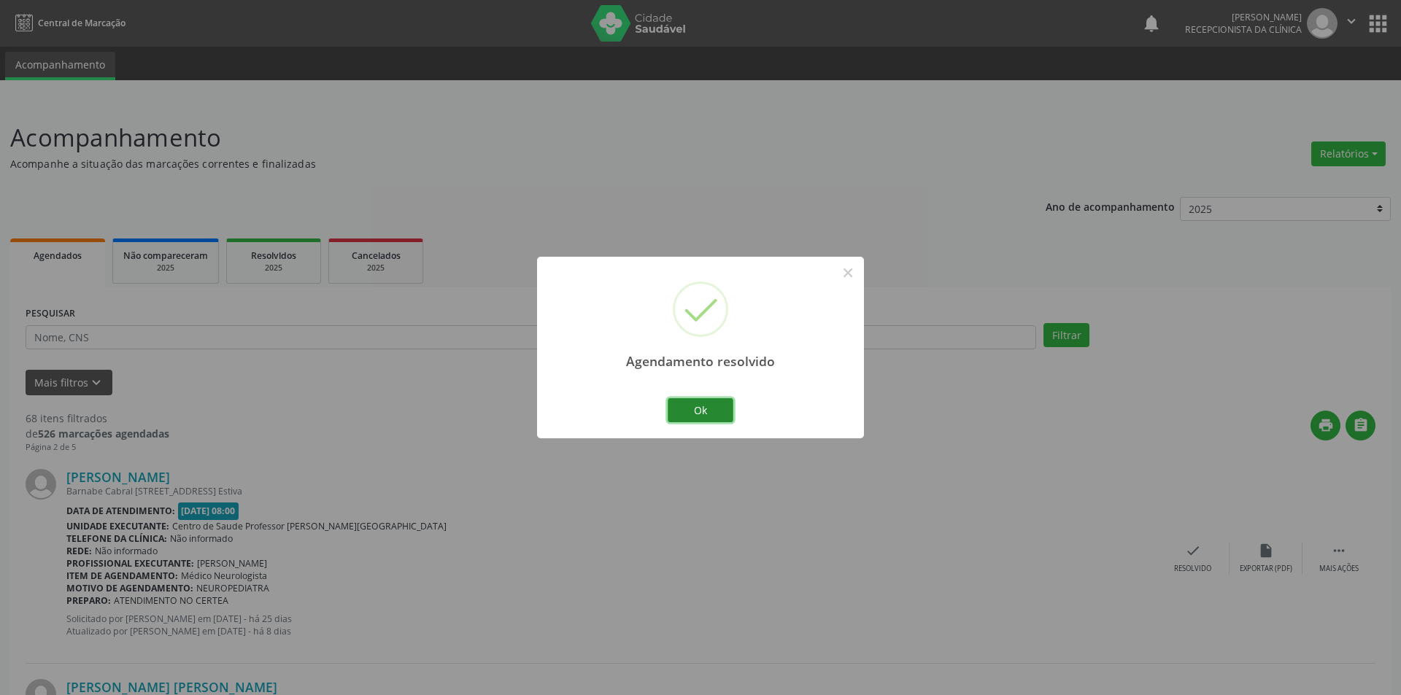
click at [711, 409] on button "Ok" at bounding box center [701, 410] width 66 height 25
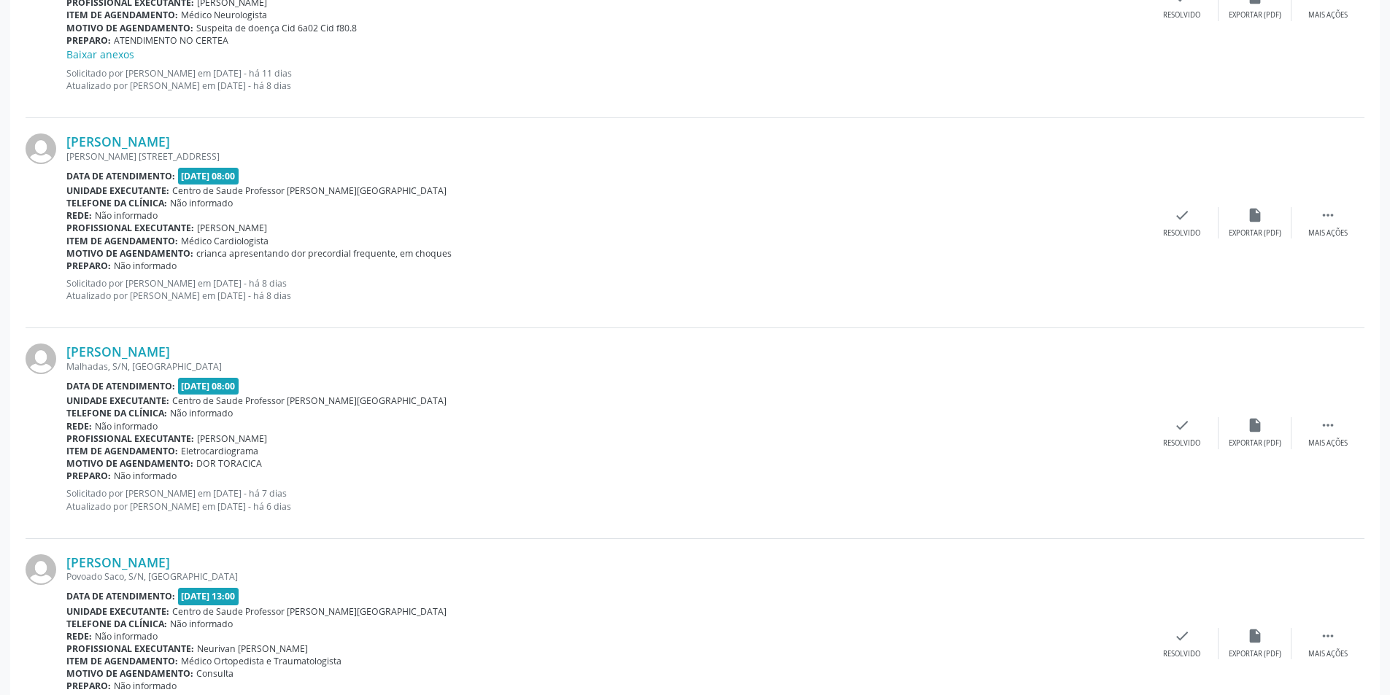
scroll to position [1609, 0]
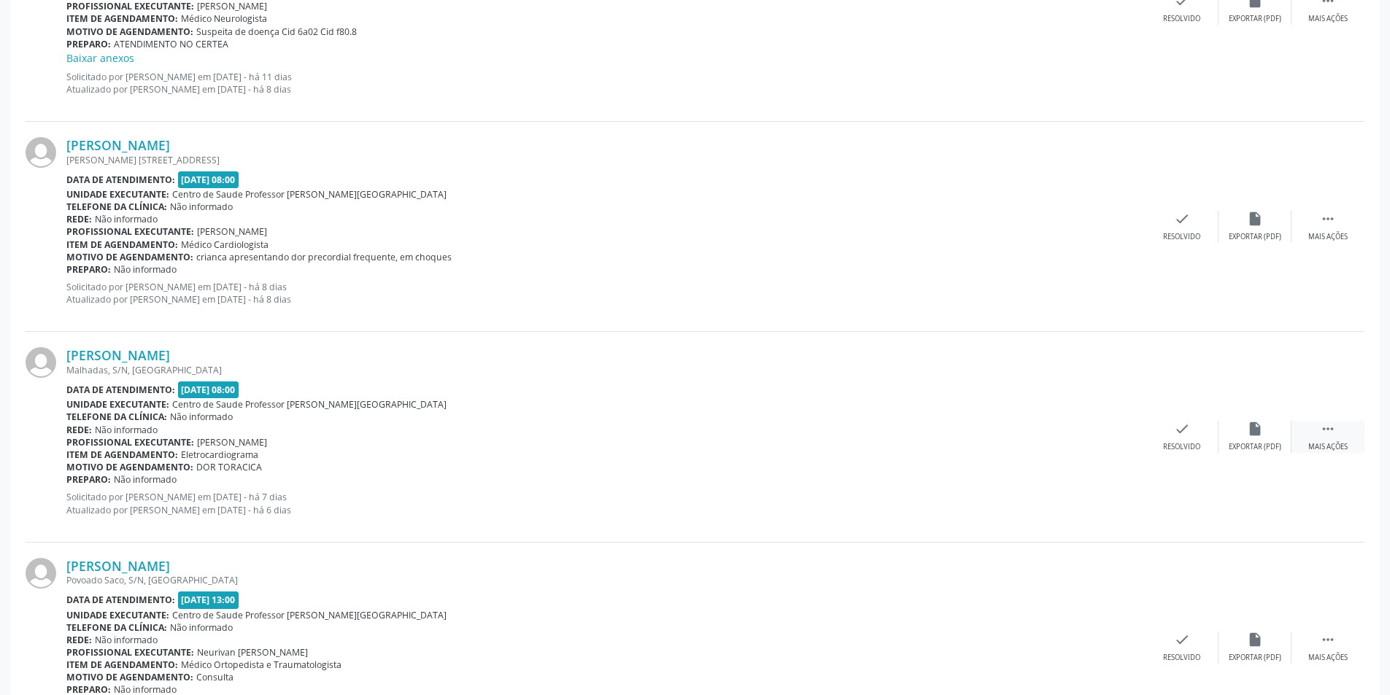
click at [1346, 443] on div "Mais ações" at bounding box center [1327, 447] width 39 height 10
click at [1314, 438] on div " Menos ações" at bounding box center [1328, 436] width 73 height 31
click at [1315, 438] on div " Mais ações" at bounding box center [1328, 436] width 73 height 31
click at [1276, 446] on div "Não compareceu" at bounding box center [1255, 447] width 62 height 10
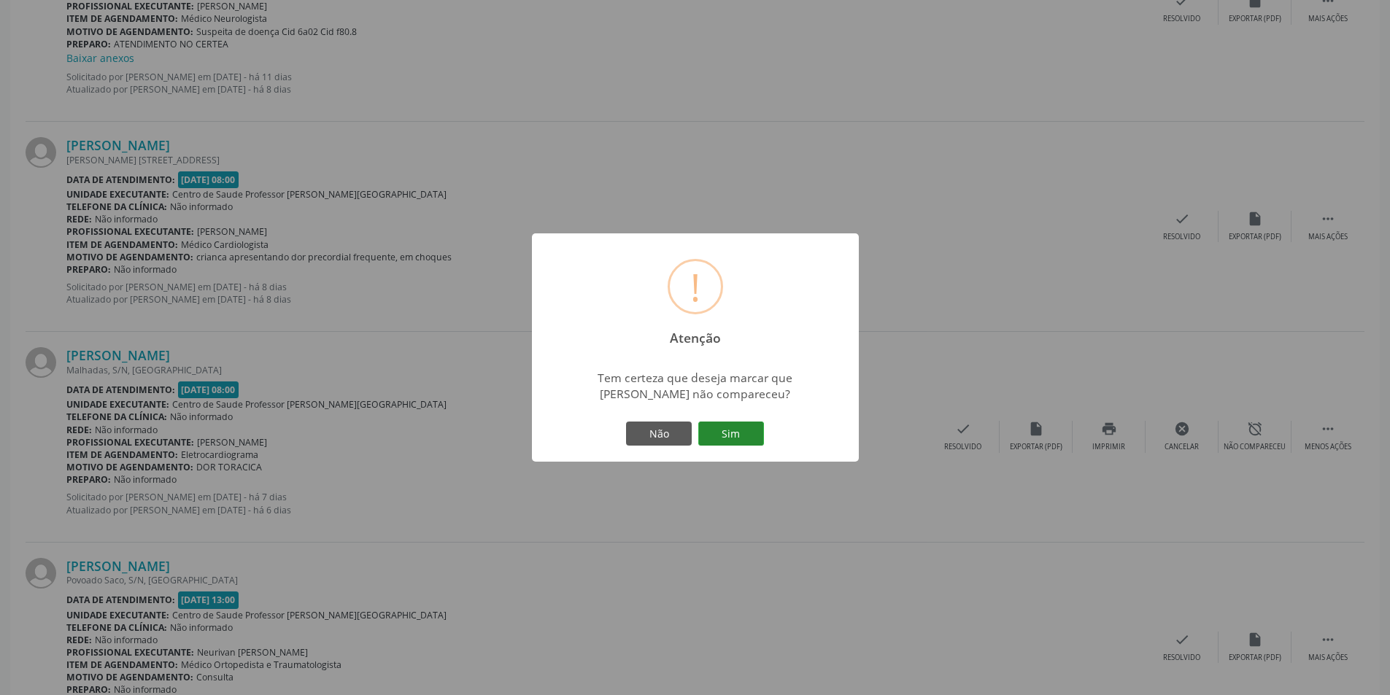
click at [724, 437] on button "Sim" at bounding box center [731, 434] width 66 height 25
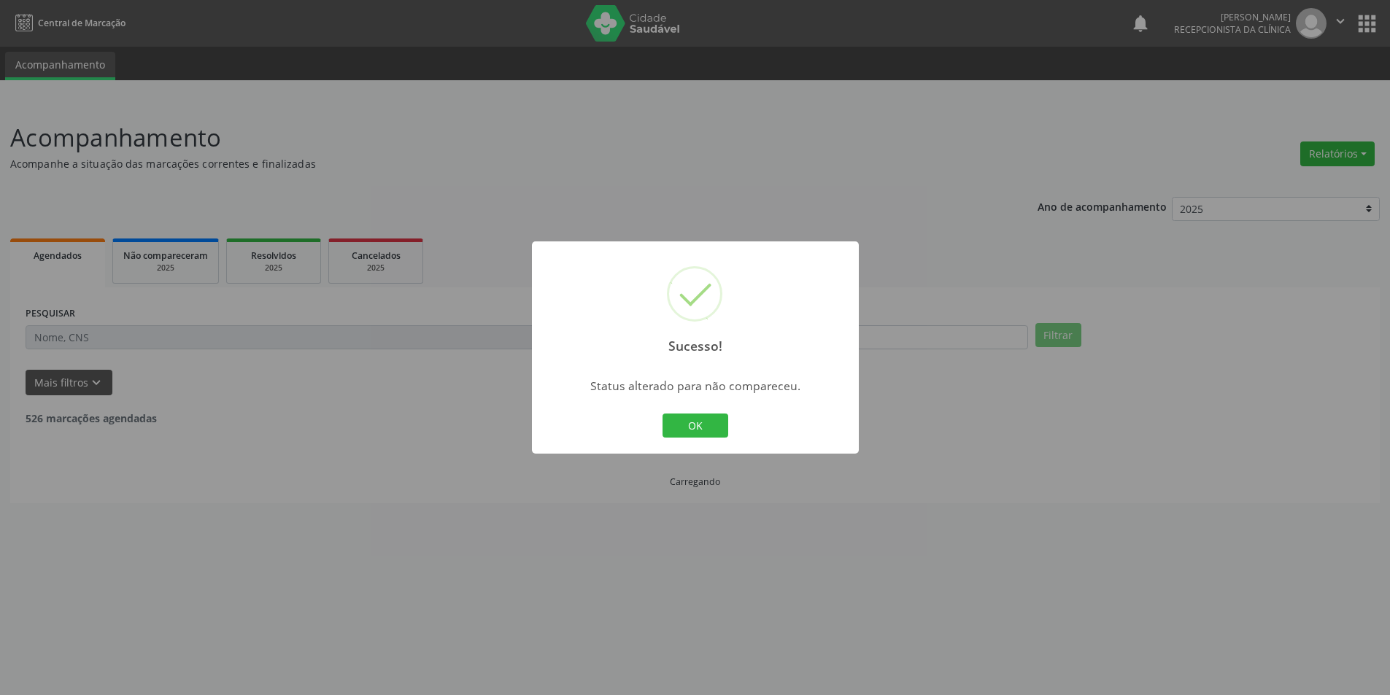
scroll to position [0, 0]
click at [716, 432] on button "OK" at bounding box center [701, 426] width 66 height 25
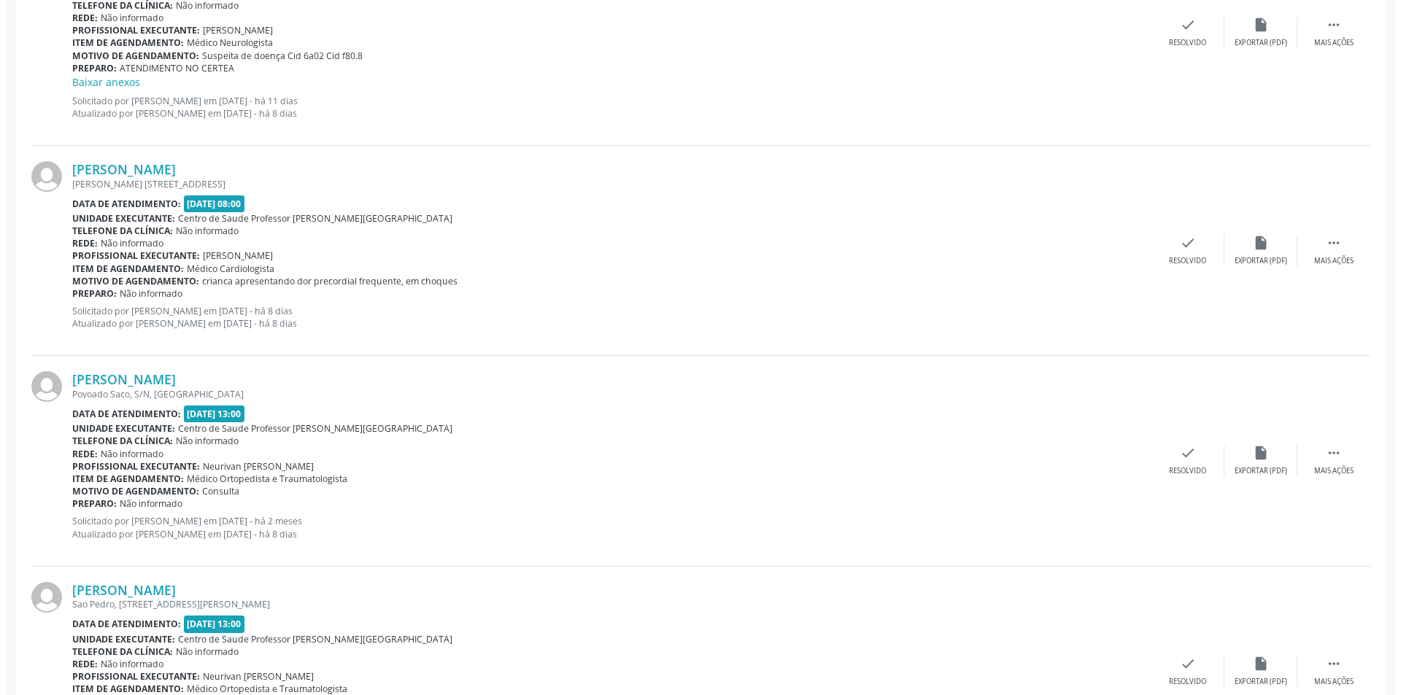
scroll to position [1605, 0]
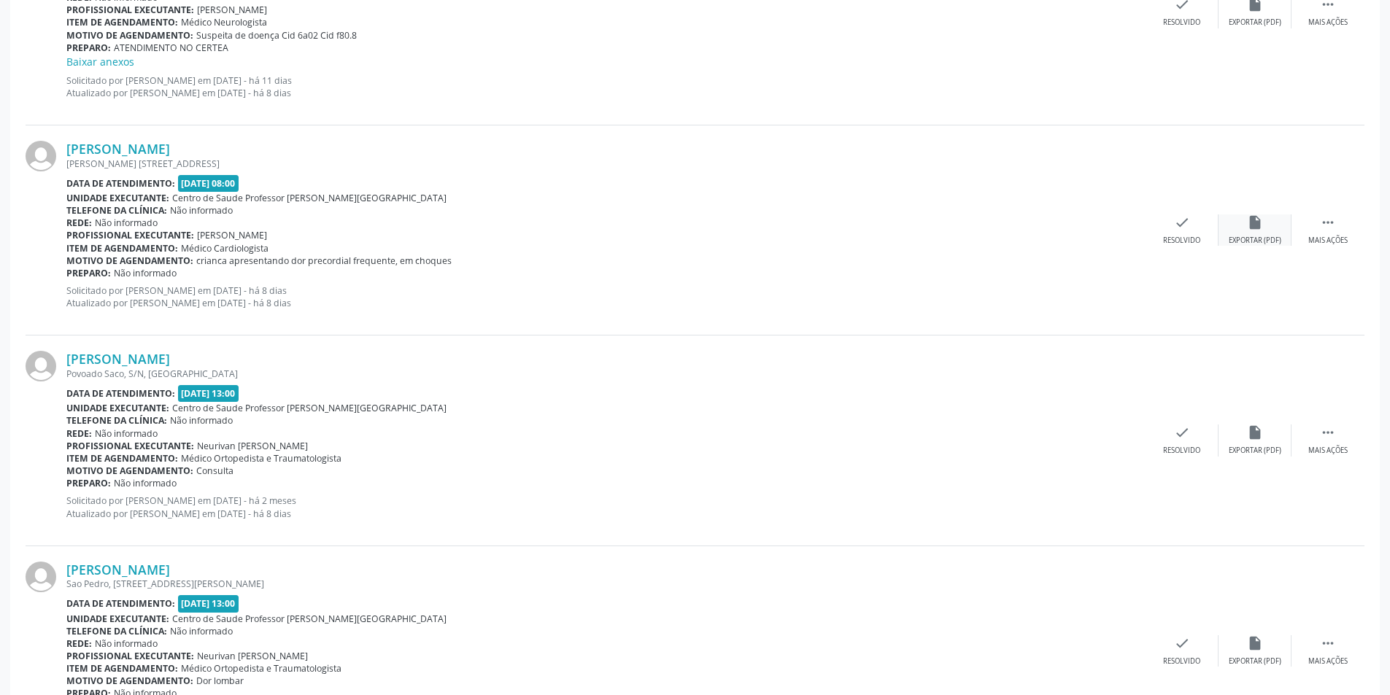
click at [1259, 238] on div "Exportar (PDF)" at bounding box center [1255, 241] width 53 height 10
click at [1177, 233] on div "check Resolvido" at bounding box center [1182, 230] width 73 height 31
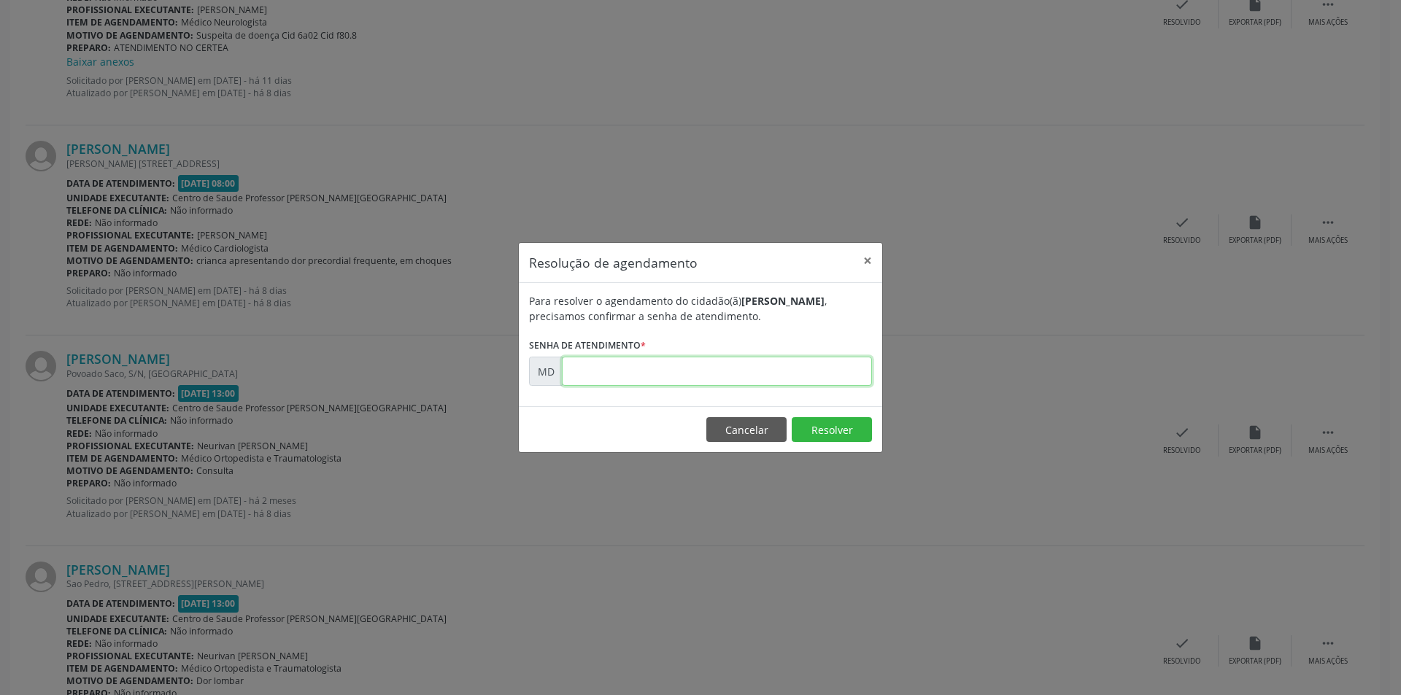
paste input "00011058"
type input "00011058"
click at [814, 429] on button "Resolver" at bounding box center [832, 429] width 80 height 25
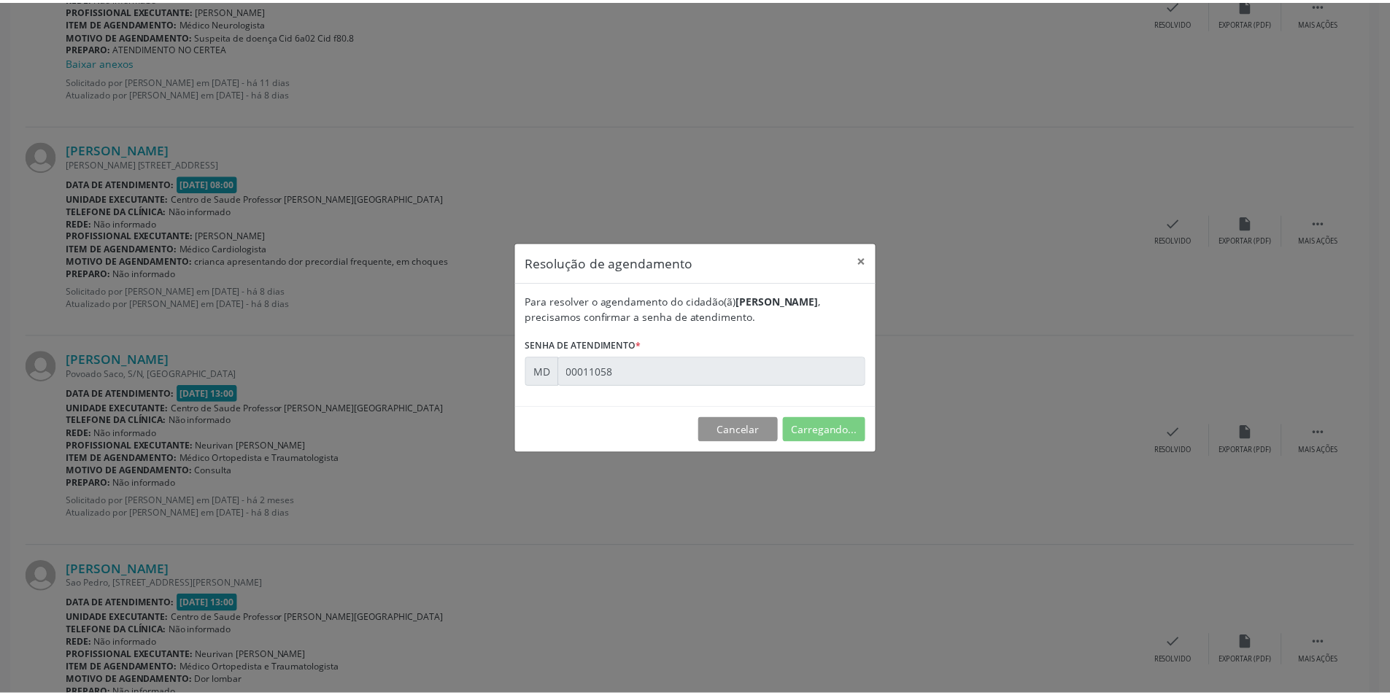
scroll to position [0, 0]
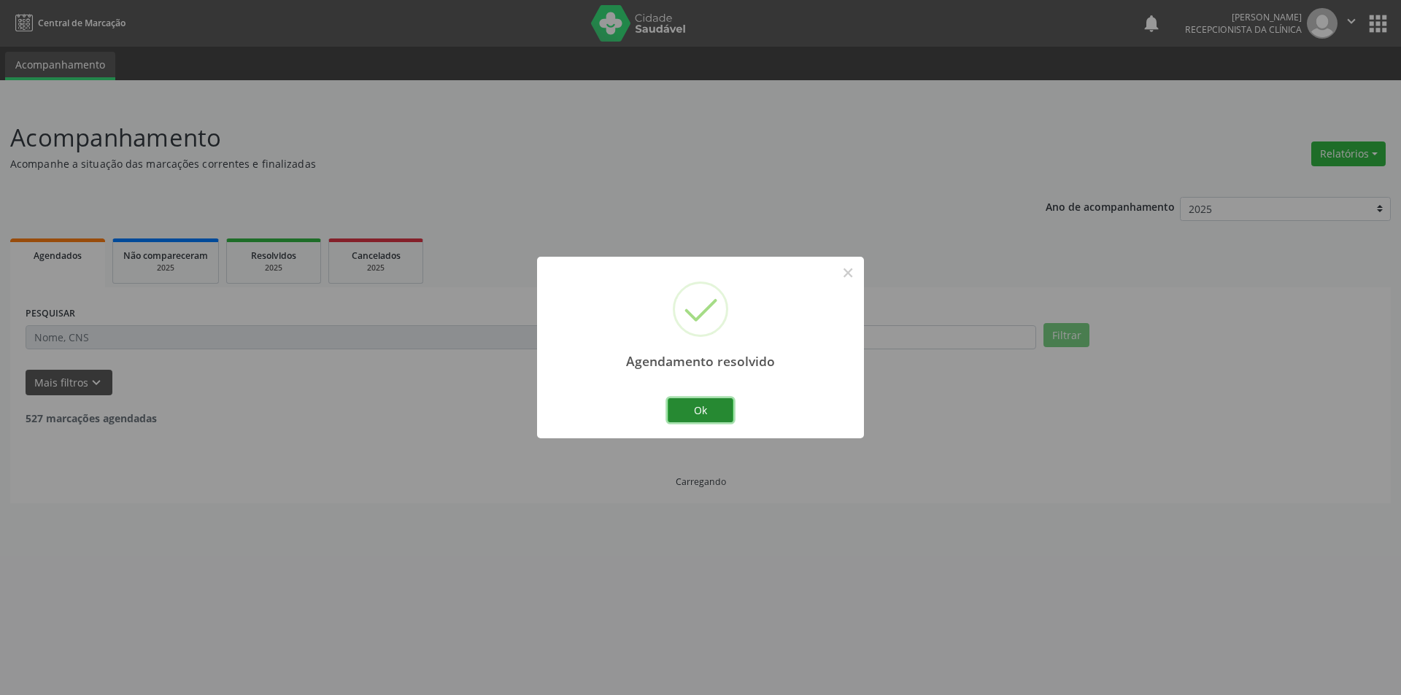
click at [698, 420] on button "Ok" at bounding box center [701, 410] width 66 height 25
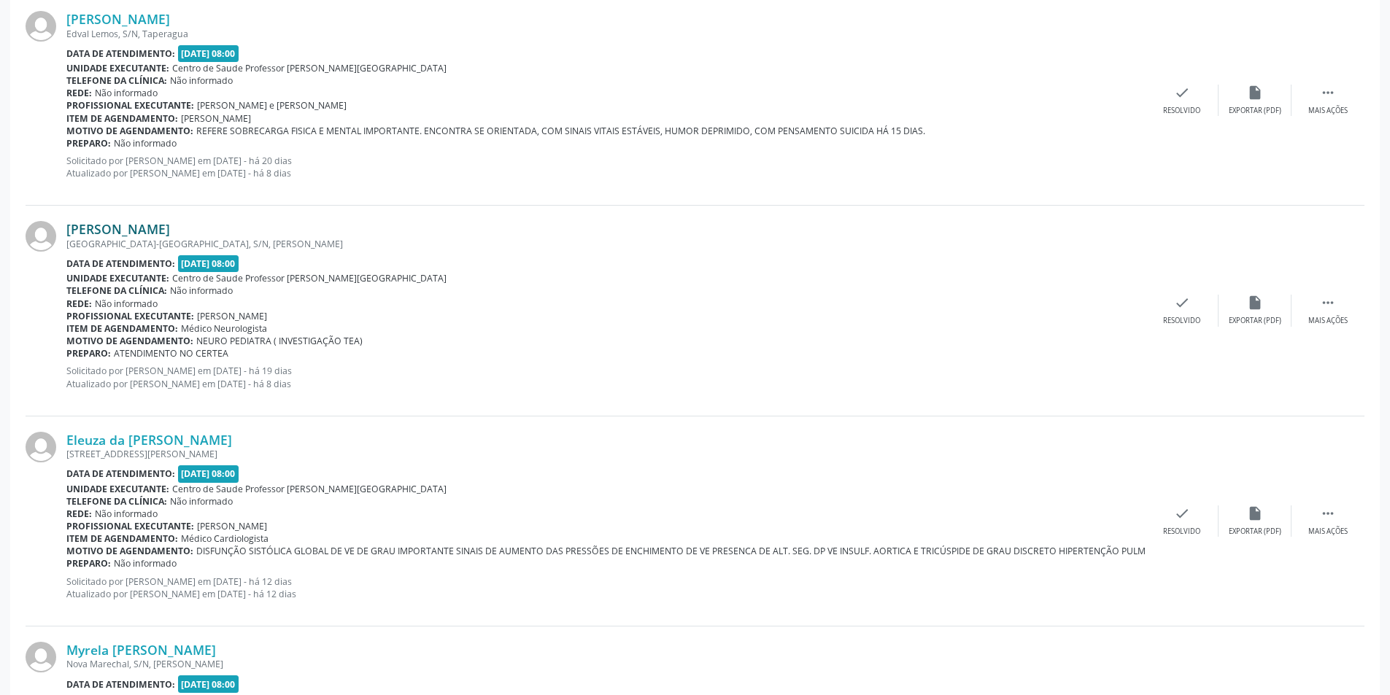
scroll to position [1022, 0]
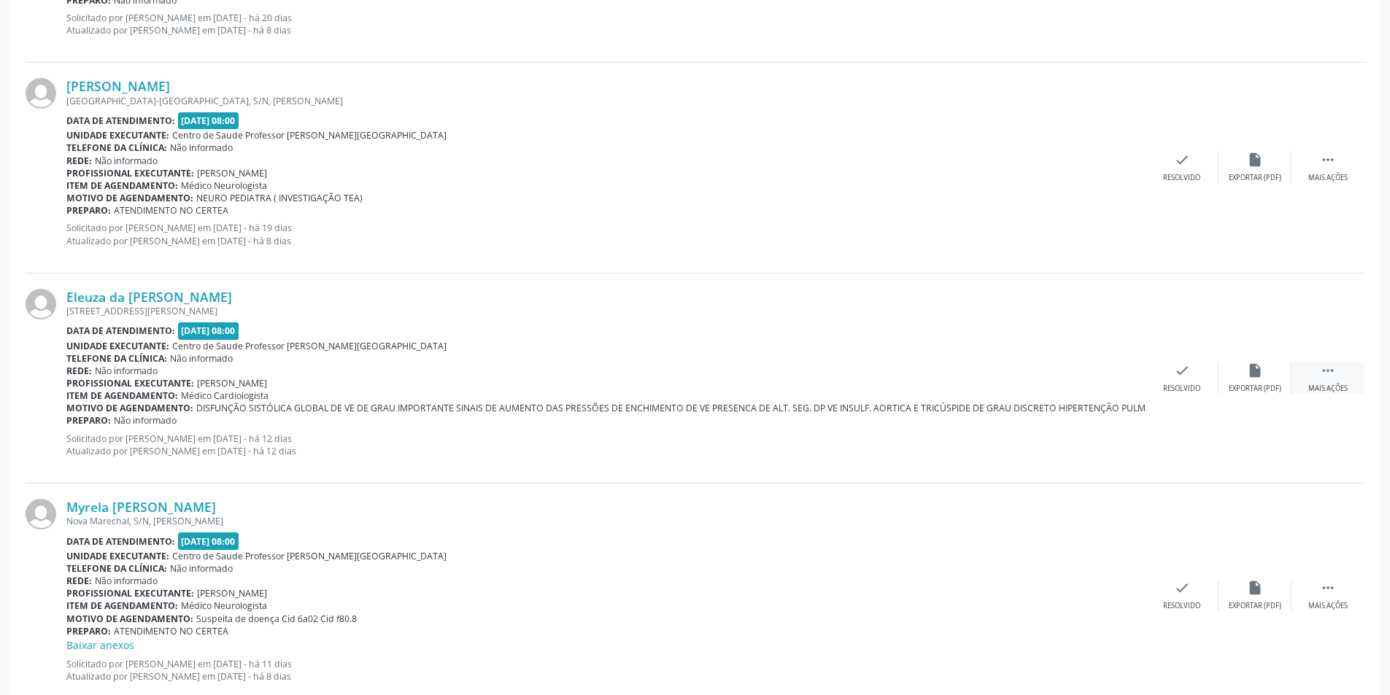
click at [1322, 382] on div " Mais ações" at bounding box center [1328, 378] width 73 height 31
click at [1249, 373] on icon "alarm_off" at bounding box center [1255, 371] width 16 height 16
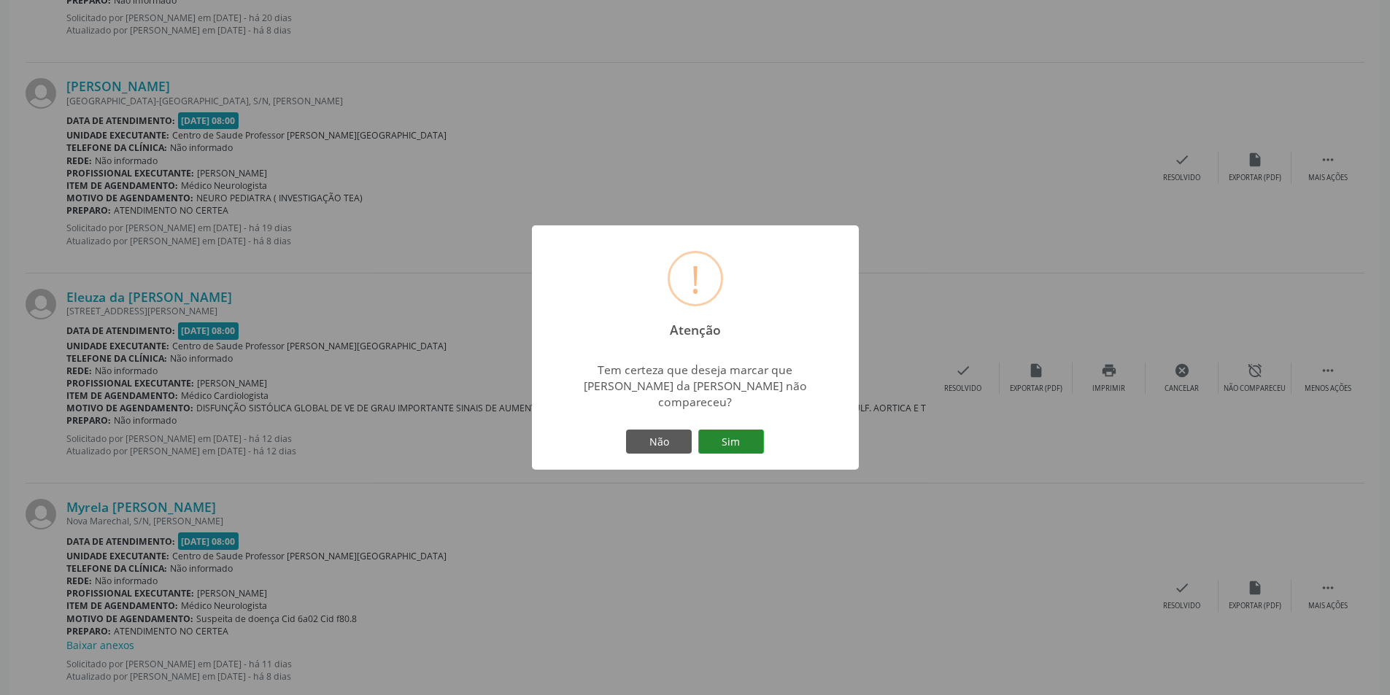
click at [750, 439] on button "Sim" at bounding box center [731, 442] width 66 height 25
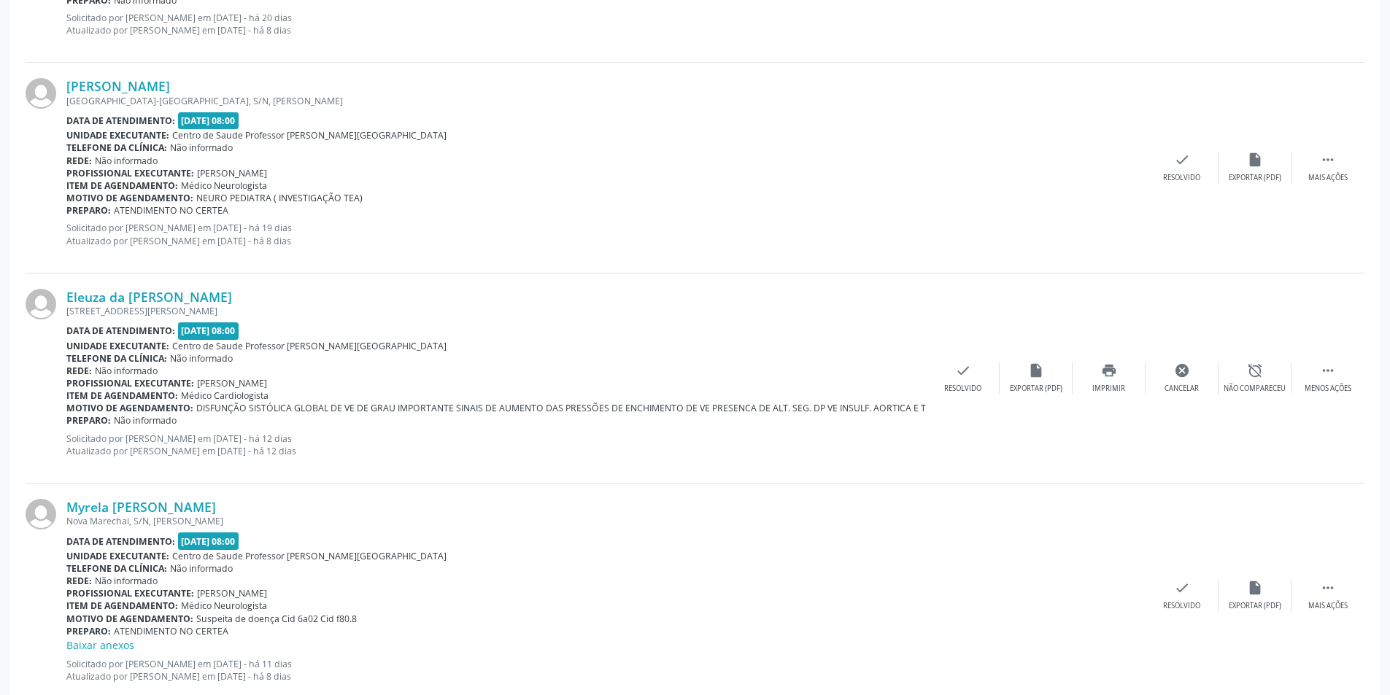
scroll to position [0, 0]
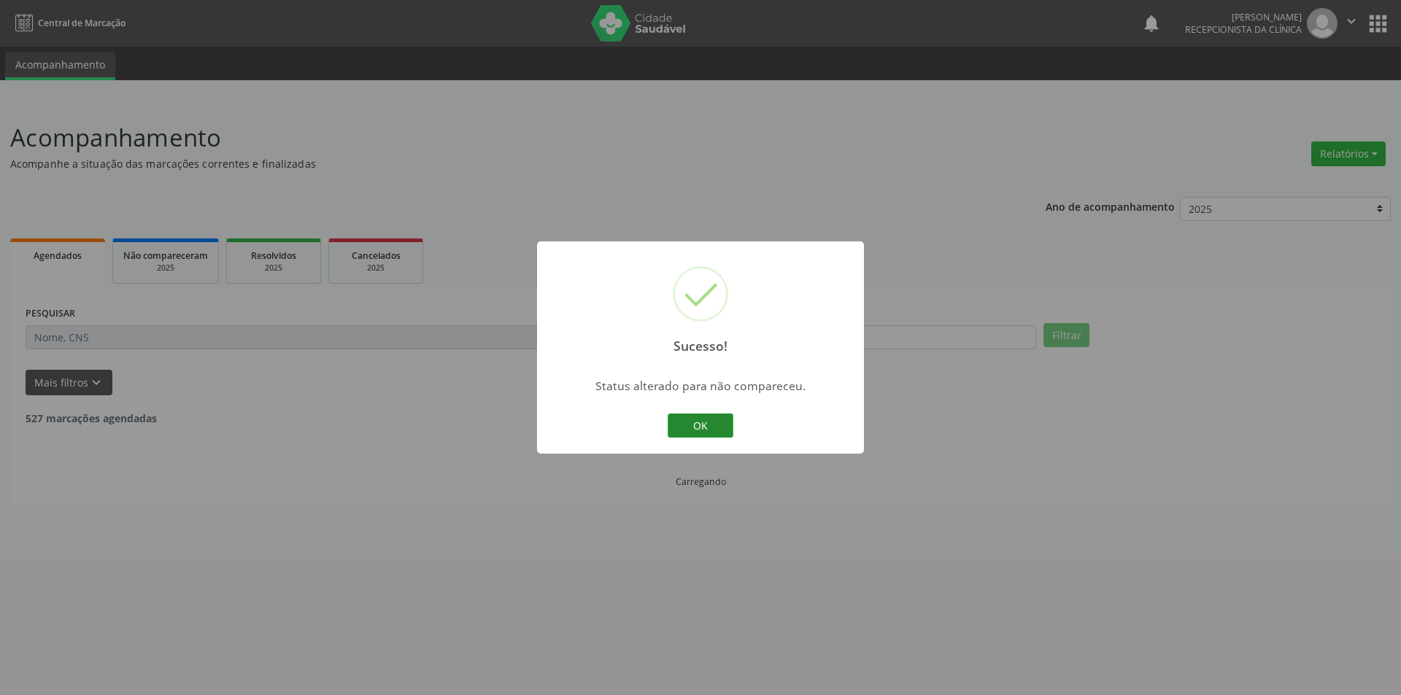
click at [714, 418] on button "OK" at bounding box center [701, 426] width 66 height 25
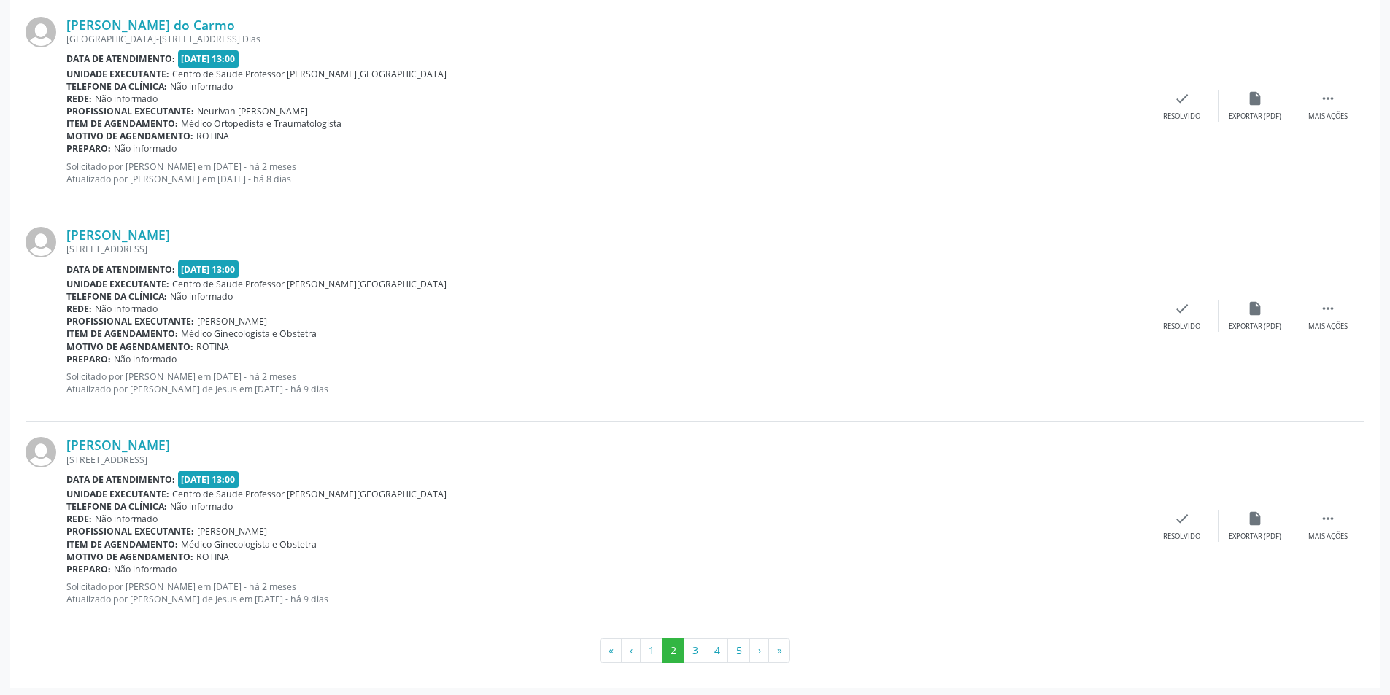
scroll to position [2996, 0]
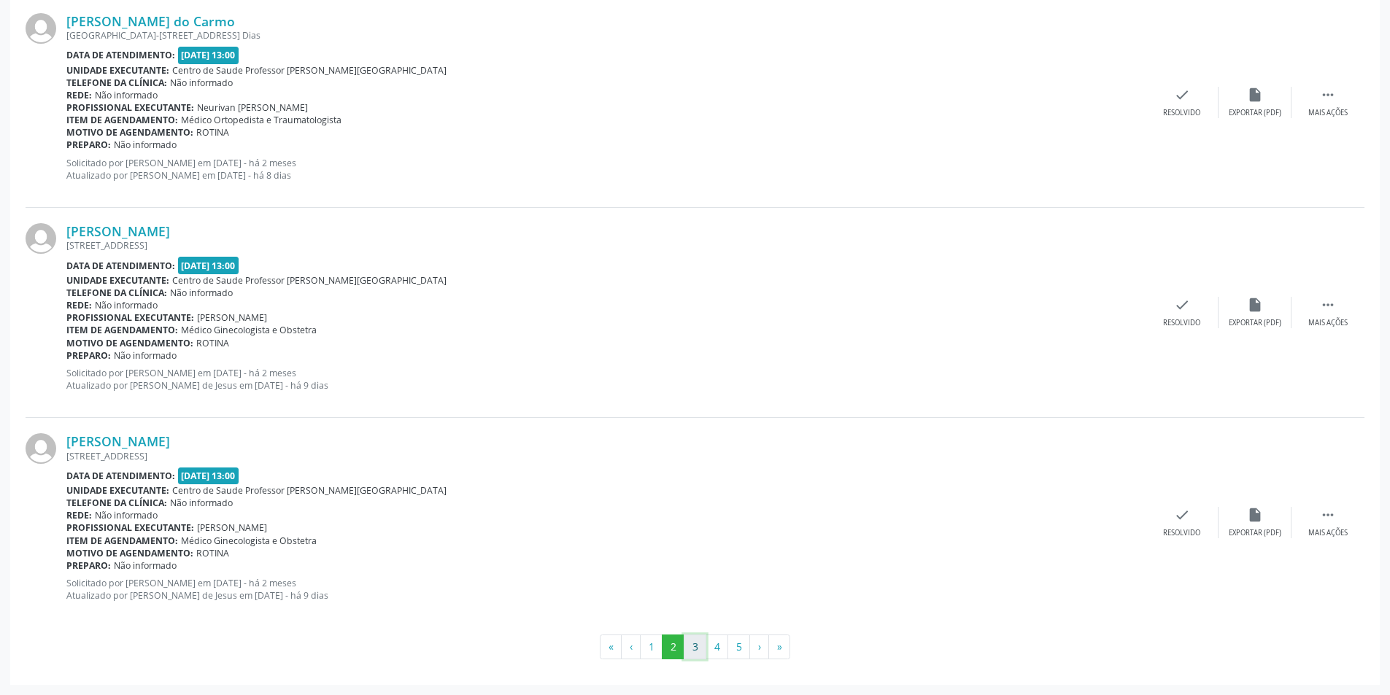
click at [700, 646] on button "3" at bounding box center [695, 647] width 23 height 25
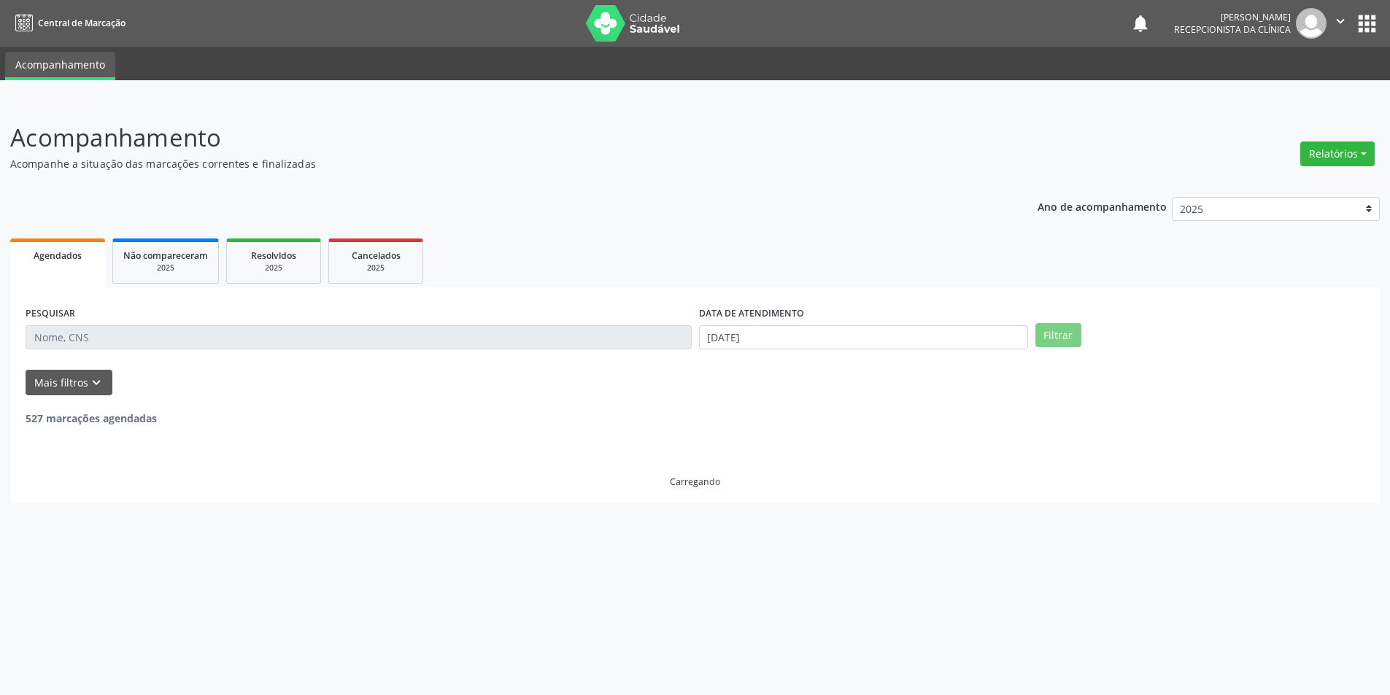
scroll to position [0, 0]
